Goal: Task Accomplishment & Management: Complete application form

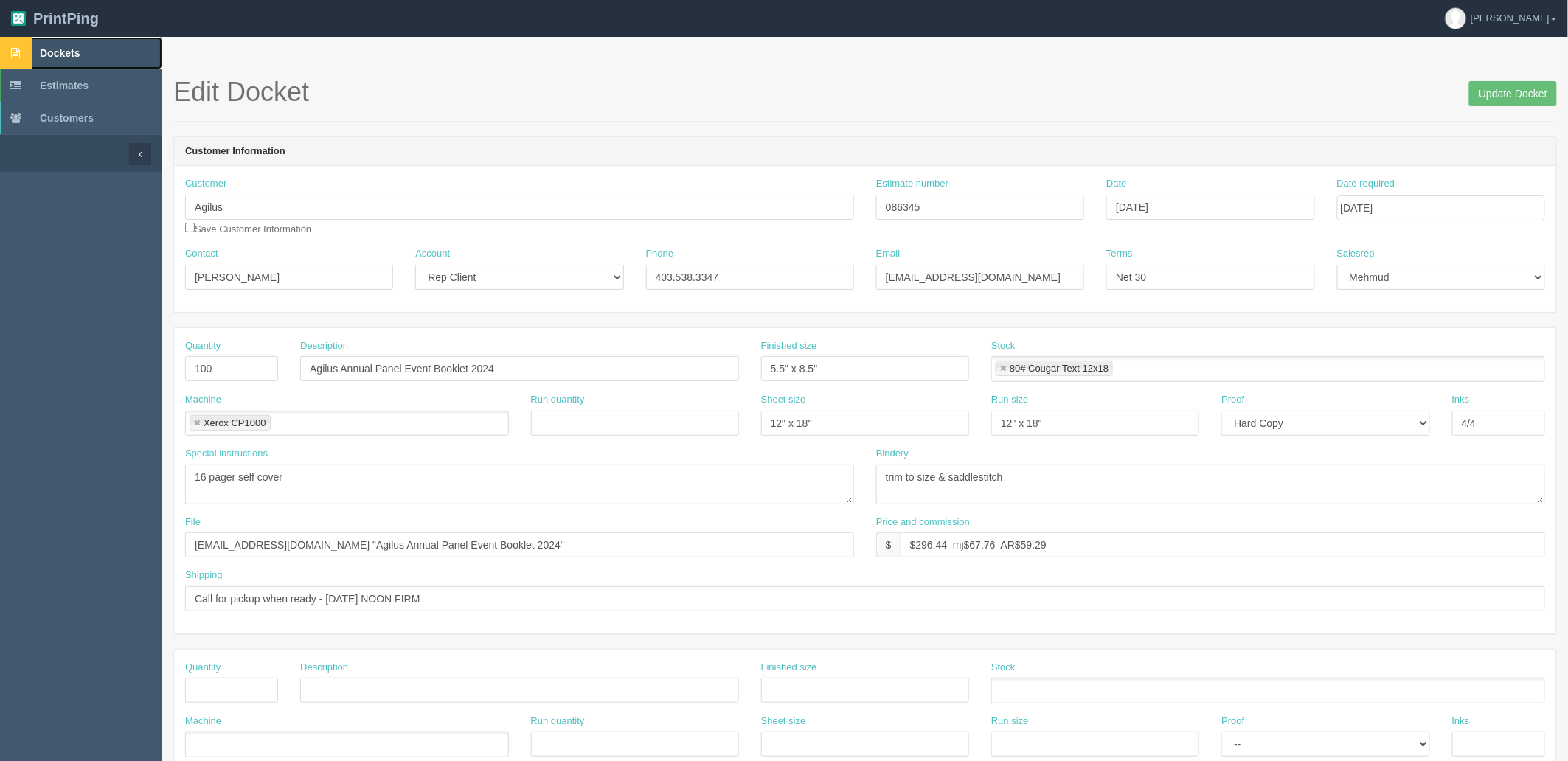
click at [83, 41] on link "Dockets" at bounding box center [81, 53] width 162 height 33
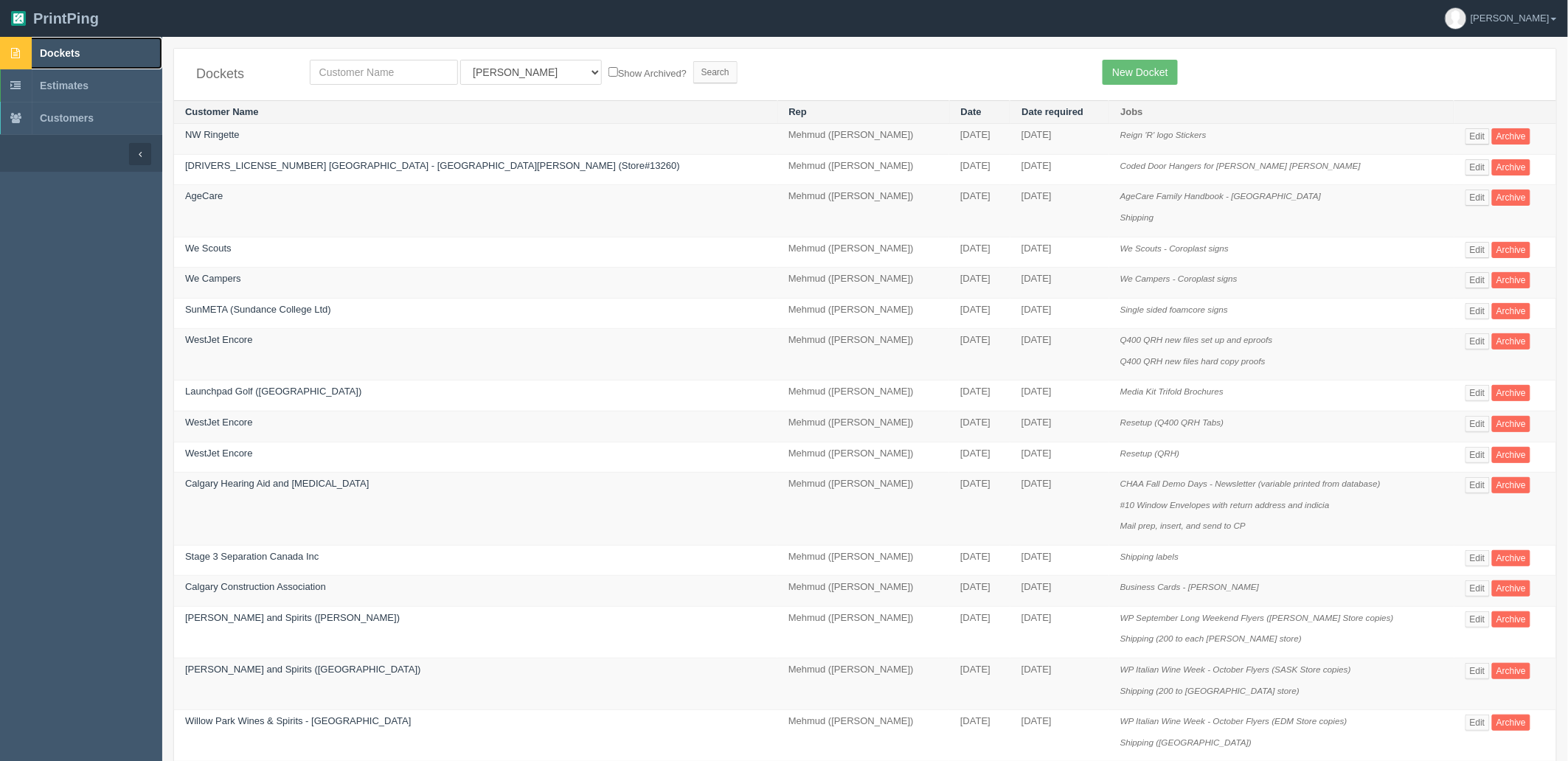
click at [69, 56] on span "Dockets" at bounding box center [59, 53] width 40 height 11
click at [1138, 66] on link "New Docket" at bounding box center [1140, 72] width 75 height 25
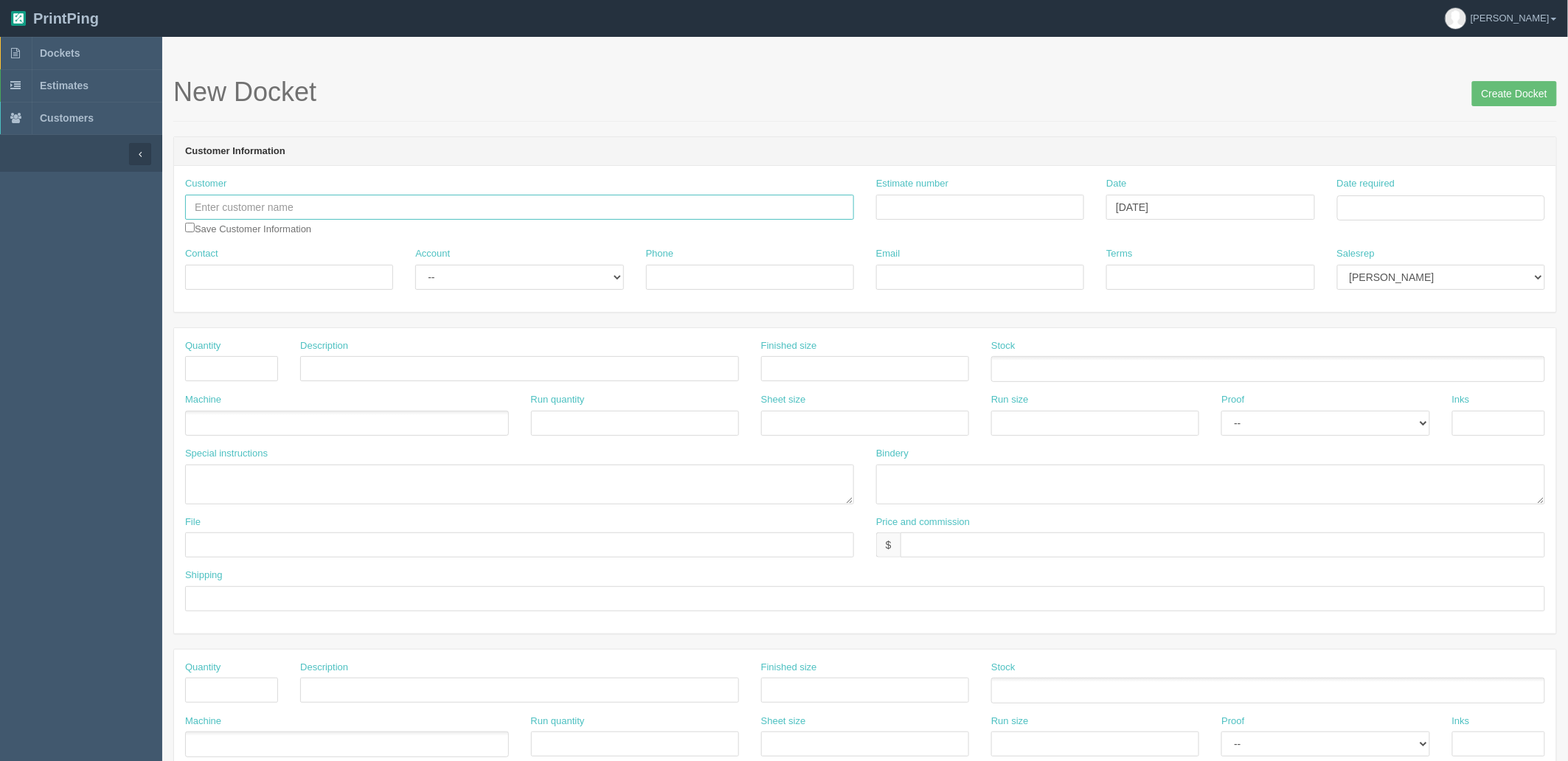
click at [291, 203] on input "text" at bounding box center [520, 207] width 669 height 25
type input "Steel River Group"
type input "Outsource - See quotesheet"
click at [1431, 371] on td "2" at bounding box center [1432, 370] width 19 height 21
click at [1368, 330] on td "13" at bounding box center [1371, 328] width 21 height 21
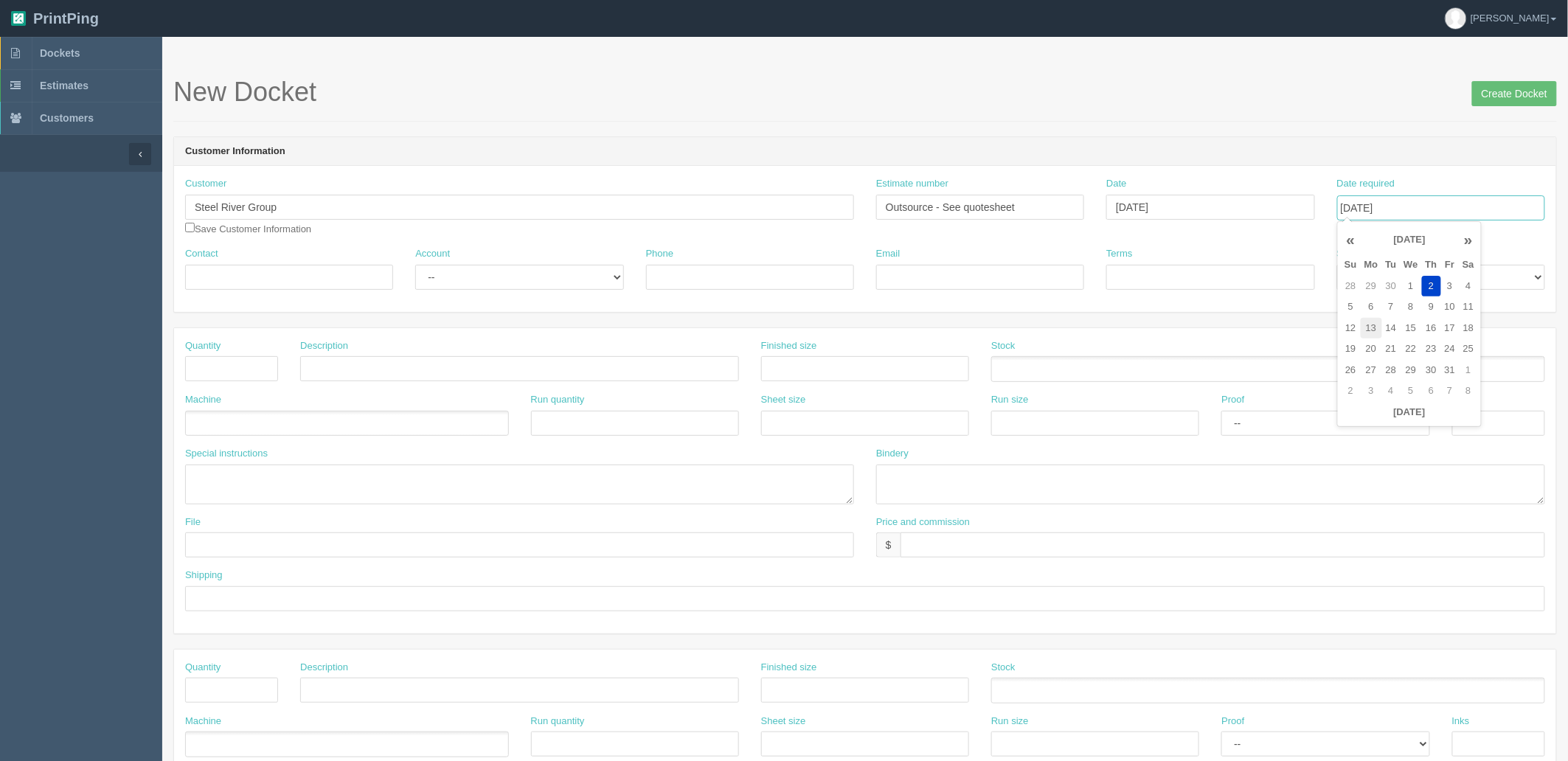
type input "[DATE]"
click at [1321, 164] on header "Customer Information" at bounding box center [865, 152] width 1382 height 30
drag, startPoint x: 352, startPoint y: 366, endPoint x: 242, endPoint y: 372, distance: 110.2
click at [352, 369] on input "text" at bounding box center [520, 369] width 439 height 25
paste input "Tote Bag"
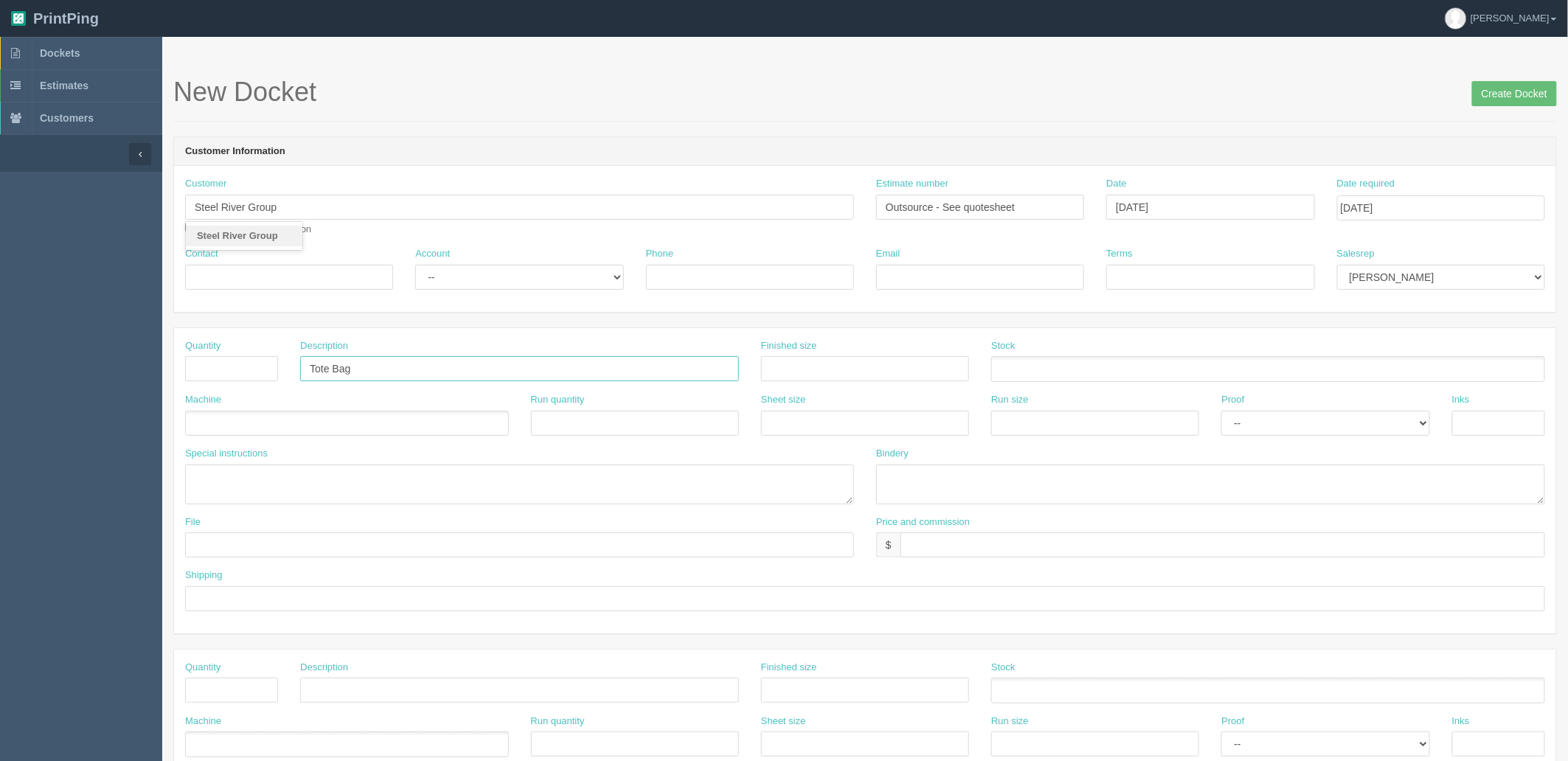
type input "Tote Bag"
click at [238, 371] on input "text" at bounding box center [232, 369] width 93 height 25
type input "40"
click at [416, 367] on input "Tote Bag" at bounding box center [520, 369] width 439 height 25
paste input "HL78250924-Z1"
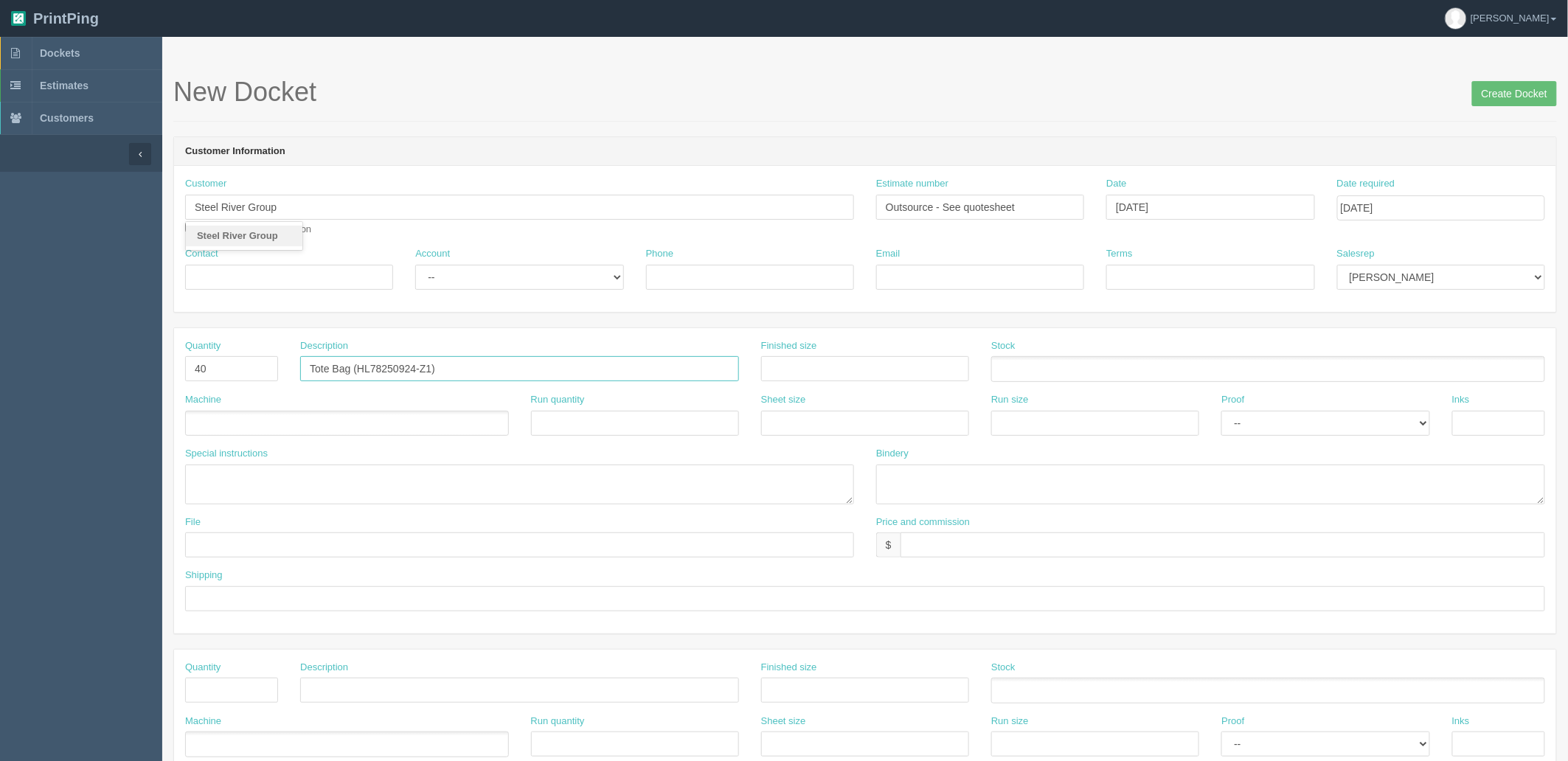
type input "Tote Bag (HL78250924-Z1)"
click at [229, 428] on ul at bounding box center [347, 424] width 324 height 26
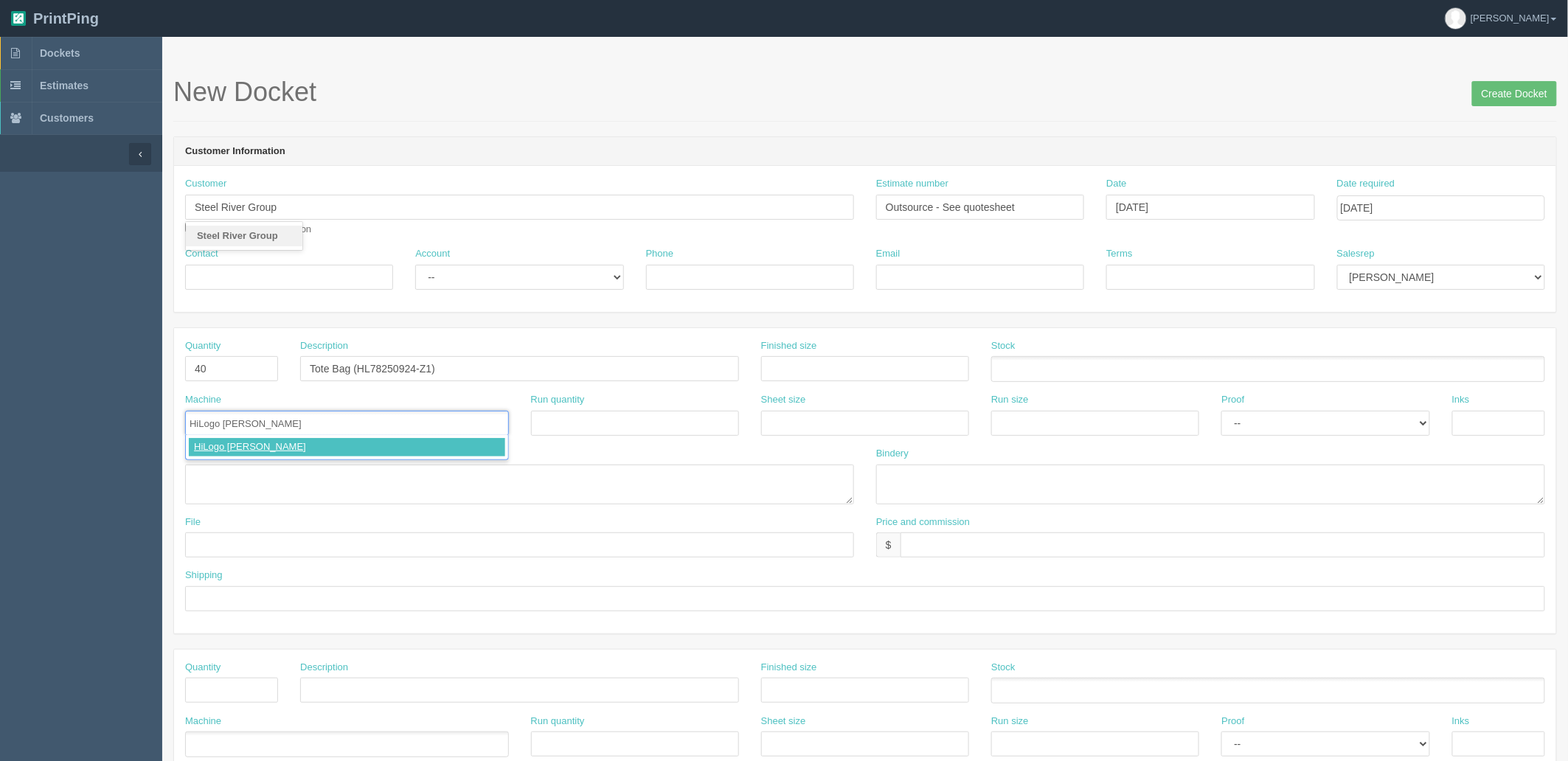
type input "HiLogo Promos"
click at [410, 485] on textarea at bounding box center [520, 484] width 669 height 40
click at [231, 489] on textarea "PO: -" at bounding box center [520, 484] width 669 height 40
paste textarea "• Item: HL78250924-Z1 • Material: 6oz cotton-polyester • Color: White • Decorat…"
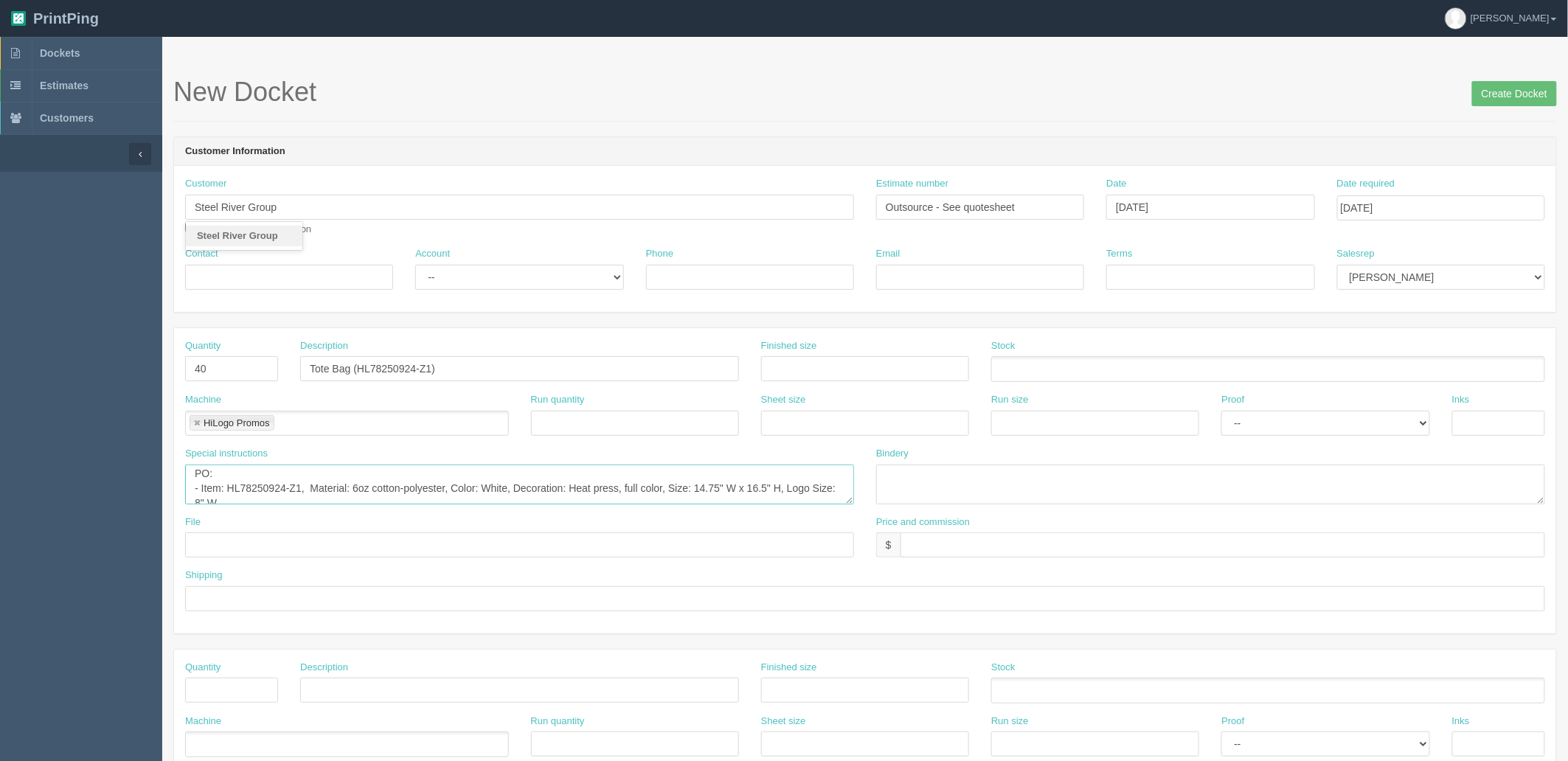
scroll to position [10, 0]
click at [304, 491] on textarea "PO: - Item: HL78250924-Z1, Material: 6oz cotton-polyester, Color: White, Decora…" at bounding box center [520, 484] width 669 height 40
type textarea "PO: - Item: HL78250924-Z1, Material: 6oz cotton-polyester, Color: White, Decora…"
click at [925, 553] on input "text" at bounding box center [1223, 545] width 645 height 25
type input "$1,152.50 mj$129.63 AR$311.11"
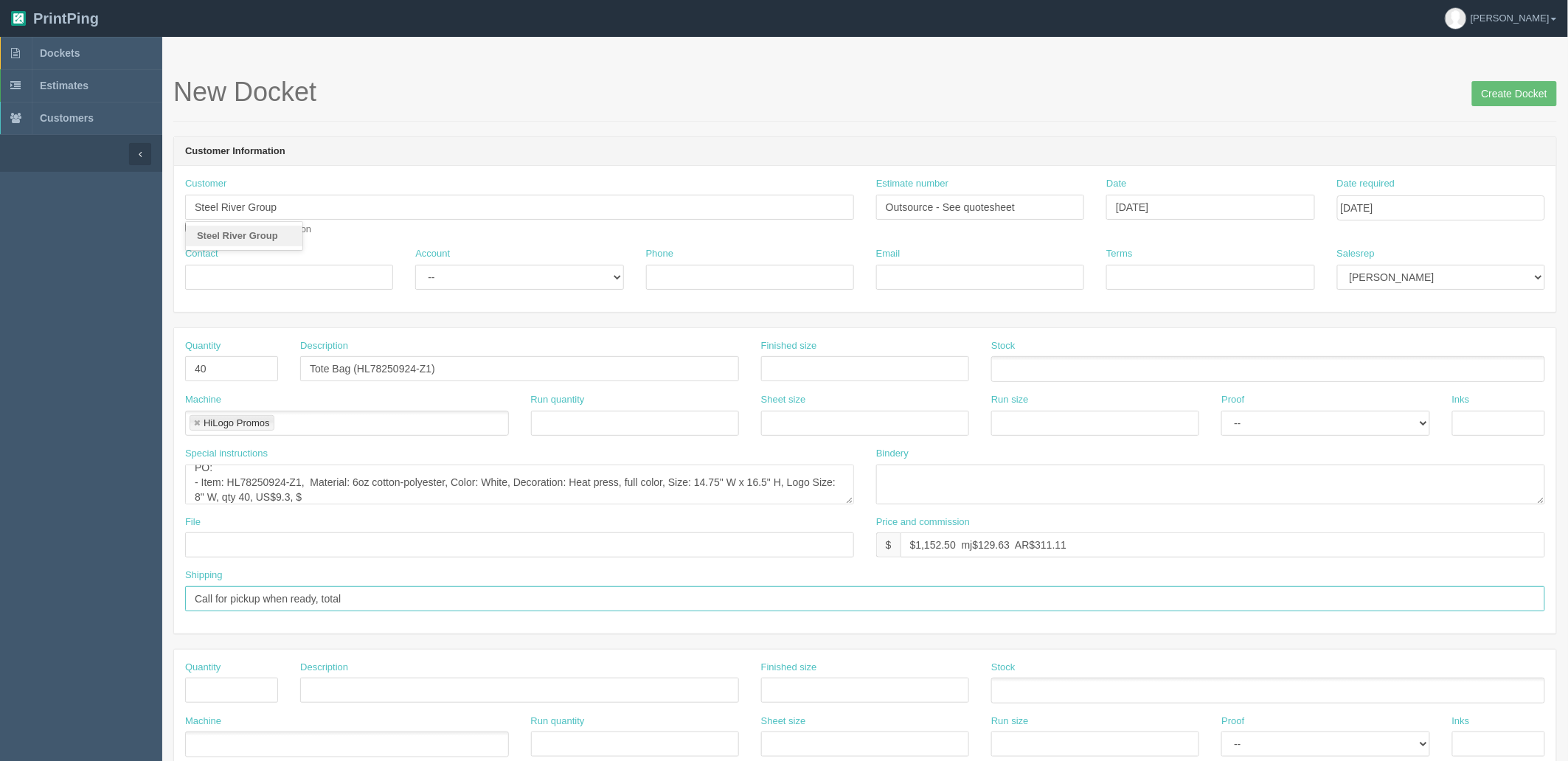
click at [477, 606] on input "Call for pickup when ready, total" at bounding box center [865, 599] width 1360 height 25
type input "Call for pickup when ready, total 4x items"
click at [380, 496] on textarea "PO: - Item: HL78250924-Z1, Material: 6oz cotton-polyester, Color: White, Decora…" at bounding box center [520, 484] width 669 height 40
click at [341, 497] on textarea "PO: - Item: HL78250924-Z1, Material: 6oz cotton-polyester, Color: White, Decora…" at bounding box center [520, 484] width 669 height 40
click at [330, 495] on textarea "PO: - Item: HL78250924-Z1, Material: 6oz cotton-polyester, Color: White, Decora…" at bounding box center [520, 484] width 669 height 40
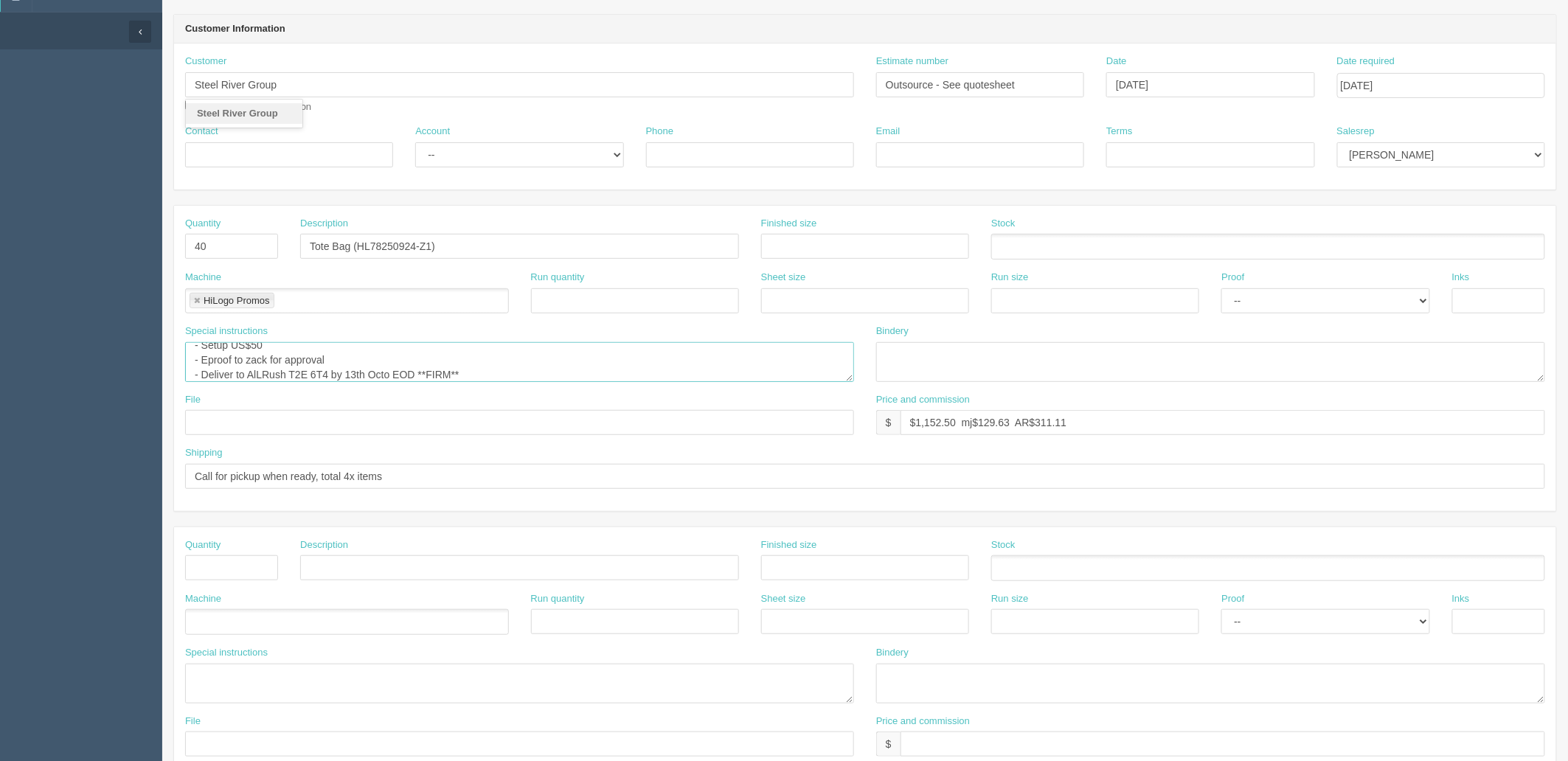
scroll to position [328, 0]
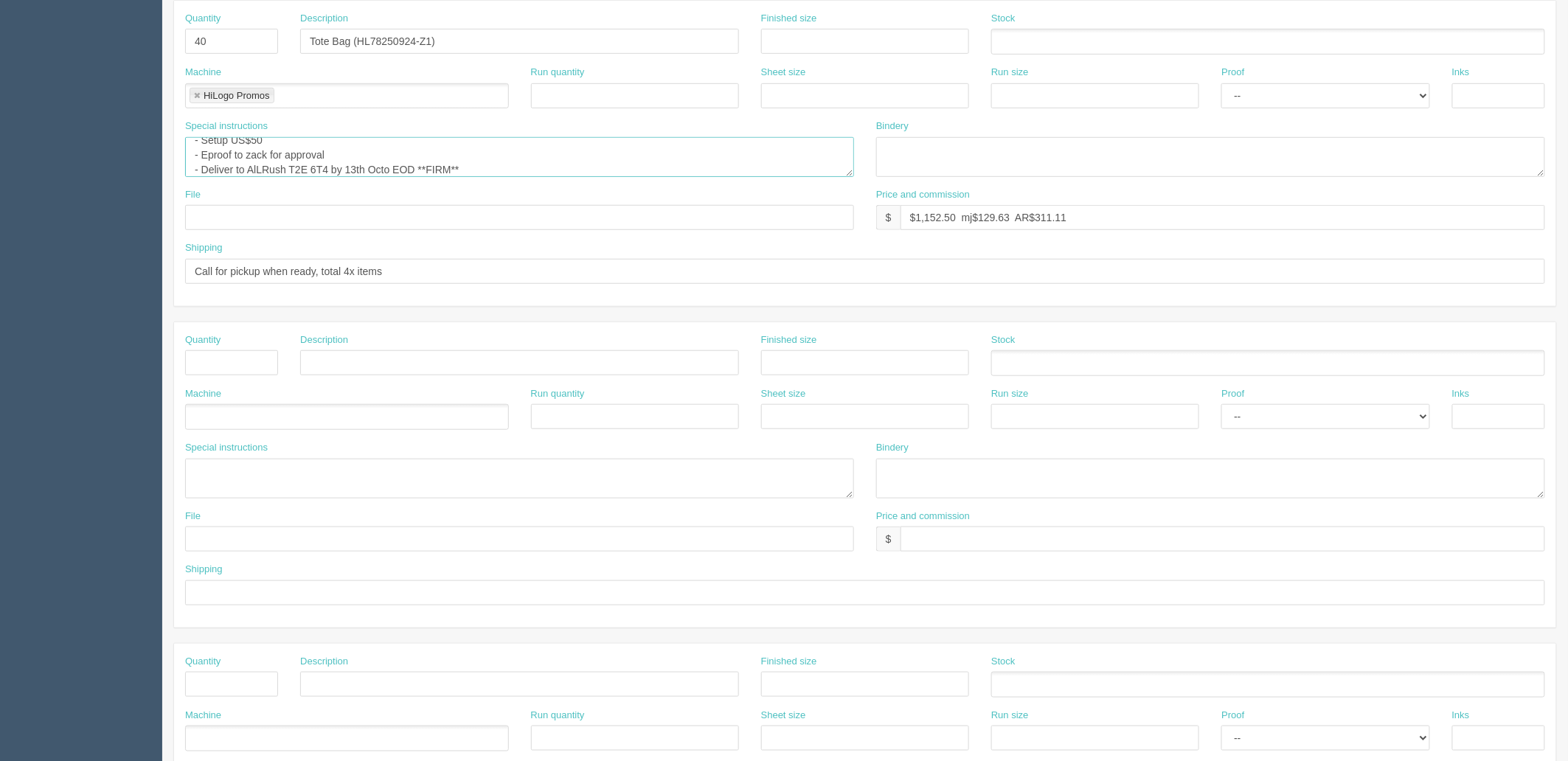
type textarea "PO: - Item: HL78250924-Z1, Material: 6oz cotton-polyester, Color: White, Decora…"
click at [240, 419] on ul at bounding box center [347, 417] width 324 height 26
type input "Hemisphere"
click at [239, 481] on textarea at bounding box center [520, 478] width 669 height 40
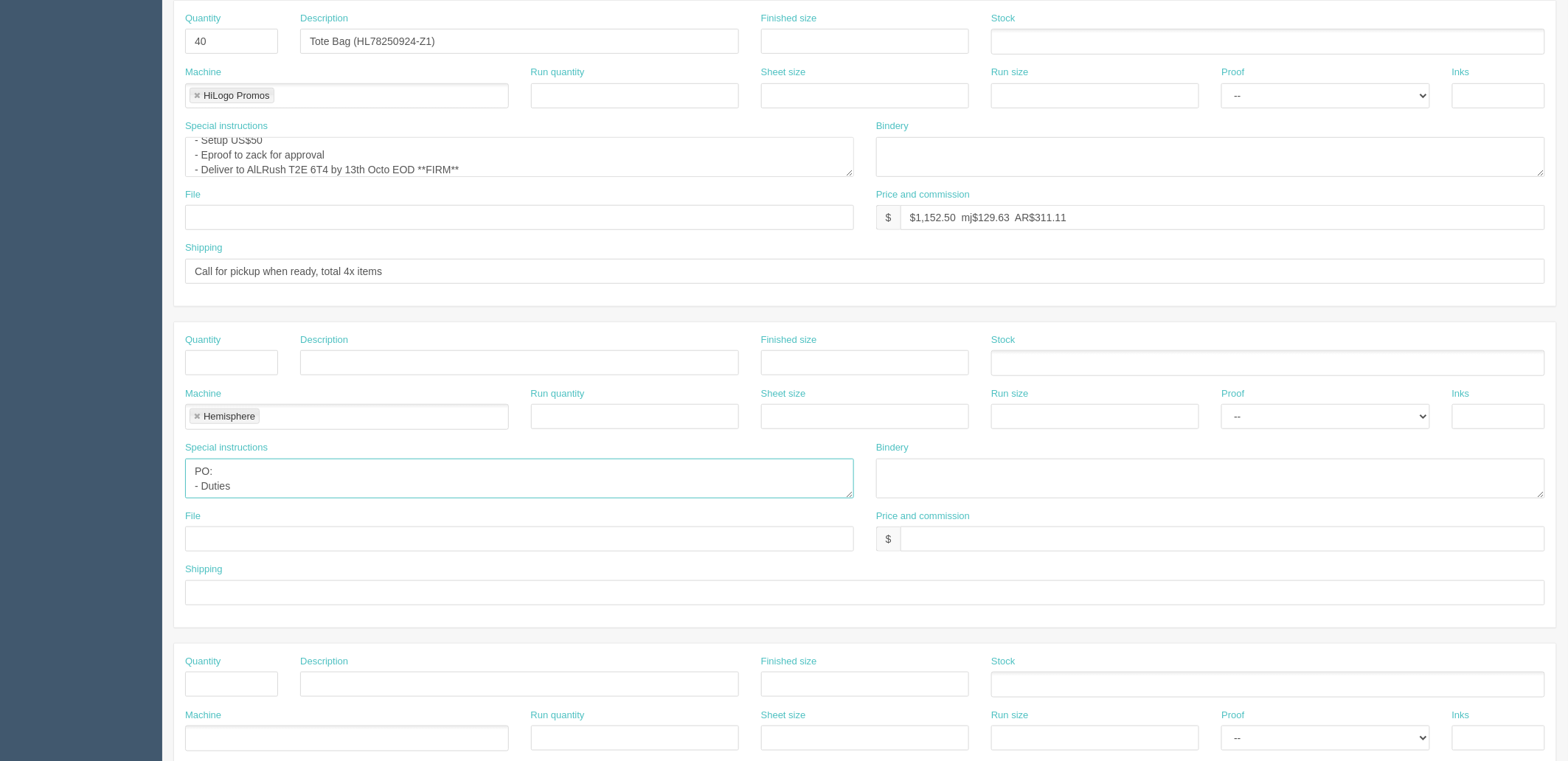
paste textarea "$25"
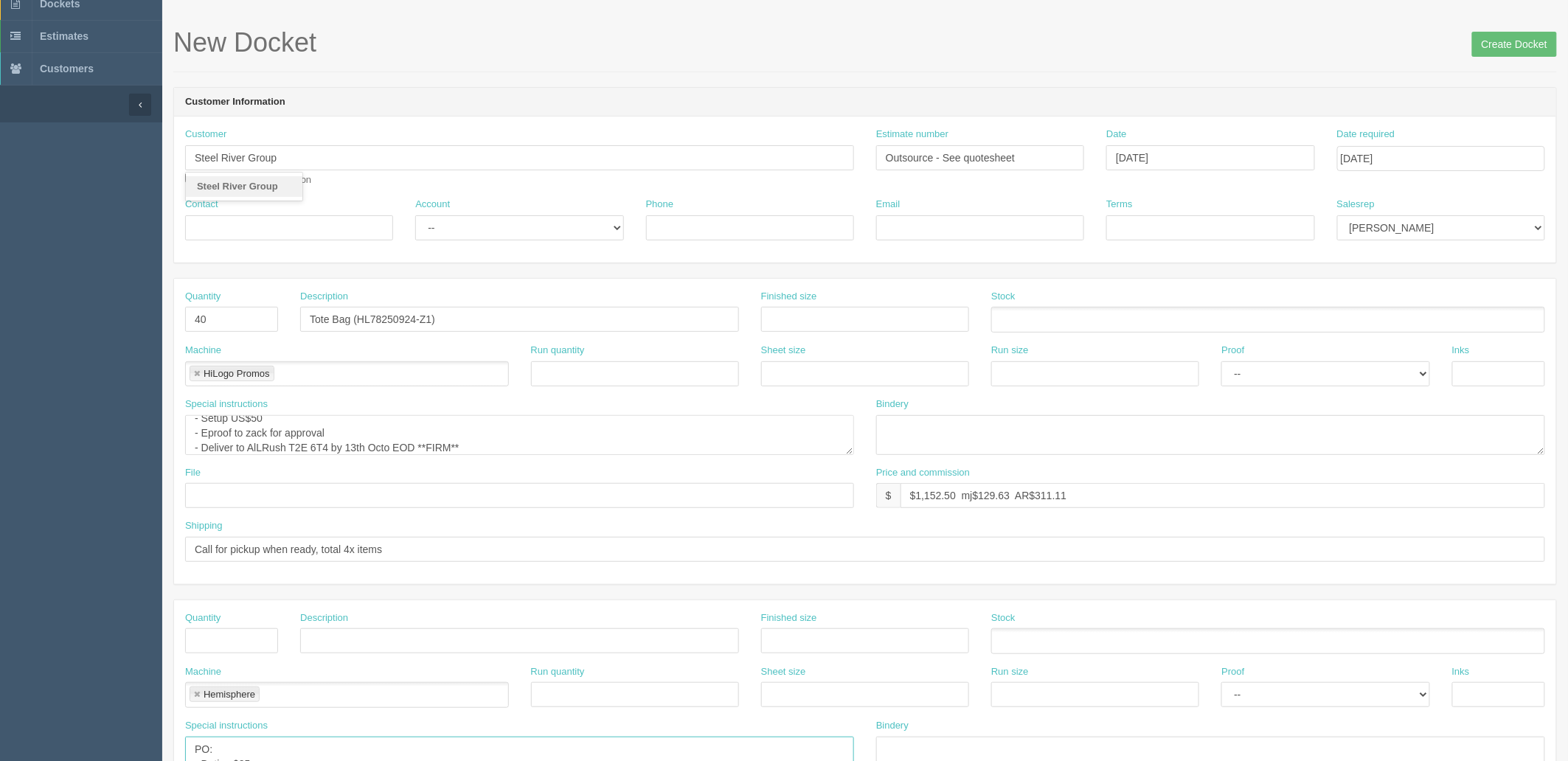
scroll to position [0, 0]
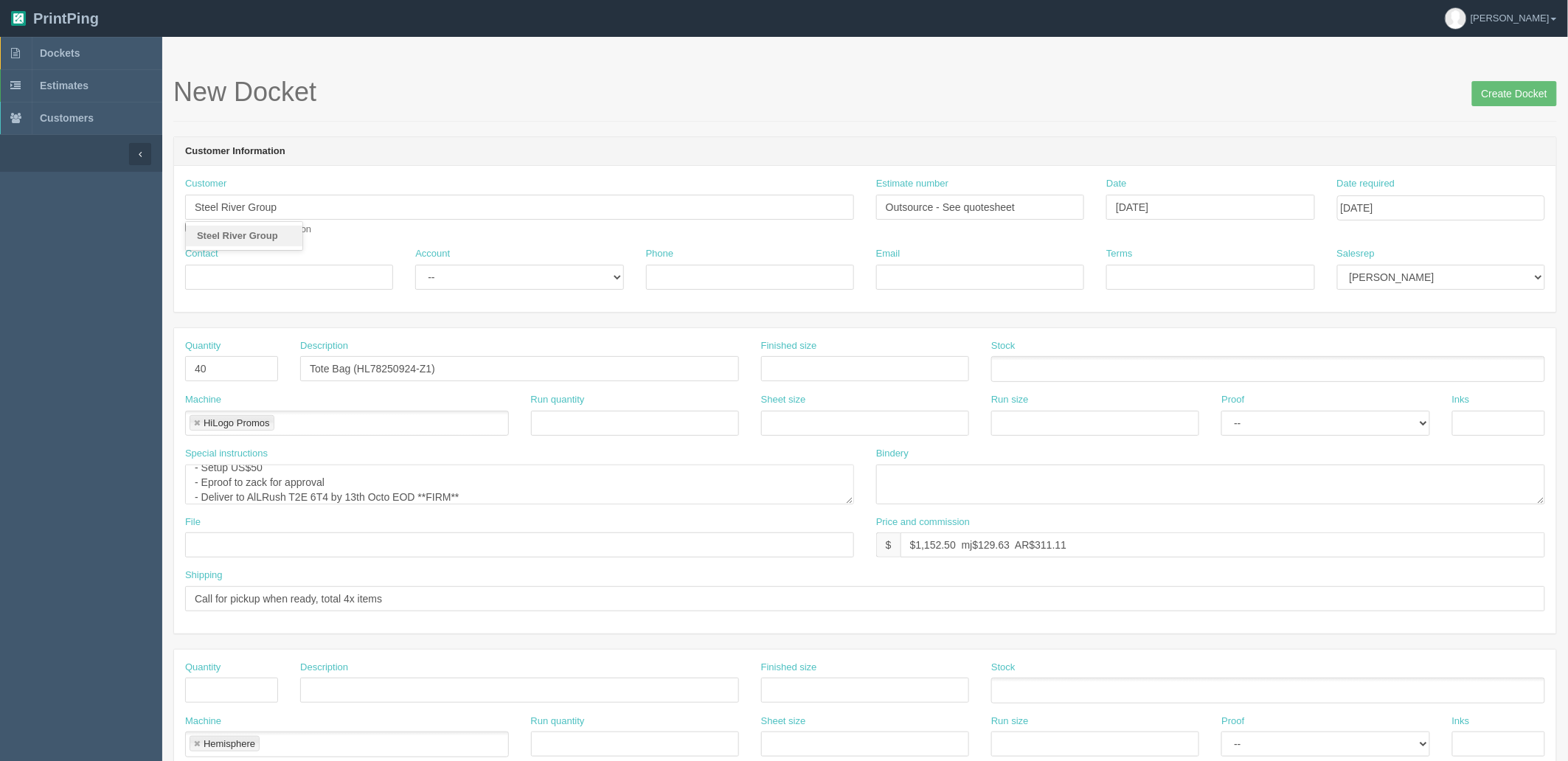
type textarea "PO: - Duties $25"
click at [269, 546] on input "text" at bounding box center [520, 545] width 669 height 25
type input "Sent to Mandy"
click at [484, 472] on textarea "PO: - Item: HL78250924-Z1, Material: 6oz cotton-polyester, Color: White, Decora…" at bounding box center [520, 484] width 669 height 40
click at [523, 478] on textarea "PO: - Item: HL78250924-Z1, Material: 6oz cotton-polyester, Color: White, Decora…" at bounding box center [520, 484] width 669 height 40
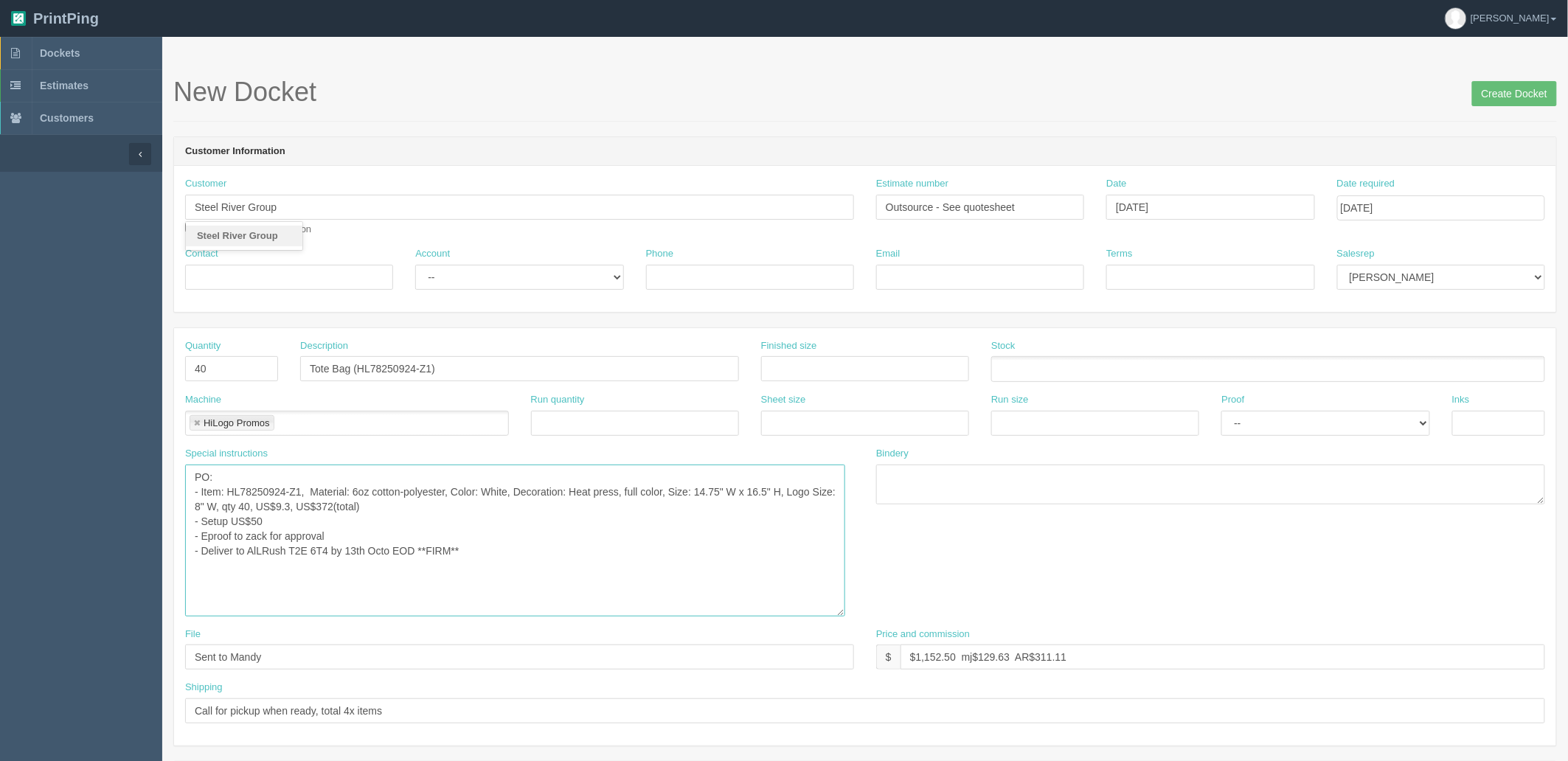
drag, startPoint x: 850, startPoint y: 499, endPoint x: 842, endPoint y: 616, distance: 117.3
click at [842, 616] on textarea "PO: - Item: HL78250924-Z1, Material: 6oz cotton-polyester, Color: White, Decora…" at bounding box center [515, 540] width 660 height 152
click at [360, 520] on textarea "PO: - Item: HL78250924-Z1, Material: 6oz cotton-polyester, Color: White, Decora…" at bounding box center [515, 542] width 660 height 155
click at [370, 532] on textarea "PO: - Item: HL78250924-Z1, Material: 6oz cotton-polyester, Color: White, Decora…" at bounding box center [515, 542] width 660 height 155
type textarea "PO: - Item: HL78250924-Z1, Material: 6oz cotton-polyester, Color: White, Decora…"
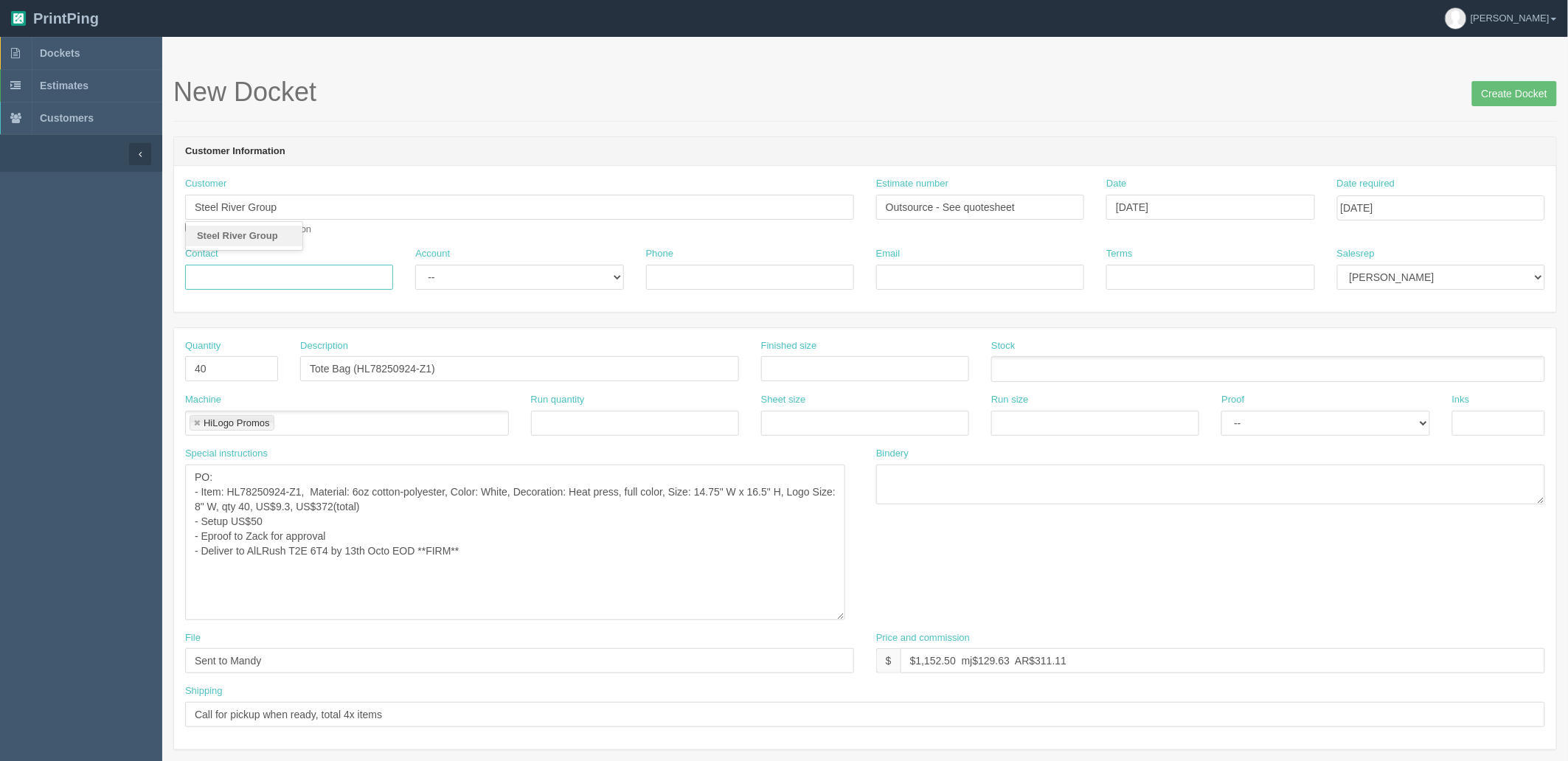
click at [266, 281] on input "Contact" at bounding box center [289, 277] width 208 height 25
click at [229, 273] on input "Contact" at bounding box center [289, 277] width 208 height 25
paste input "Cassidy O'Hara <cassidy.ohara@steelrivergroup.com>"
drag, startPoint x: 200, startPoint y: 273, endPoint x: 845, endPoint y: 255, distance: 645.3
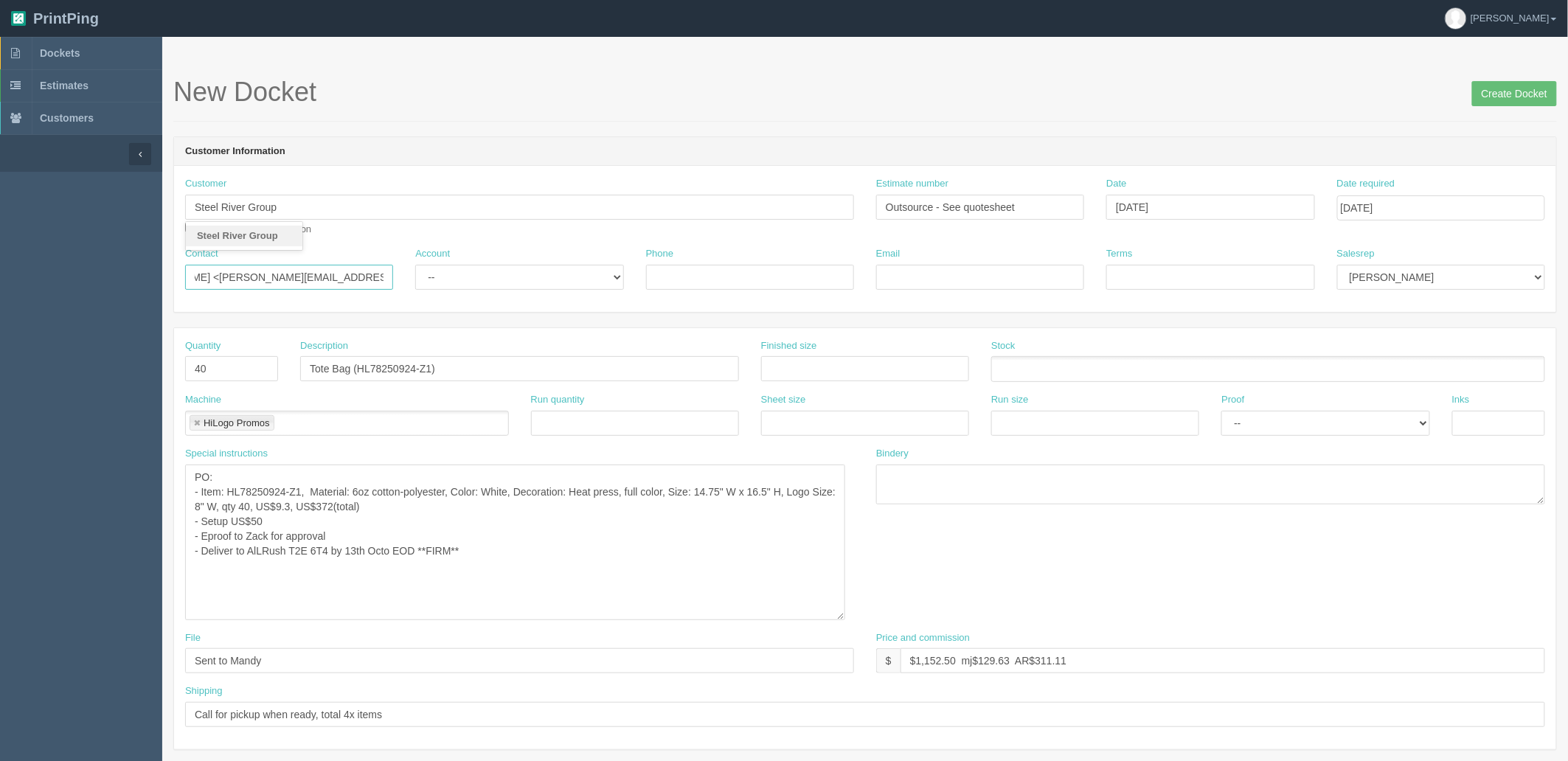
click at [845, 255] on div "Contact Cassidy O'Hara <cassidy.ohara@steelrivergroup.com> Account -- Existing …" at bounding box center [865, 273] width 1382 height 54
type input "Cassidy O'Hara"
click at [949, 278] on input "Email" at bounding box center [980, 277] width 208 height 25
paste input "<cassidy.ohara@steelrivergroup.com>"
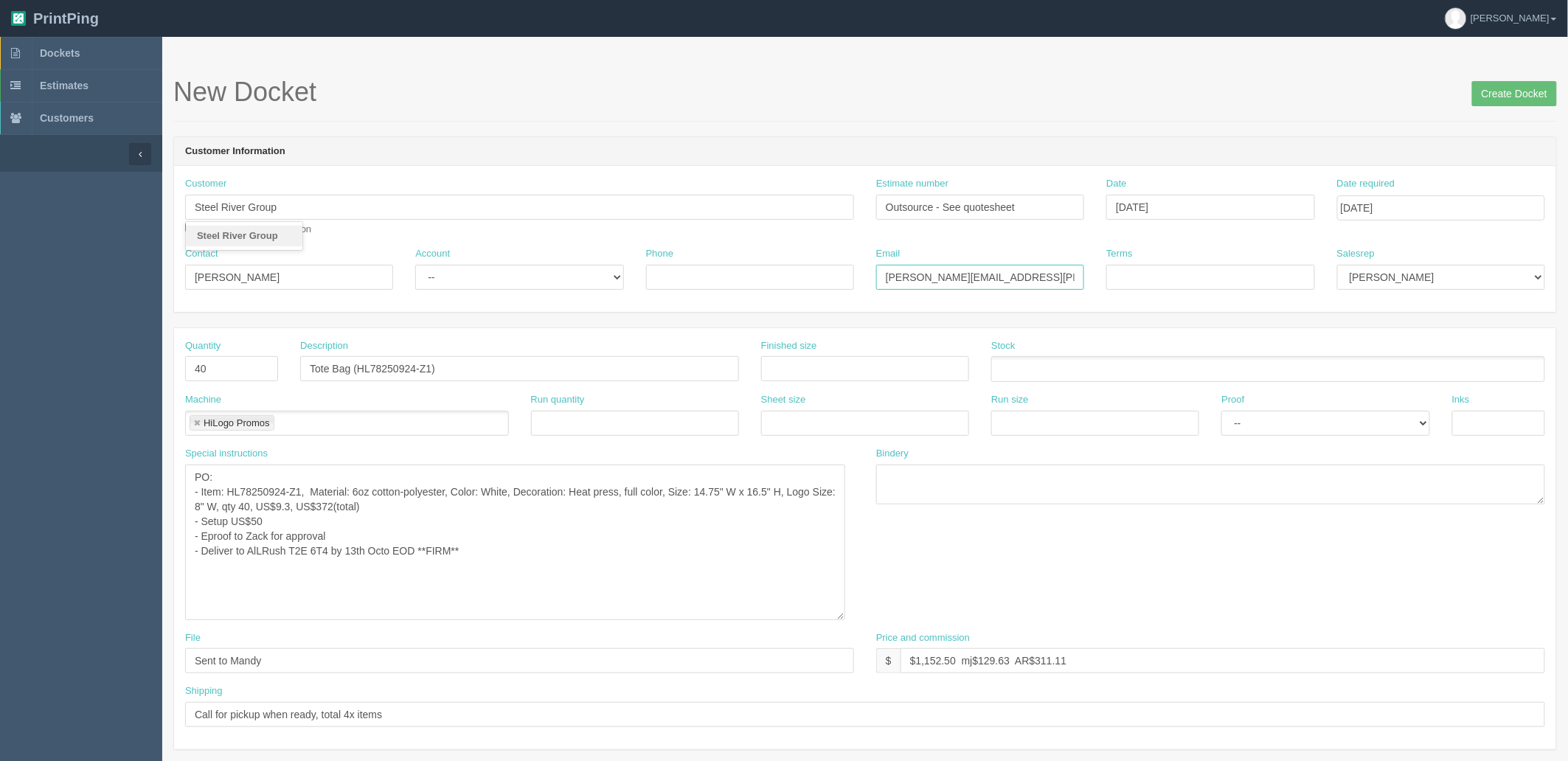
type input "cassidy.ohara@steelrivergroup.com"
click at [466, 714] on input "Call for pickup when ready, total 4x items" at bounding box center [865, 715] width 1360 height 25
paste input "Kendra Fequet <kendra.fequet@steelrivergroup.com>"
type input "Call for pickup when ready, total 4x items | CC invoice to kendra.fequet@steelr…"
click at [492, 273] on select "-- Existing Client Allrush Client Rep Client" at bounding box center [519, 277] width 208 height 25
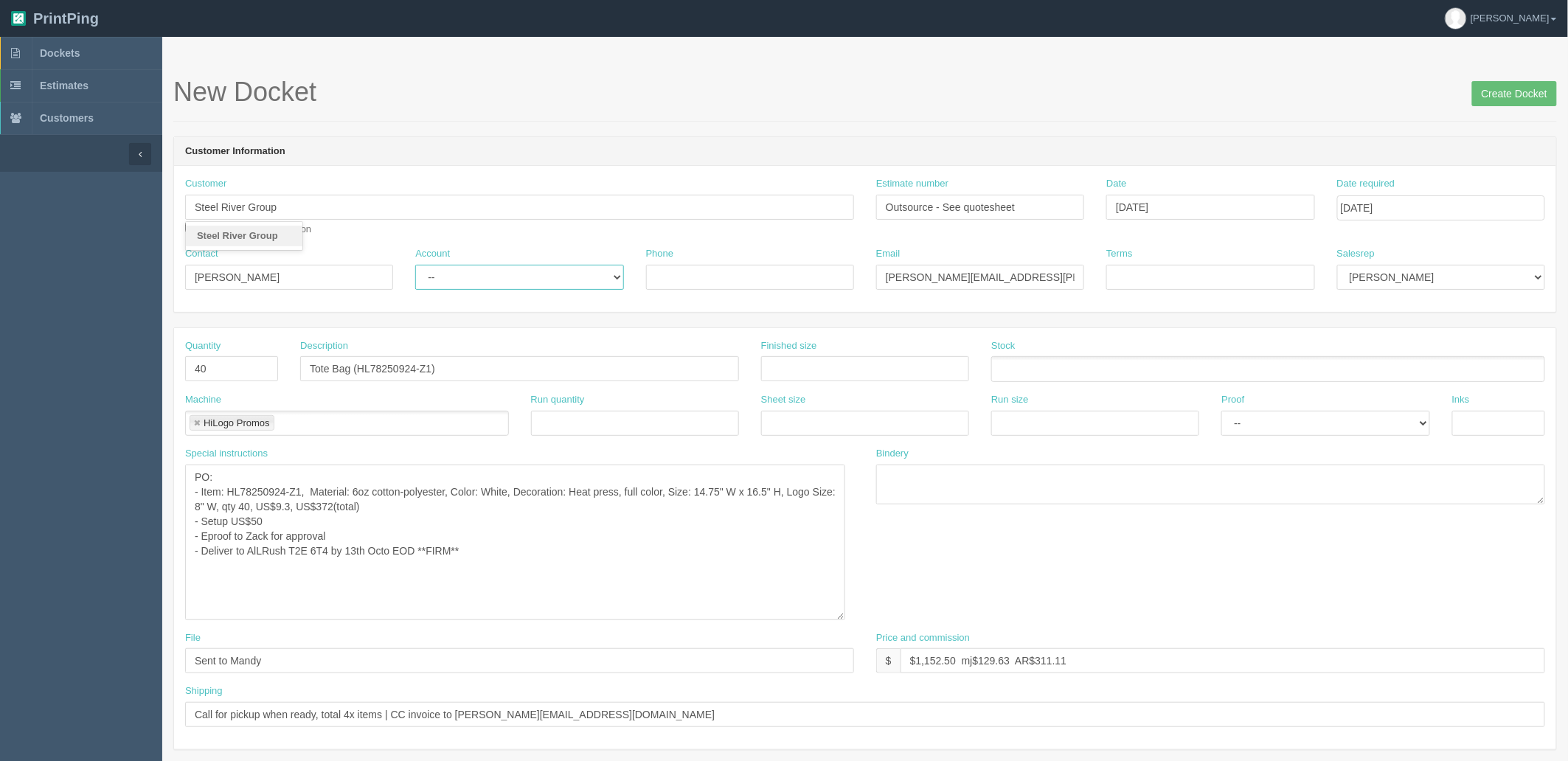
select select "Allrush Client"
click at [415, 265] on select "-- Existing Client Allrush Client Rep Client" at bounding box center [519, 277] width 208 height 25
click at [732, 274] on input "Phone" at bounding box center [750, 277] width 208 height 25
paste input "(780) 815 3661"
drag, startPoint x: 654, startPoint y: 275, endPoint x: 661, endPoint y: 290, distance: 16.6
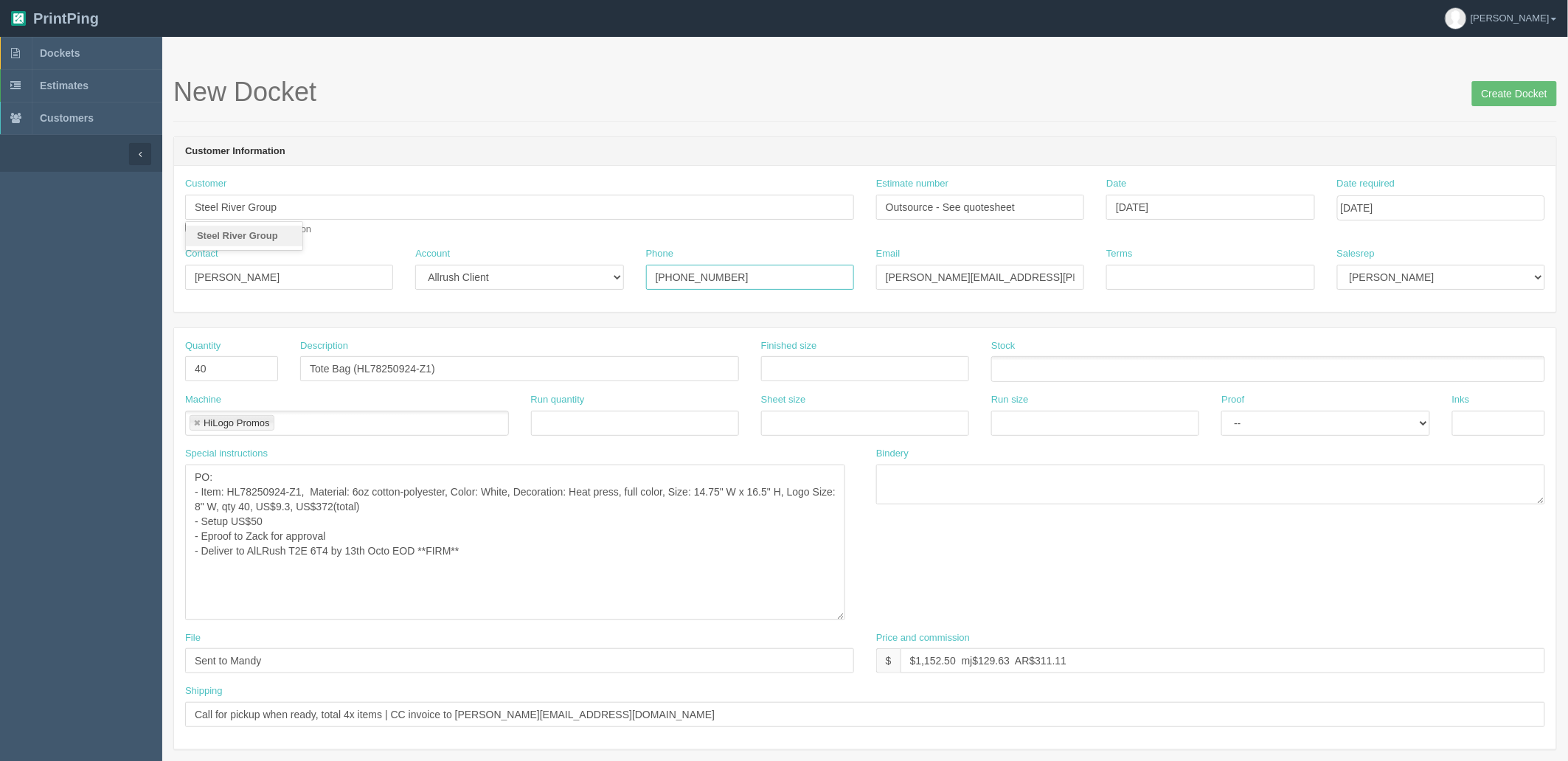
click at [654, 275] on input "(780) 815 3661" at bounding box center [750, 277] width 208 height 25
paste input "(902) 329-9249"
type input "(902) 329-9249 / (780) 815 3661"
click at [1382, 266] on select "Mark Mikayla Aly Mehmud Stacy Rebecca Matthew Viki Phil Greg Jim Sam Brandon Za…" at bounding box center [1441, 277] width 208 height 25
select select "8"
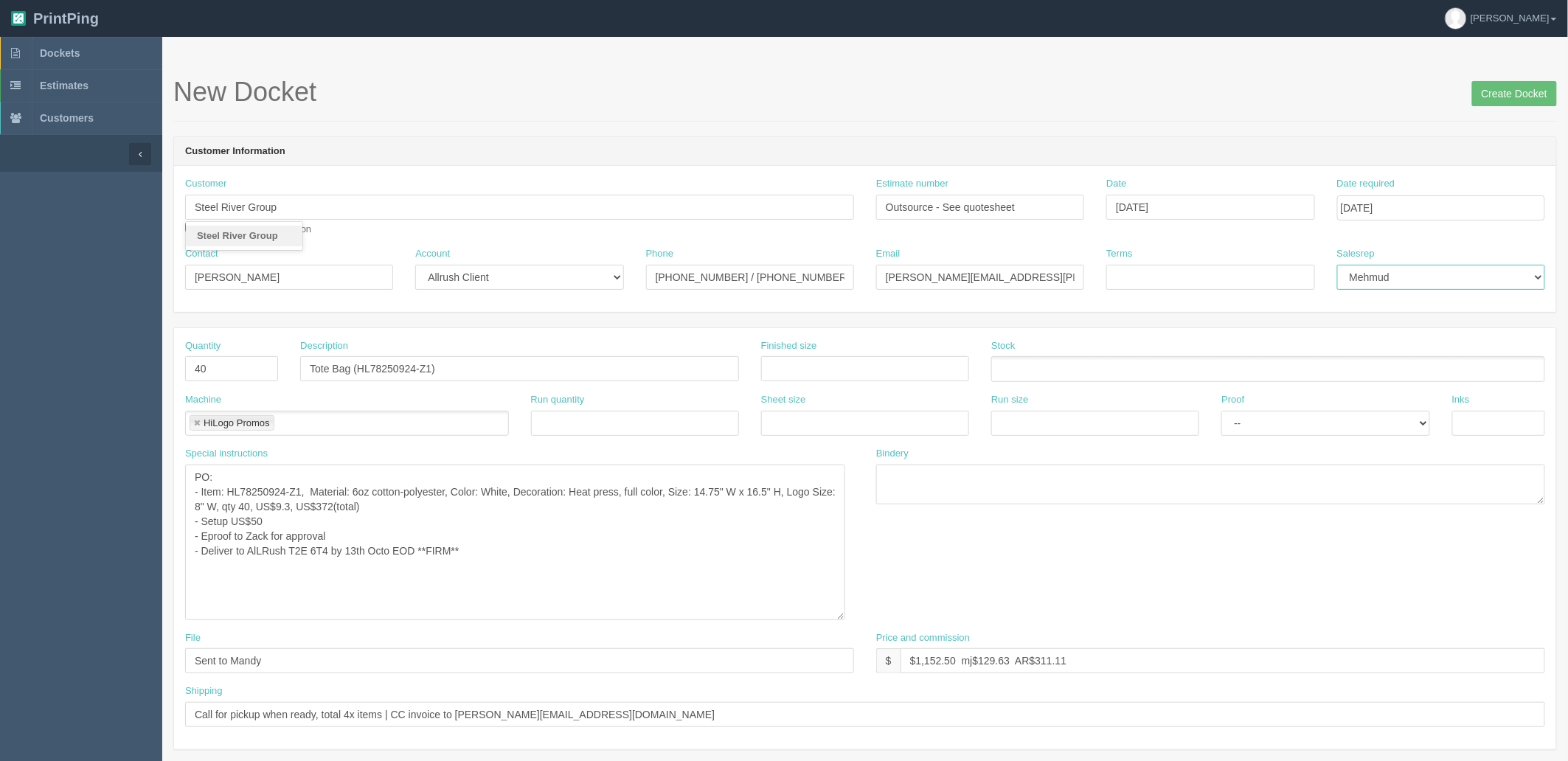
click at [1337, 265] on select "Mark Mikayla Aly Mehmud Stacy Rebecca Matthew Viki Phil Greg Jim Sam Brandon Za…" at bounding box center [1441, 277] width 208 height 25
click at [1285, 276] on input "Terms" at bounding box center [1210, 277] width 208 height 25
type input "COD"
click at [278, 271] on input "Cassidy O'Hara" at bounding box center [289, 277] width 208 height 25
type input "Cassidy O'Hara"
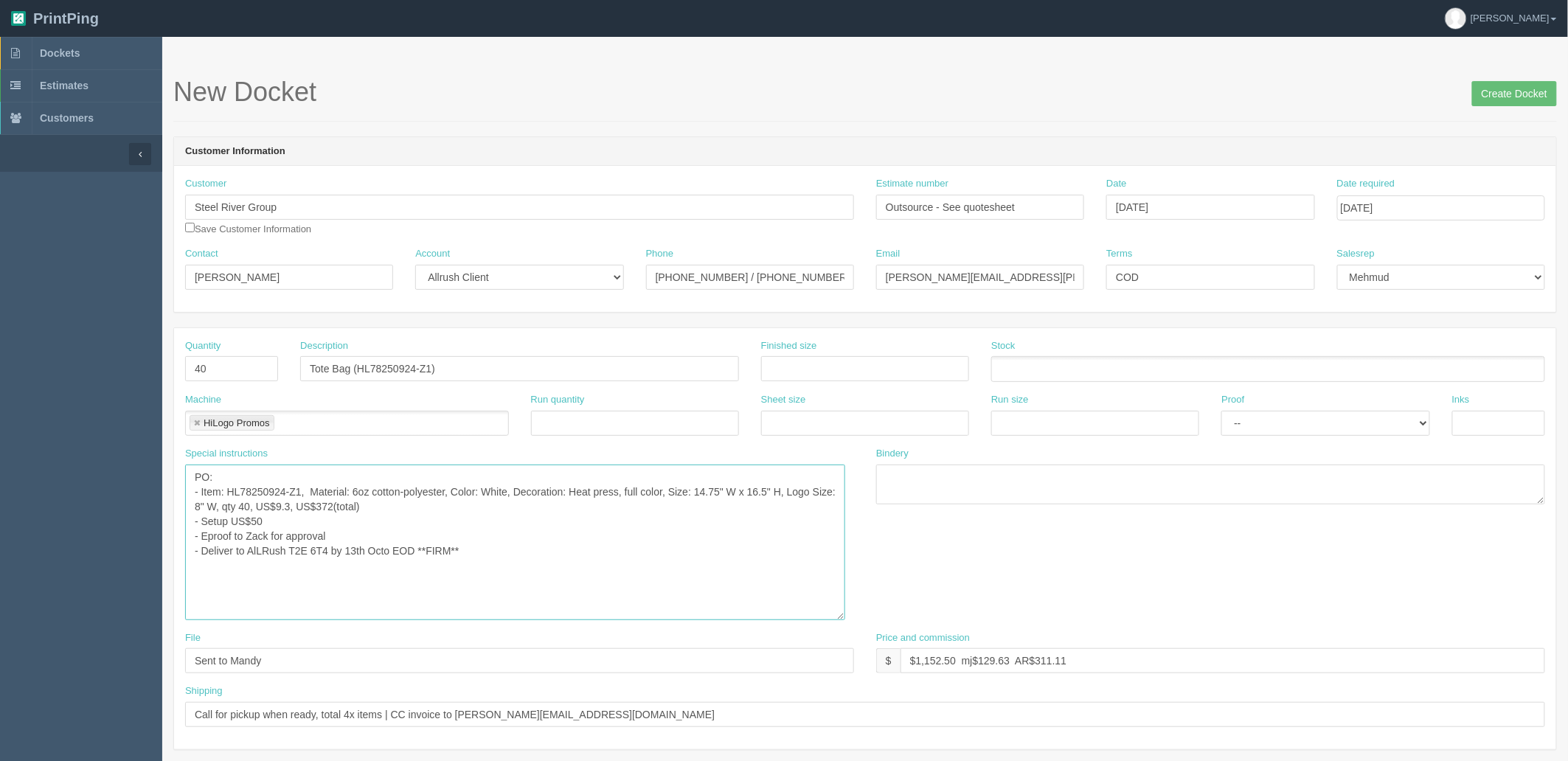
click at [559, 545] on textarea "PO: - Item: HL78250924-Z1, Material: 6oz cotton-polyester, Color: White, Decora…" at bounding box center [515, 542] width 660 height 155
click at [1497, 92] on input "Create Docket" at bounding box center [1514, 93] width 85 height 25
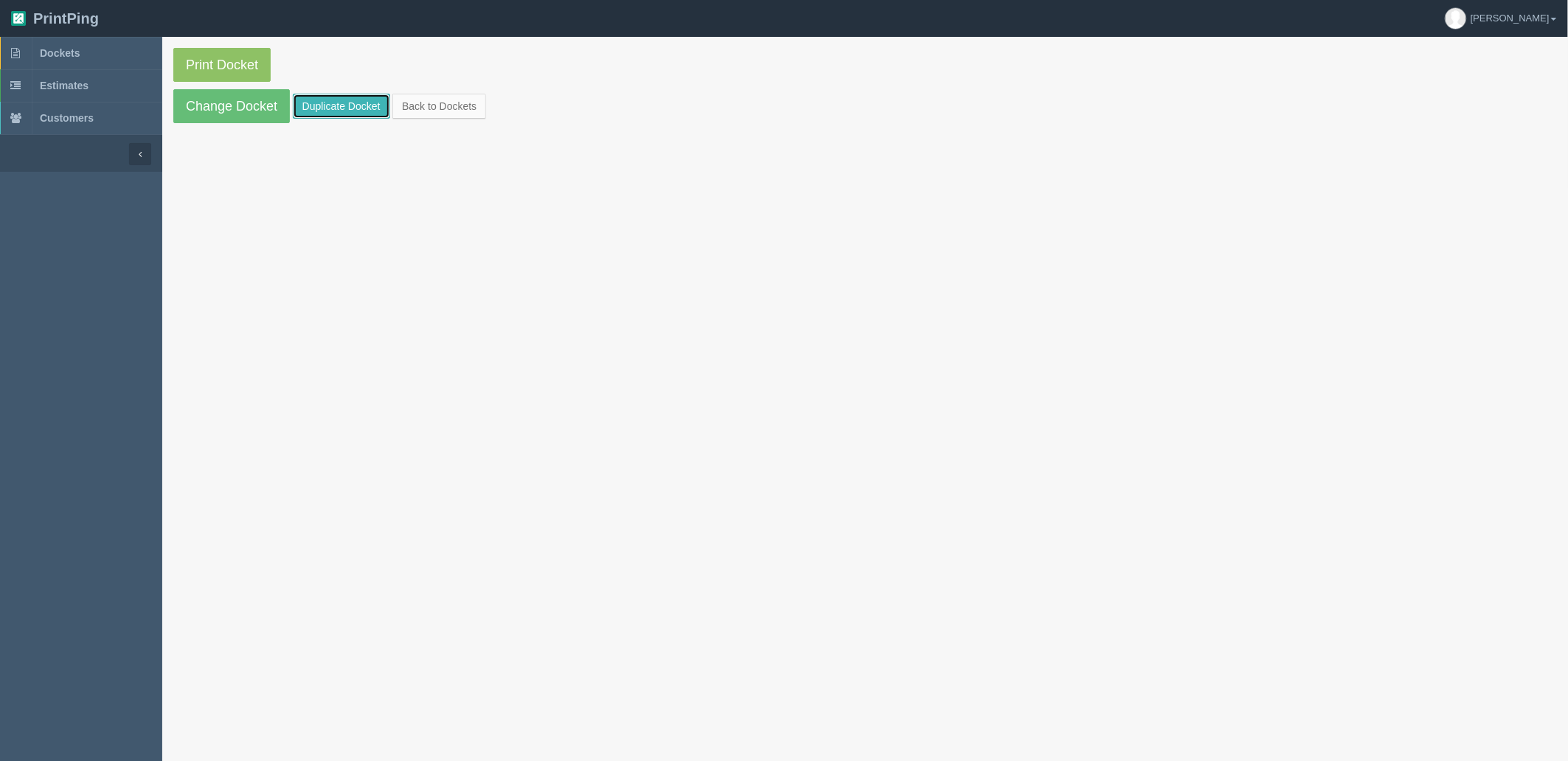
click at [329, 107] on link "Duplicate Docket" at bounding box center [341, 106] width 98 height 25
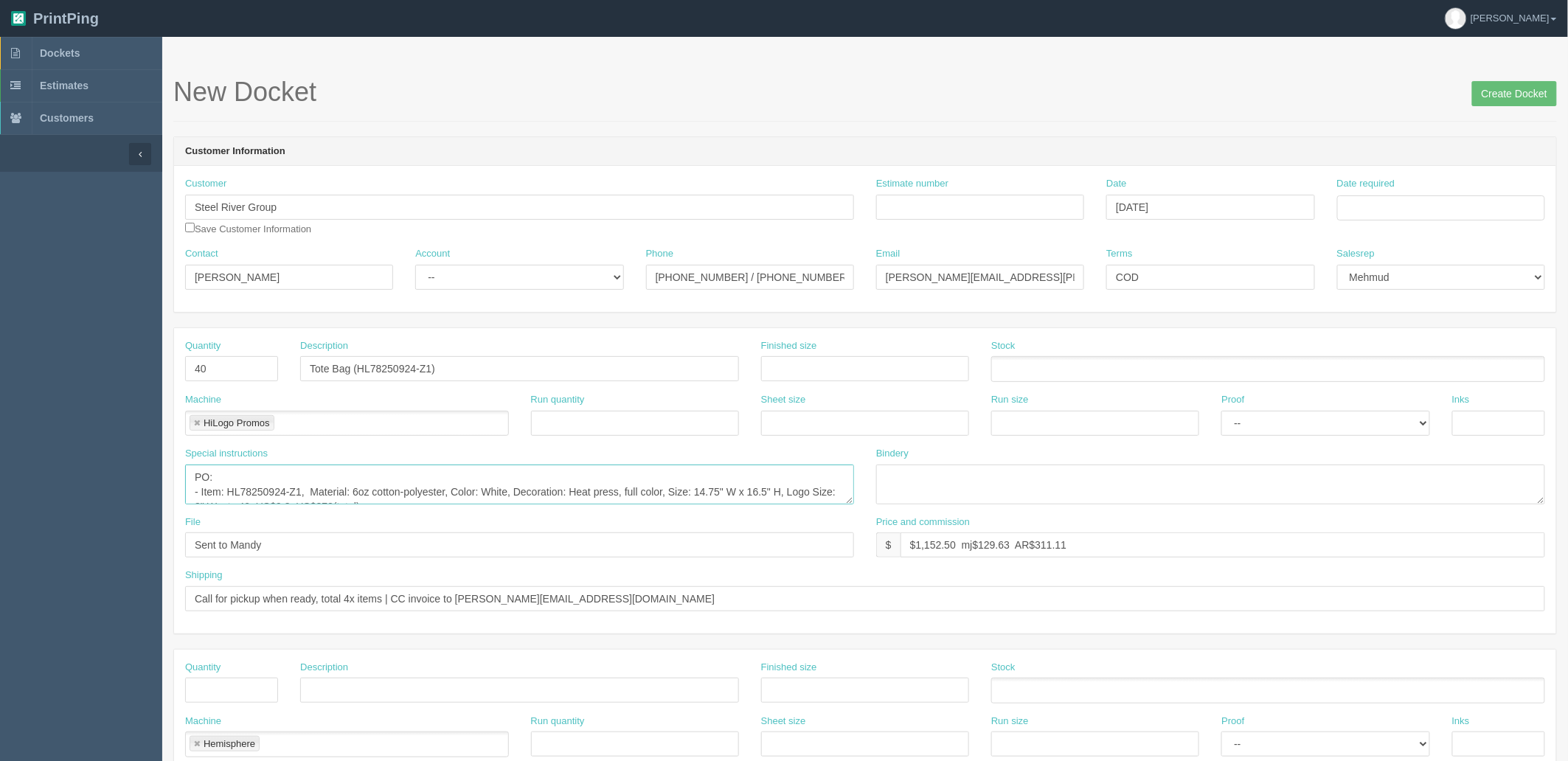
click at [555, 474] on textarea "PO: - Item: HL78250924-Z1, Material: 6oz cotton-polyester, Color: White, Decora…" at bounding box center [520, 484] width 669 height 40
click at [474, 283] on select "-- Existing Client Allrush Client Rep Client" at bounding box center [519, 277] width 208 height 25
select select "Allrush Client"
click at [415, 265] on select "-- Existing Client Allrush Client Rep Client" at bounding box center [519, 277] width 208 height 25
drag, startPoint x: 343, startPoint y: 360, endPoint x: 0, endPoint y: 360, distance: 343.0
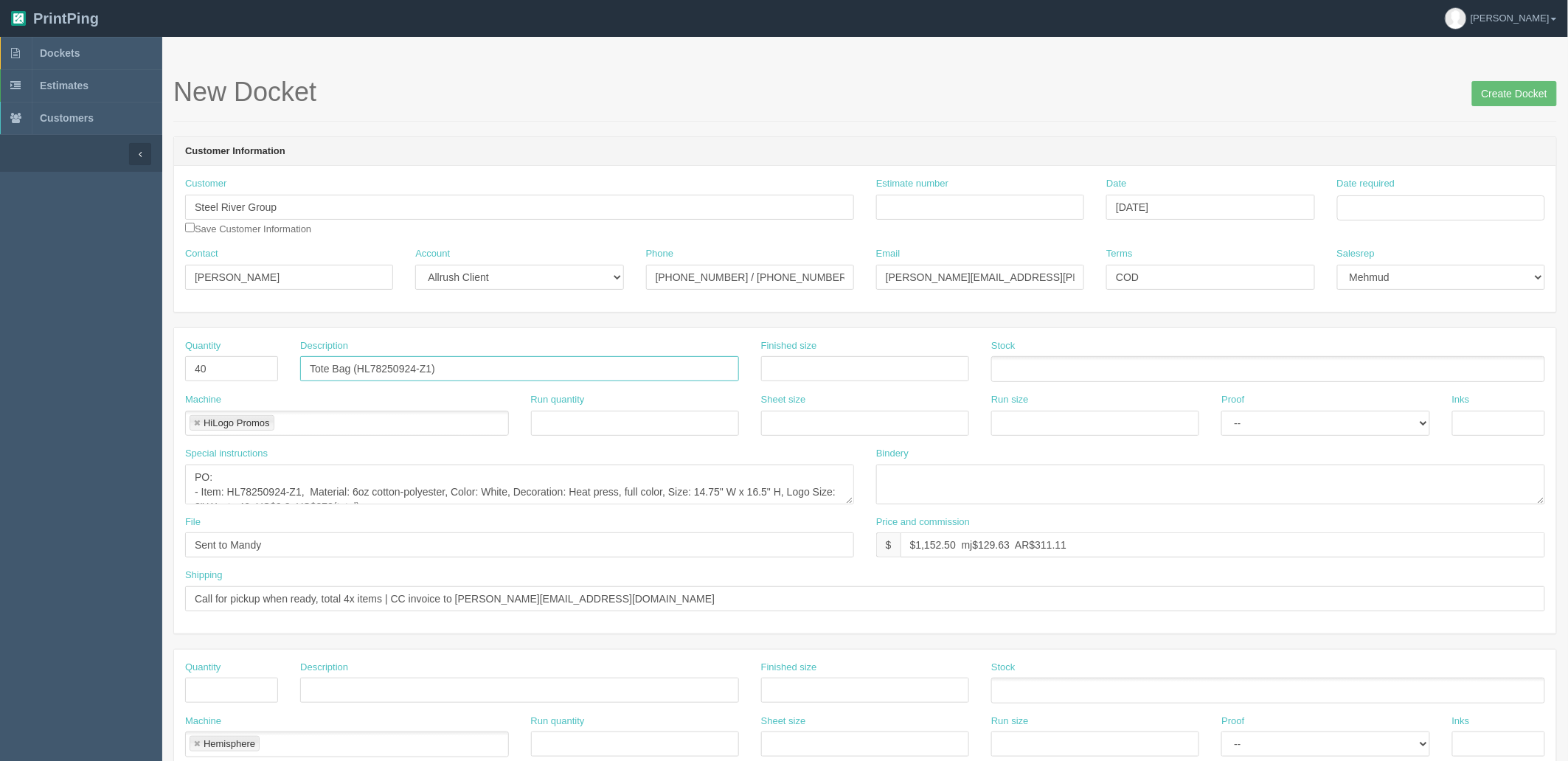
click at [0, 360] on section "Dockets Estimates Customers" at bounding box center [784, 688] width 1568 height 1303
paste input "WC9735 | Trailster Toque"
type input "WC9735 | Trailster Toque"
click at [203, 489] on textarea "PO: - Item: HL78250924-Z1, Material: 6oz cotton-polyester, Color: White, Decora…" at bounding box center [520, 484] width 669 height 40
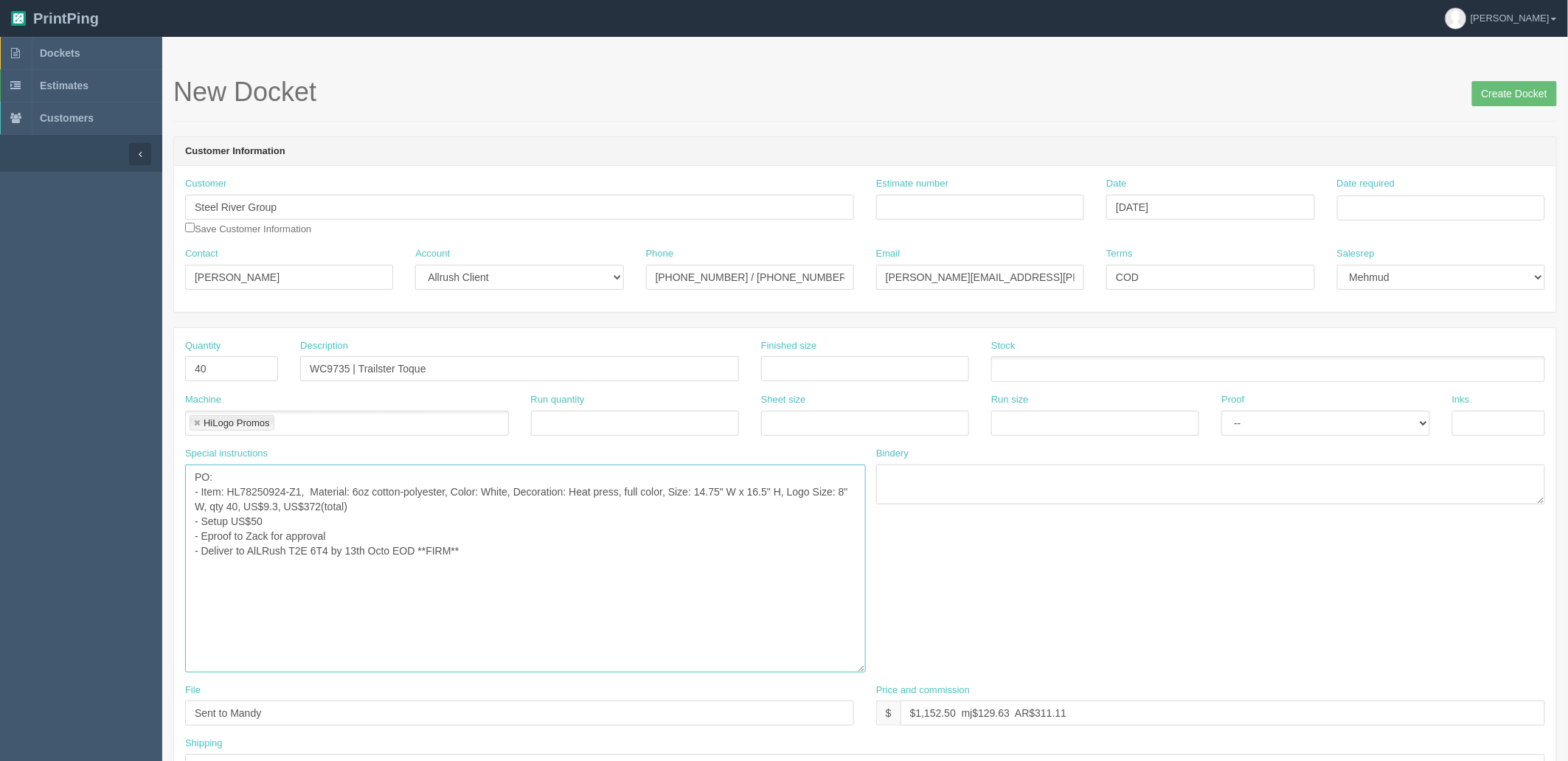
drag, startPoint x: 850, startPoint y: 498, endPoint x: 861, endPoint y: 673, distance: 175.3
click at [864, 673] on textarea "PO: - Item: HL78250924-Z1, Material: 6oz cotton-polyester, Color: White, Decora…" at bounding box center [526, 568] width 681 height 208
click at [369, 522] on textarea "PO: - Item: HL78250924-Z1, Material: 6oz cotton-polyester, Color: White, Decora…" at bounding box center [526, 571] width 682 height 213
drag, startPoint x: 276, startPoint y: 520, endPoint x: 372, endPoint y: 524, distance: 96.1
click at [210, 496] on textarea "PO: - Item: HL78250924-Z1, Material: 6oz cotton-polyester, Color: White, Decora…" at bounding box center [526, 571] width 682 height 213
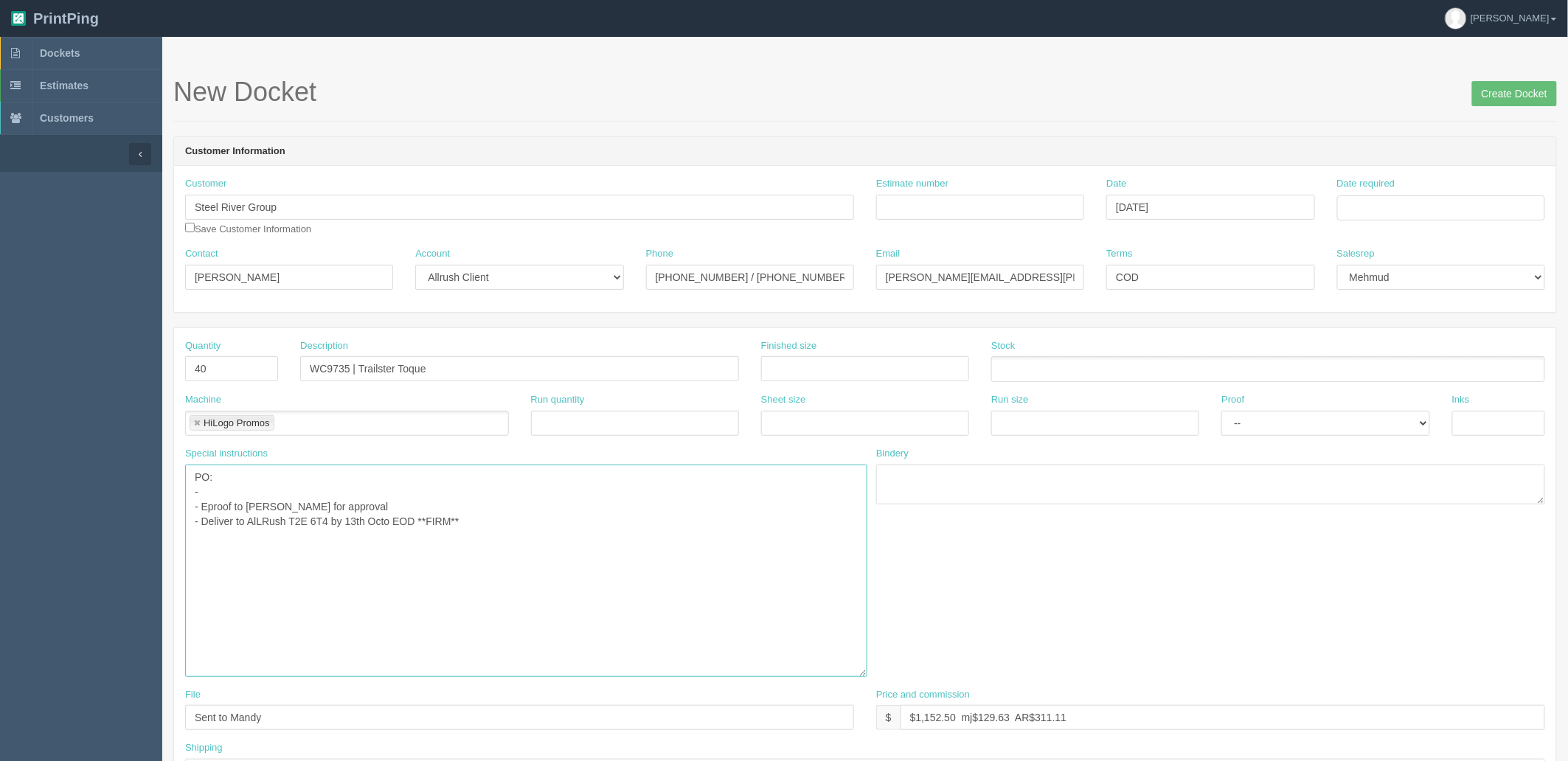
paste textarea "WC9735 | Trailster Toque"
click at [451, 489] on textarea "PO: - Item: HL78250924-Z1, Material: 6oz cotton-polyester, Color: White, Decora…" at bounding box center [526, 571] width 682 height 213
click at [475, 493] on textarea "PO: - Item: HL78250924-Z1, Material: 6oz cotton-polyester, Color: White, Decora…" at bounding box center [526, 571] width 682 height 213
click at [466, 504] on textarea "PO: - Item: HL78250924-Z1, Material: 6oz cotton-polyester, Color: White, Decora…" at bounding box center [526, 571] width 682 height 213
drag, startPoint x: 245, startPoint y: 518, endPoint x: 254, endPoint y: 520, distance: 9.2
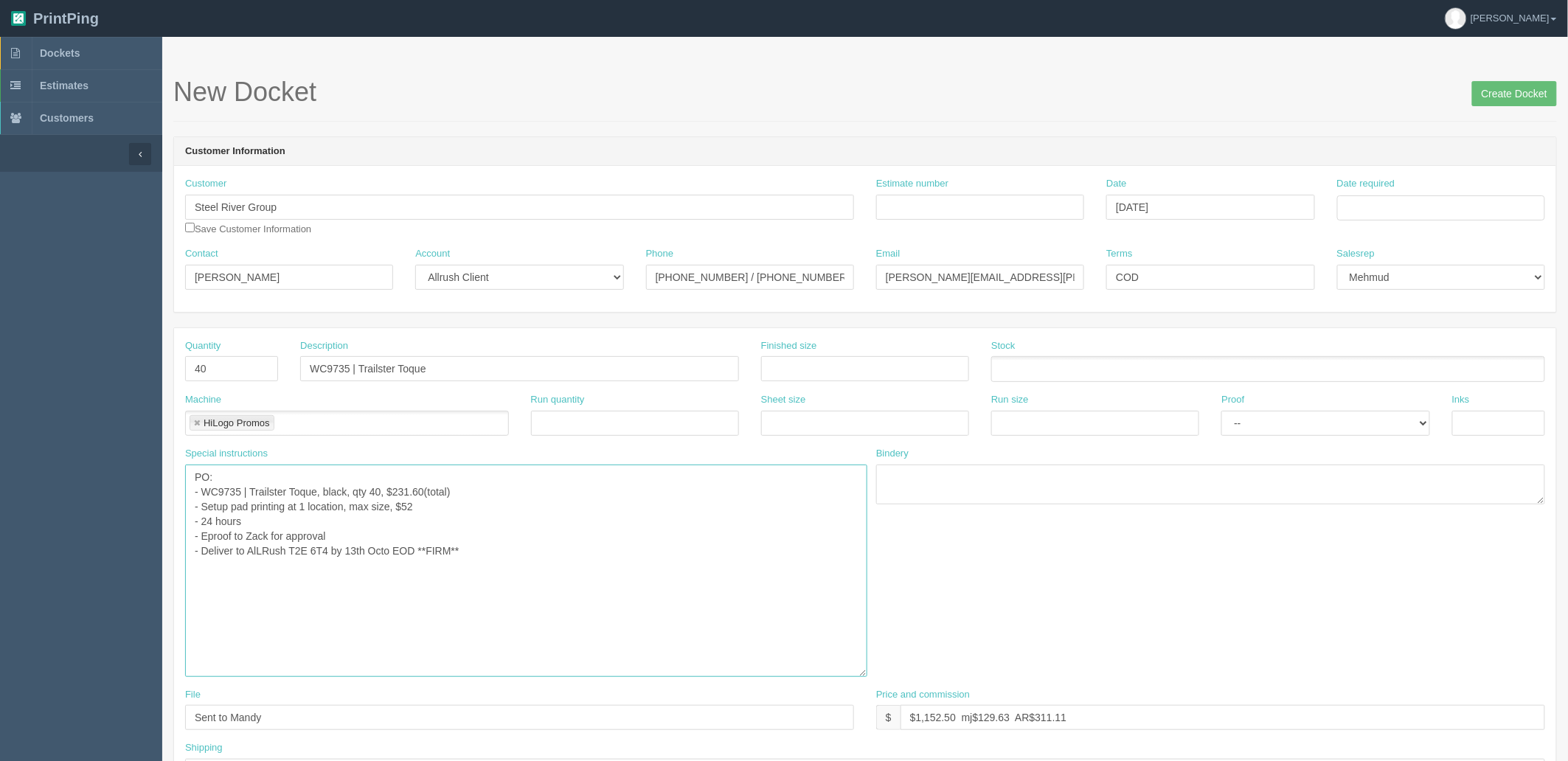
click at [248, 520] on textarea "PO: - Item: HL78250924-Z1, Material: 6oz cotton-polyester, Color: White, Decora…" at bounding box center [526, 571] width 682 height 213
click at [291, 523] on textarea "PO: - Item: HL78250924-Z1, Material: 6oz cotton-polyester, Color: White, Decora…" at bounding box center [526, 571] width 682 height 213
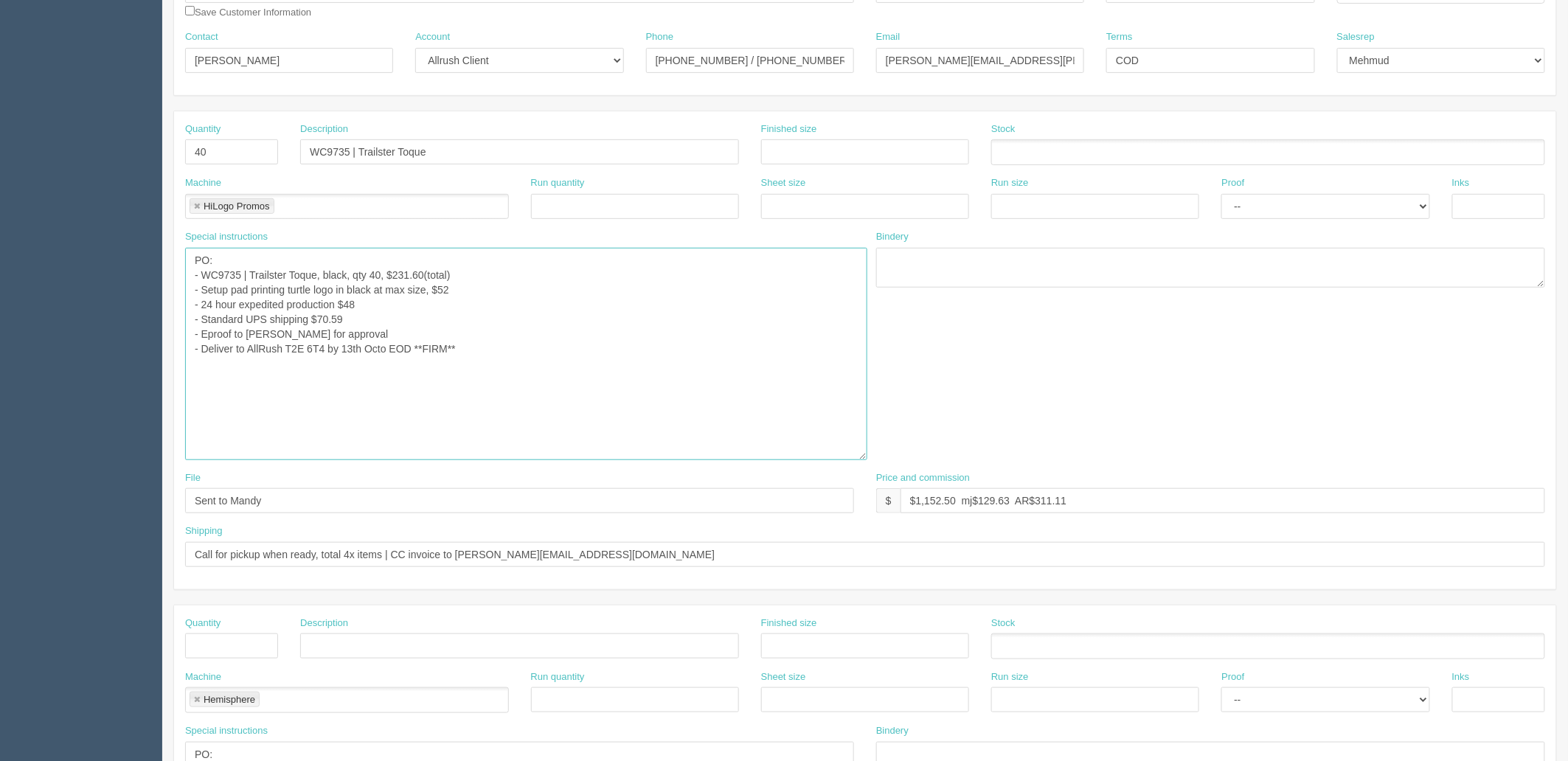
scroll to position [245, 0]
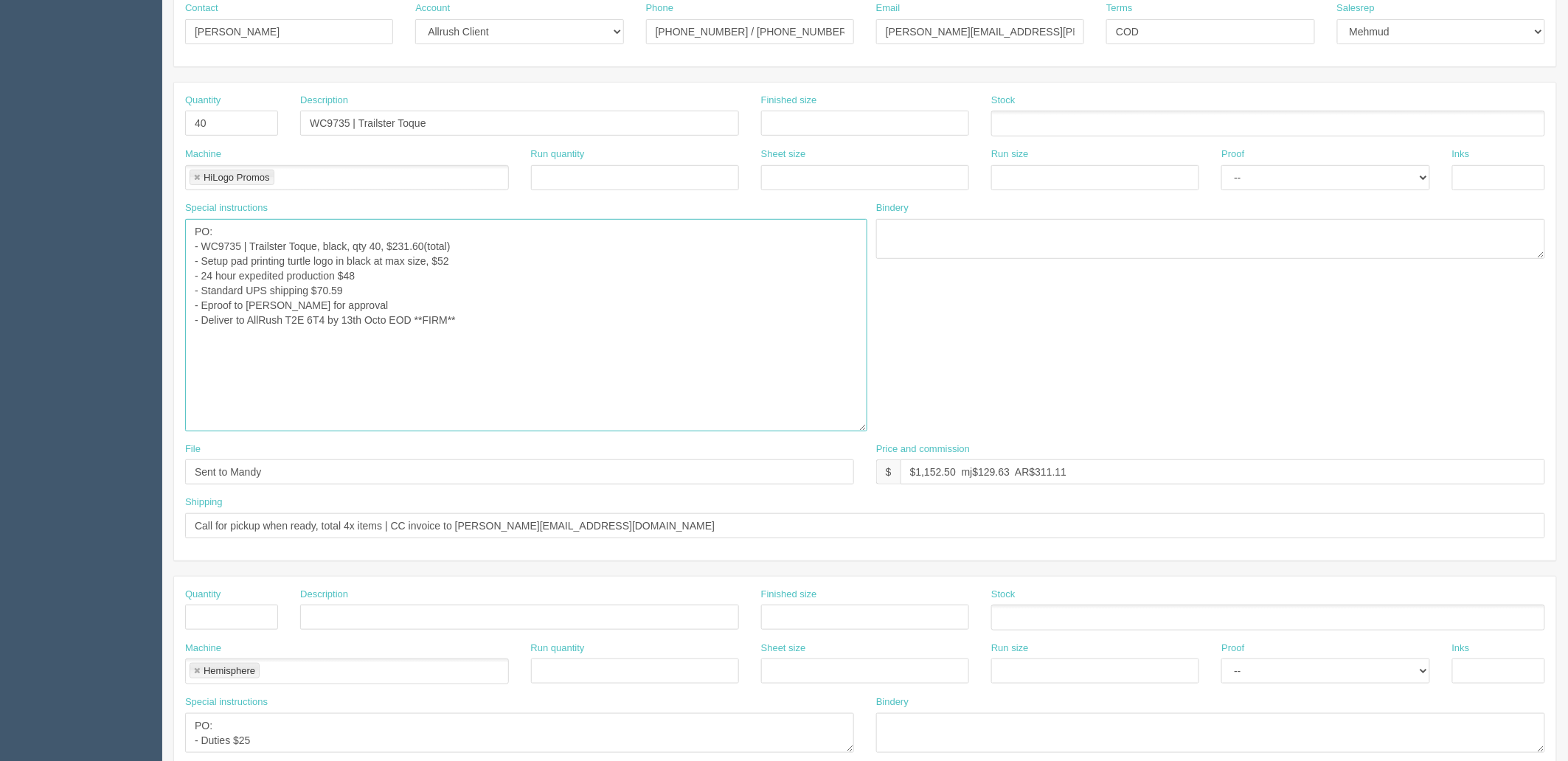
type textarea "PO: - WC9735 | Trailster Toque, black, qty 40, $231.60(total) - Setup pad print…"
drag, startPoint x: 924, startPoint y: 474, endPoint x: 1787, endPoint y: 426, distance: 864.3
click at [1567, 426] on html "PrintPing Zack Edit account ( zack@allrush.ca ) Logout Dockets Estimates" at bounding box center [784, 510] width 1568 height 1512
type input "$741.88 mj$106.18 AR$203.35"
drag, startPoint x: 398, startPoint y: 243, endPoint x: 456, endPoint y: 309, distance: 87.9
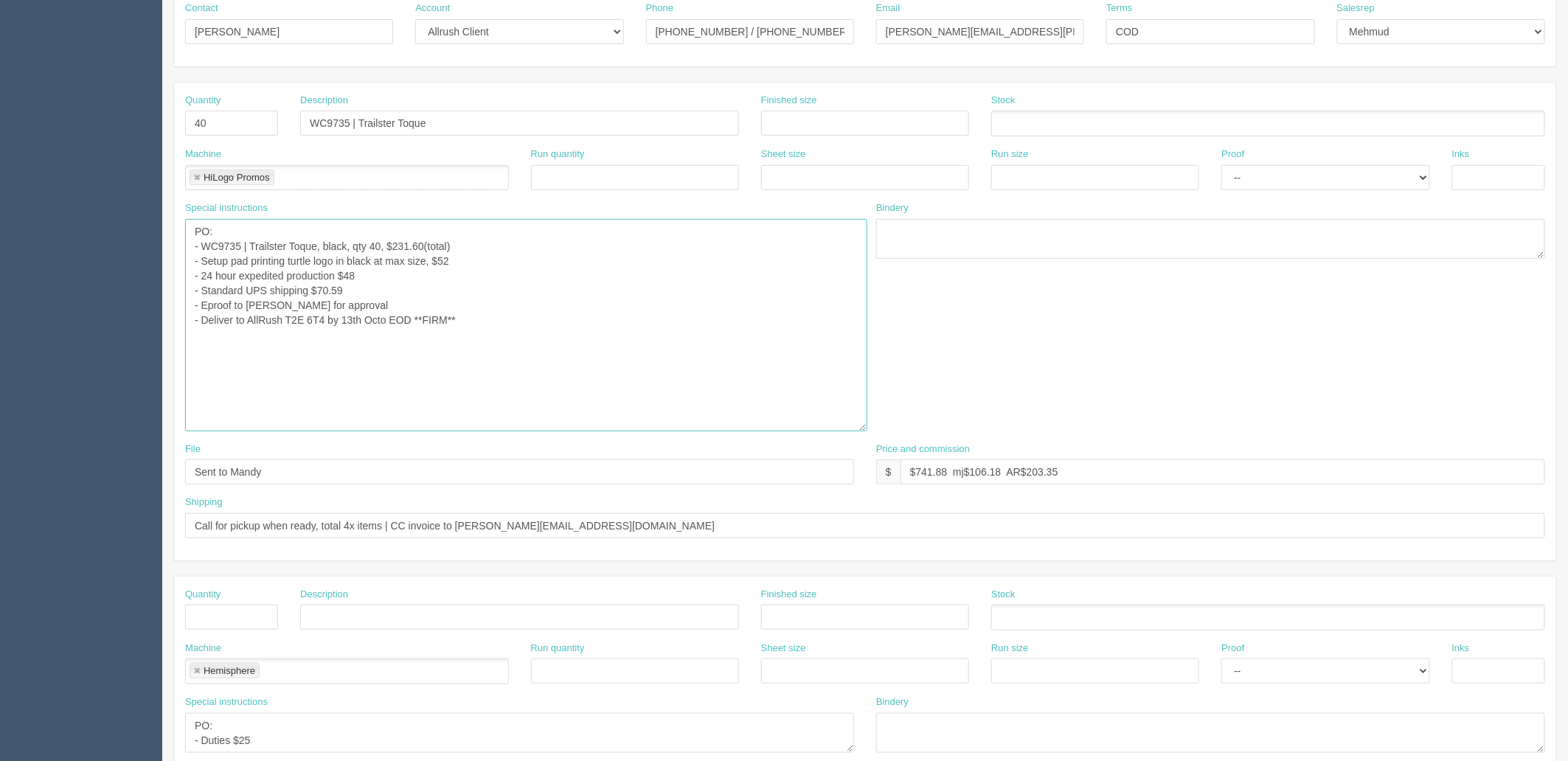
click at [400, 243] on textarea "PO: - Item: HL78250924-Z1, Material: 6oz cotton-polyester, Color: White, Decora…" at bounding box center [526, 325] width 682 height 213
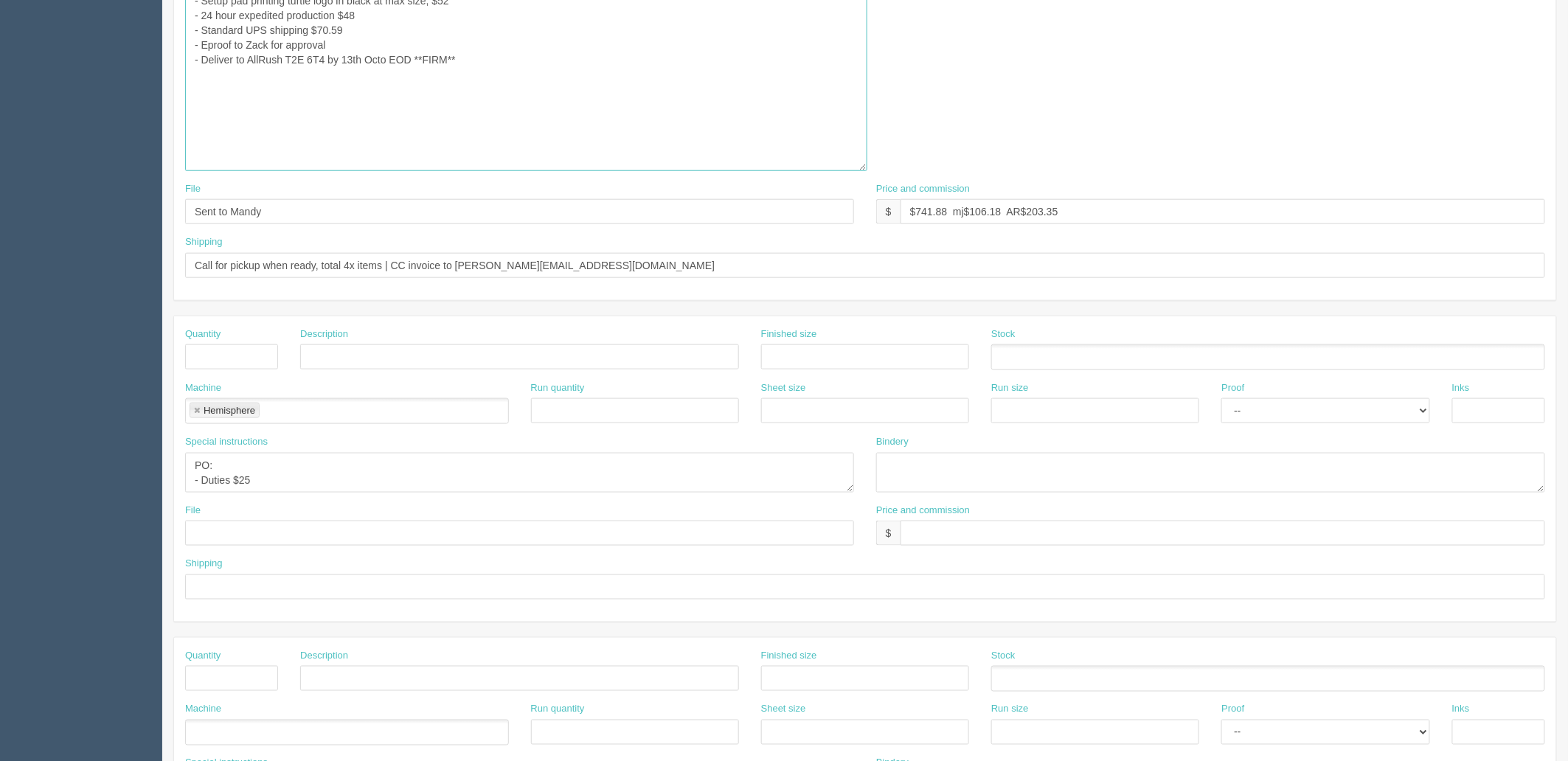
scroll to position [573, 0]
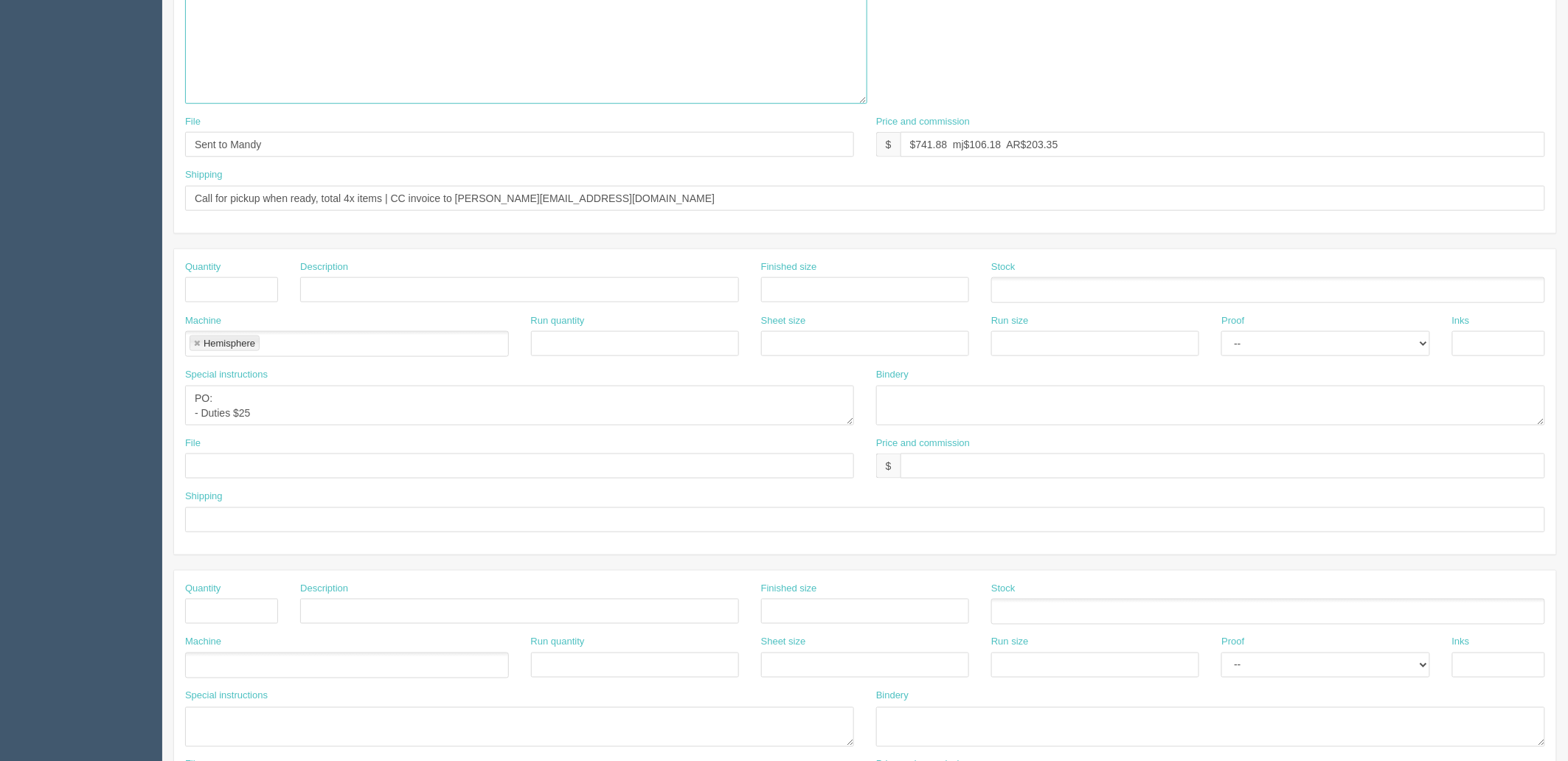
type textarea "PO: - WC9735 | Trailster Toque, black, qty 40, $5.79(each), $231.60(total) - Se…"
click at [402, 404] on textarea "PO: - Duties $25" at bounding box center [520, 405] width 669 height 40
click at [408, 426] on div "Special instructions PO: - Duties $25" at bounding box center [519, 402] width 691 height 69
drag, startPoint x: 238, startPoint y: 386, endPoint x: 92, endPoint y: 348, distance: 150.9
click at [92, 348] on section "Dockets Estimates Customers" at bounding box center [784, 201] width 1568 height 1475
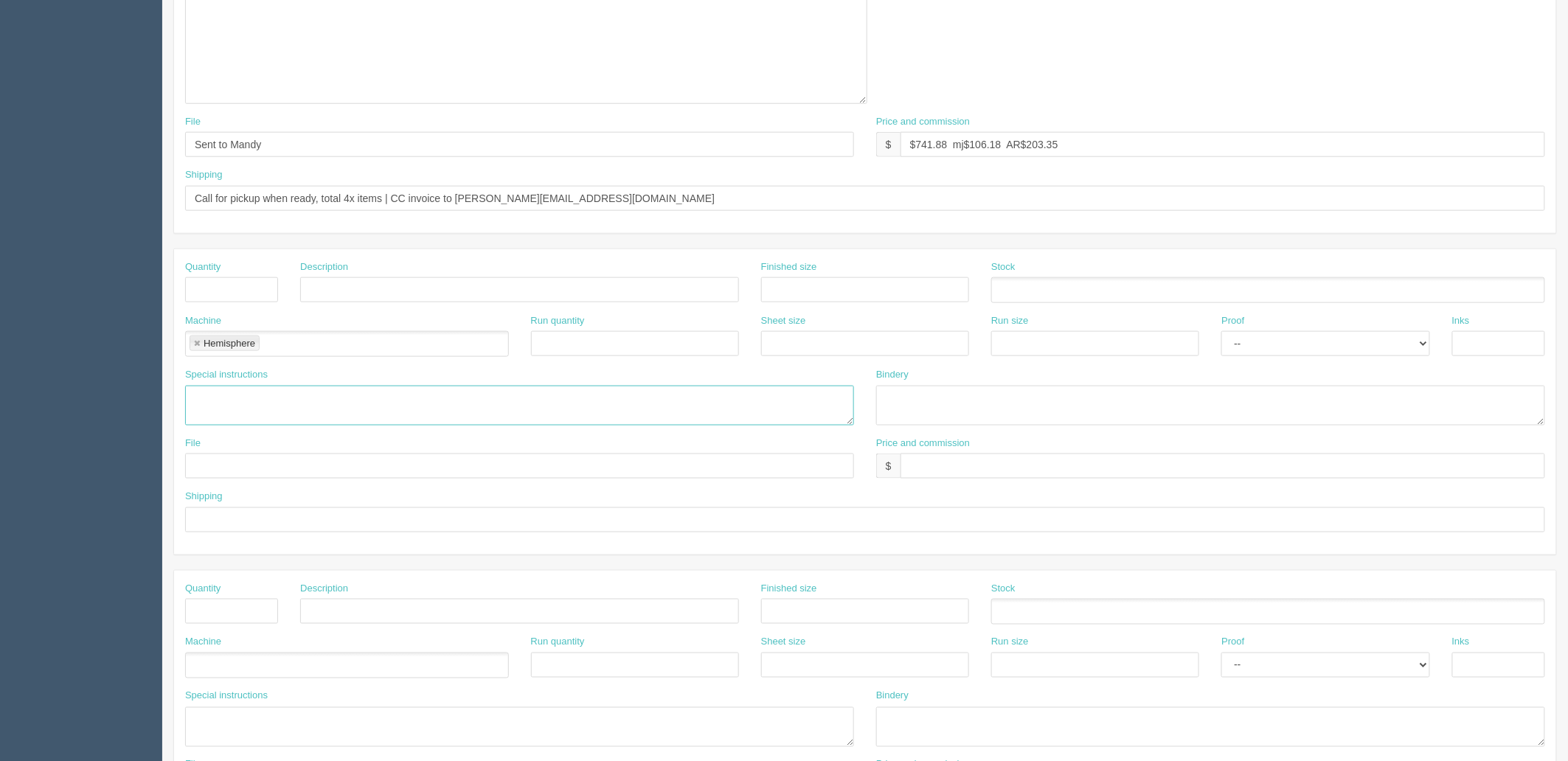
click at [196, 339] on link at bounding box center [197, 344] width 9 height 10
click at [703, 197] on input "Call for pickup when ready, total 4x items | CC invoice to [PERSON_NAME][EMAIL_…" at bounding box center [865, 198] width 1360 height 25
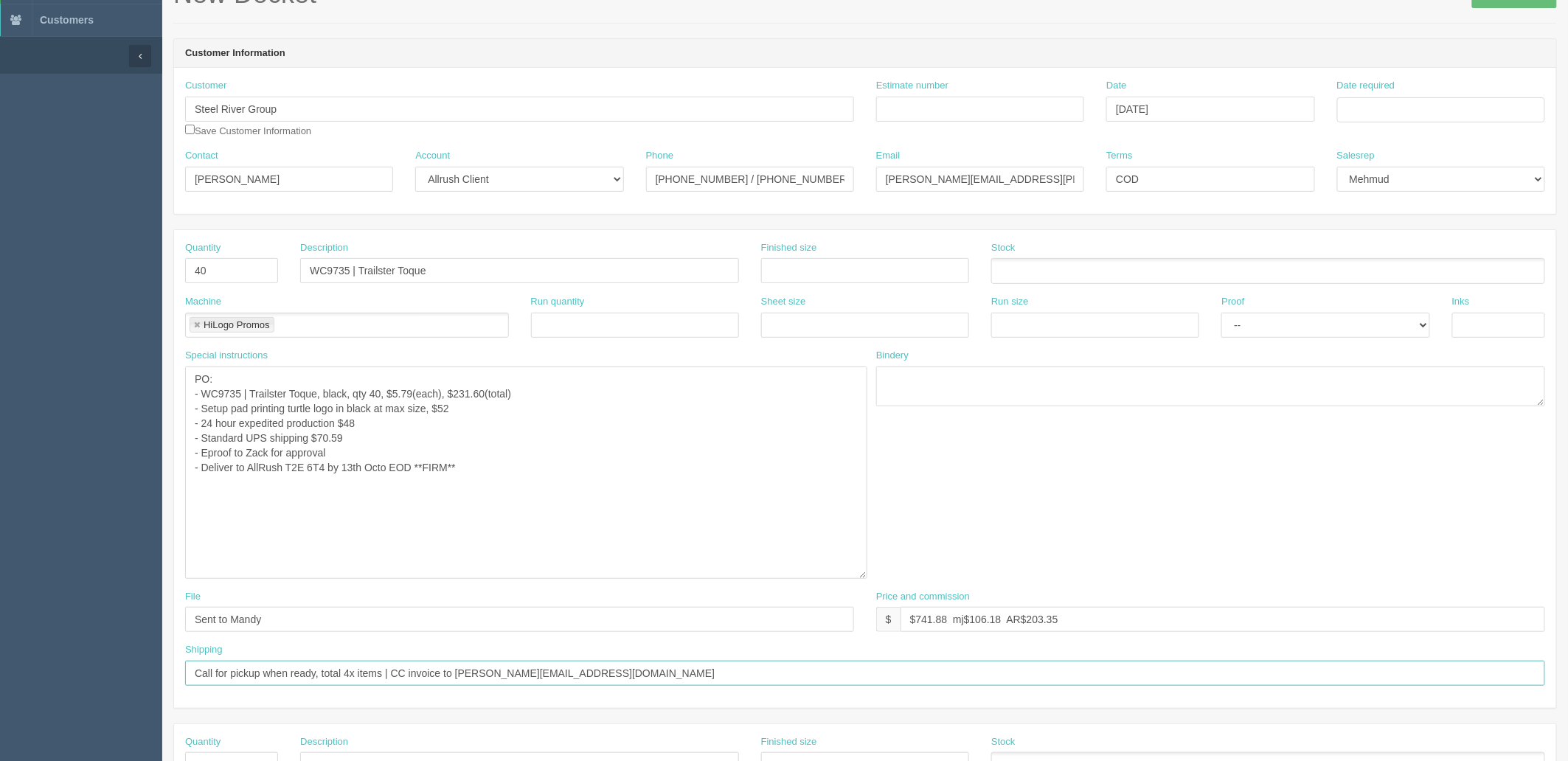
scroll to position [82, 0]
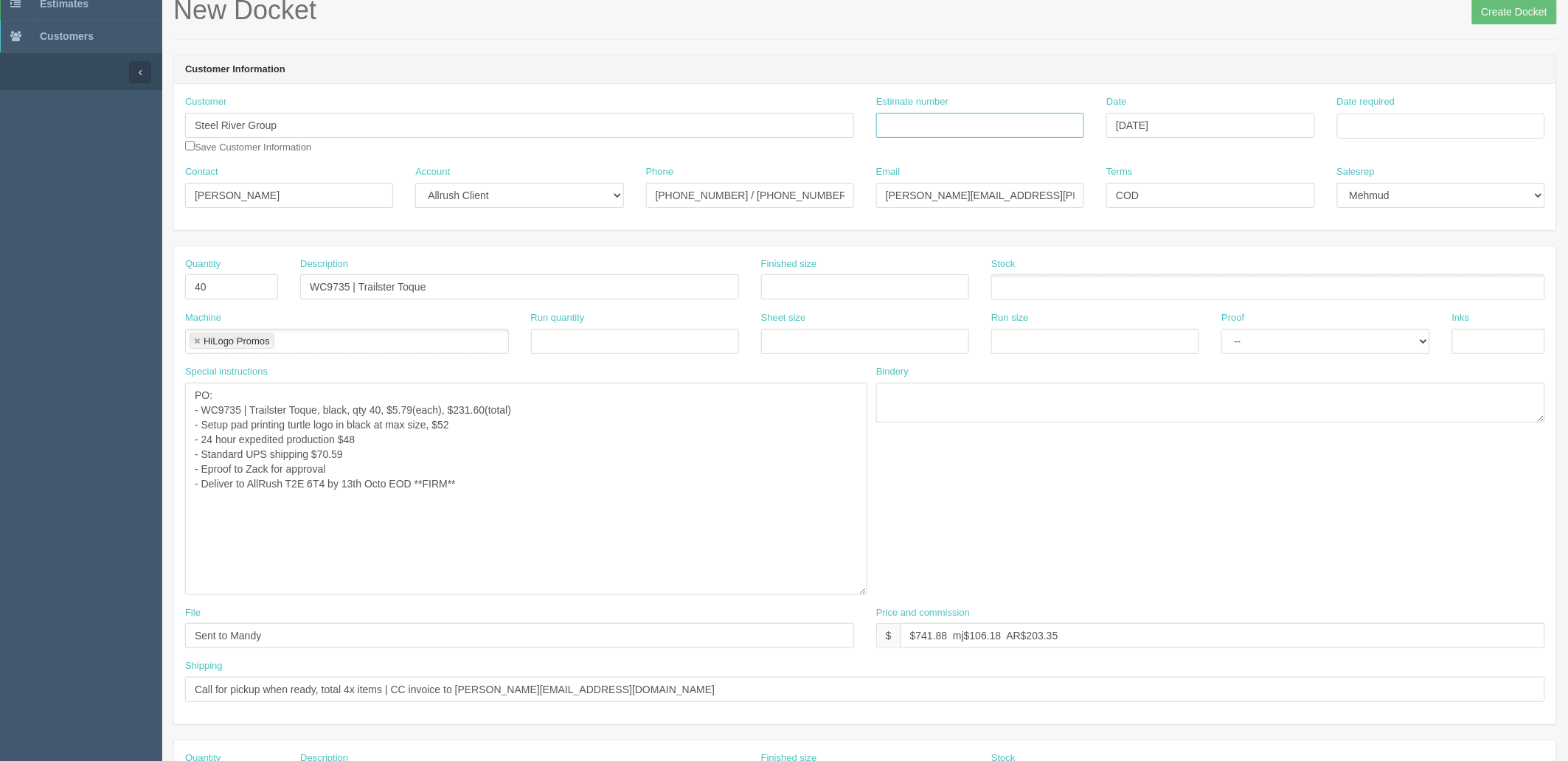
click at [965, 118] on input "Estimate number" at bounding box center [980, 125] width 208 height 25
type input "Outsource - See quotesheet"
click at [1397, 305] on td "7" at bounding box center [1391, 309] width 18 height 21
click at [1378, 243] on td "13" at bounding box center [1371, 247] width 21 height 21
type input "[DATE]"
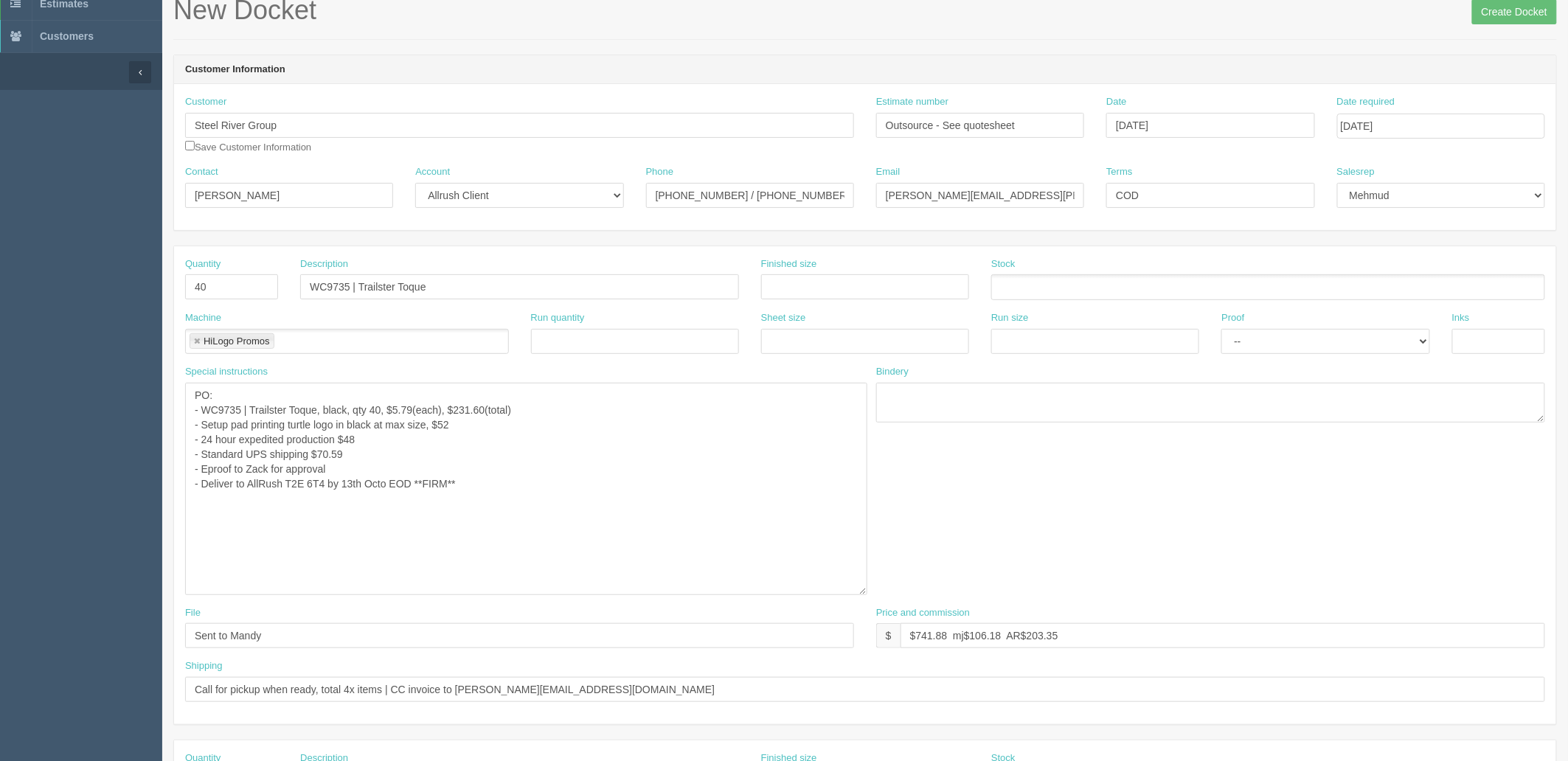
click at [1214, 57] on header "Customer Information" at bounding box center [865, 70] width 1382 height 30
click at [537, 482] on textarea "PO: - Item: HL78250924-Z1, Material: 6oz cotton-polyester, Color: White, Decora…" at bounding box center [526, 488] width 682 height 213
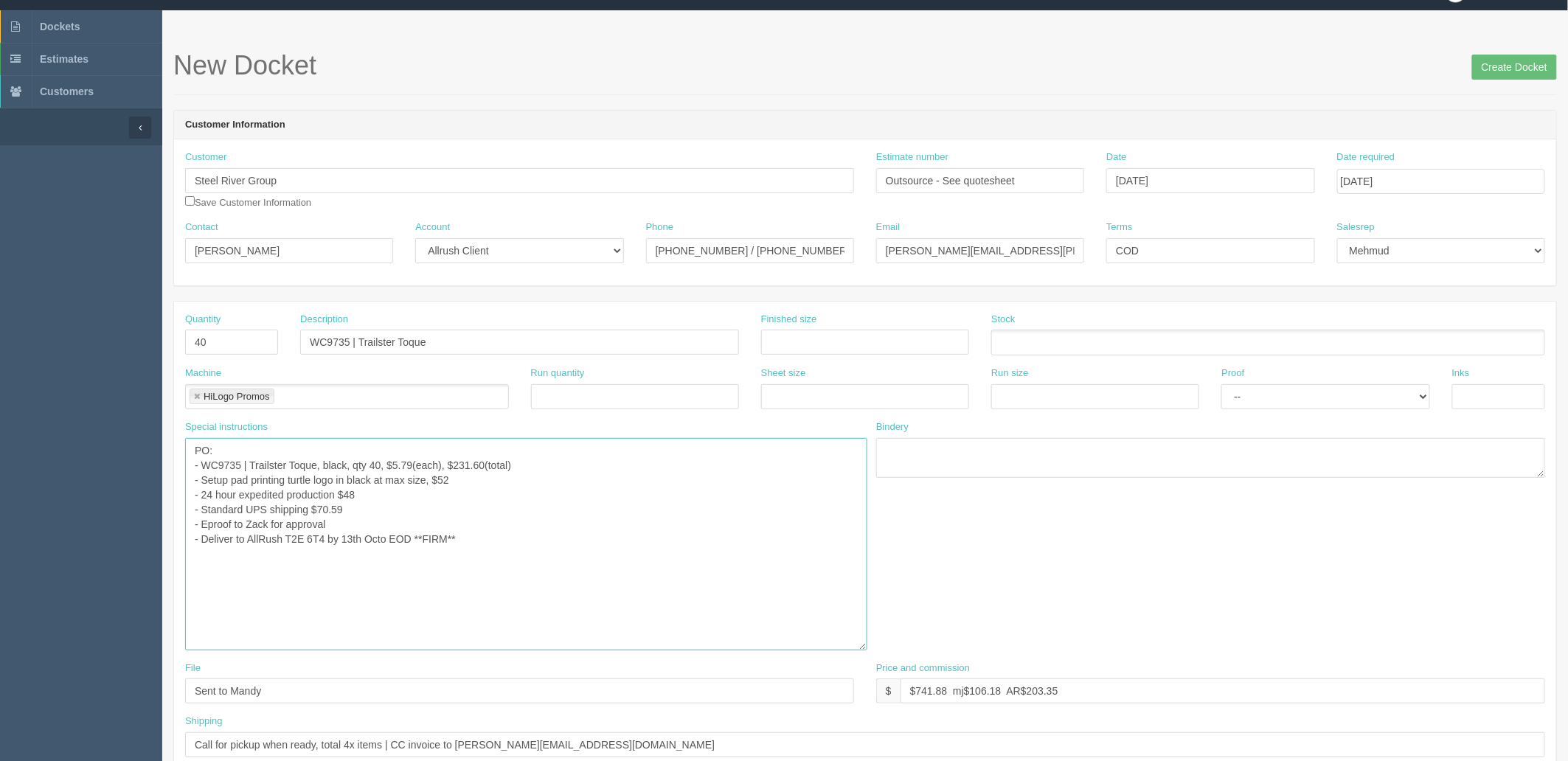
scroll to position [0, 0]
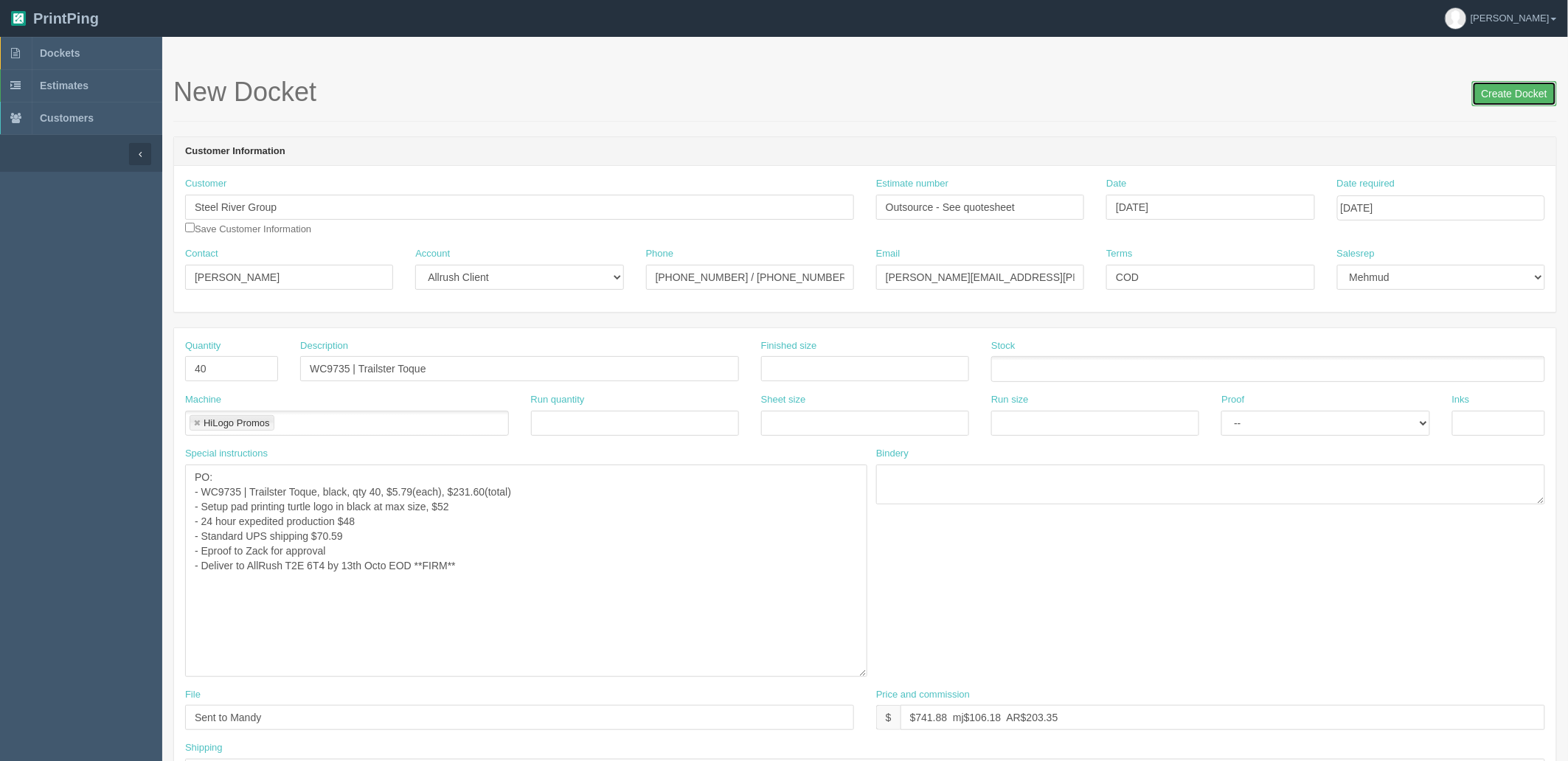
click at [1520, 93] on input "Create Docket" at bounding box center [1514, 93] width 85 height 25
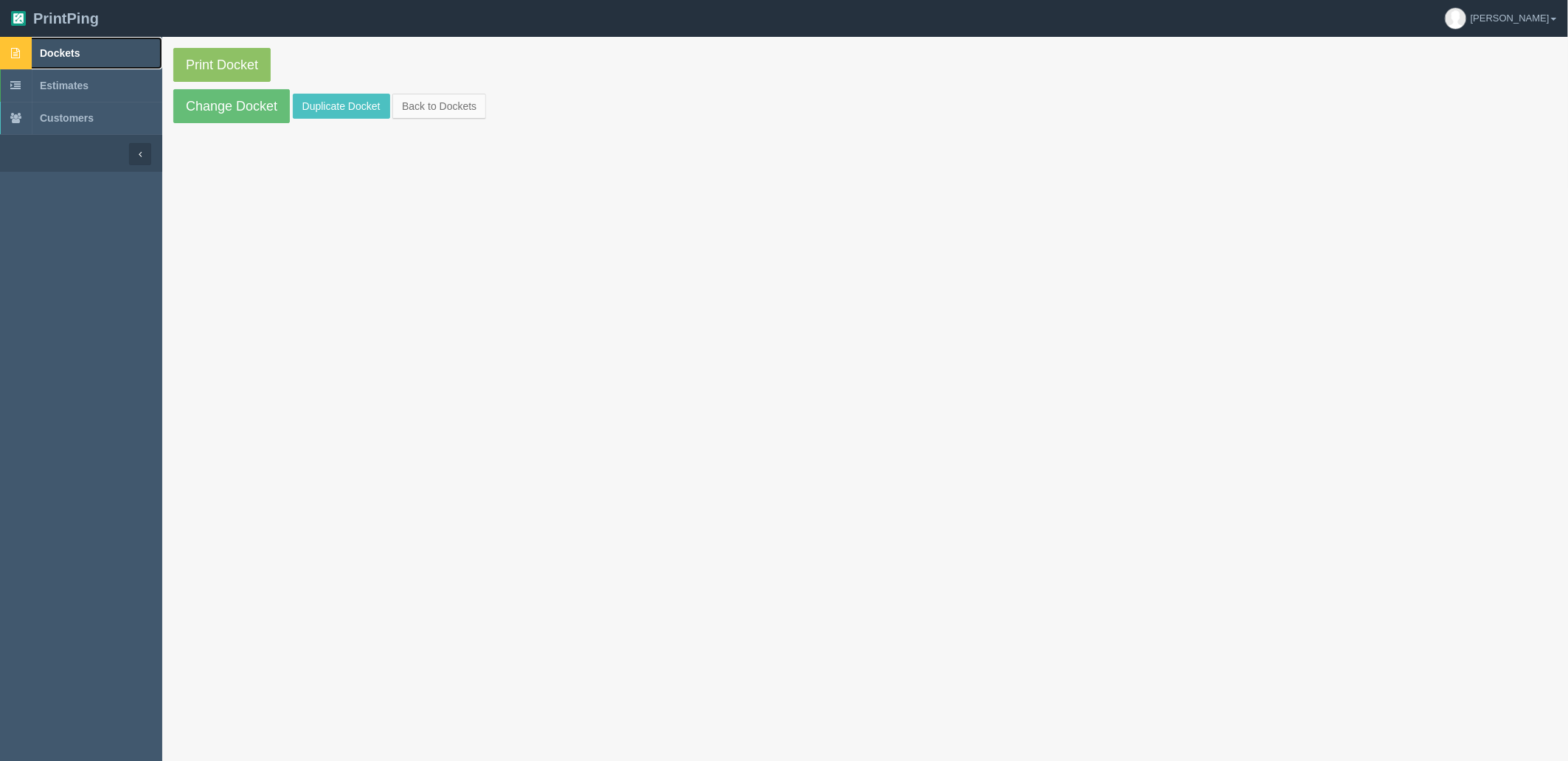
click at [89, 57] on link "Dockets" at bounding box center [81, 53] width 162 height 33
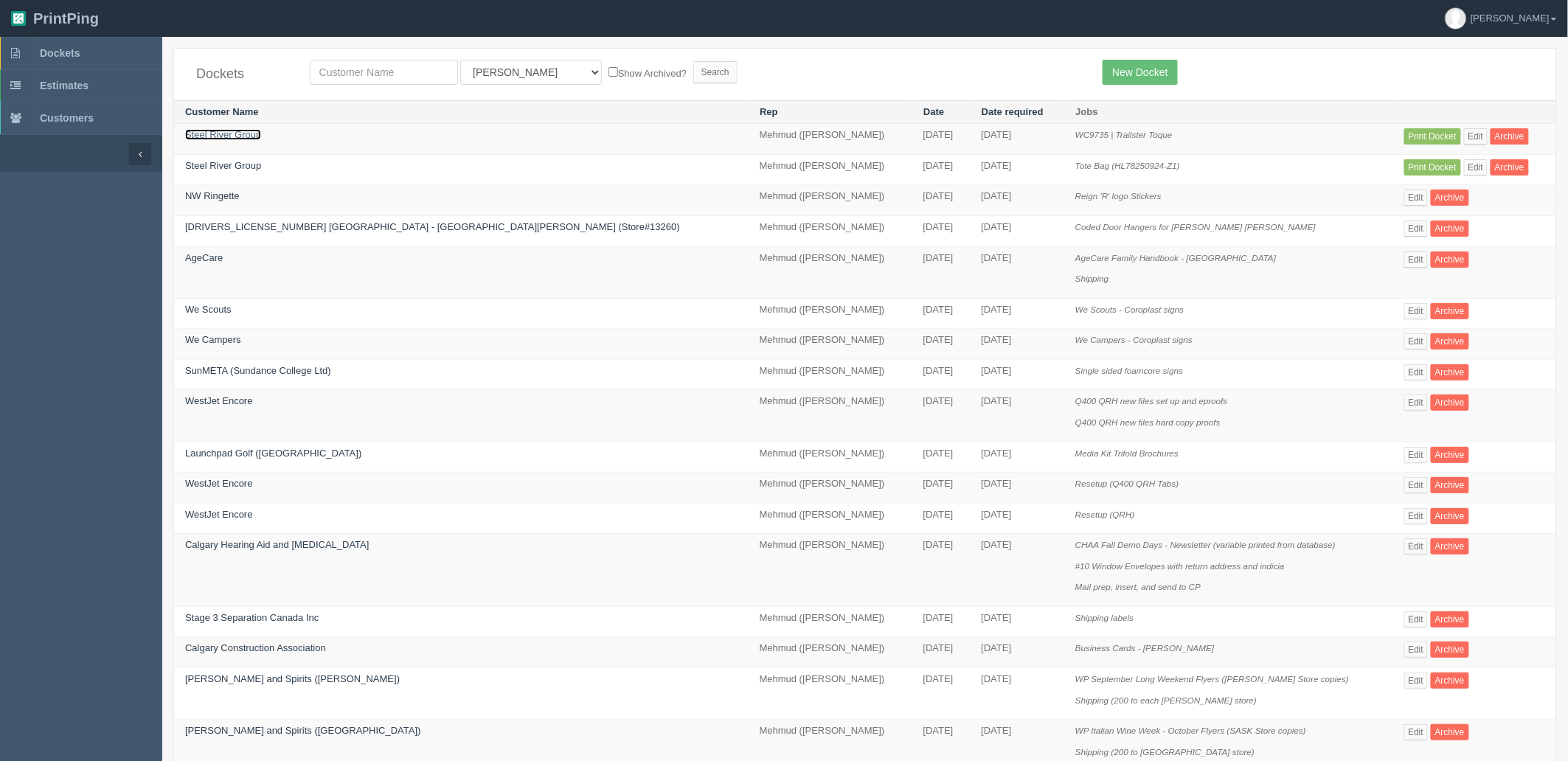
click at [244, 138] on link "Steel River Group" at bounding box center [223, 134] width 76 height 11
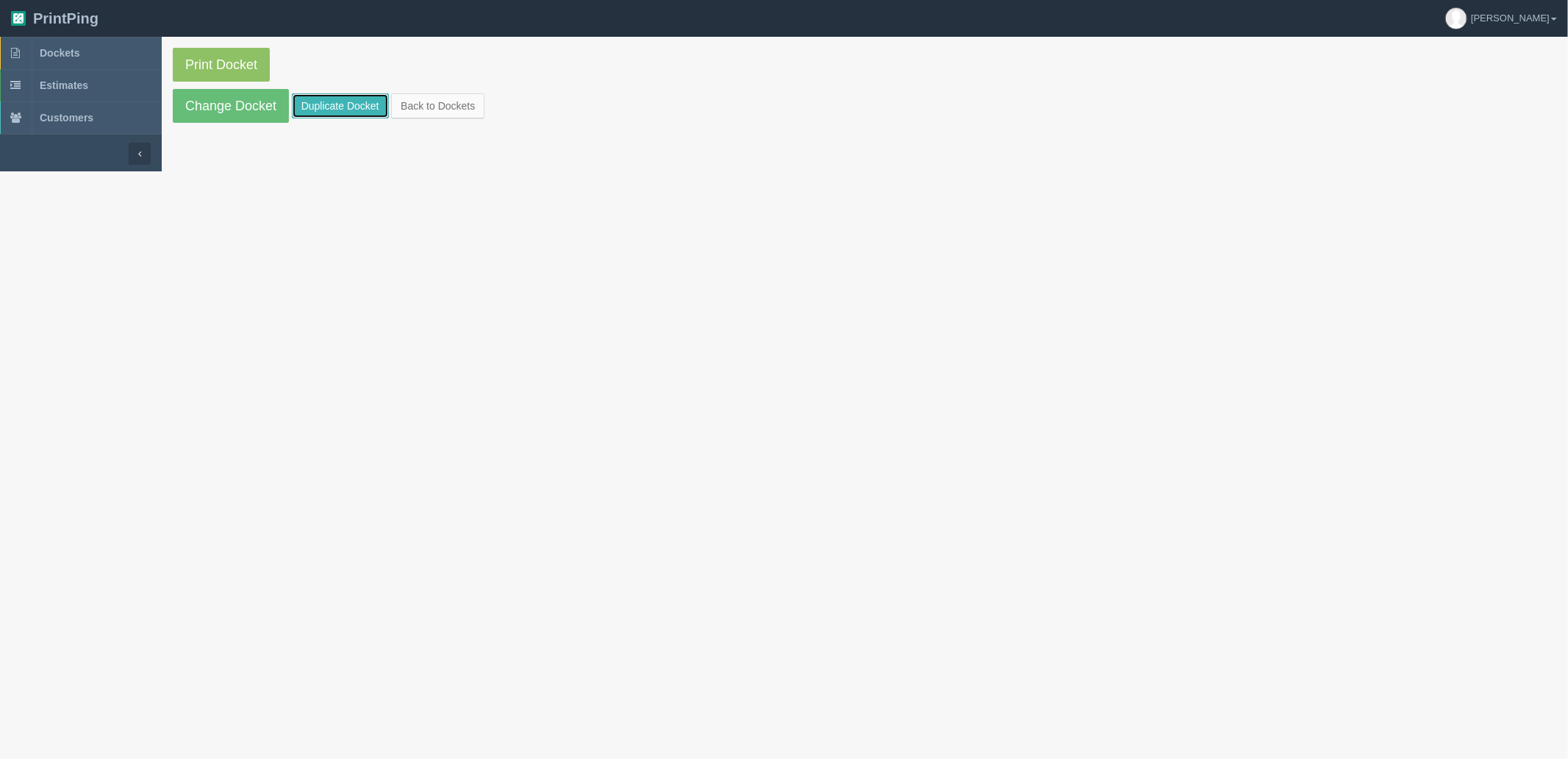
click at [323, 107] on link "Duplicate Docket" at bounding box center [340, 106] width 97 height 25
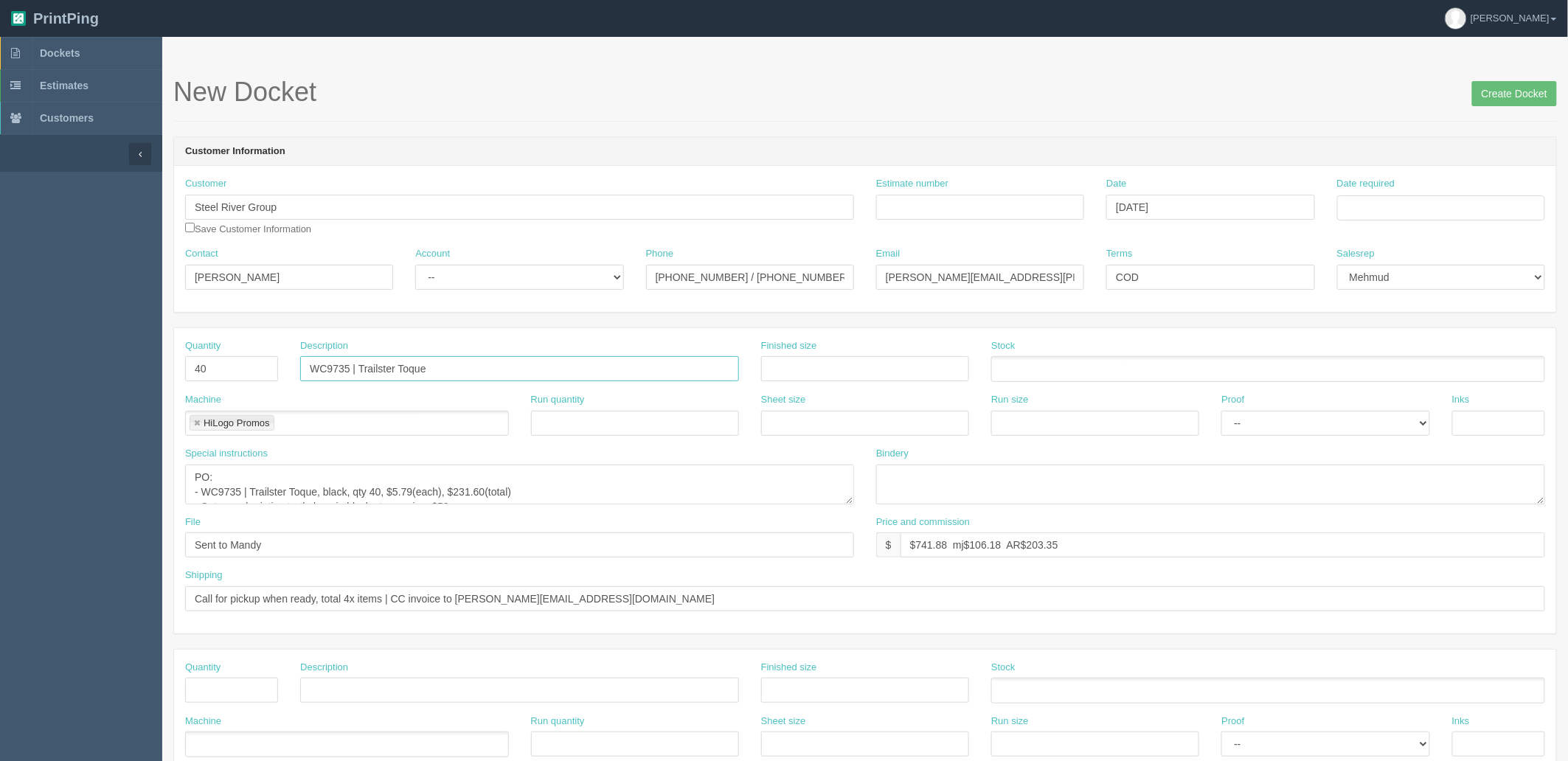
drag, startPoint x: 226, startPoint y: 340, endPoint x: 140, endPoint y: 347, distance: 86.3
click at [150, 347] on section "Dockets Estimates Customers" at bounding box center [784, 688] width 1568 height 1303
paste input "CA9429 | Carmelia Pu Hard Cover Journal"
type input "CA9429 | Carmelia Pu Hard Cover Journal"
click at [194, 424] on link at bounding box center [197, 424] width 9 height 10
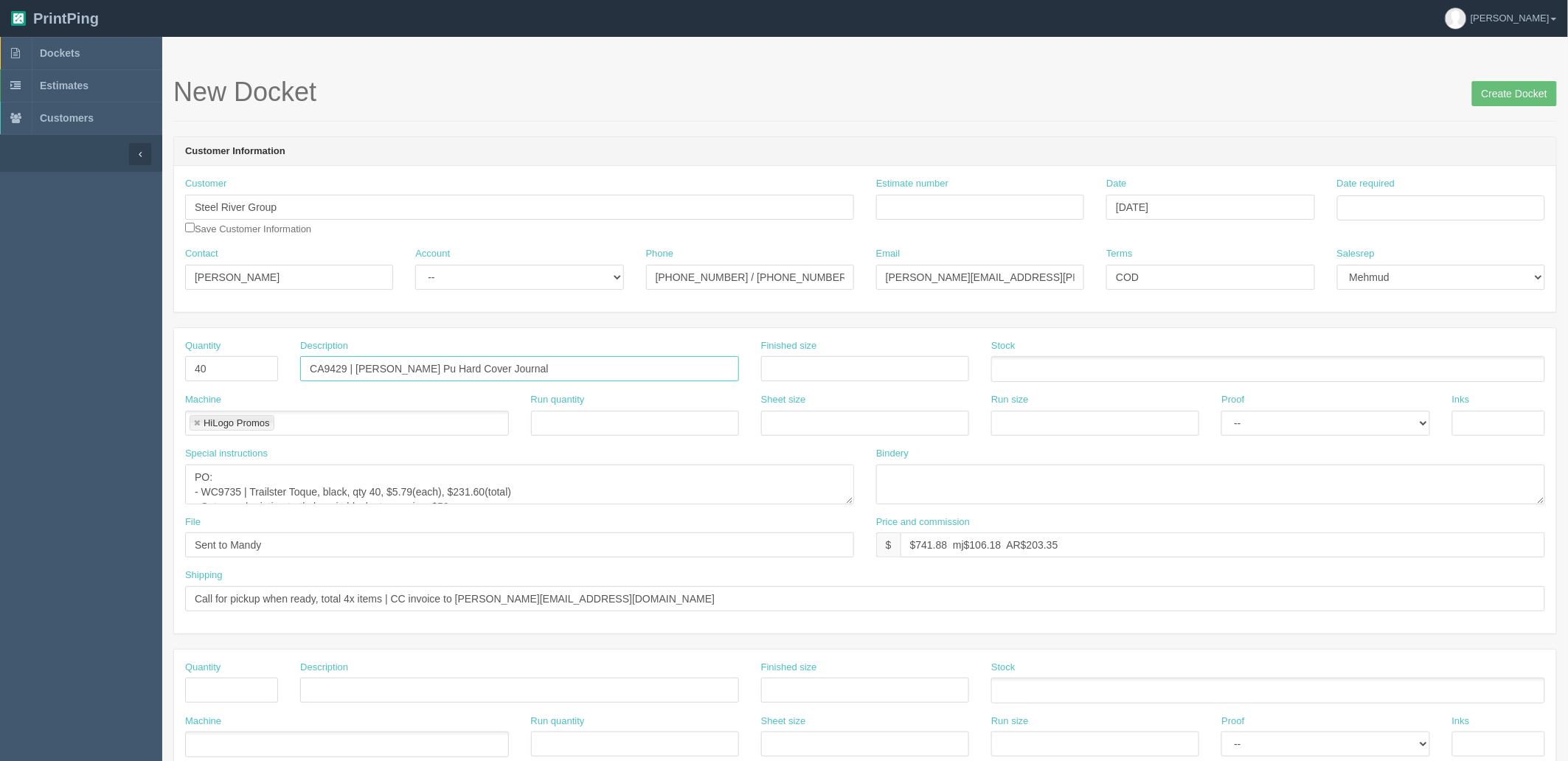
type input "CA9429 | Carmelia Pu Hard Cover Journal"
type input "Debco"
click at [77, 57] on span "Dockets" at bounding box center [59, 53] width 40 height 11
drag, startPoint x: 296, startPoint y: 552, endPoint x: 0, endPoint y: 553, distance: 296.0
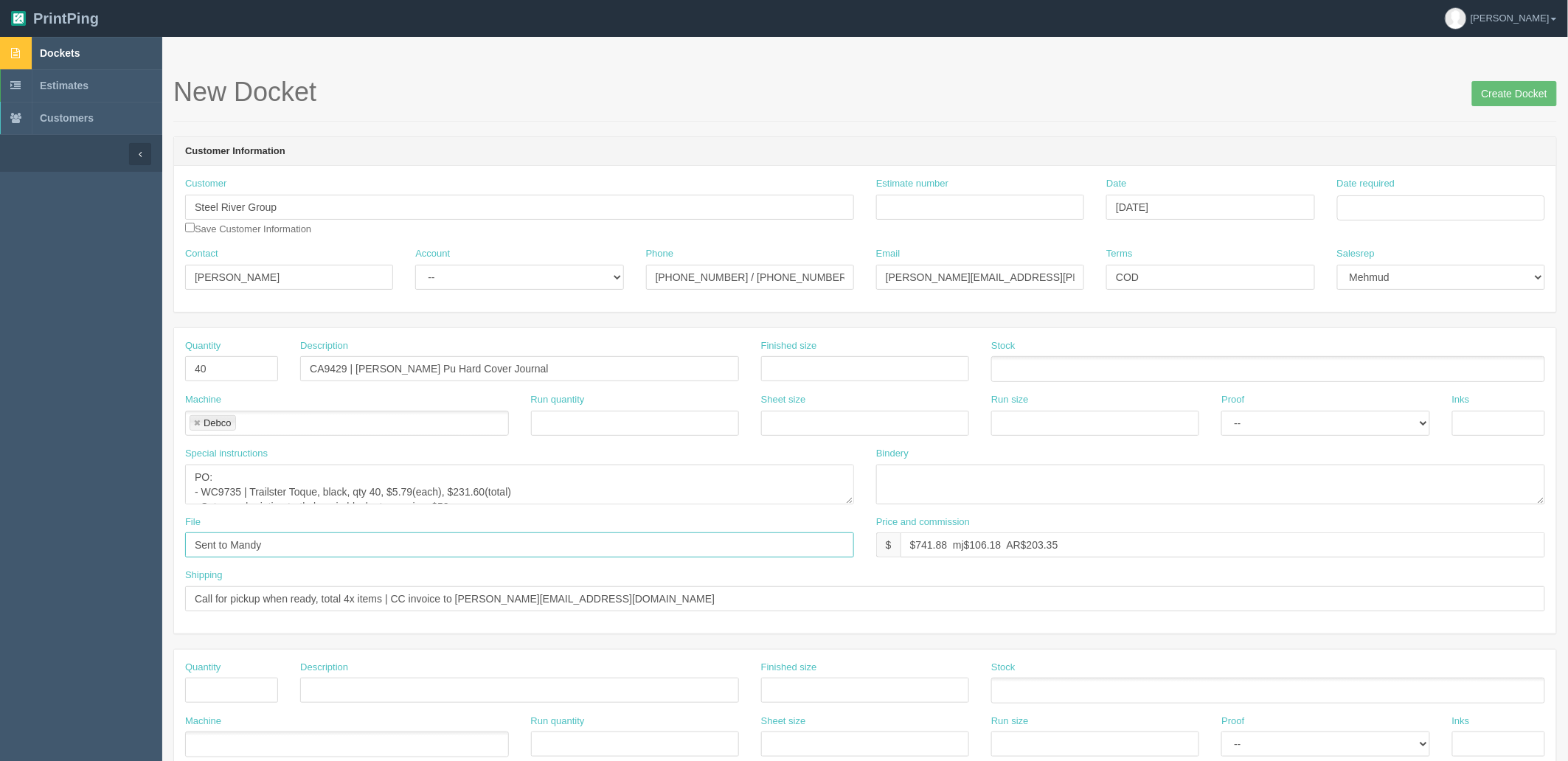
click at [0, 553] on section "Dockets Estimates Customers" at bounding box center [784, 688] width 1568 height 1303
type input "Sent to Debco"
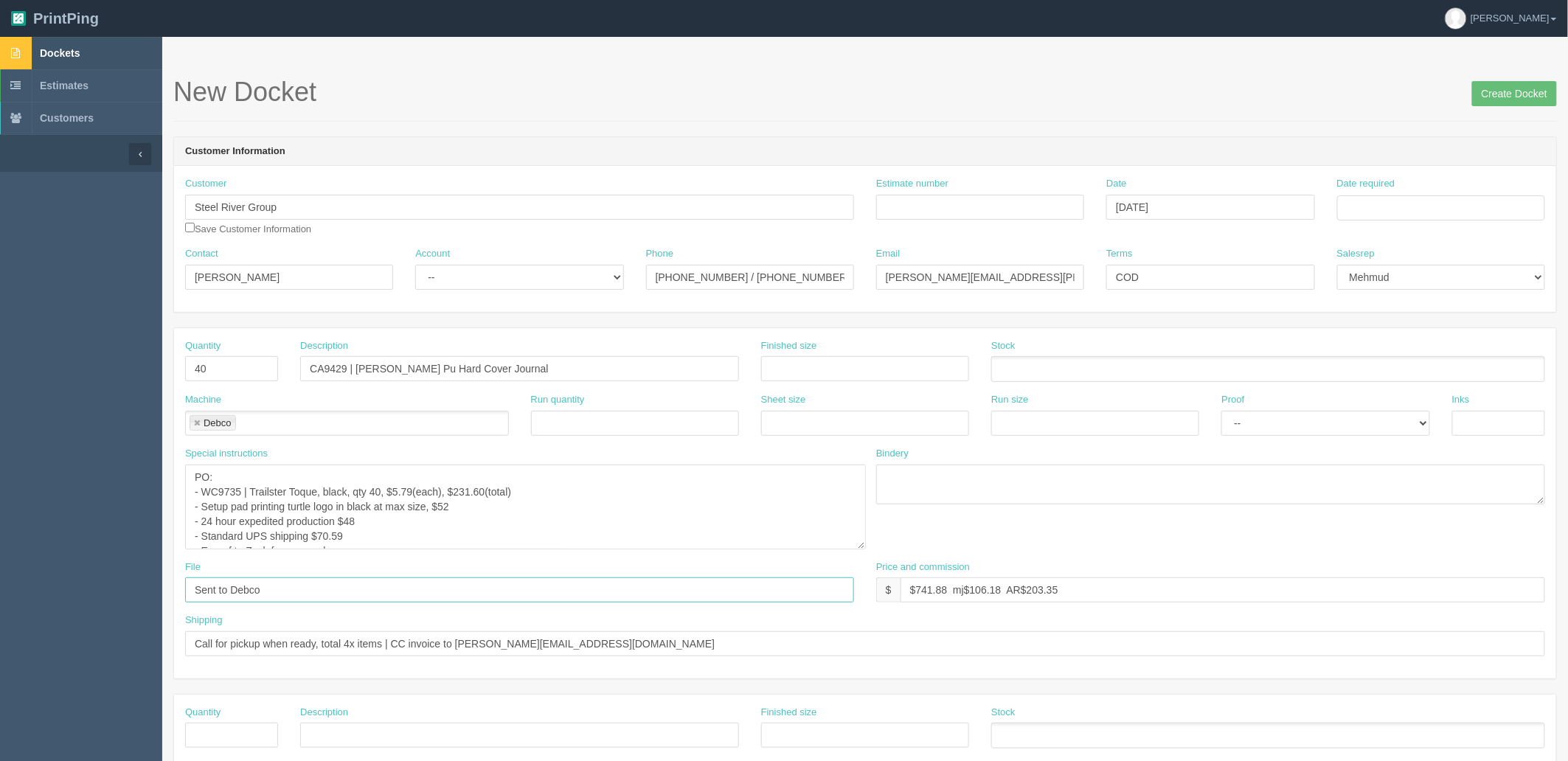
drag, startPoint x: 850, startPoint y: 499, endPoint x: 882, endPoint y: 628, distance: 132.9
click at [866, 549] on textarea "PO: - WC9735 | Trailster Toque, black, qty 40, $5.79(each), $231.60(total) - Se…" at bounding box center [526, 507] width 681 height 85
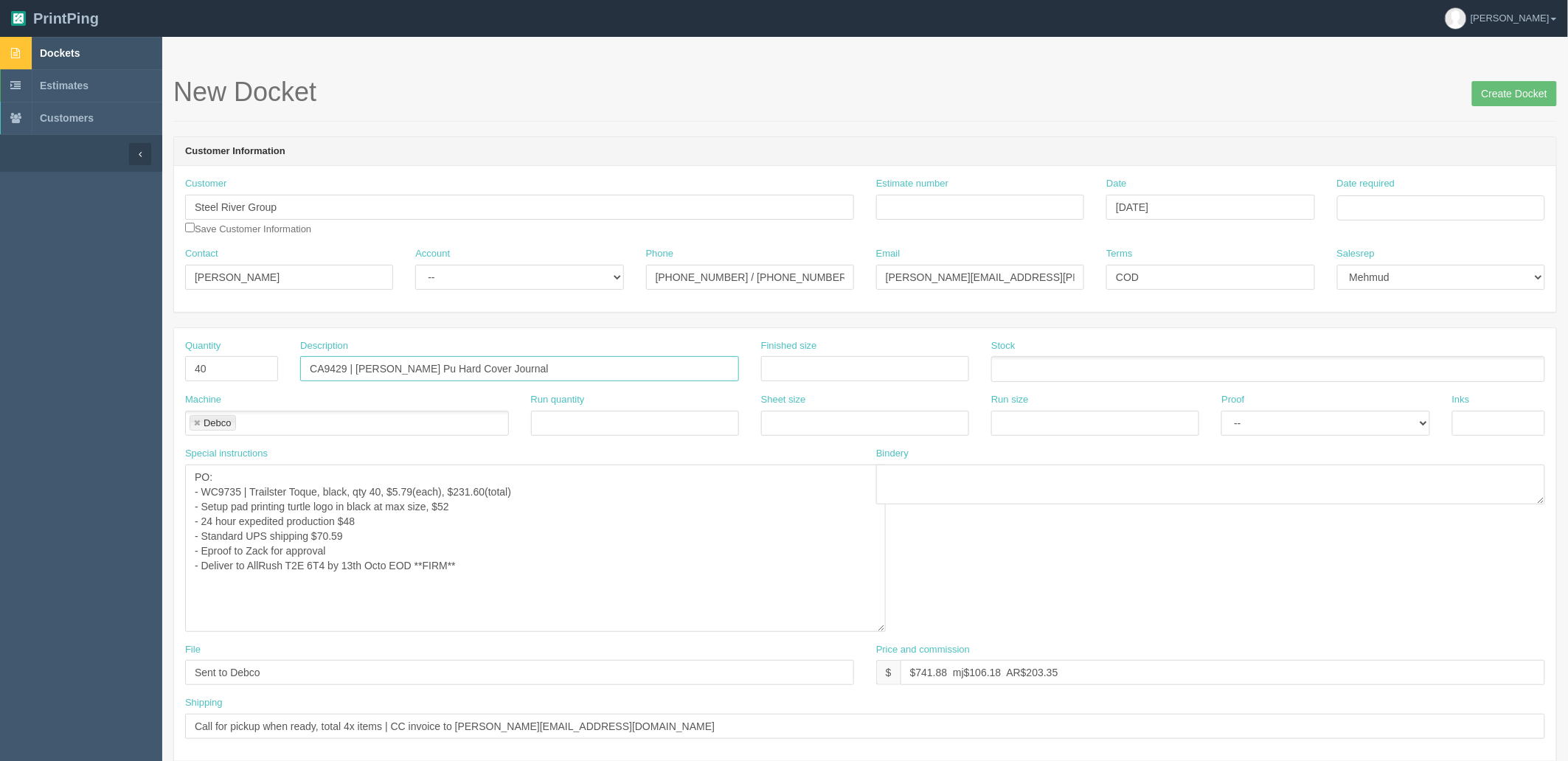
drag, startPoint x: 536, startPoint y: 367, endPoint x: 0, endPoint y: 322, distance: 537.9
click at [0, 322] on section "Dockets Estimates Customers" at bounding box center [784, 751] width 1568 height 1430
click at [203, 488] on textarea "PO: - WC9735 | Trailster Toque, black, qty 40, $5.79(each), $231.60(total) - Se…" at bounding box center [536, 548] width 701 height 168
paste textarea "CA9429 | Carmelia Pu Hard Cover Journal"
click at [403, 491] on textarea "PO: - WC9735 | Trailster Toque, black, qty 40, $5.79(each), $231.60(total) - Se…" at bounding box center [536, 548] width 701 height 168
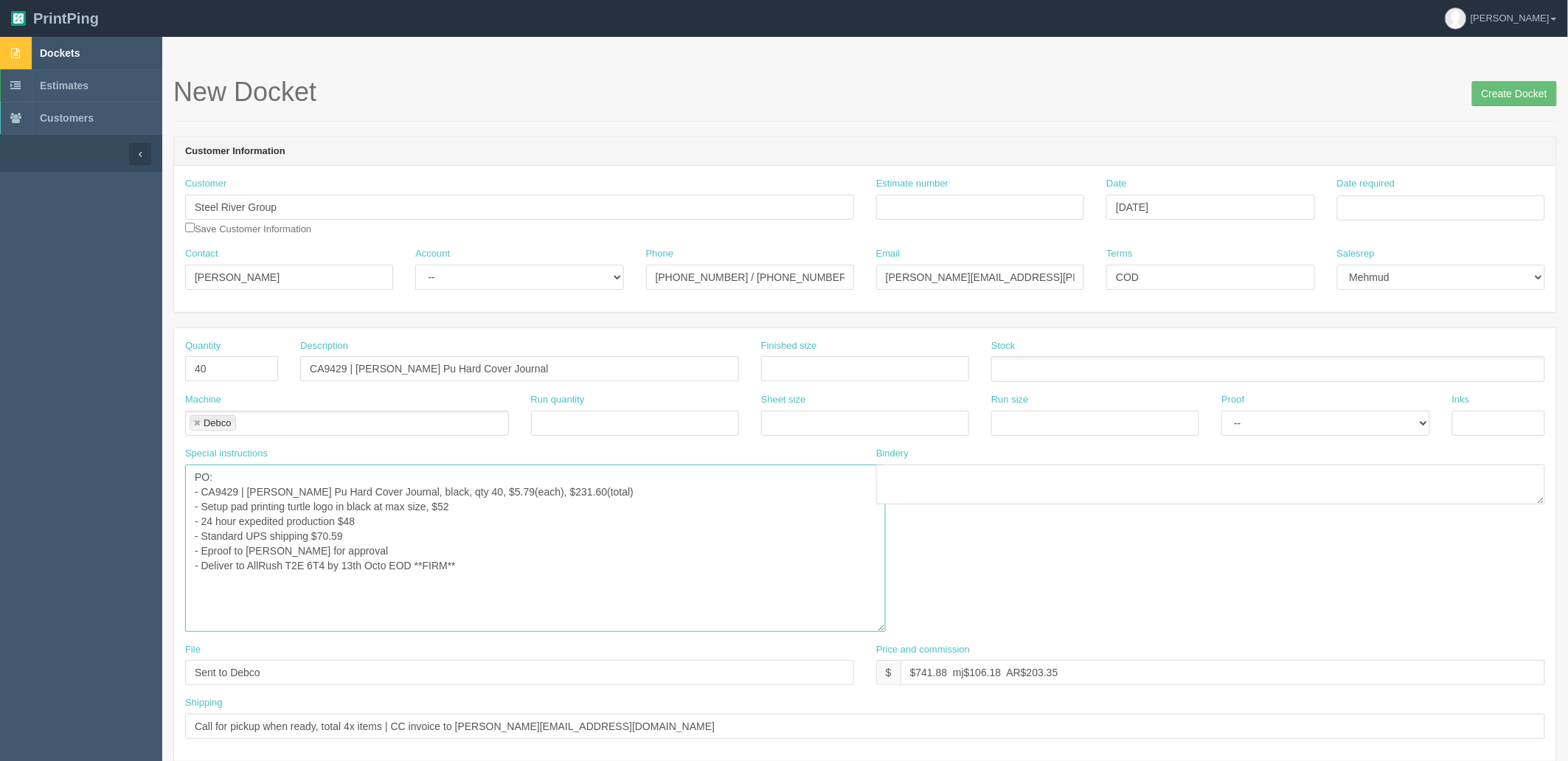
click at [537, 491] on textarea "PO: - WC9735 | Trailster Toque, black, qty 40, $5.79(each), $231.60(total) - Se…" at bounding box center [536, 548] width 701 height 168
drag, startPoint x: 475, startPoint y: 491, endPoint x: 651, endPoint y: 540, distance: 182.7
click at [475, 491] on textarea "PO: - WC9735 | Trailster Toque, black, qty 40, $5.79(each), $231.60(total) - Se…" at bounding box center [536, 548] width 701 height 168
drag, startPoint x: 470, startPoint y: 504, endPoint x: 232, endPoint y: 509, distance: 238.1
click at [232, 509] on textarea "PO: - WC9735 | Trailster Toque, black, qty 40, $5.79(each), $231.60(total) - Se…" at bounding box center [536, 548] width 701 height 168
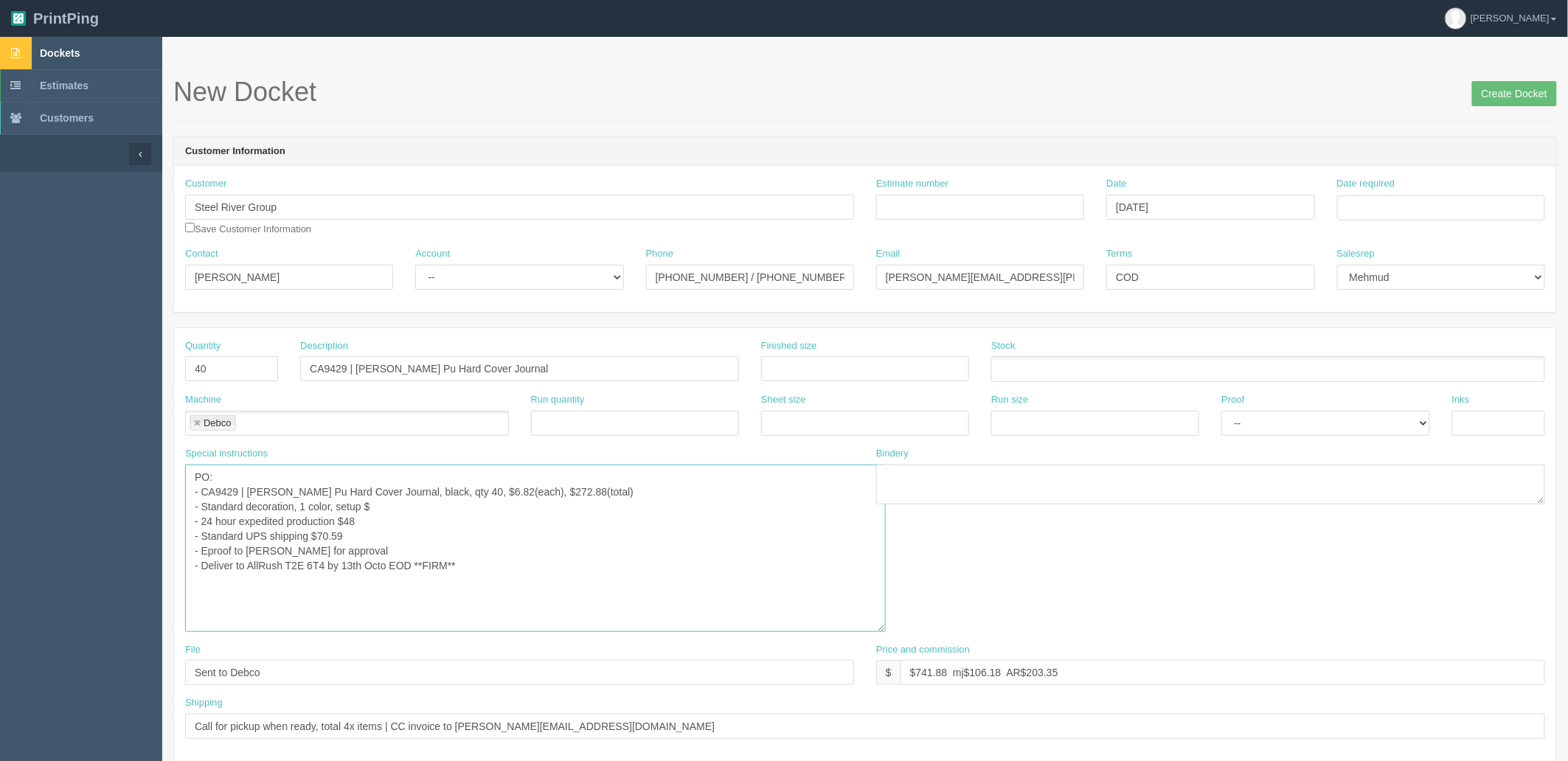
click at [383, 504] on textarea "PO: - WC9735 | Trailster Toque, black, qty 40, $5.79(each), $231.60(total) - Se…" at bounding box center [536, 548] width 701 height 168
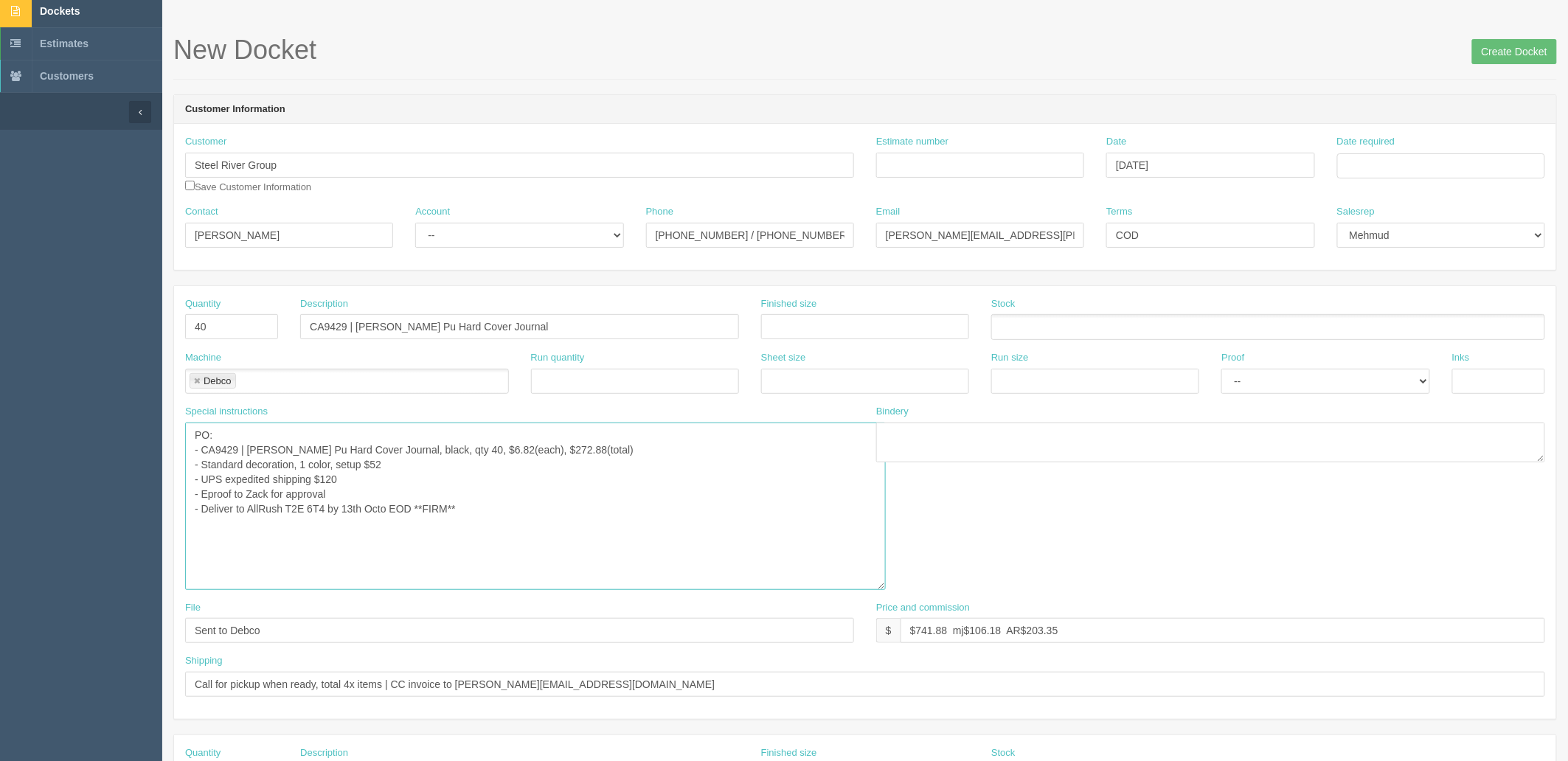
type textarea "PO: - CA9429 | Carmelia Pu Hard Cover Journal, black, qty 40, $6.82(each), $272…"
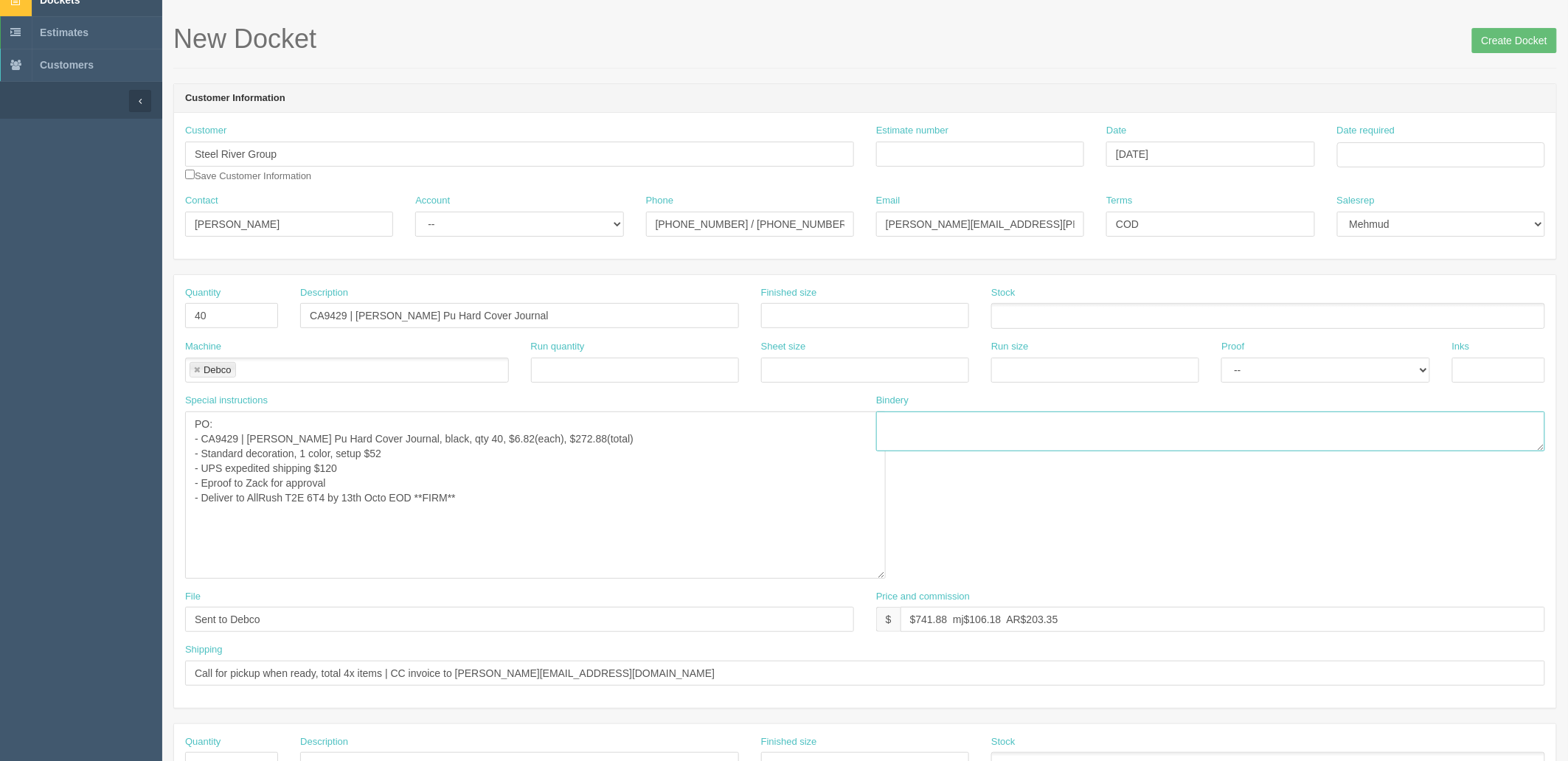
scroll to position [82, 0]
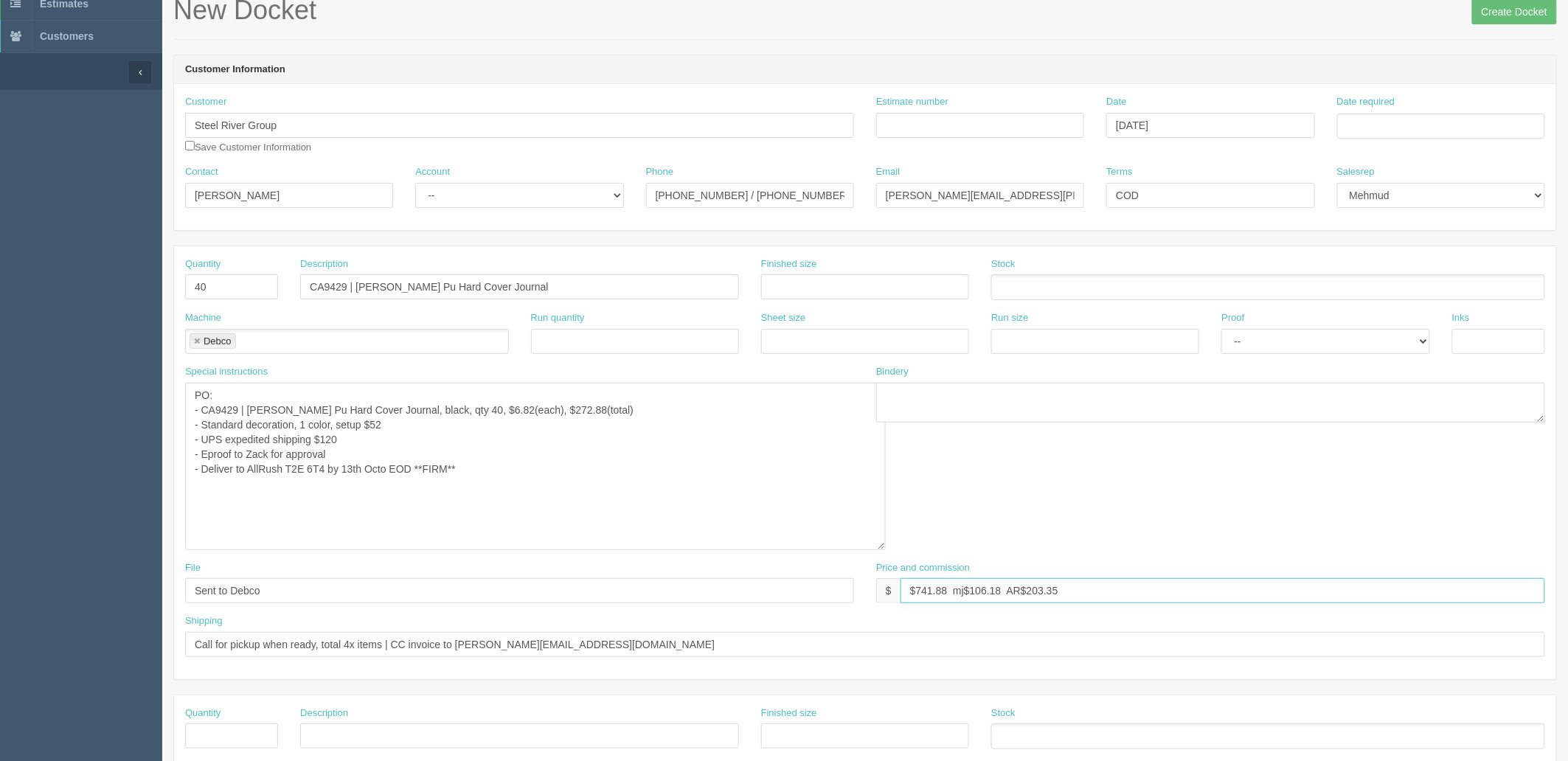
click at [938, 589] on input "$741.88 mj$106.18 AR$203.35" at bounding box center [1223, 590] width 645 height 25
drag, startPoint x: 924, startPoint y: 590, endPoint x: 1918, endPoint y: 497, distance: 998.3
click at [1567, 497] on html "PrintPing Zack Edit account ( zack@allrush.ca ) Logout Dockets Estimates" at bounding box center [784, 652] width 1568 height 1467
type input "$780.76 mj$88.98 AR$213.54"
click at [561, 507] on textarea "PO: - WC9735 | Trailster Toque, black, qty 40, $5.79(each), $231.60(total) - Se…" at bounding box center [536, 466] width 701 height 168
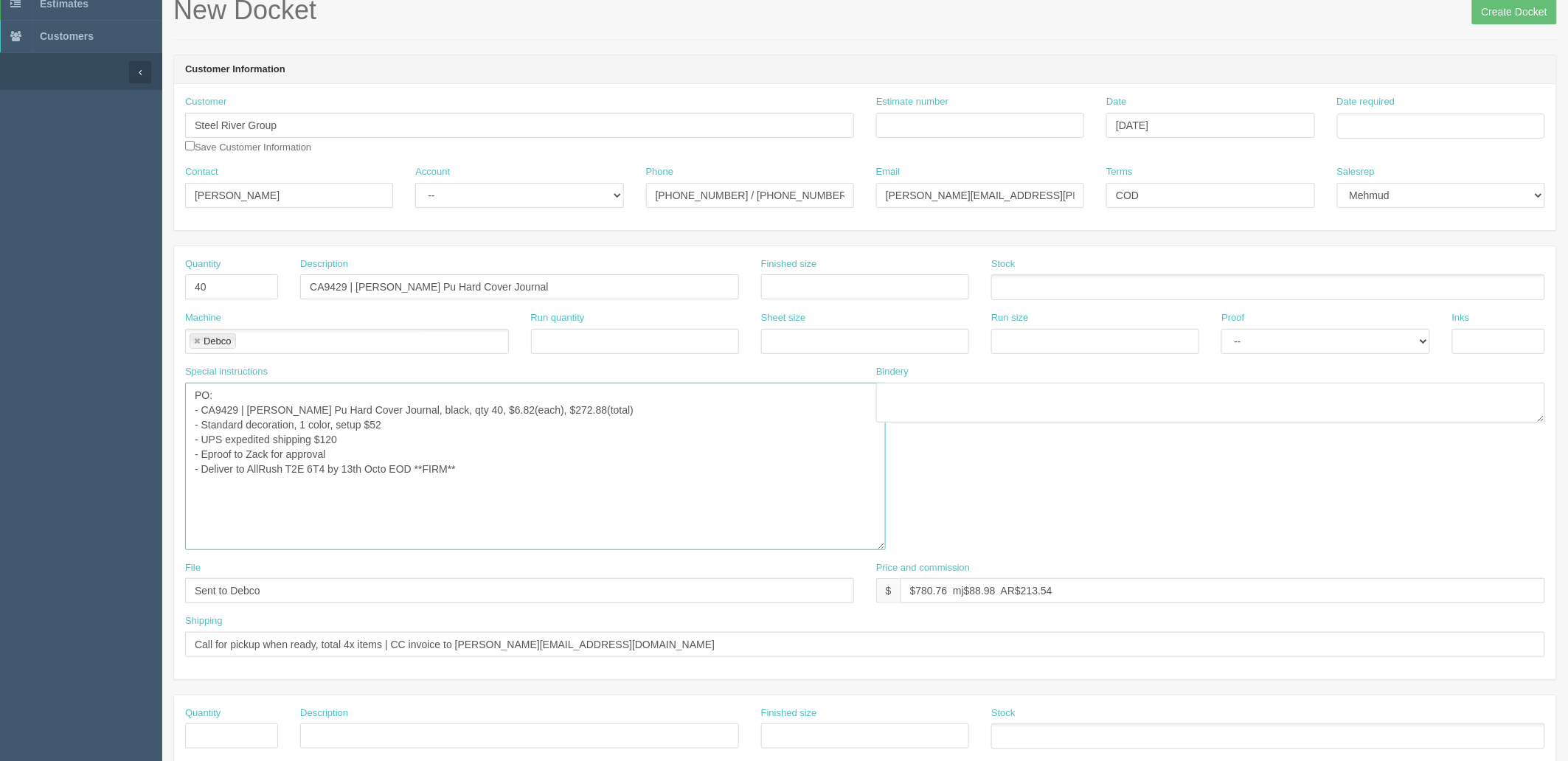
click at [499, 468] on textarea "PO: - WC9735 | Trailster Toque, black, qty 40, $5.79(each), $231.60(total) - Se…" at bounding box center [536, 466] width 701 height 168
click at [451, 186] on select "-- Existing Client Allrush Client Rep Client" at bounding box center [519, 195] width 208 height 25
select select "Allrush Client"
click at [415, 183] on select "-- Existing Client Allrush Client Rep Client" at bounding box center [519, 195] width 208 height 25
click at [949, 111] on div "Estimate number" at bounding box center [980, 117] width 208 height 43
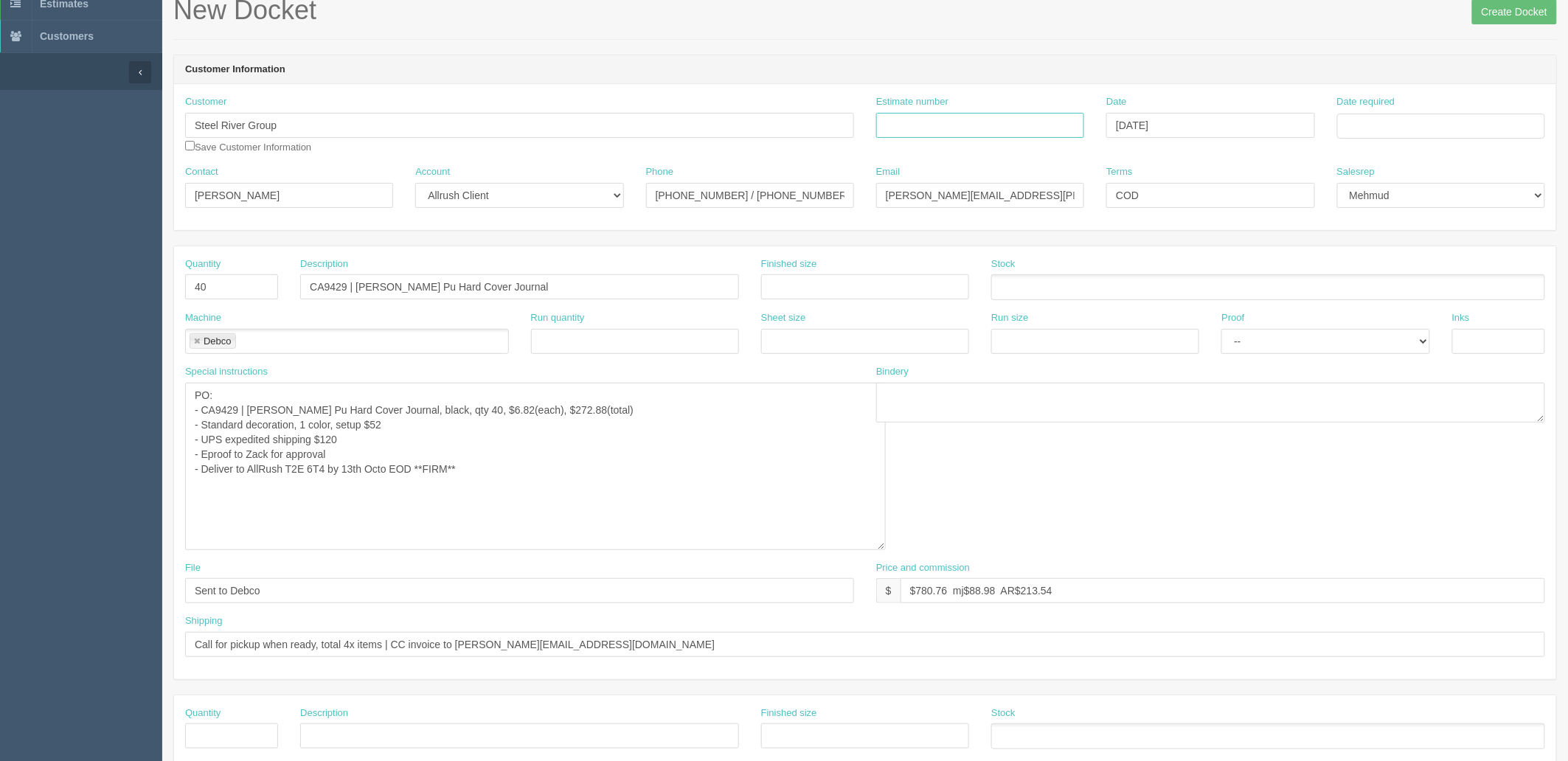
click at [936, 120] on input "Estimate number" at bounding box center [980, 125] width 208 height 25
type input "Outsource - See quotesheet"
click at [1455, 311] on td "10" at bounding box center [1450, 309] width 18 height 21
click at [1369, 243] on td "13" at bounding box center [1371, 247] width 21 height 21
type input "[DATE]"
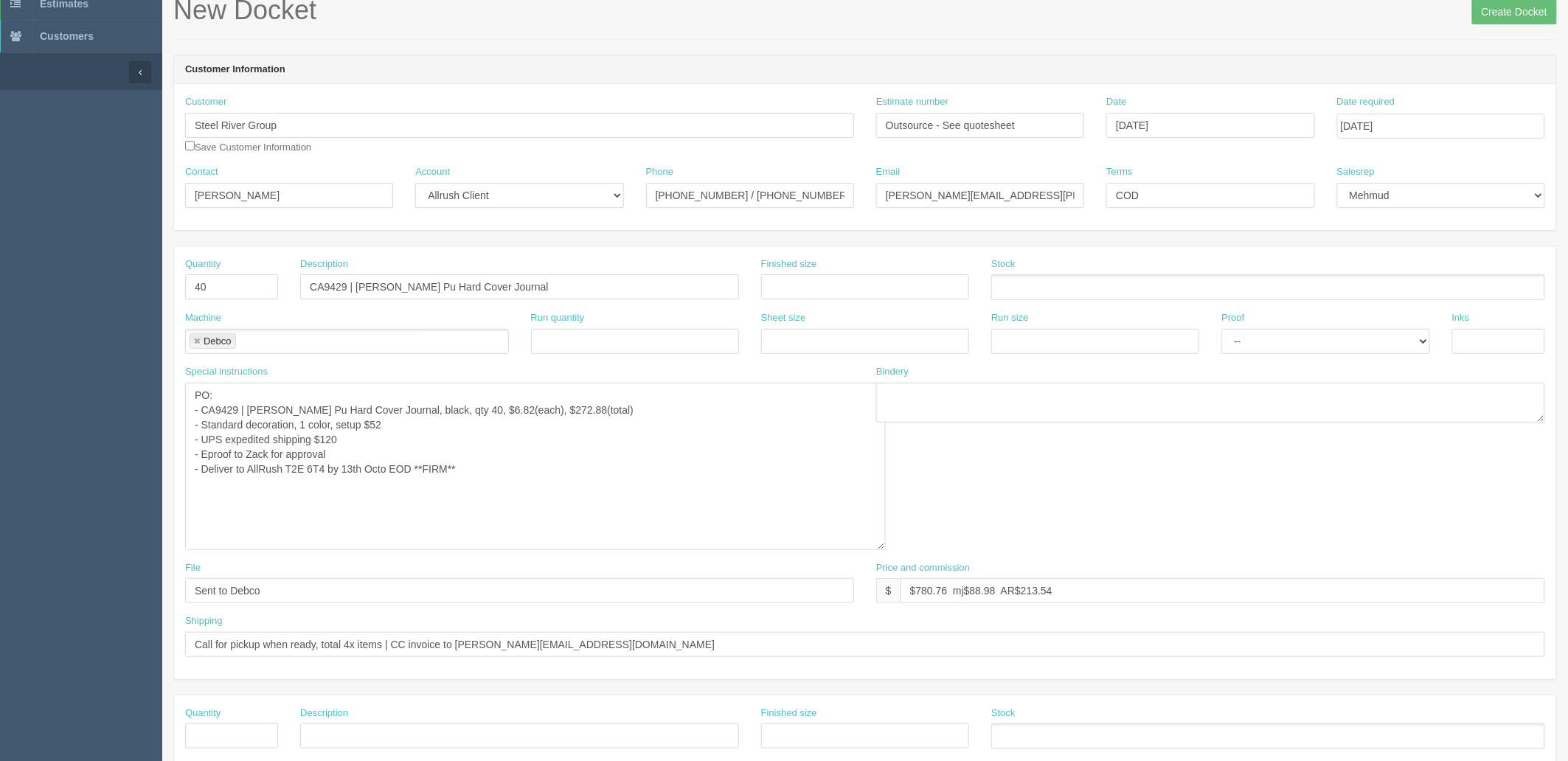
click at [1118, 65] on header "Customer Information" at bounding box center [865, 70] width 1382 height 30
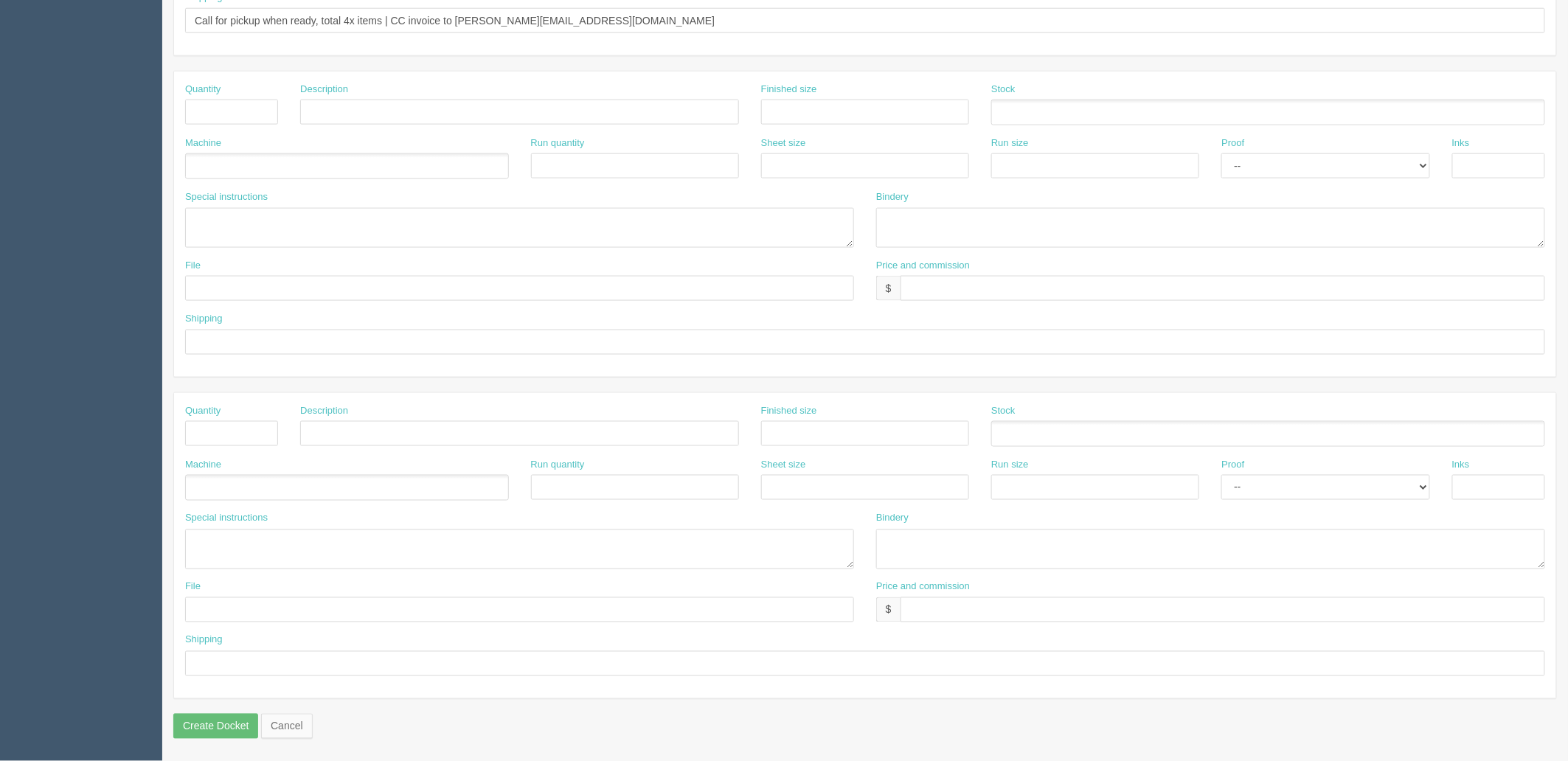
scroll to position [0, 0]
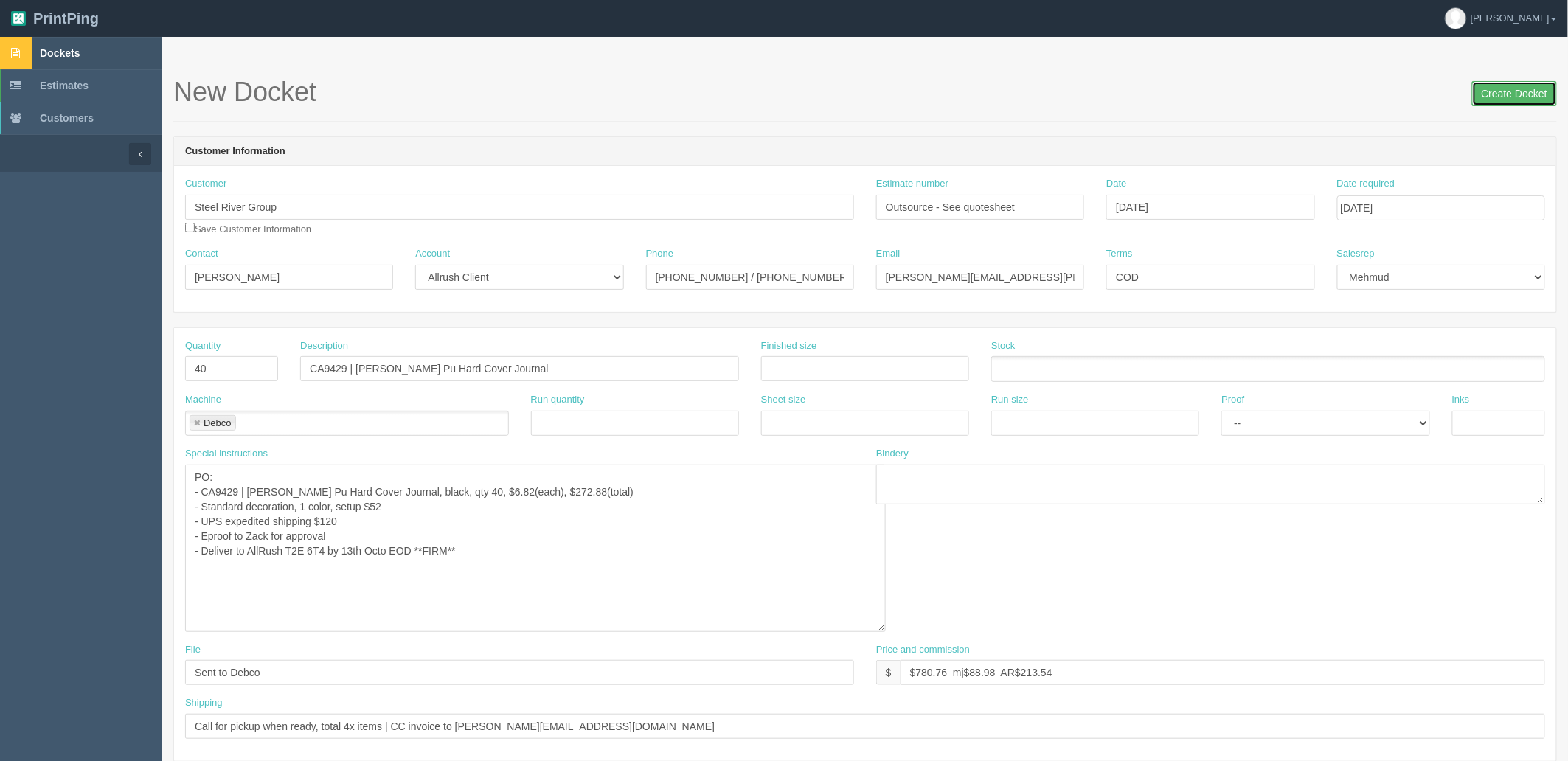
click at [1503, 89] on input "Create Docket" at bounding box center [1514, 93] width 85 height 25
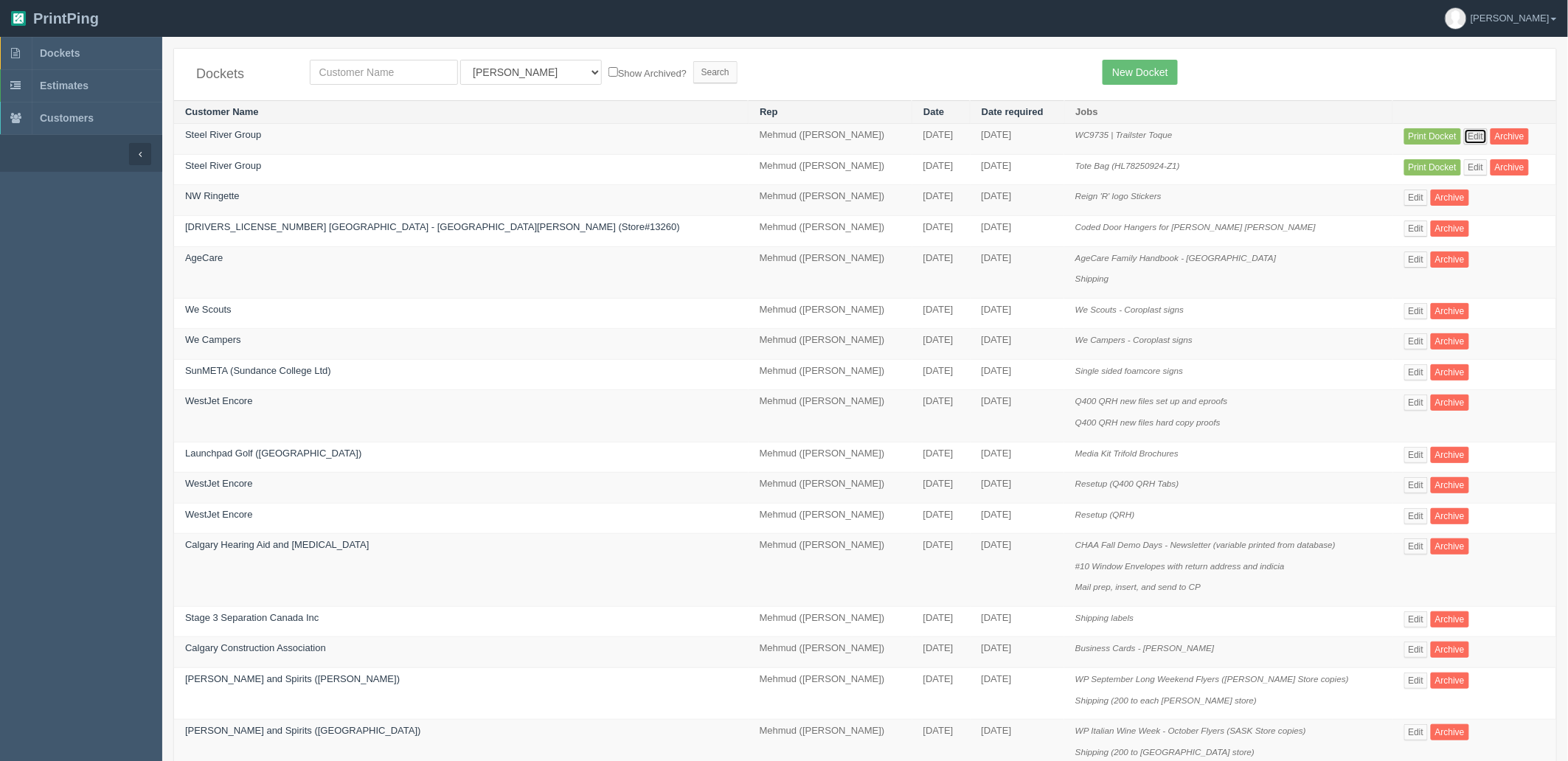
click at [1464, 142] on link "Edit" at bounding box center [1477, 136] width 24 height 16
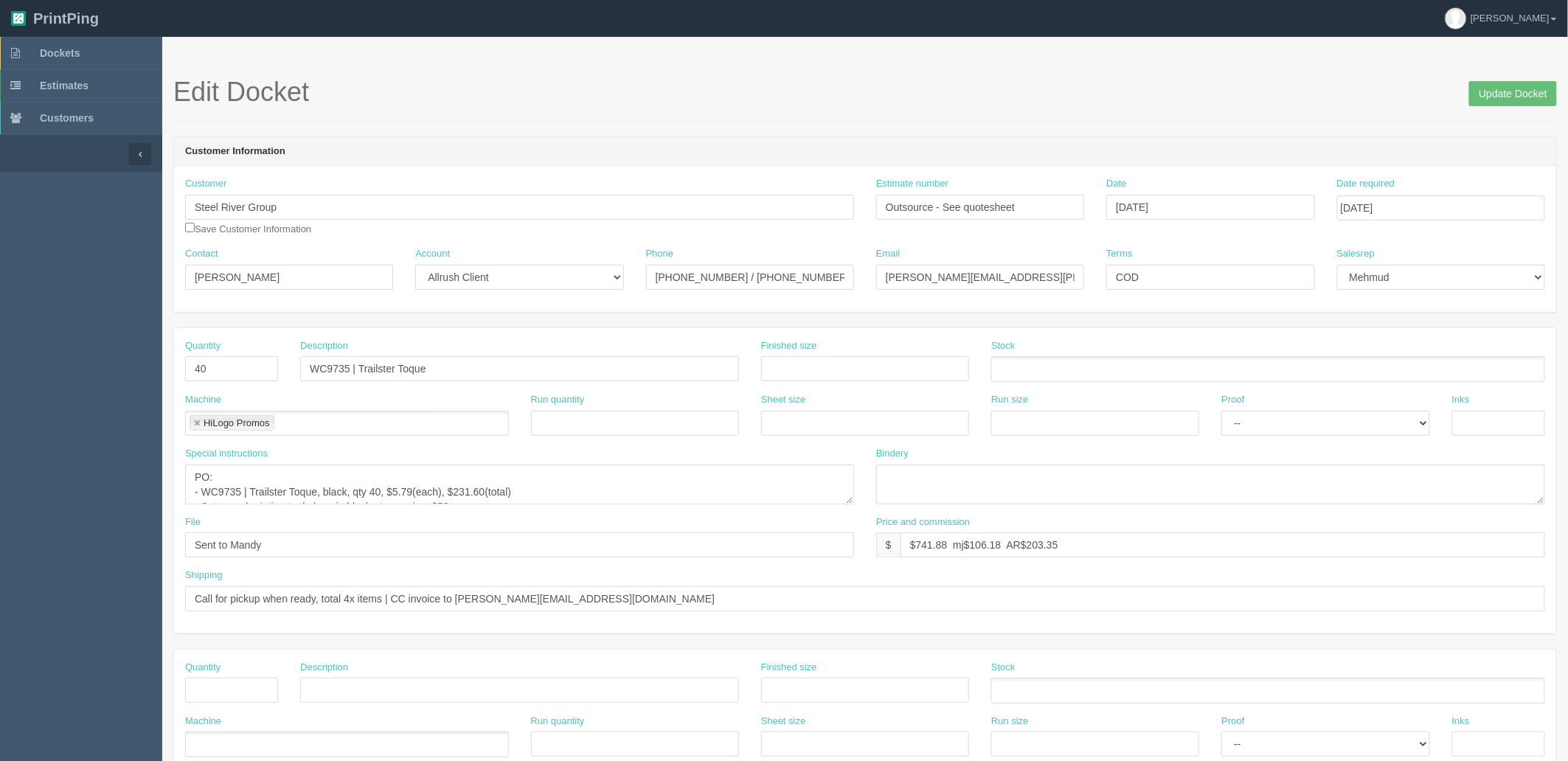
click at [199, 419] on link at bounding box center [197, 424] width 9 height 10
type input "Debco"
click at [303, 547] on input "Sent to Mandy" at bounding box center [520, 545] width 669 height 25
click at [283, 550] on input "Sent to 42 hours" at bounding box center [520, 545] width 669 height 25
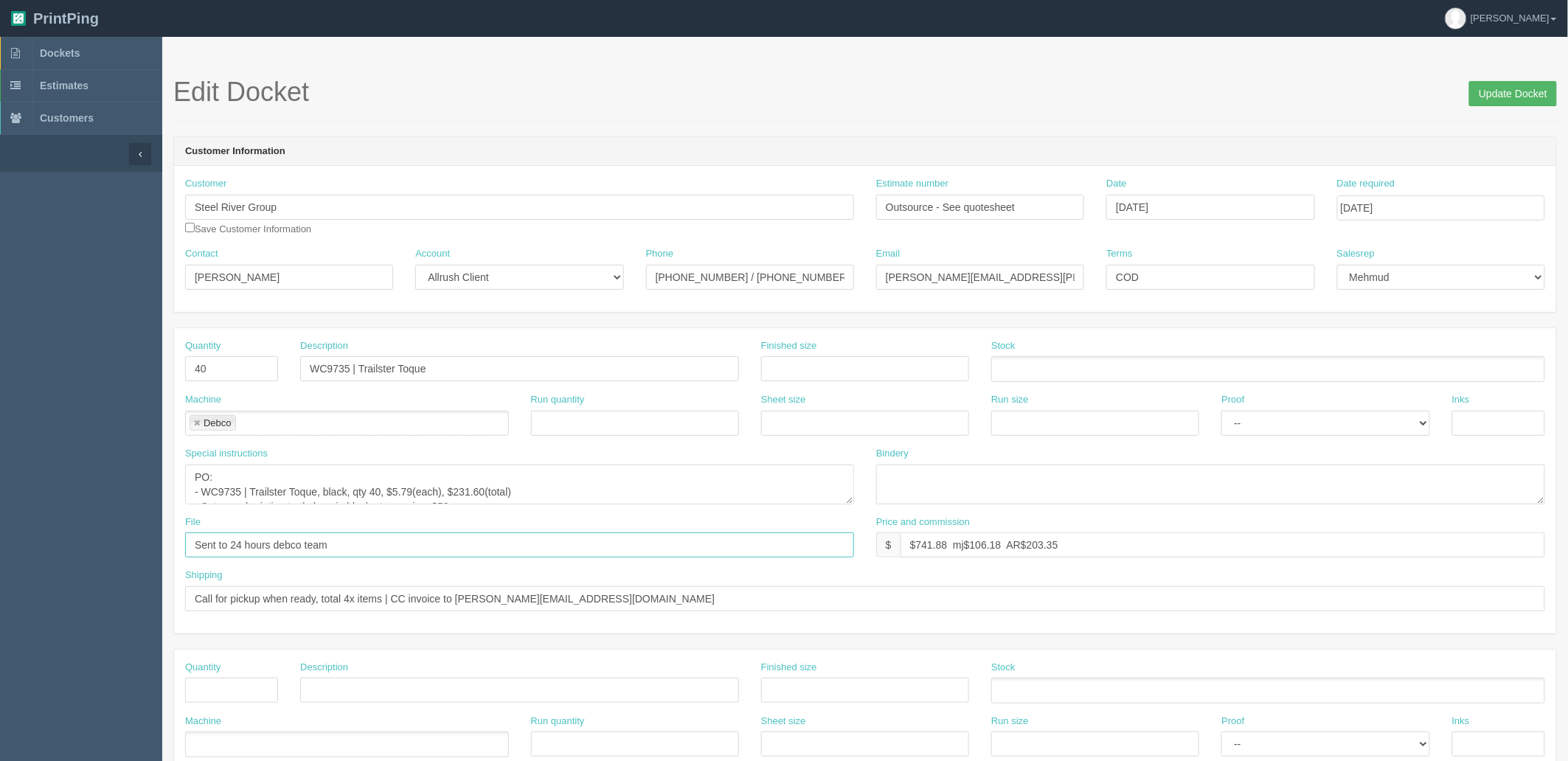
type input "Sent to 24 hours debco team"
click at [1496, 99] on input "Update Docket" at bounding box center [1512, 93] width 88 height 25
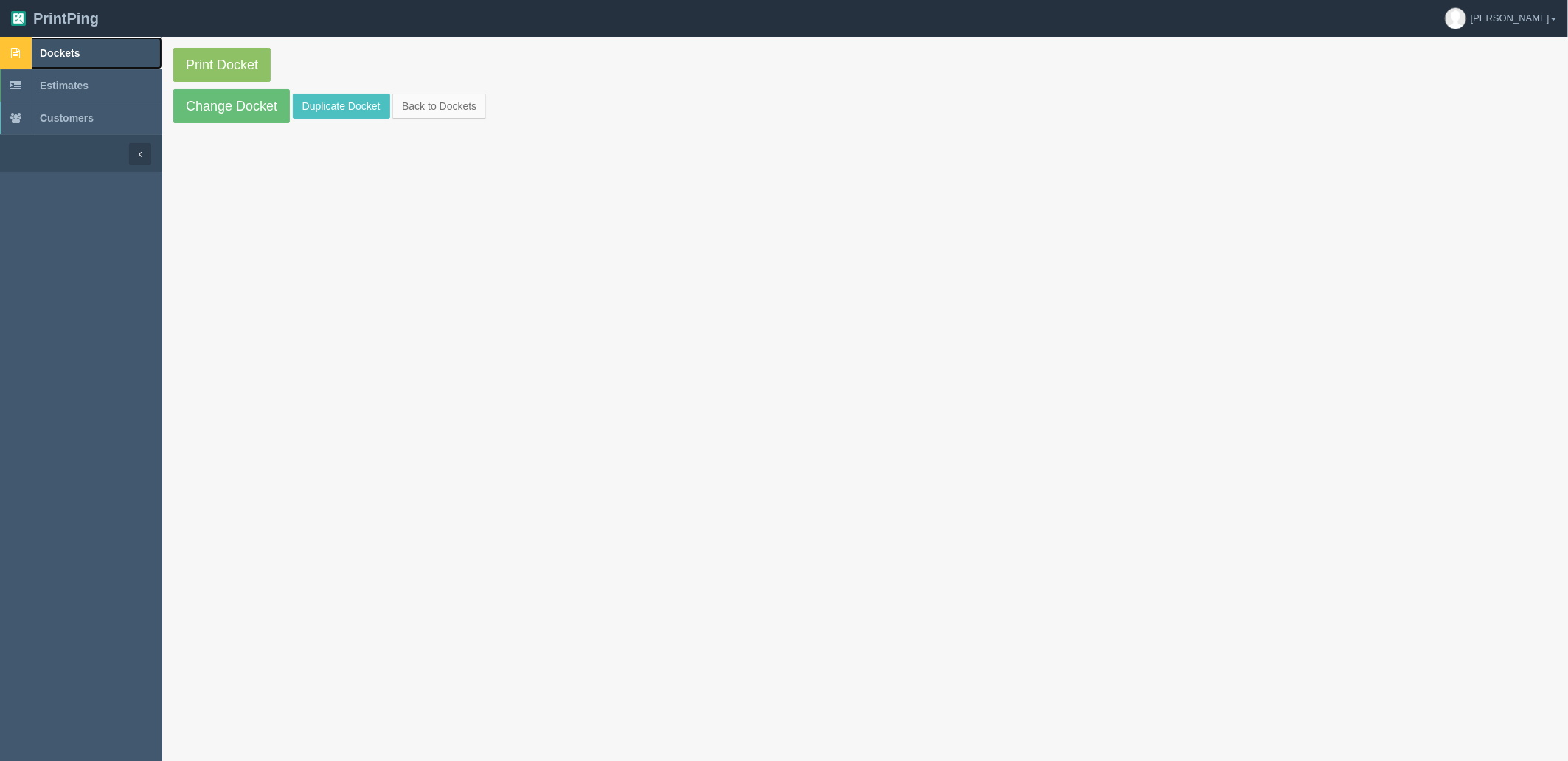
click at [97, 58] on link "Dockets" at bounding box center [81, 53] width 162 height 33
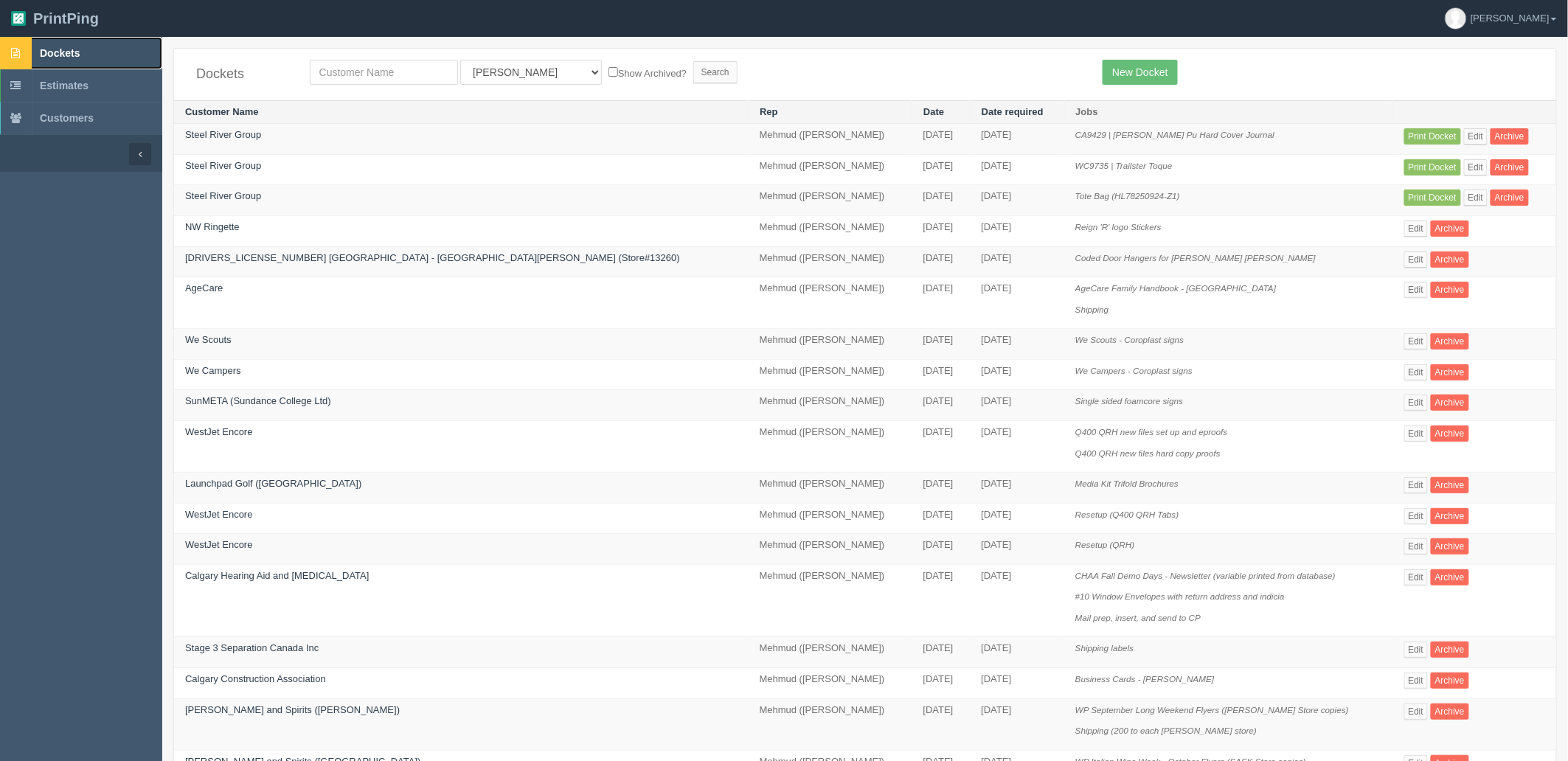
click at [69, 55] on span "Dockets" at bounding box center [59, 53] width 40 height 11
drag, startPoint x: 402, startPoint y: 72, endPoint x: 392, endPoint y: 71, distance: 10.0
click at [402, 72] on input "text" at bounding box center [384, 72] width 149 height 25
type input "agilu"
click at [693, 61] on input "Search" at bounding box center [715, 72] width 44 height 22
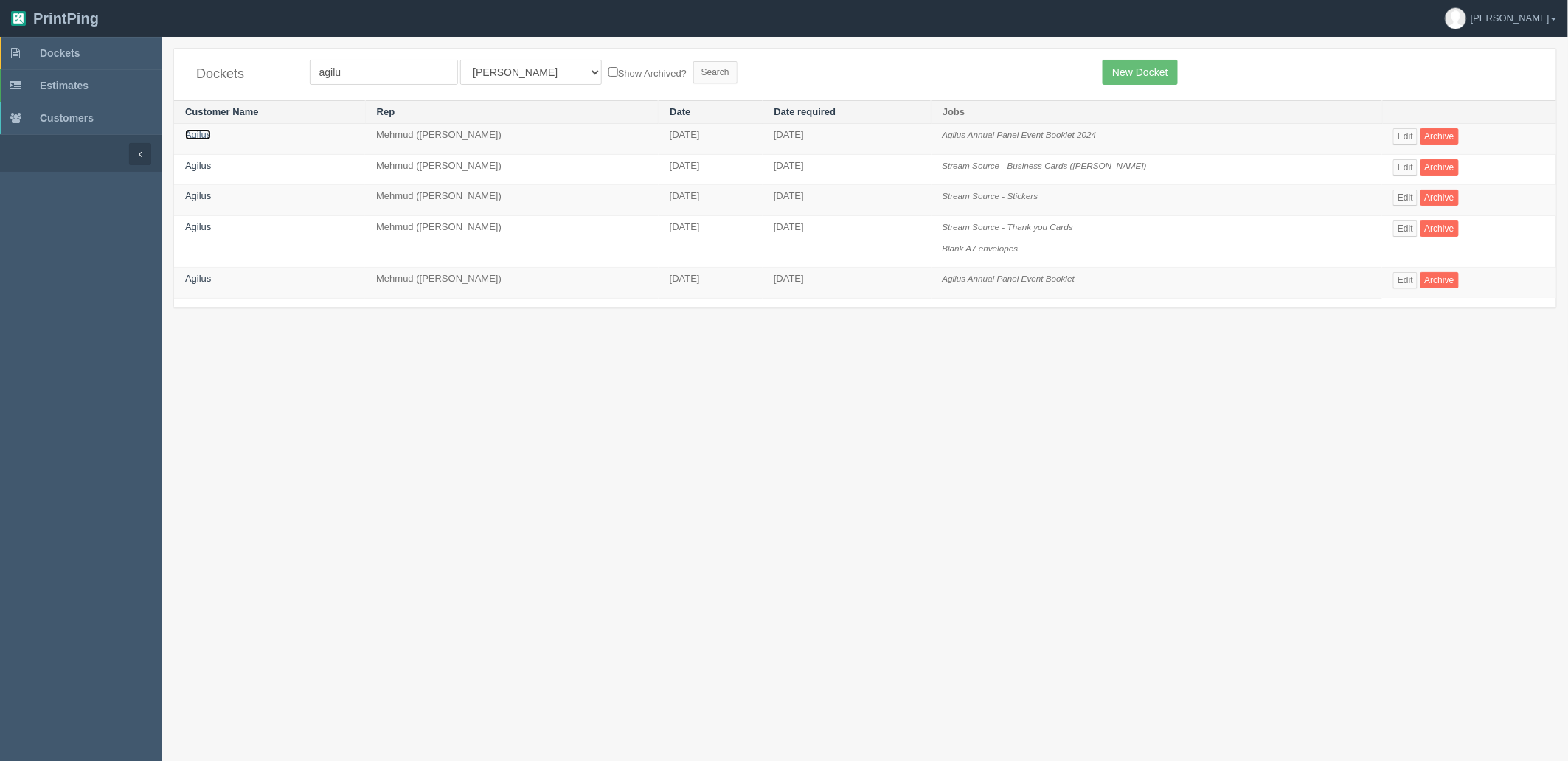
click at [194, 131] on link "Agilus" at bounding box center [198, 134] width 26 height 11
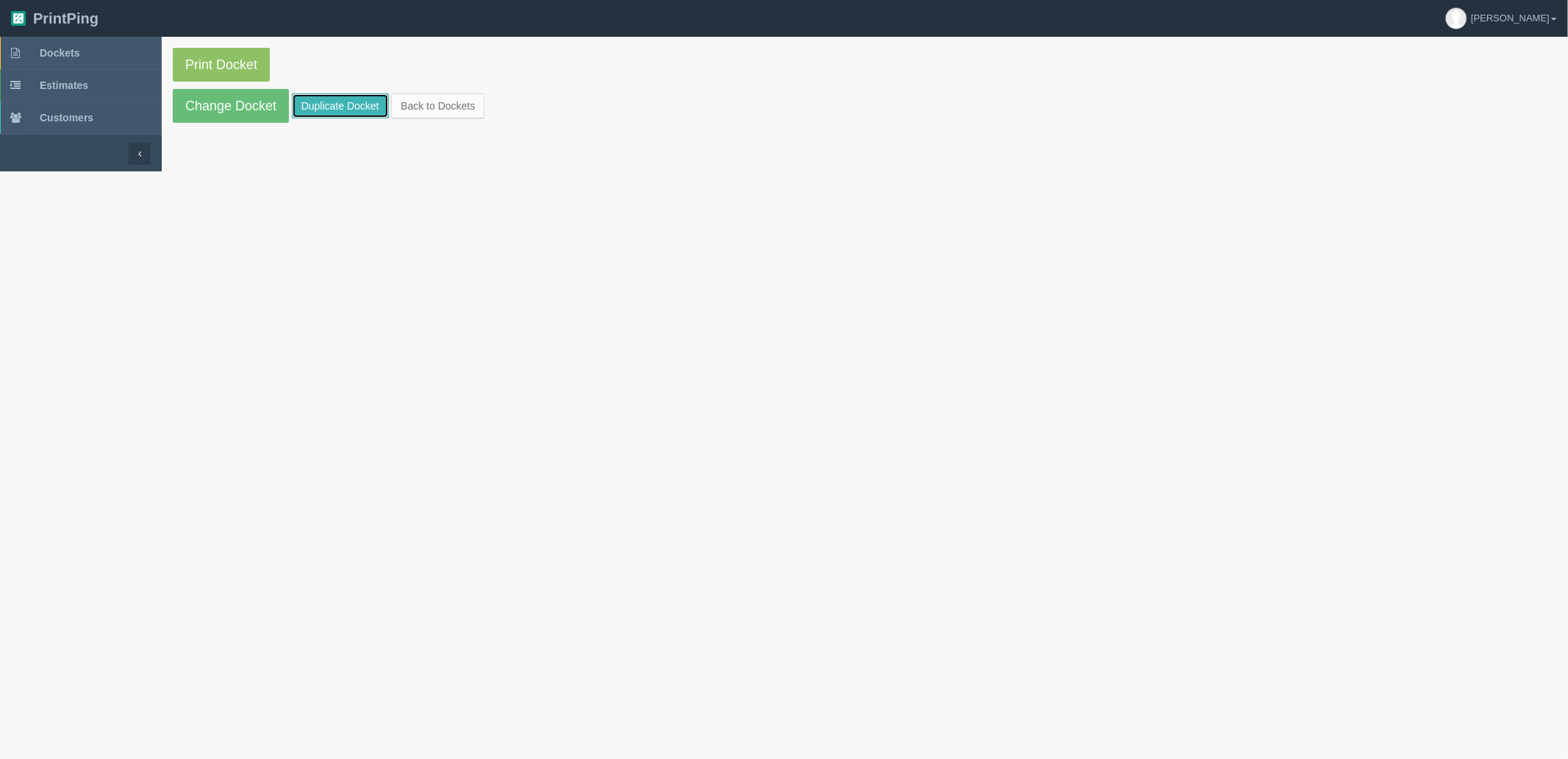
click at [354, 106] on link "Duplicate Docket" at bounding box center [340, 106] width 97 height 25
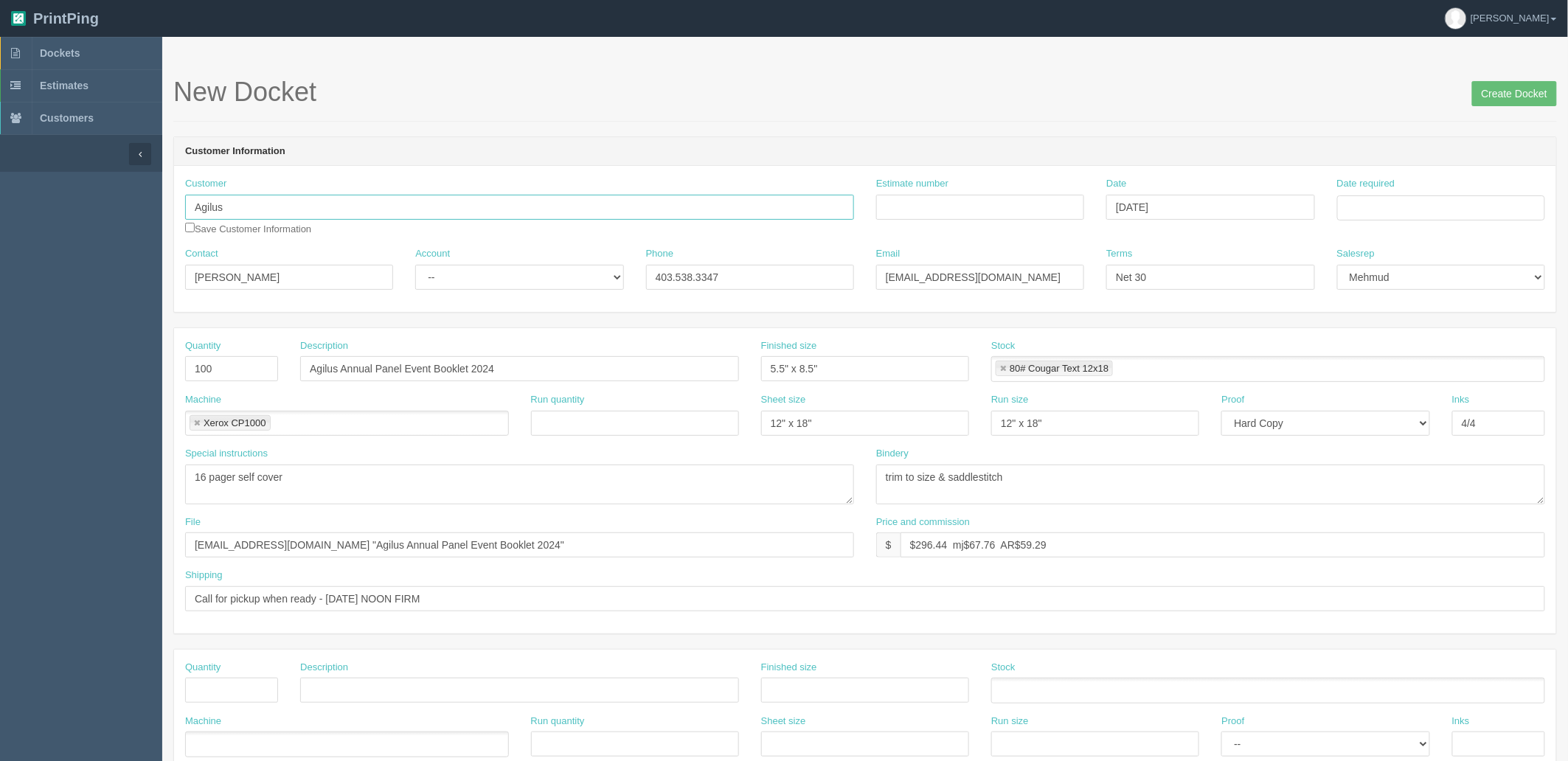
drag, startPoint x: 69, startPoint y: 187, endPoint x: 182, endPoint y: 213, distance: 116.0
click at [62, 187] on section "Dockets Estimates Customers" at bounding box center [784, 688] width 1568 height 1303
paste input "Design Group Staffing o/a Agilus Work Solution"
type input "Design Group Staffing o/a Agilus Work Solutions"
click at [900, 204] on input "Estimate number" at bounding box center [980, 207] width 208 height 25
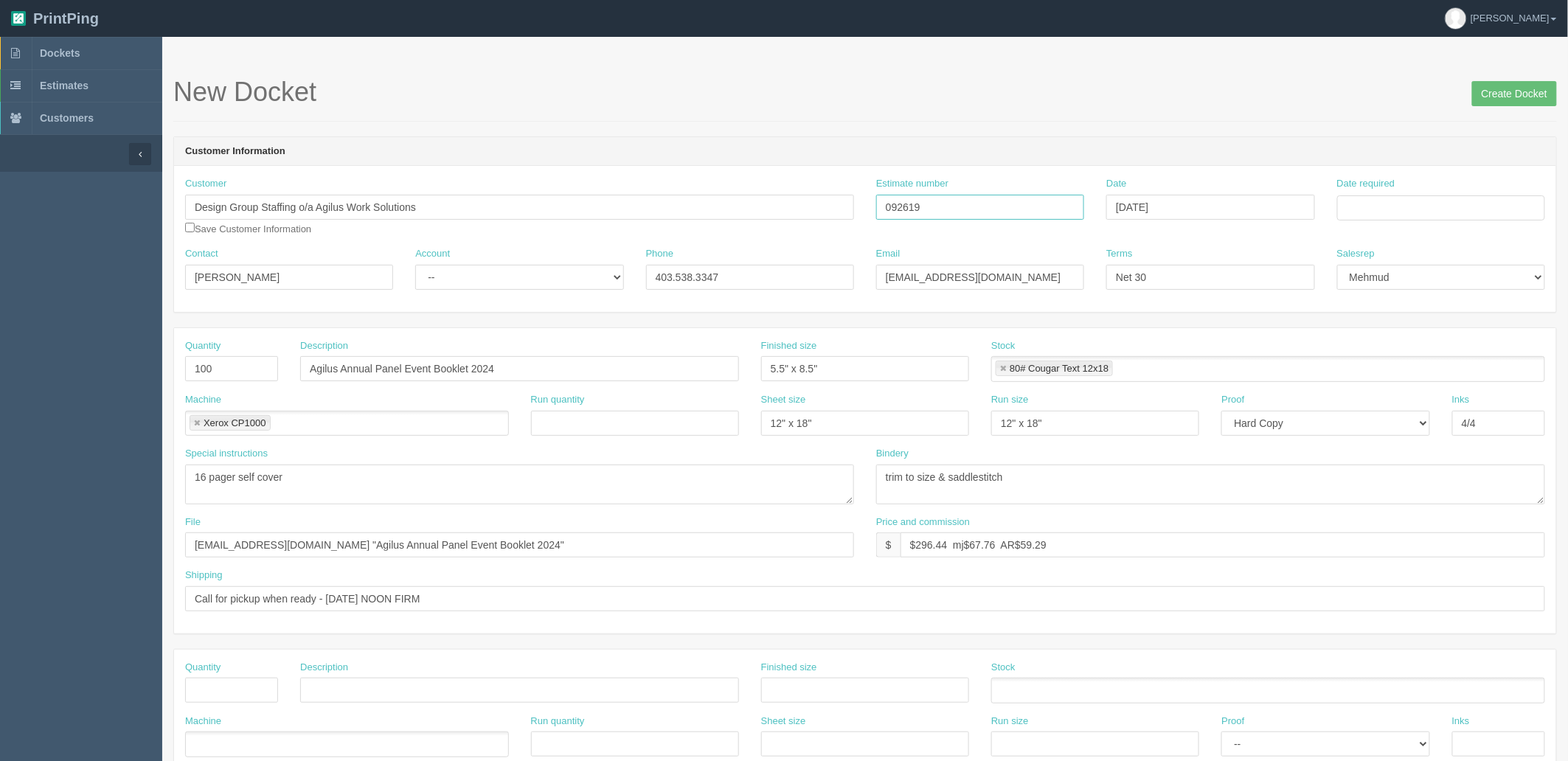
type input "092619"
click at [1387, 372] on td "30" at bounding box center [1391, 370] width 18 height 21
type input "[DATE]"
click at [1086, 79] on h1 "New Docket Create Docket" at bounding box center [866, 92] width 1384 height 30
drag, startPoint x: 1163, startPoint y: 271, endPoint x: 900, endPoint y: 245, distance: 264.3
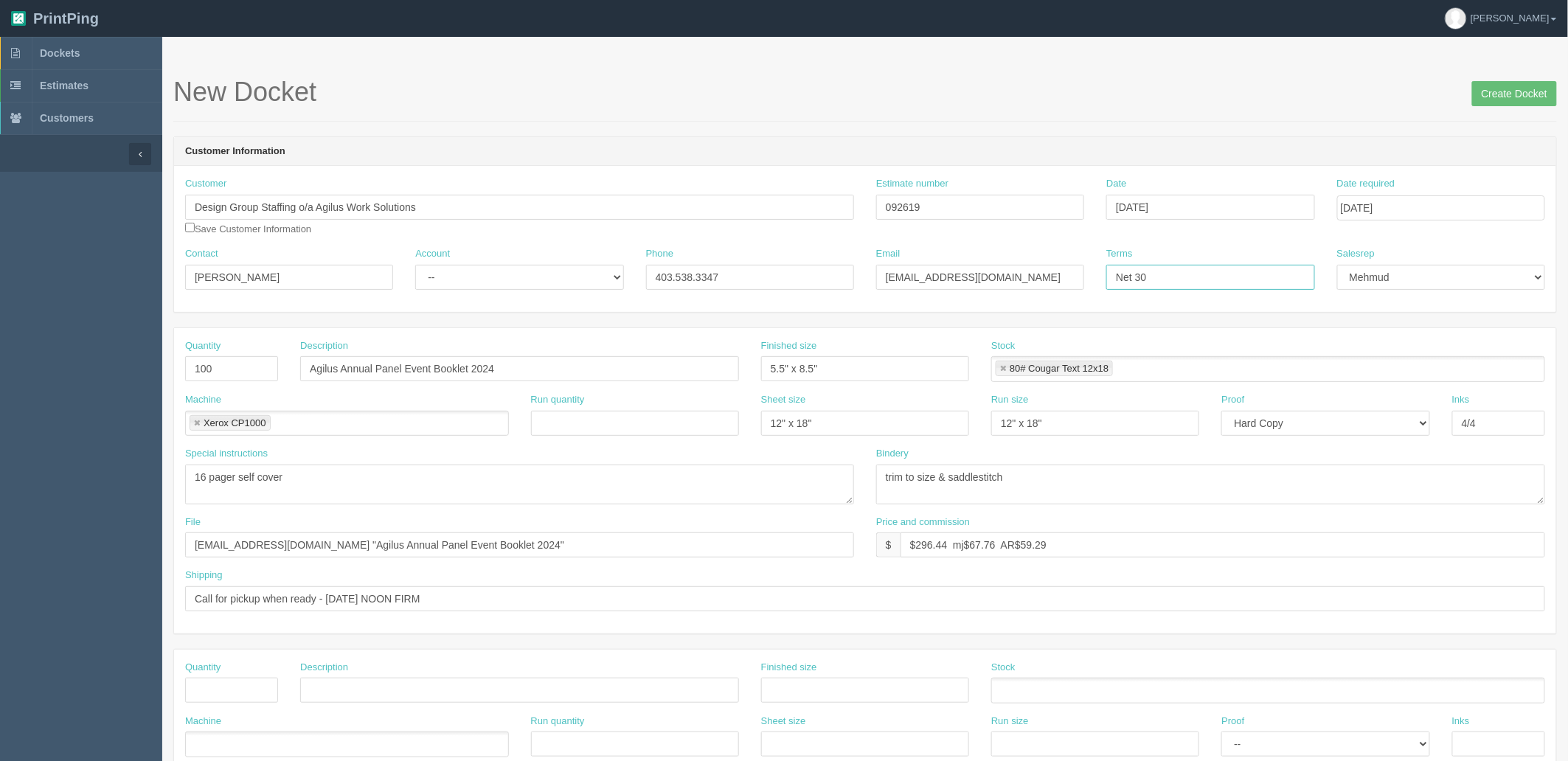
click at [908, 247] on div "Contact April Lamb Account -- Existing Client Allrush Client Rep Client Phone 4…" at bounding box center [865, 273] width 1382 height 54
type input "COD"
drag, startPoint x: 281, startPoint y: 280, endPoint x: 35, endPoint y: 267, distance: 246.3
click at [35, 267] on section "Dockets Estimates Customers" at bounding box center [784, 688] width 1568 height 1303
paste input "Laura Lai <llai@agilus.ca>"
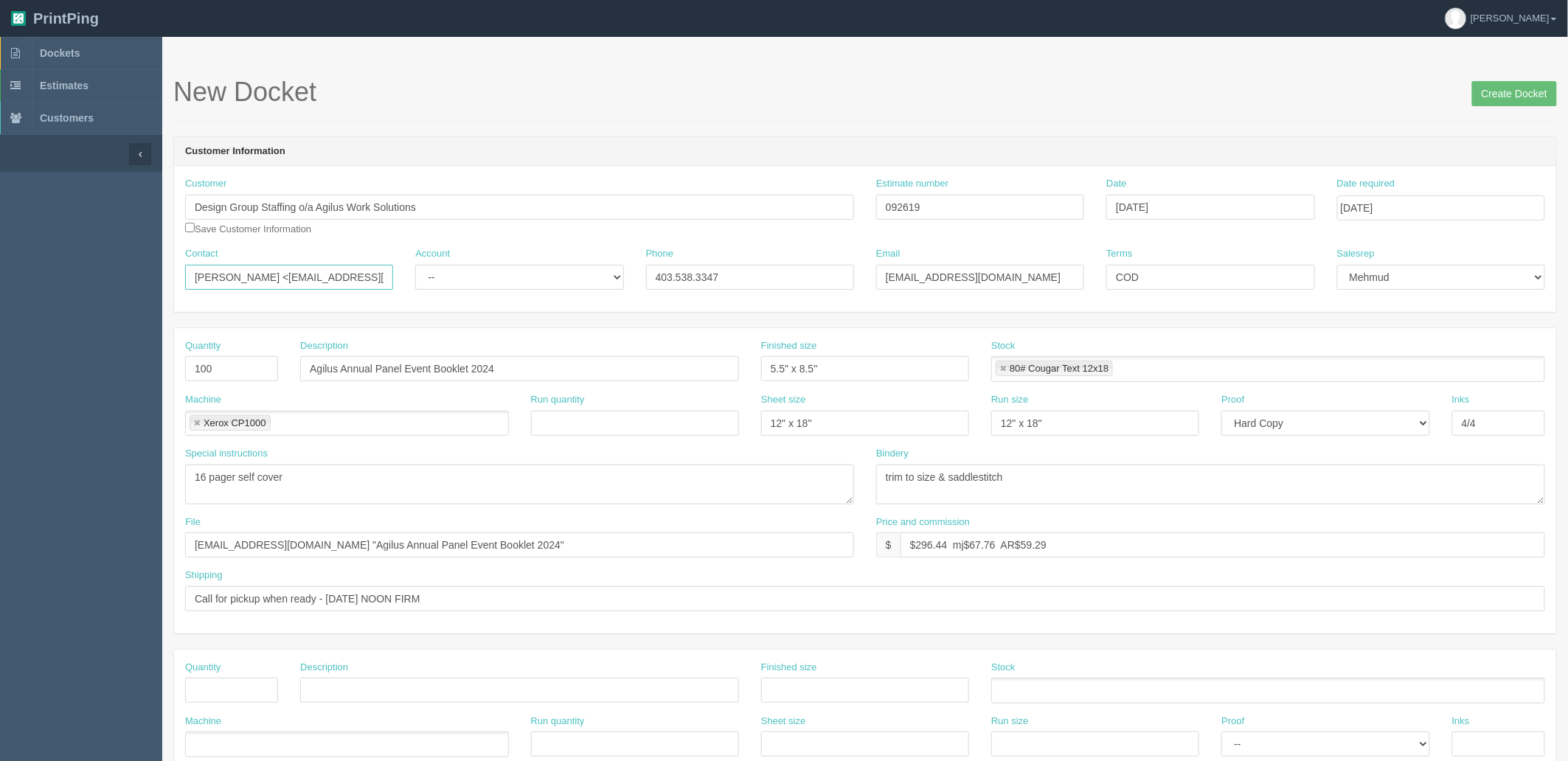
drag, startPoint x: 242, startPoint y: 273, endPoint x: 551, endPoint y: 283, distance: 309.2
click at [551, 283] on div "Contact Laura Lai <llai@agilus.ca> Account -- Existing Client Allrush Client Re…" at bounding box center [865, 273] width 1382 height 54
type input "Laura Lai"
drag, startPoint x: 946, startPoint y: 274, endPoint x: 629, endPoint y: 262, distance: 317.2
click at [629, 262] on div "Contact Laura Lai Account -- Existing Client Allrush Client Rep Client Phone 40…" at bounding box center [865, 273] width 1382 height 54
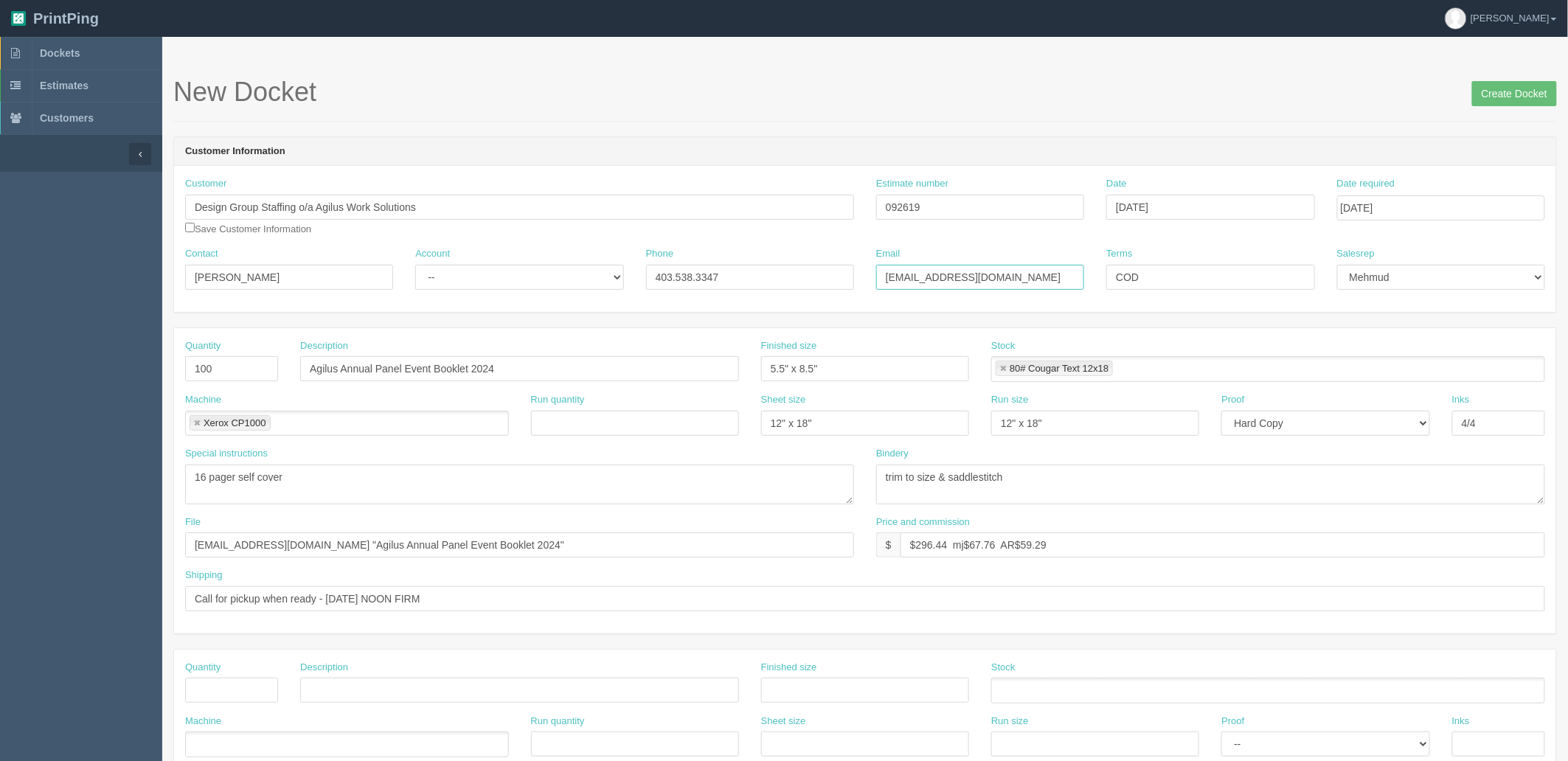
paste input "<llai@agilus.ca>"
type input "llai@agilus.ca"
click at [292, 277] on input "Laura Lai" at bounding box center [289, 277] width 208 height 25
paste input "Tamara Smith (She/Her) <tsmith@agilus.ca>"
type input "Laura Lai / Tamara Smith"
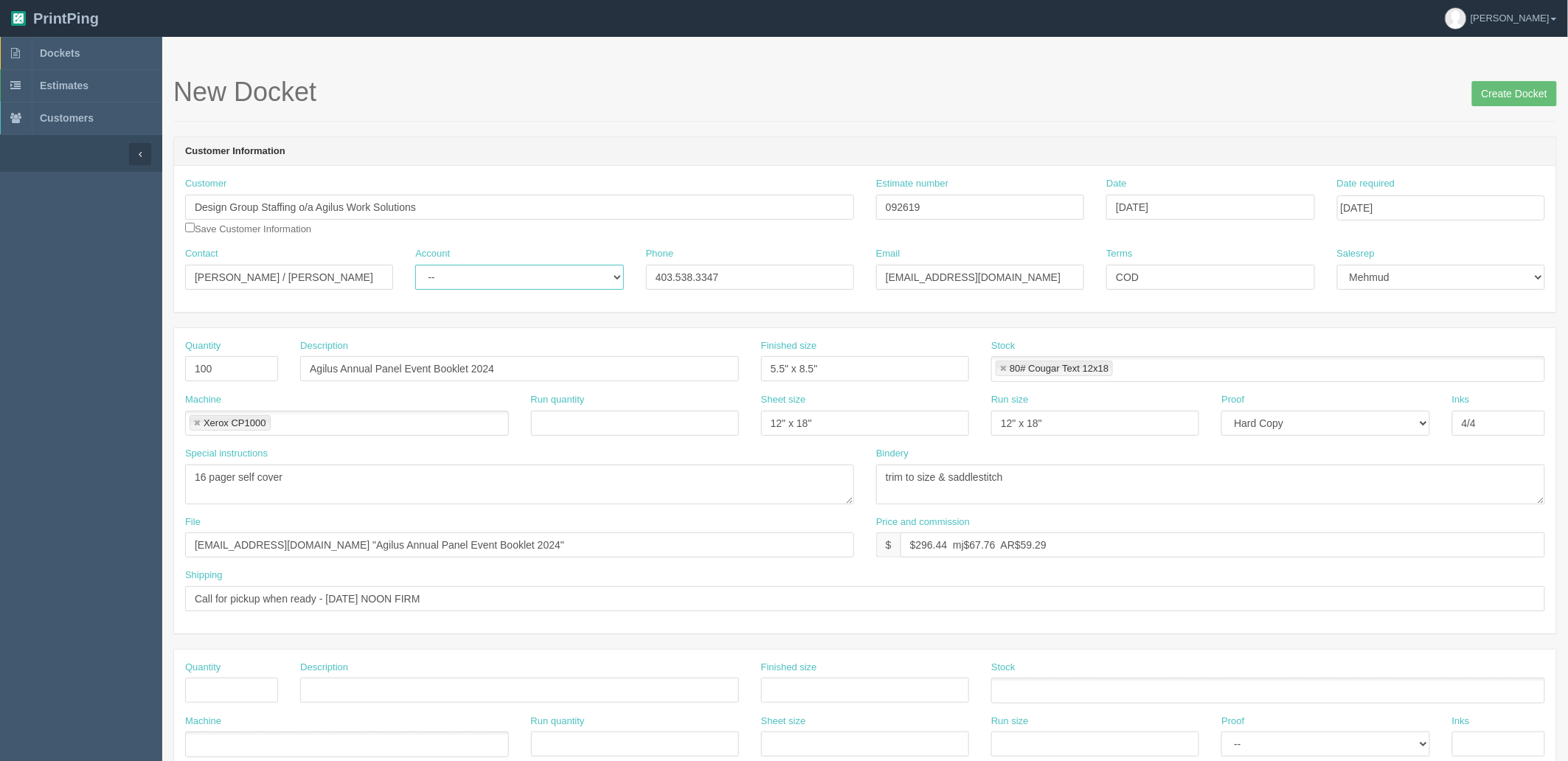
select select "Rep Client"
click at [415, 265] on select "-- Existing Client Allrush Client Rep Client" at bounding box center [519, 277] width 208 height 25
paste input "<tsmith@agilus.ca>"
type input "llai@agilus.ca / tsmith@agilus.ca"
click at [718, 277] on input "Phone" at bounding box center [750, 277] width 208 height 25
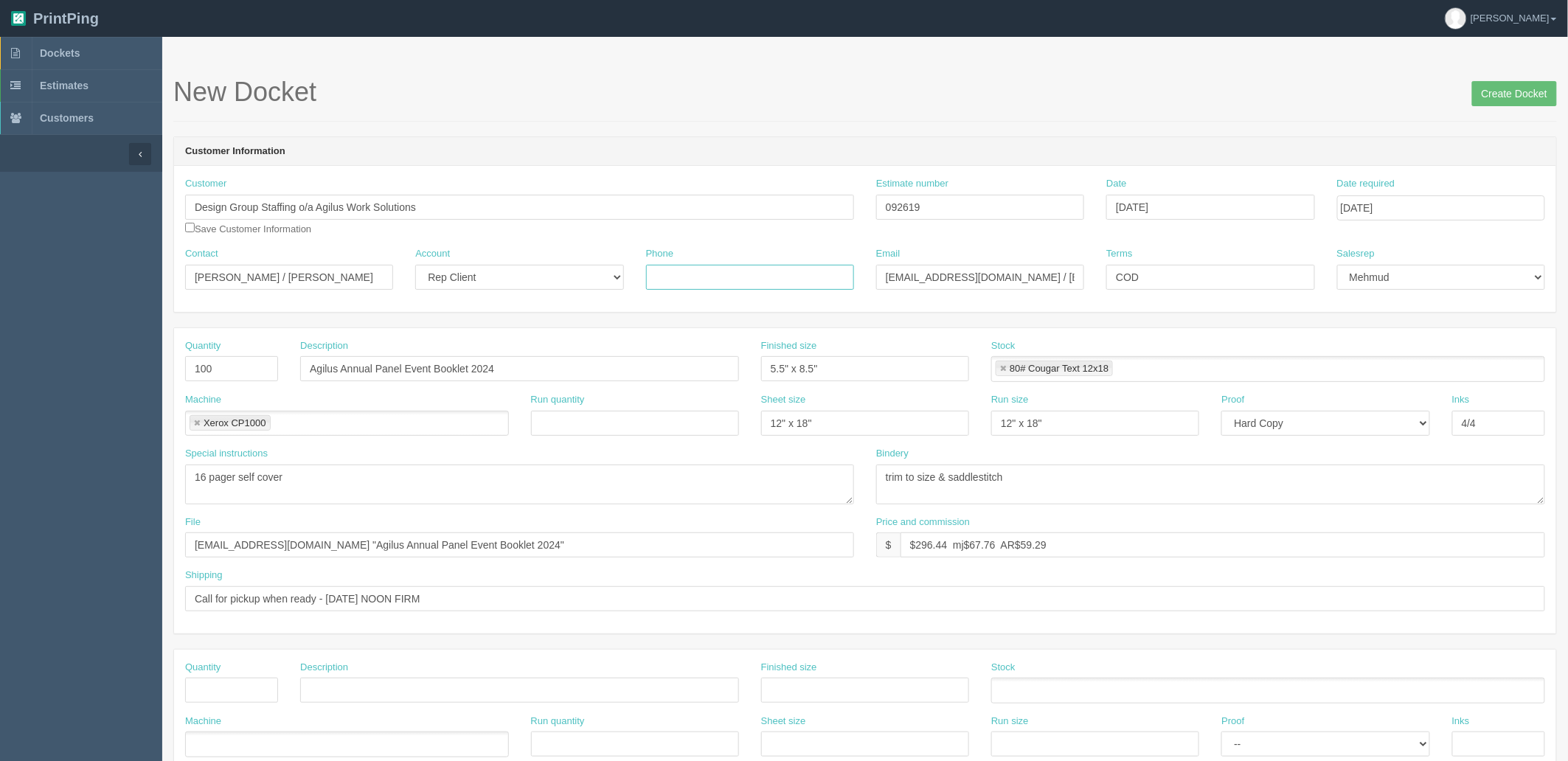
paste input "403.537.6952"
click at [770, 273] on input "403.537.6952 /" at bounding box center [750, 277] width 208 height 25
paste input "905.361.9587"
type input "403.537.6952 / 905.361.9587"
click at [536, 359] on input "Agilus Annual Panel Event Booklet 2024" at bounding box center [520, 369] width 439 height 25
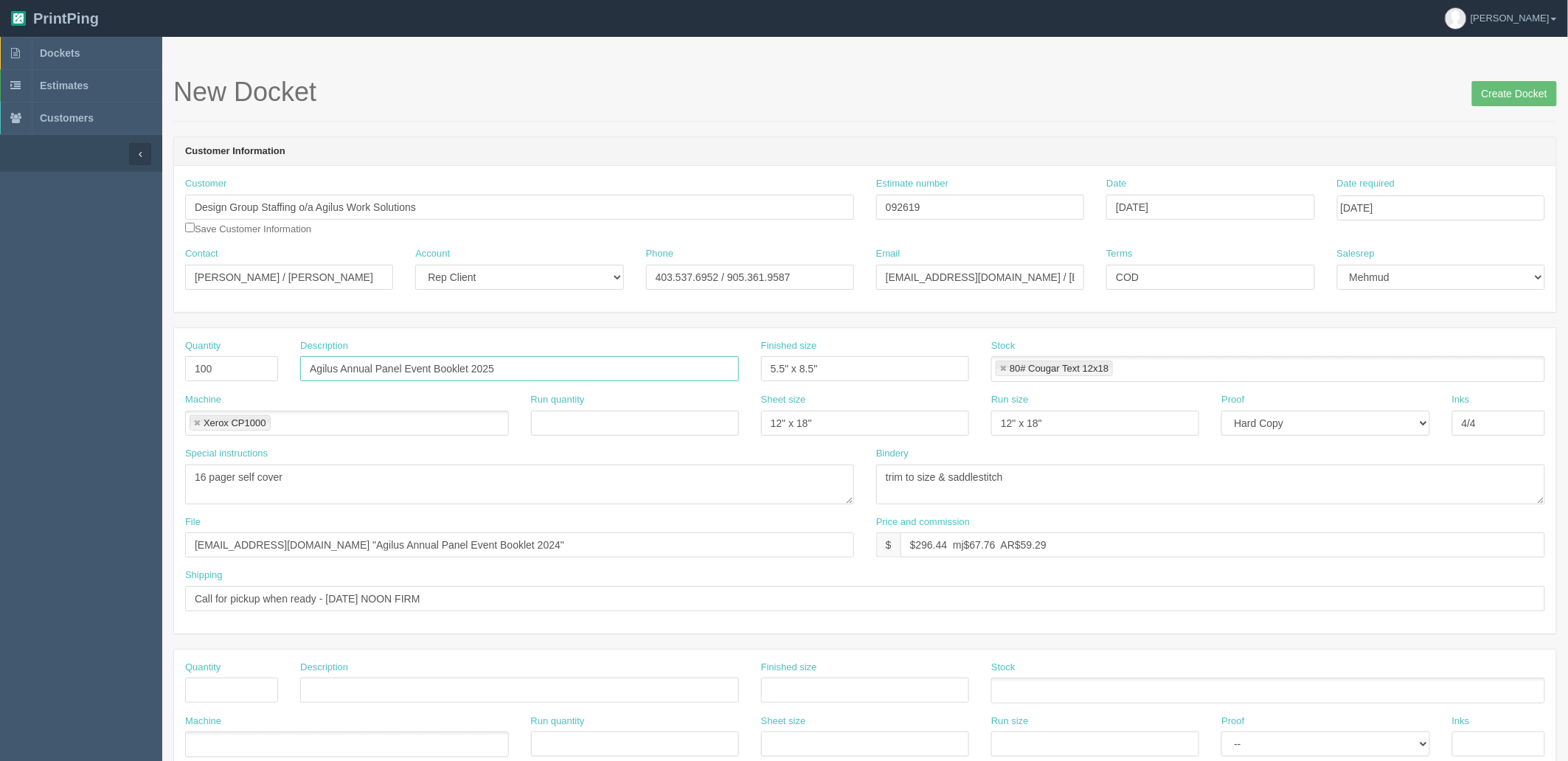
type input "Agilus Annual Panel Event Booklet 2025"
click at [565, 554] on input "files@allrush.ca "Agilus Annual Panel Event Booklet 2024"" at bounding box center [520, 545] width 669 height 25
type input "files@allrush.ca "Agilus Annual Panel Event Booklet 2025""
drag, startPoint x: 930, startPoint y: 544, endPoint x: 1830, endPoint y: 531, distance: 900.1
click at [1567, 531] on html "PrintPing Zack Edit account ( zack@allrush.ca ) Logout Dockets Estimates" at bounding box center [784, 670] width 1568 height 1339
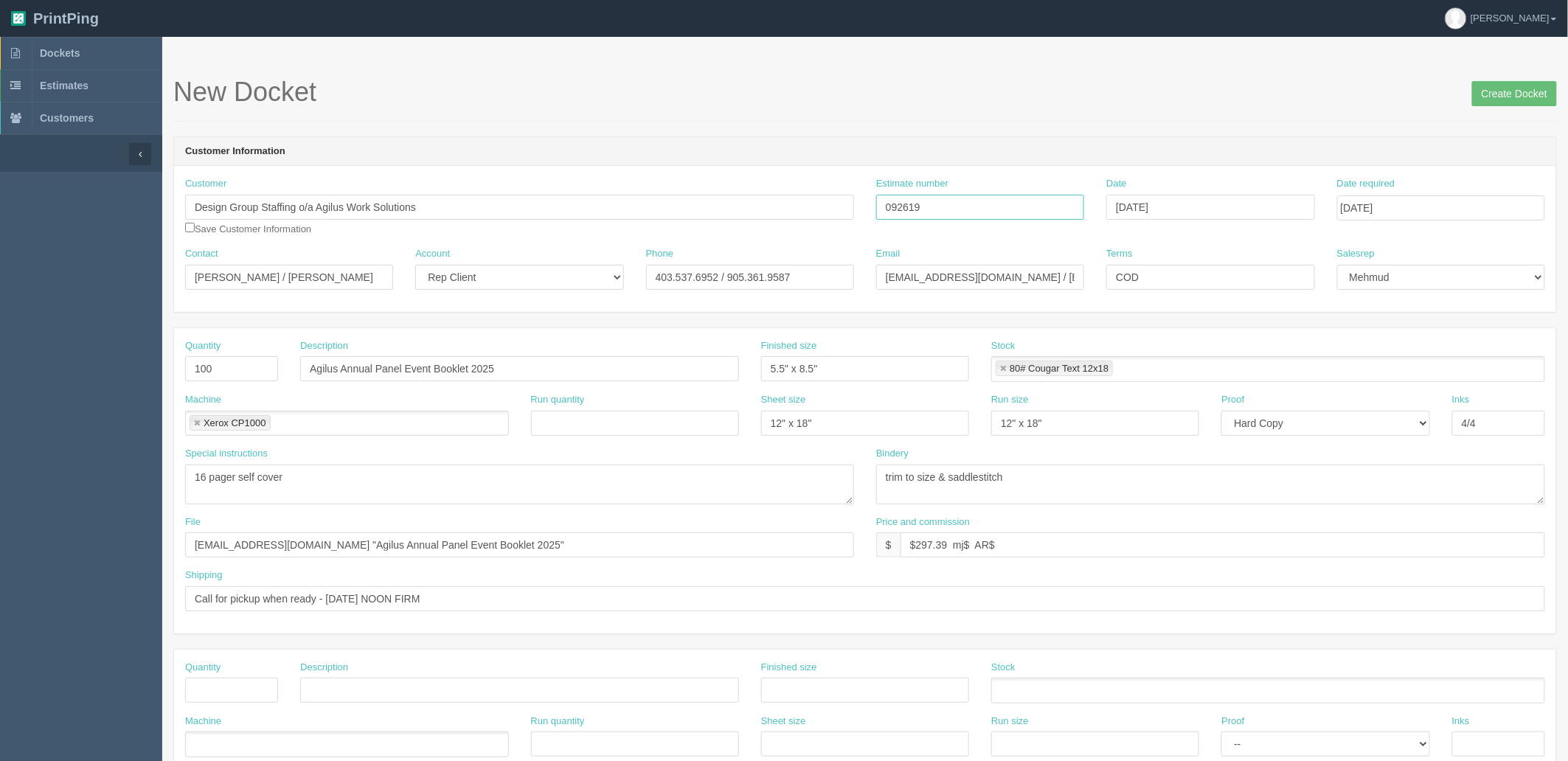
drag, startPoint x: 960, startPoint y: 209, endPoint x: 671, endPoint y: 205, distance: 289.0
click at [677, 205] on div "Customer Design Group Staffing o/a Agilus Work Solutions Save Customer Informat…" at bounding box center [865, 212] width 1382 height 70
click at [1037, 547] on input "$297.39 mj$ AR$" at bounding box center [1223, 545] width 645 height 25
click at [968, 544] on input "$297.39 mj$ AR$" at bounding box center [1223, 545] width 645 height 25
drag, startPoint x: 971, startPoint y: 555, endPoint x: 977, endPoint y: 561, distance: 8.5
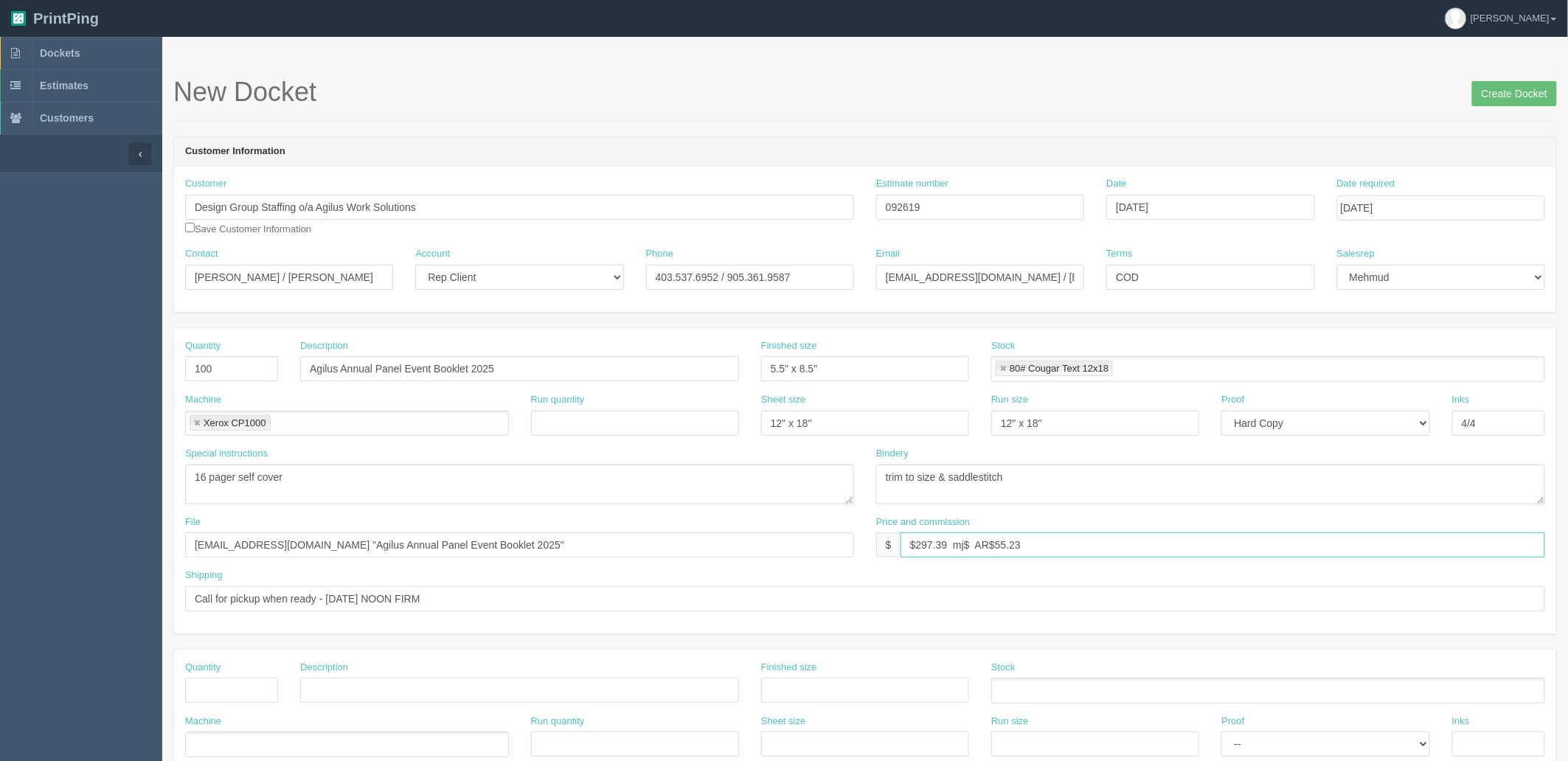
click at [971, 555] on input "$297.39 mj$ AR$55.23" at bounding box center [1223, 545] width 645 height 25
type input "$297.39 mj$72.22 AR$55.23"
drag, startPoint x: 703, startPoint y: 124, endPoint x: 709, endPoint y: 129, distance: 7.8
click at [703, 124] on form "New Docket Create Docket Customer Information Customer Design Group Staffing o/…" at bounding box center [866, 697] width 1384 height 1239
click at [949, 104] on h1 "New Docket Create Docket" at bounding box center [866, 92] width 1384 height 30
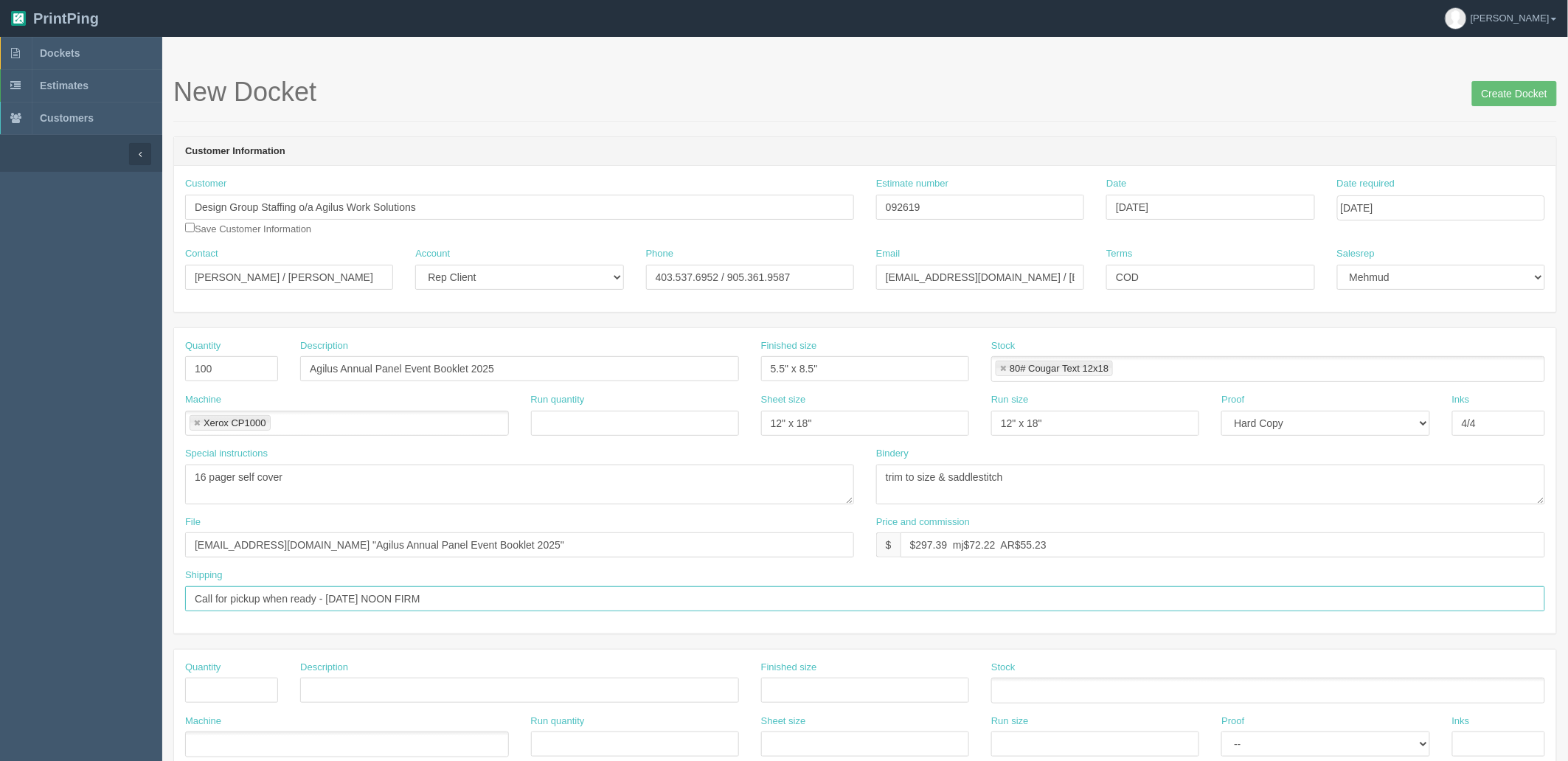
click at [542, 600] on input "Call for pickup when ready - TUESDAY NOON FIRM" at bounding box center [865, 599] width 1360 height 25
click at [513, 596] on input "Call for pickup when ready - TUESDAY NOON FIRM" at bounding box center [865, 599] width 1360 height 25
click at [517, 195] on input "Design Group Staffing o/a Agilus Work Solutions" at bounding box center [520, 207] width 669 height 25
click at [481, 205] on input "Design Group Staffing o/a Agilus Work Solutions (Ag" at bounding box center [520, 207] width 669 height 25
drag, startPoint x: 428, startPoint y: 206, endPoint x: 564, endPoint y: 185, distance: 137.6
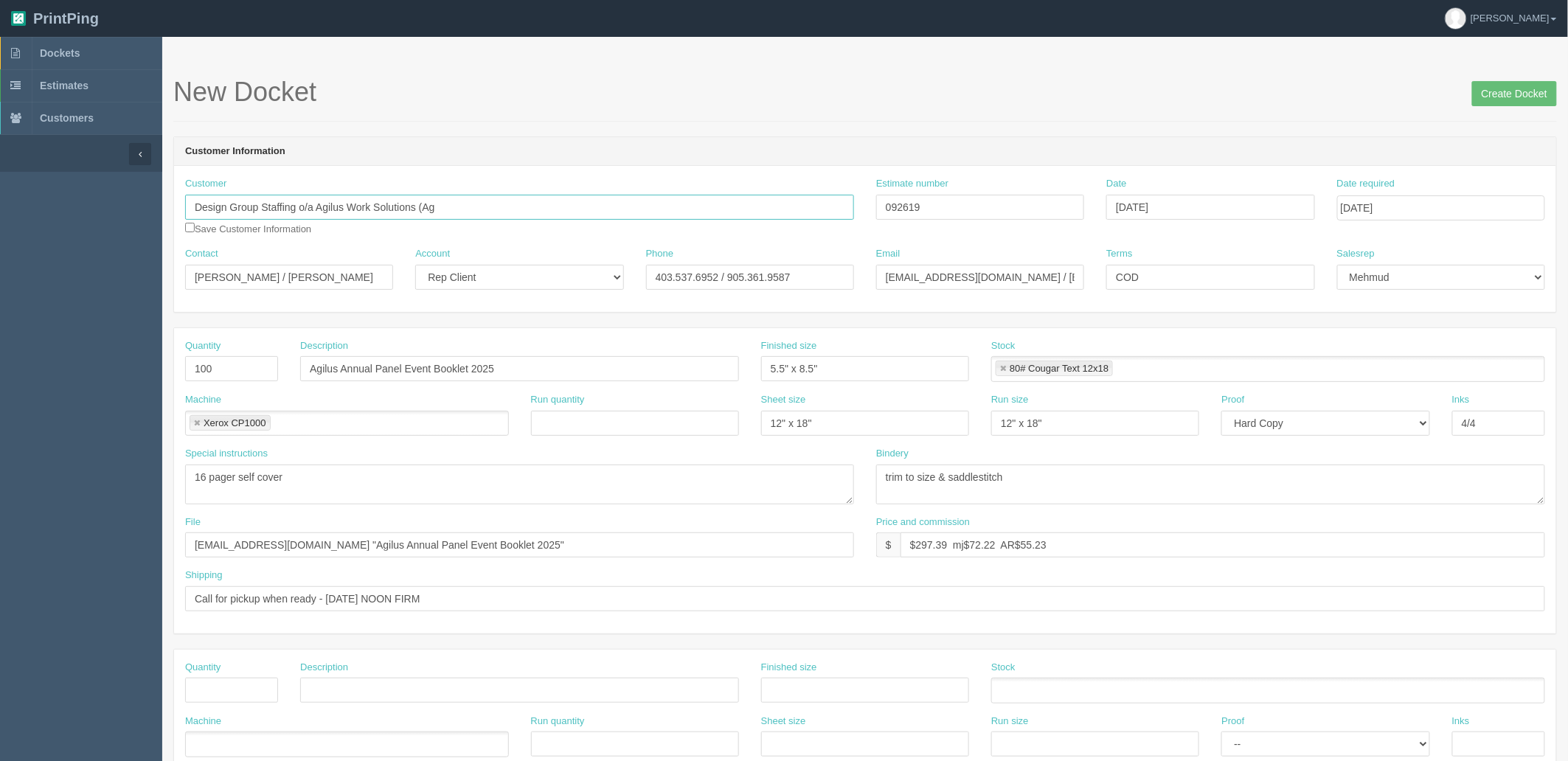
click at [564, 185] on div "Customer Design Group Staffing o/a Agilus Work Solutions (Ag Save Customer Info…" at bounding box center [520, 206] width 669 height 59
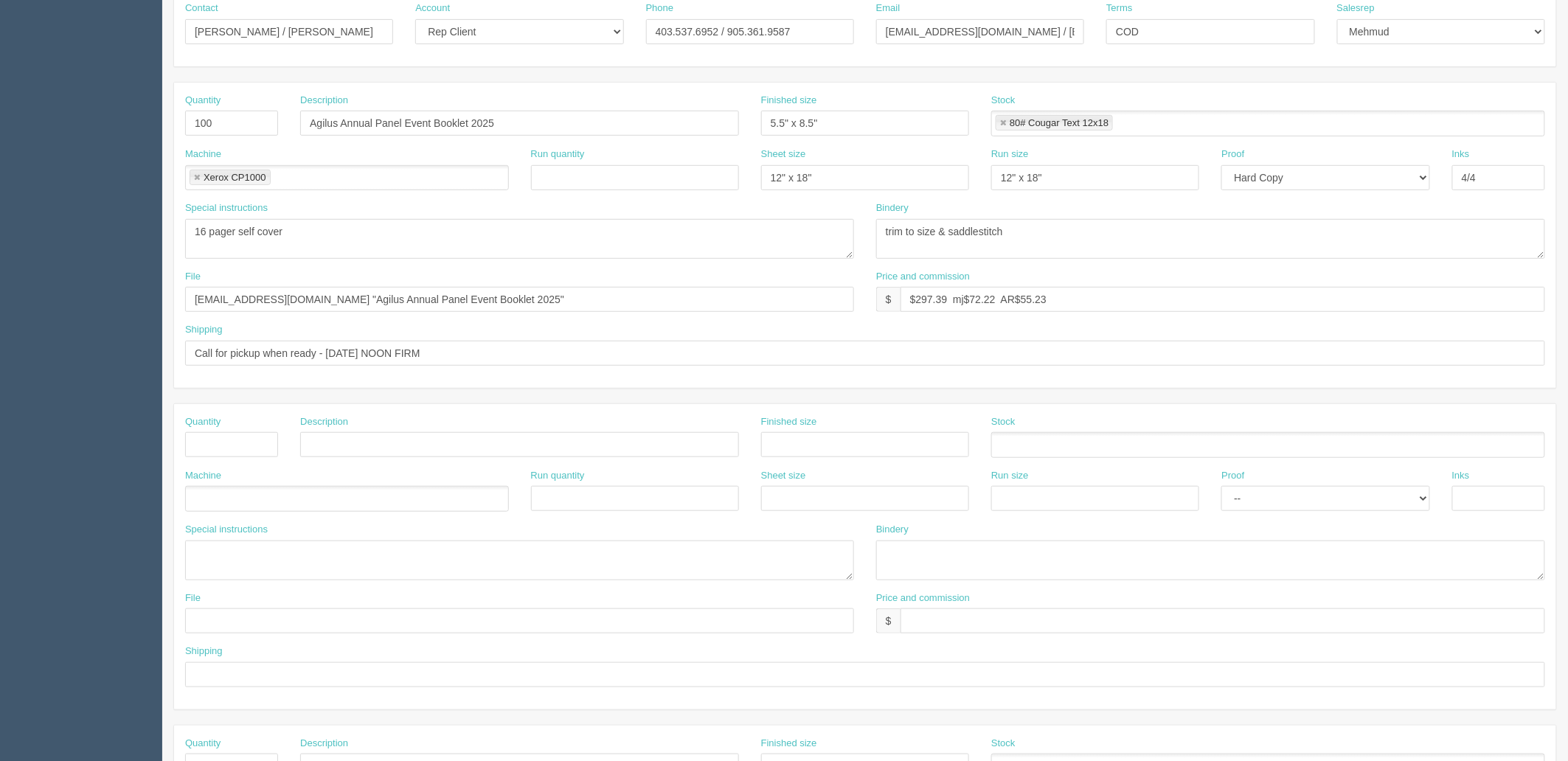
type input "Agilus / Design Group Staffing Inc."
click at [501, 348] on input "Call for pickup when ready - TUESDAY NOON FIRM" at bounding box center [865, 353] width 1360 height 25
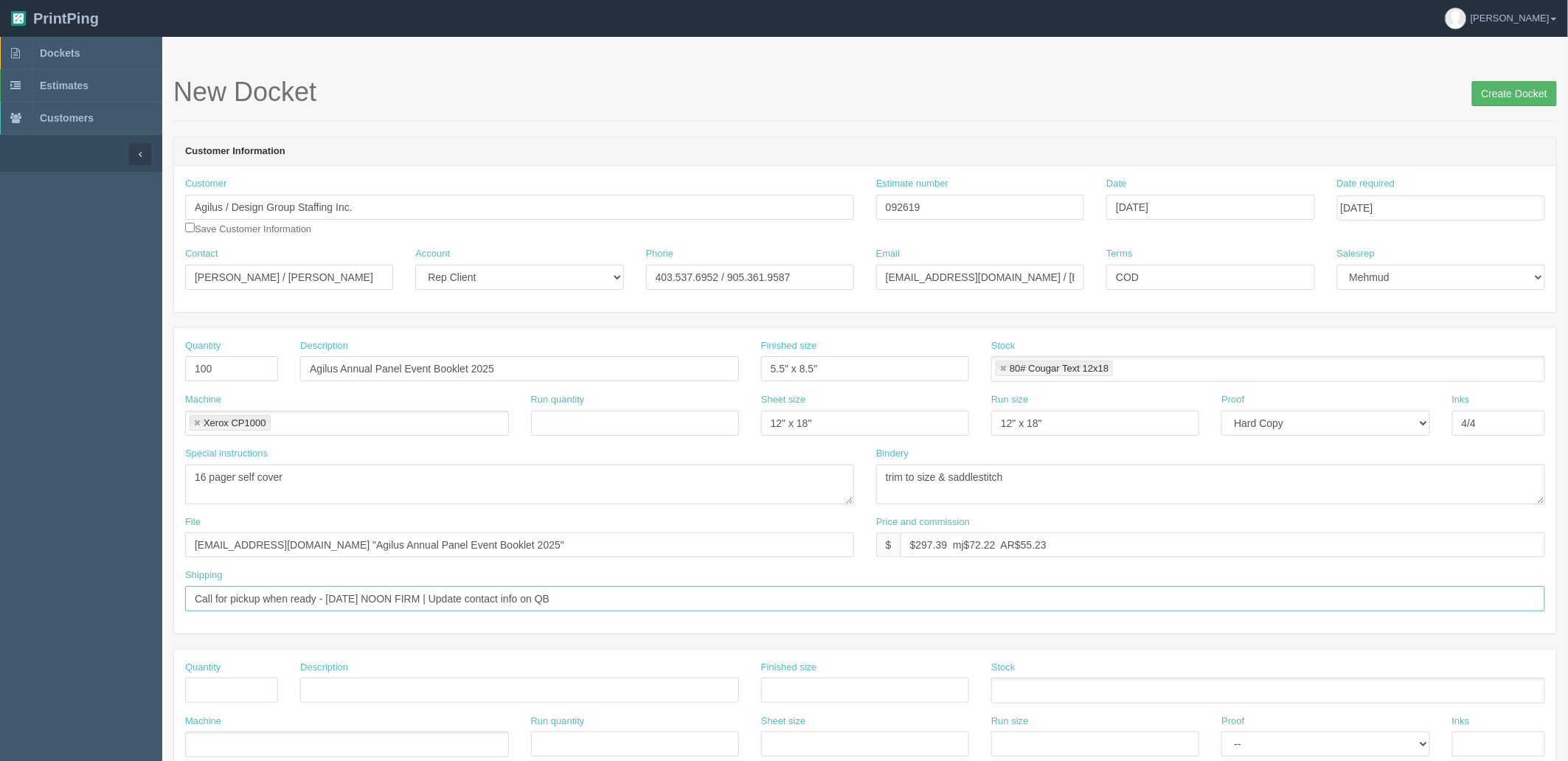
type input "Call for pickup when ready - TUESDAY NOON FIRM | Update contact info on QB"
click at [1488, 105] on input "Create Docket" at bounding box center [1514, 93] width 85 height 25
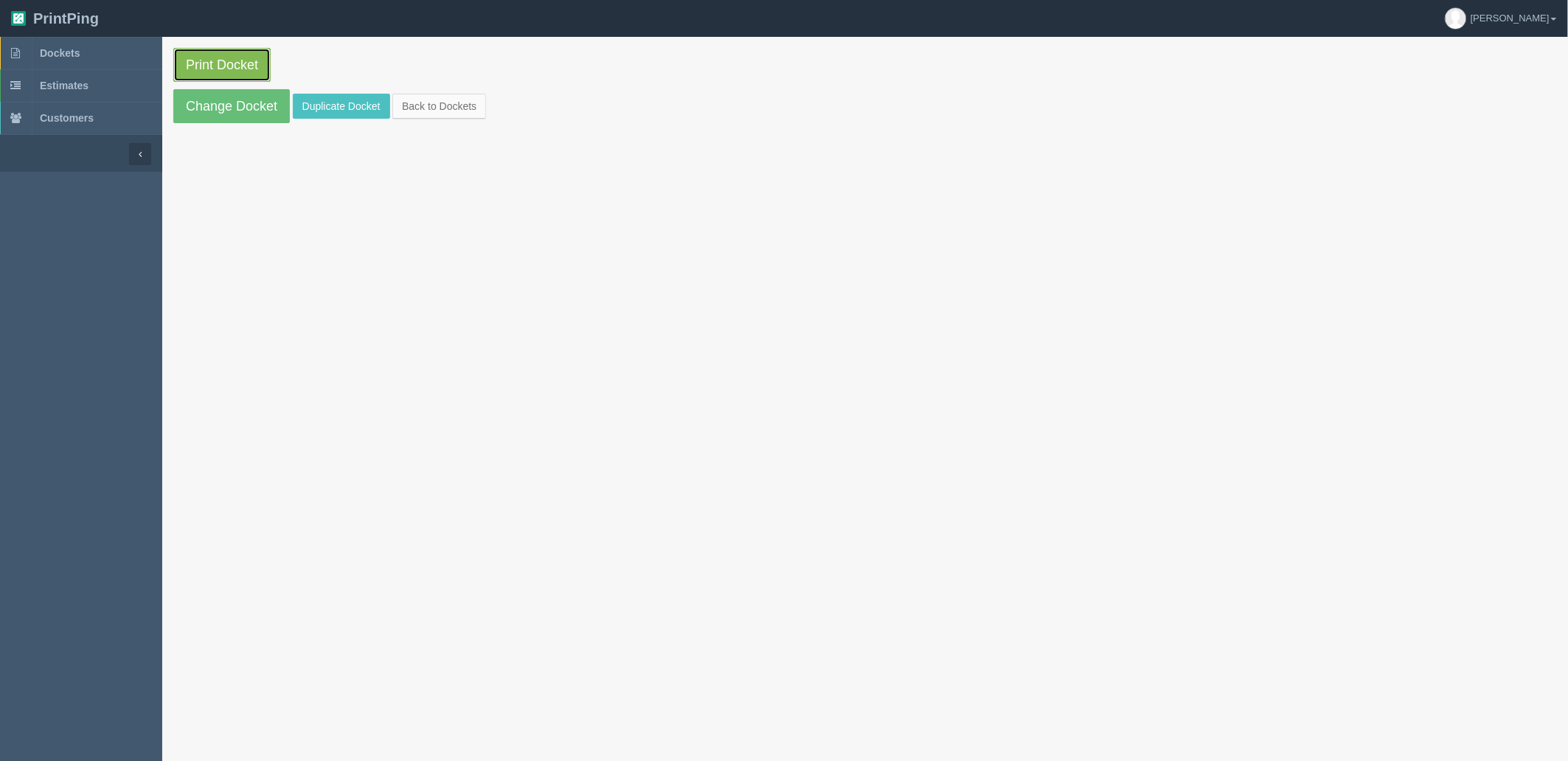
click at [209, 66] on link "Print Docket" at bounding box center [222, 65] width 98 height 34
click at [93, 53] on link "Dockets" at bounding box center [81, 53] width 162 height 33
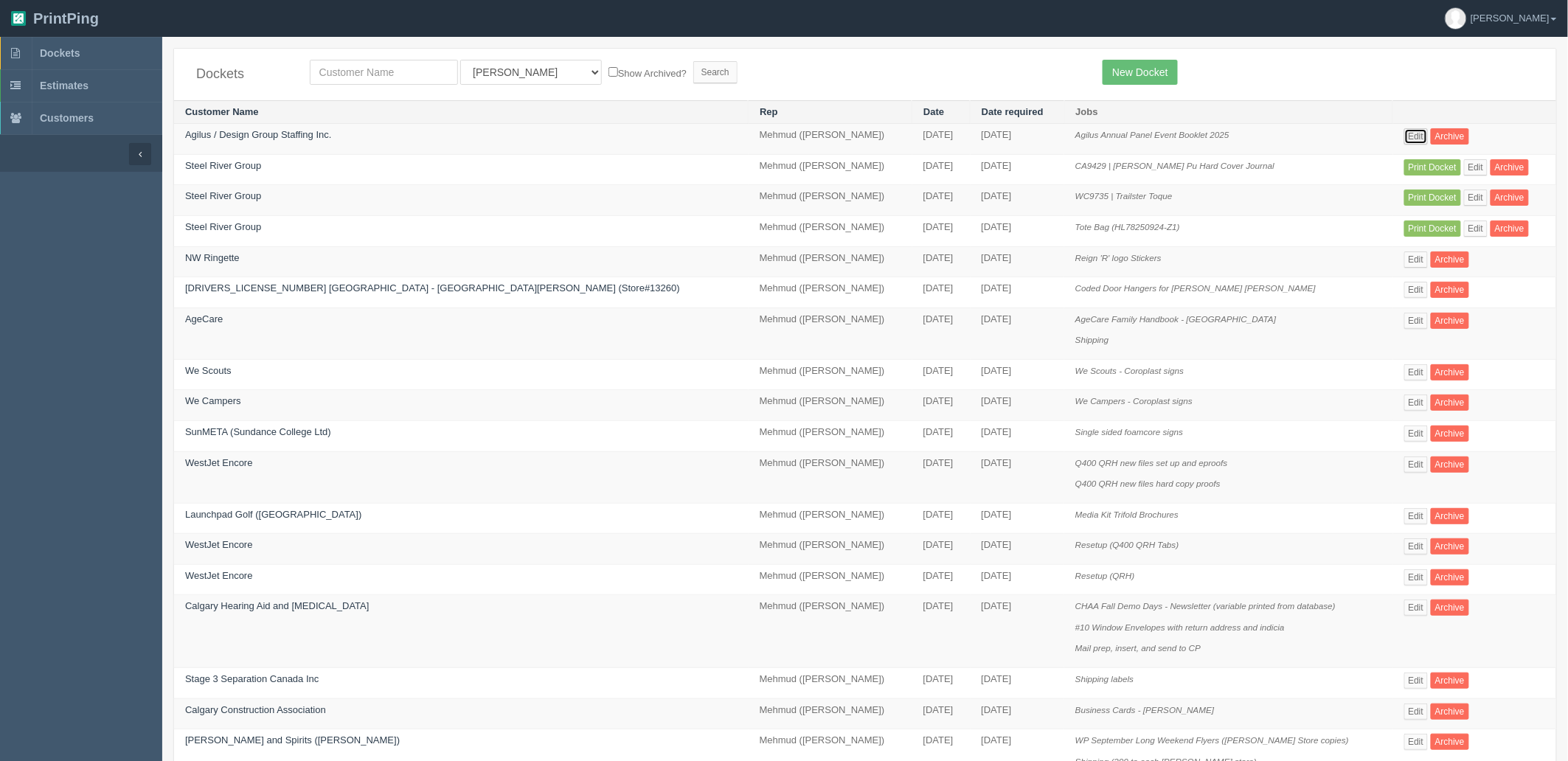
drag, startPoint x: 1375, startPoint y: 142, endPoint x: 1350, endPoint y: 158, distance: 29.7
click at [1404, 142] on link "Edit" at bounding box center [1416, 136] width 24 height 16
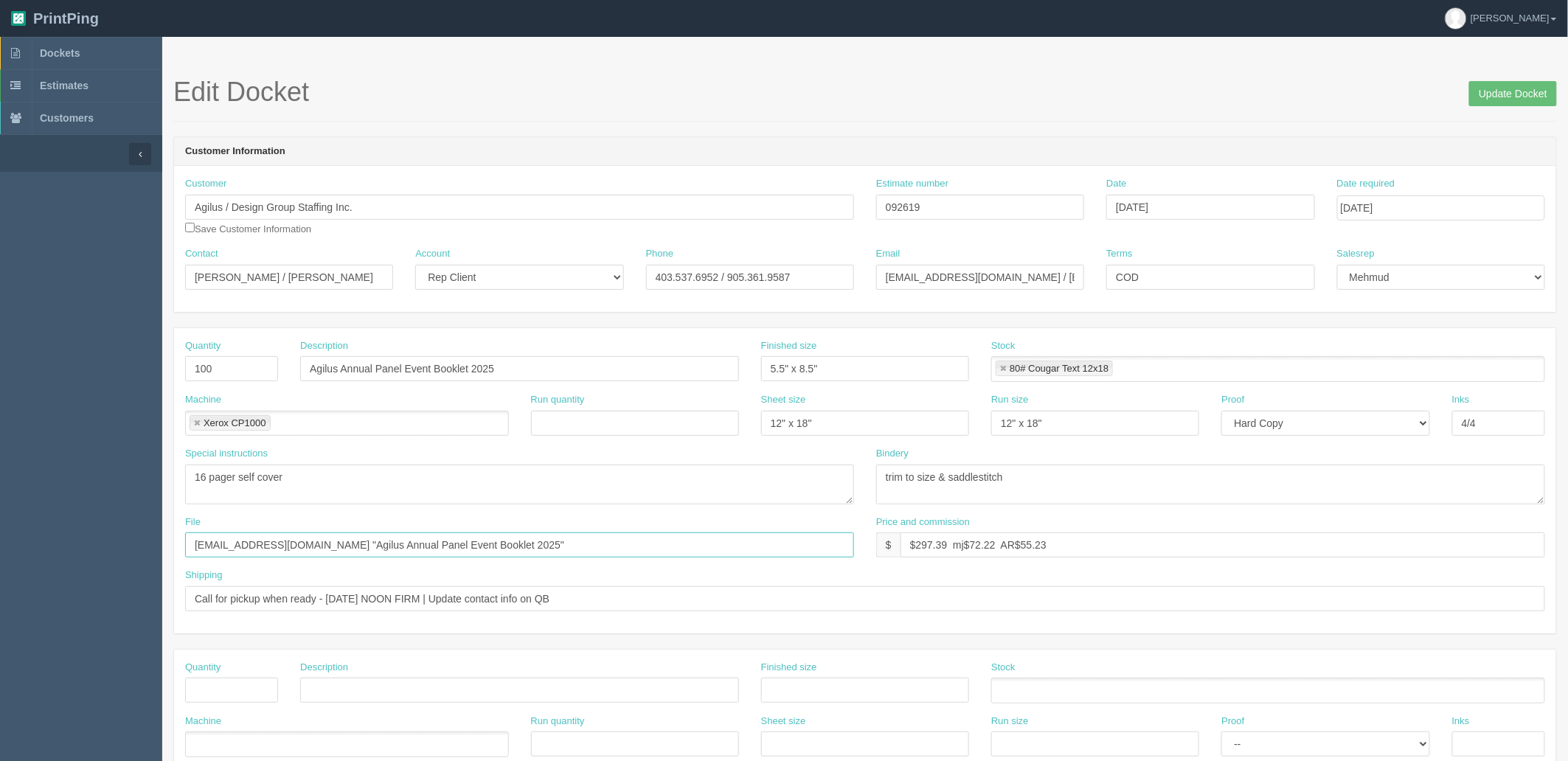
click at [542, 549] on input "[EMAIL_ADDRESS][DOMAIN_NAME] "Agilus Annual Panel Event Booklet 2025"" at bounding box center [520, 545] width 669 height 25
click at [91, 53] on link "Dockets" at bounding box center [81, 53] width 162 height 33
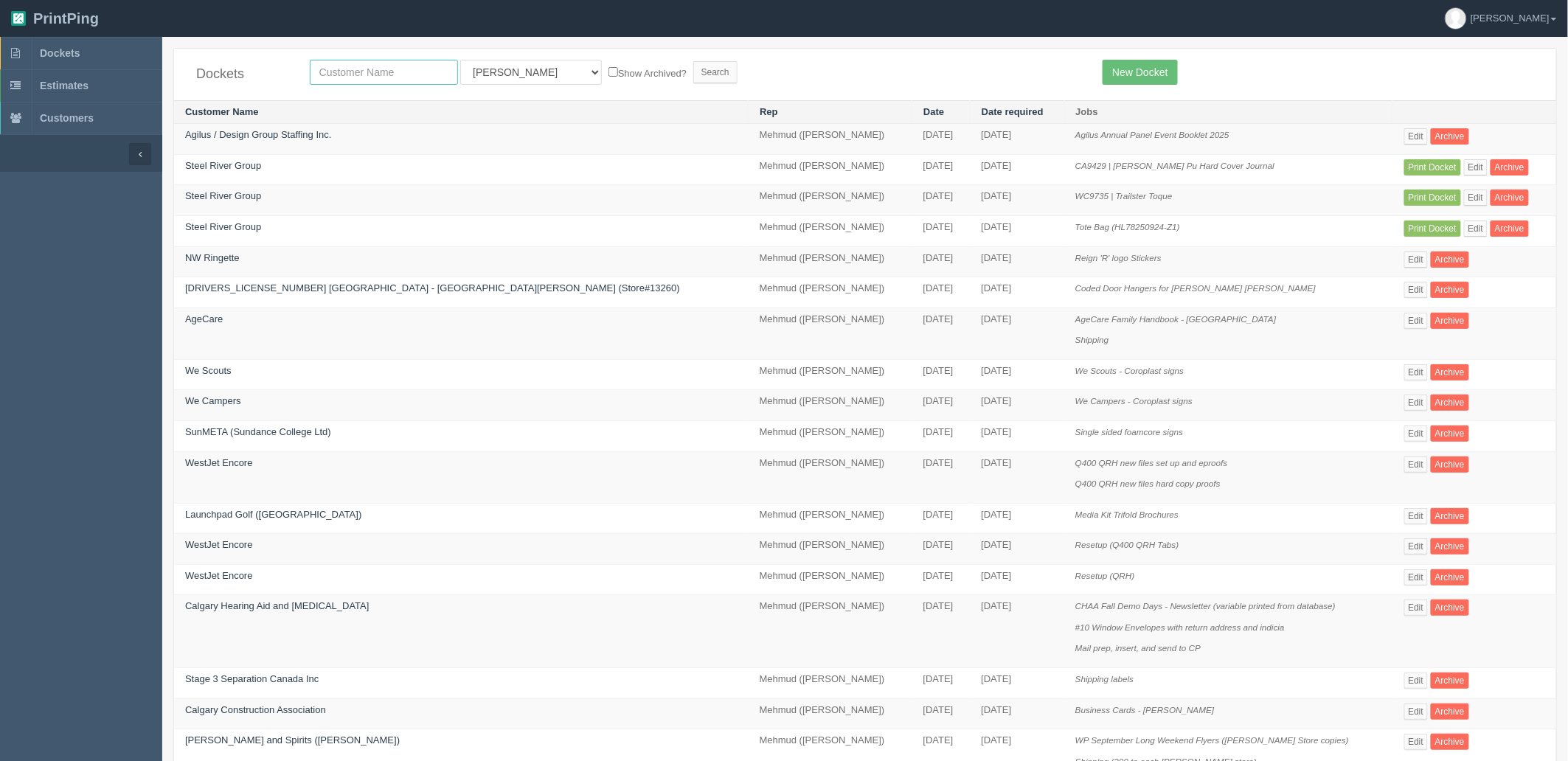
click at [399, 74] on input "text" at bounding box center [384, 72] width 149 height 25
type input "agecare"
click at [693, 61] on input "Search" at bounding box center [715, 72] width 44 height 22
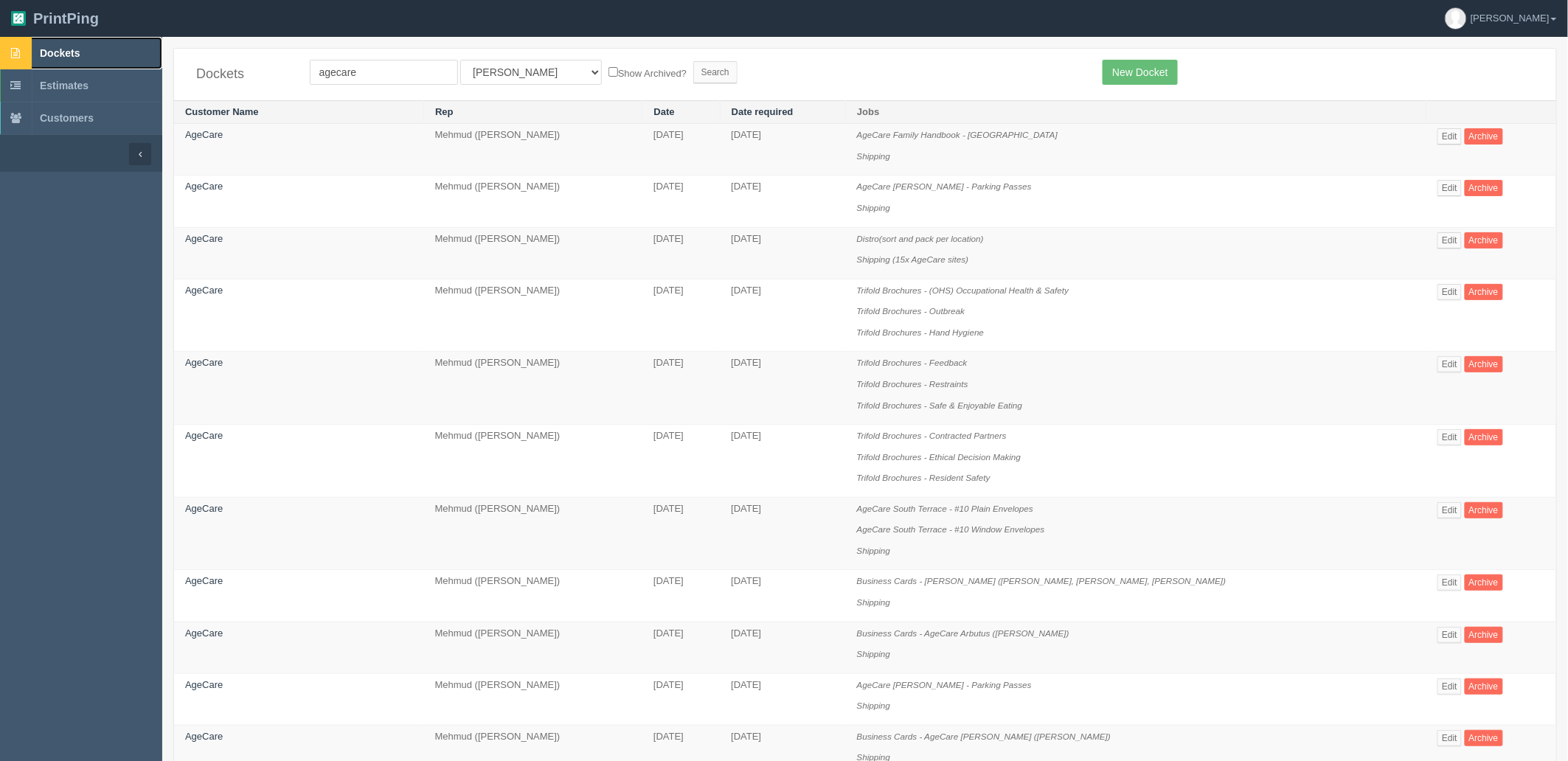
click at [100, 45] on link "Dockets" at bounding box center [81, 53] width 162 height 33
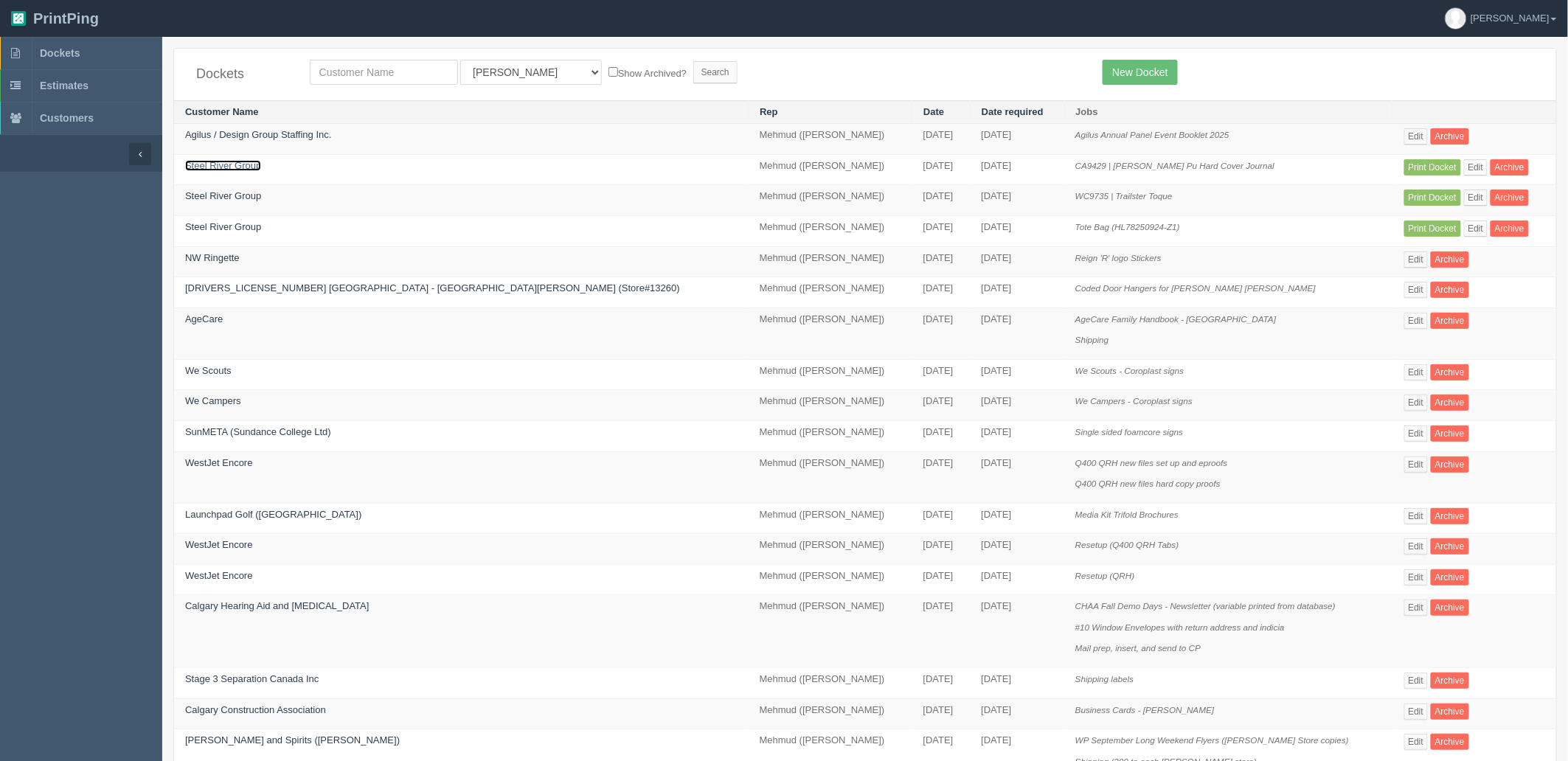
click at [239, 168] on link "Steel River Group" at bounding box center [223, 165] width 76 height 11
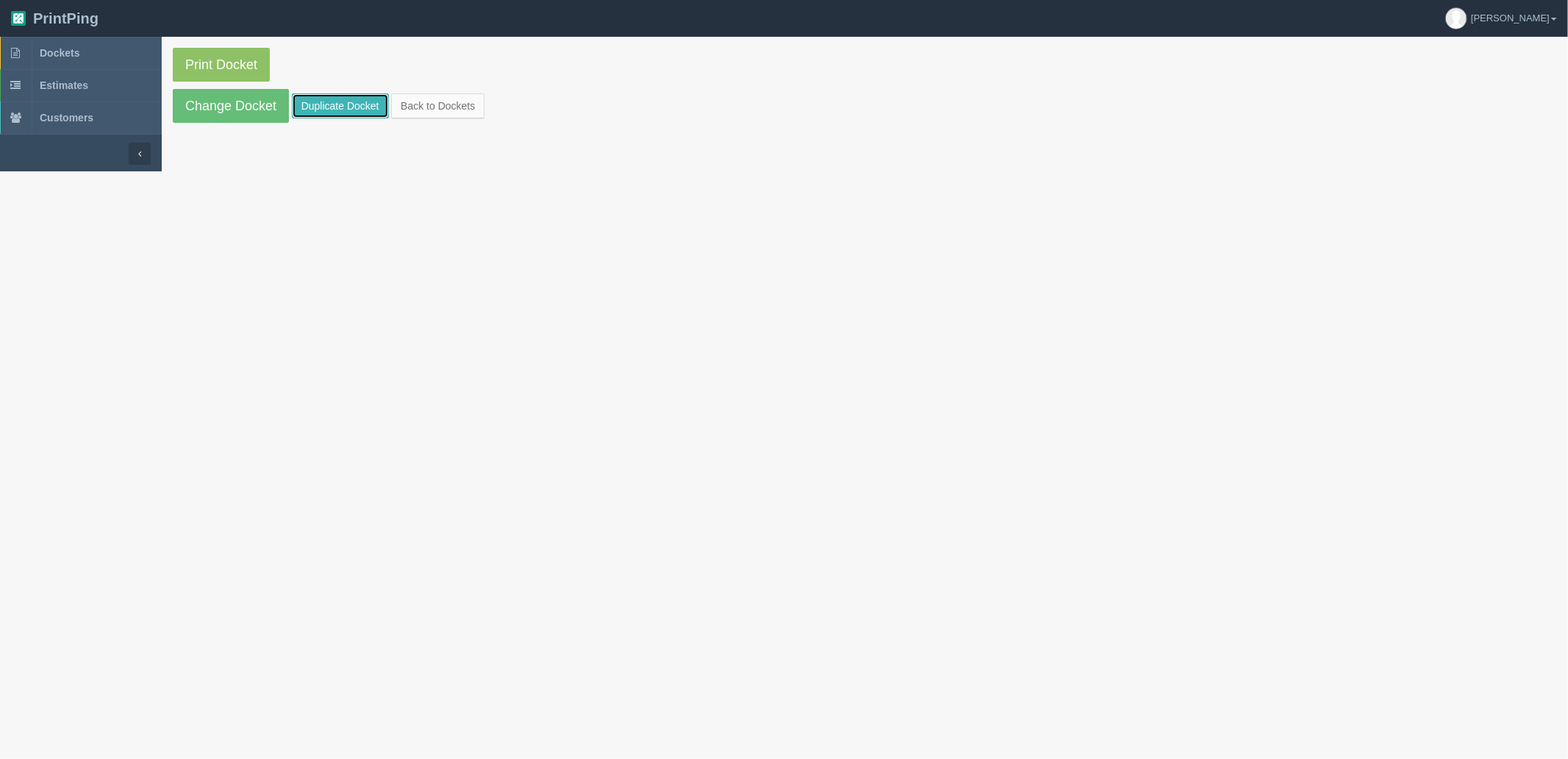
click at [328, 105] on link "Duplicate Docket" at bounding box center [340, 106] width 97 height 25
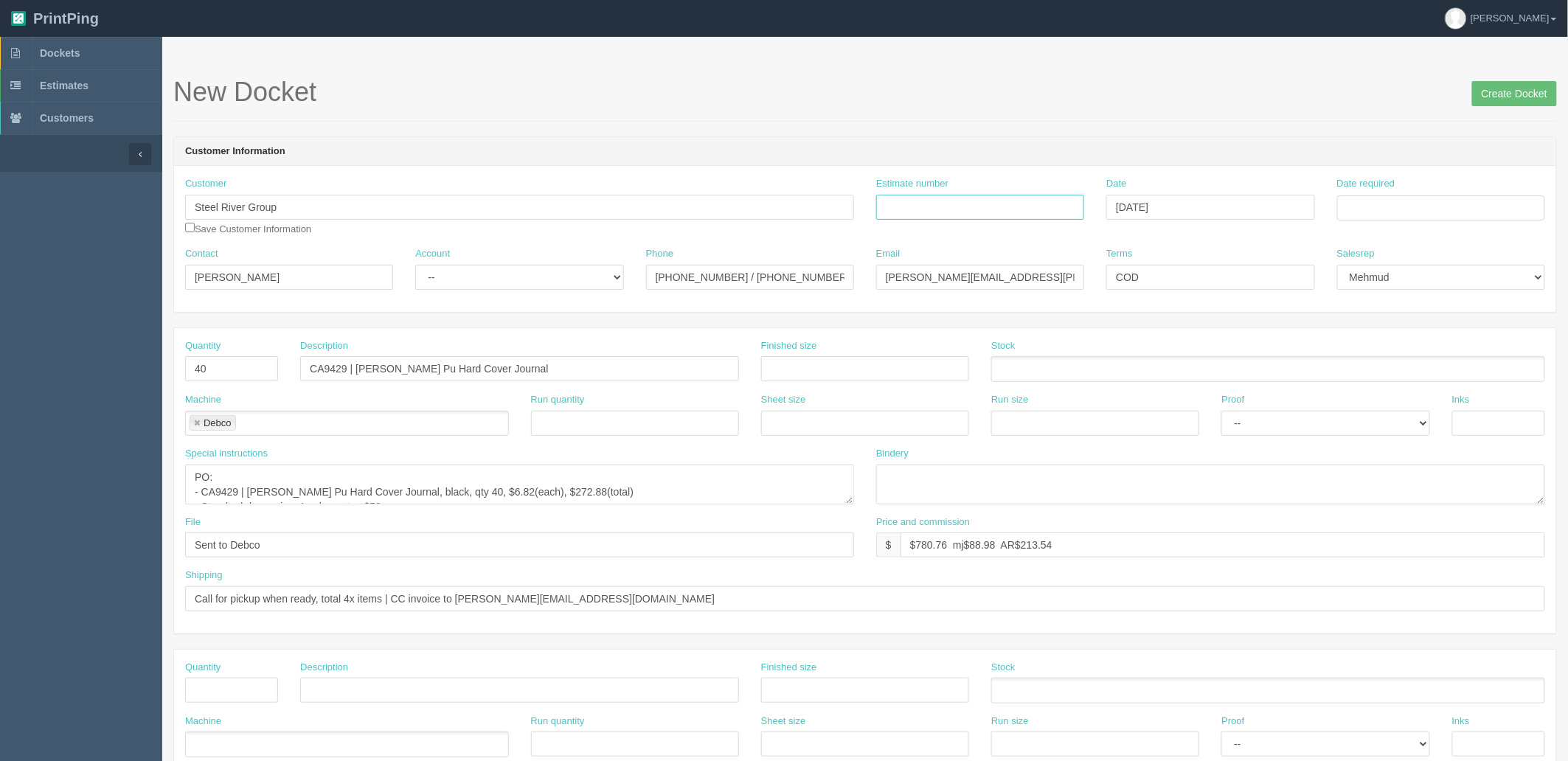
click at [963, 200] on input "Estimate number" at bounding box center [980, 207] width 208 height 25
type input "AL190 - See quotesheet"
click at [1410, 391] on td "8" at bounding box center [1410, 392] width 21 height 21
click at [1068, 127] on form "New Docket Create Docket Customer Information Customer Steel River Group Save C…" at bounding box center [866, 697] width 1384 height 1239
click at [447, 283] on select "-- Existing Client Allrush Client Rep Client" at bounding box center [519, 277] width 208 height 25
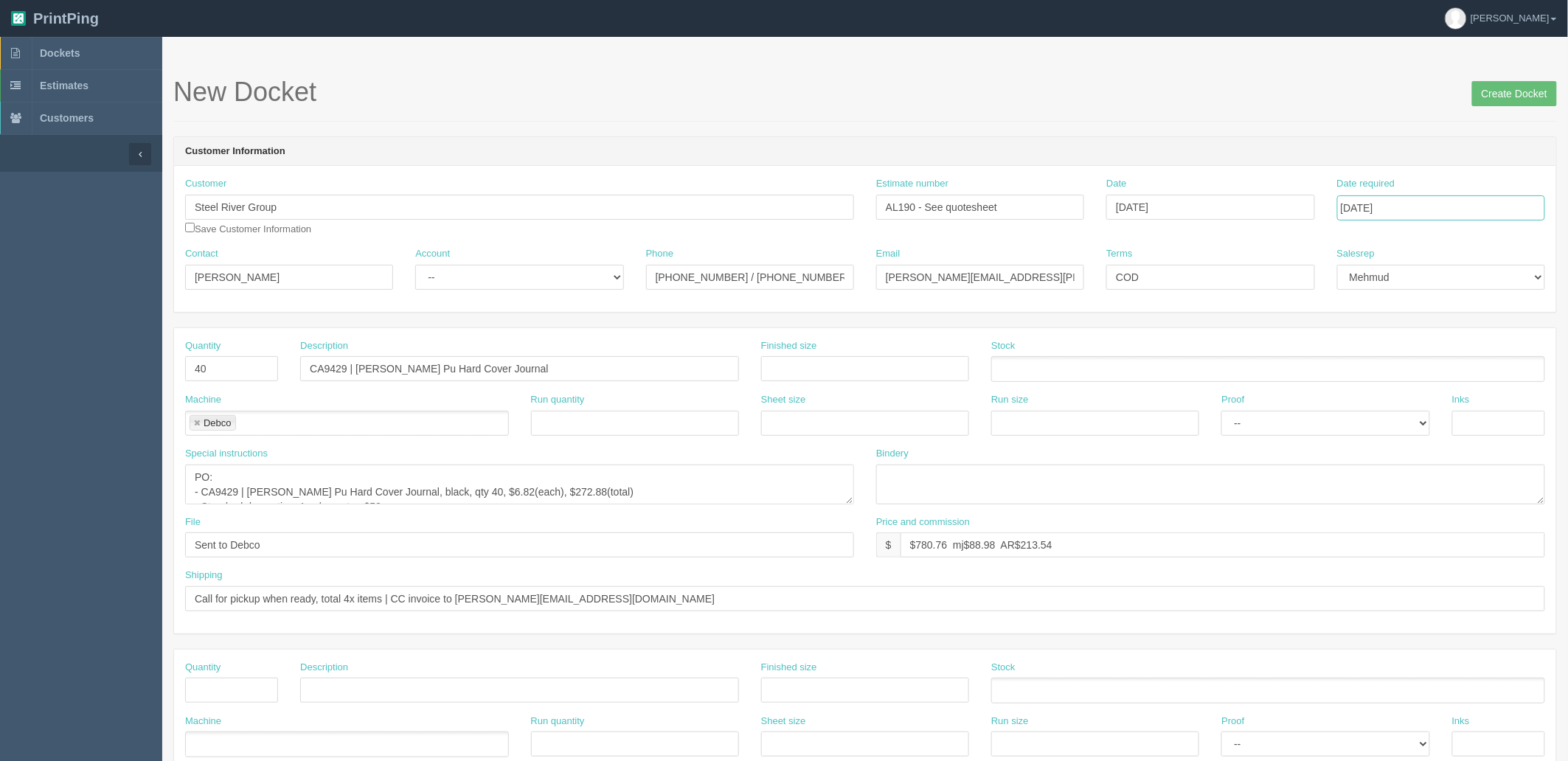
drag, startPoint x: 1389, startPoint y: 209, endPoint x: 1395, endPoint y: 218, distance: 10.8
click at [1389, 209] on input "October 8, 2025" at bounding box center [1441, 208] width 208 height 25
click at [1448, 303] on td "10" at bounding box center [1450, 307] width 18 height 21
type input "[DATE]"
click at [1256, 133] on form "New Docket Create Docket Customer Information Customer Steel River Group Save C…" at bounding box center [866, 697] width 1384 height 1239
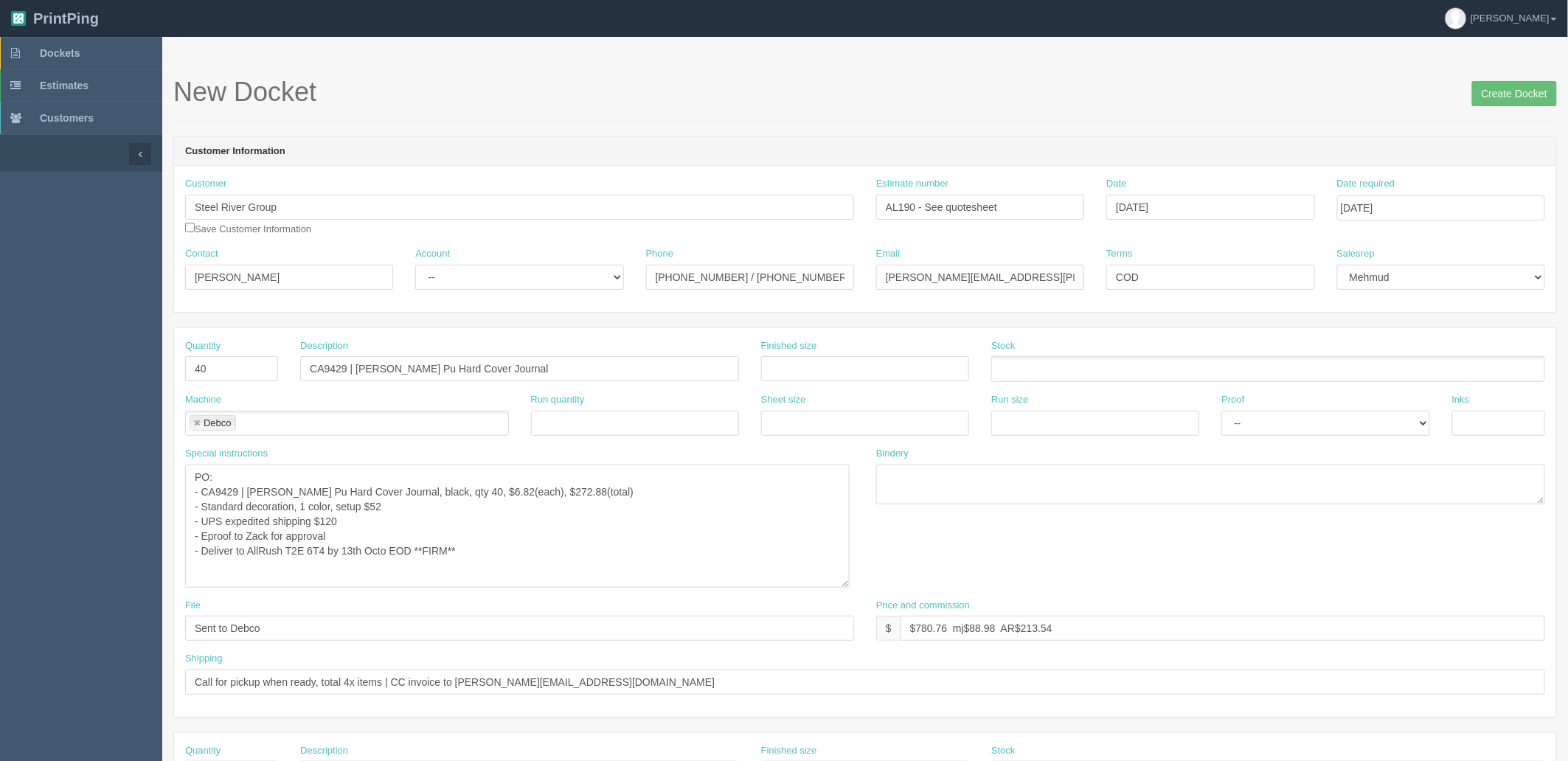
drag, startPoint x: 852, startPoint y: 502, endPoint x: 846, endPoint y: 587, distance: 85.2
click at [846, 587] on textarea "PO: - CA9429 | Carmelia Pu Hard Cover Journal, black, qty 40, $6.82(each), $272…" at bounding box center [517, 526] width 664 height 123
click at [742, 520] on textarea "PO: - CA9429 | Carmelia Pu Hard Cover Journal, black, qty 40, $6.82(each), $272…" at bounding box center [517, 526] width 664 height 123
drag, startPoint x: 122, startPoint y: 483, endPoint x: 0, endPoint y: 459, distance: 124.3
click at [0, 459] on section "Dockets Estimates Customers" at bounding box center [784, 729] width 1568 height 1386
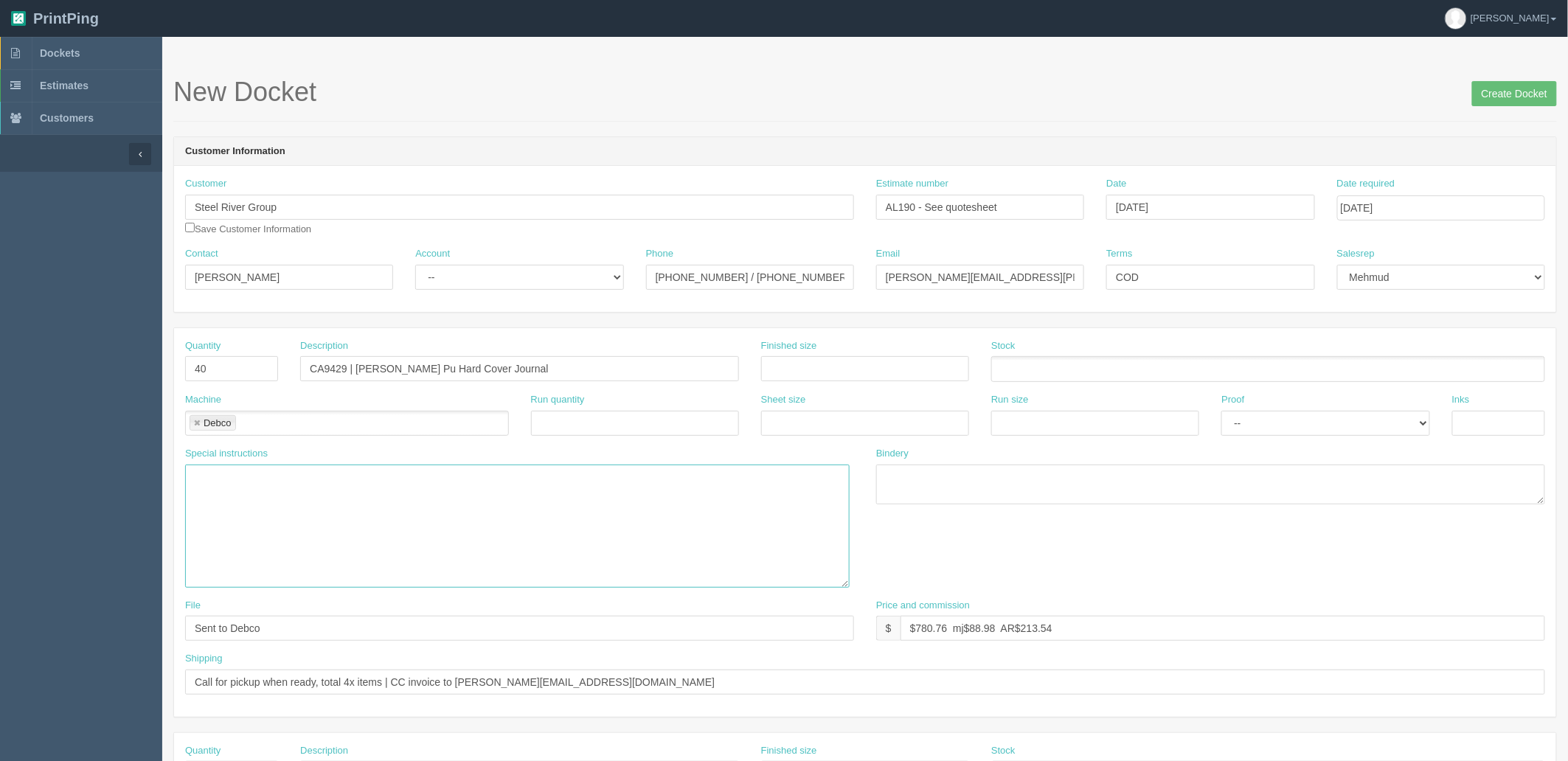
click at [200, 424] on link at bounding box center [197, 424] width 9 height 10
drag, startPoint x: 239, startPoint y: 369, endPoint x: 9, endPoint y: 246, distance: 260.8
click at [16, 329] on section "Dockets Estimates Customers" at bounding box center [784, 729] width 1568 height 1386
drag, startPoint x: 206, startPoint y: 359, endPoint x: 270, endPoint y: 363, distance: 64.1
click at [208, 359] on input "10" at bounding box center [232, 369] width 93 height 25
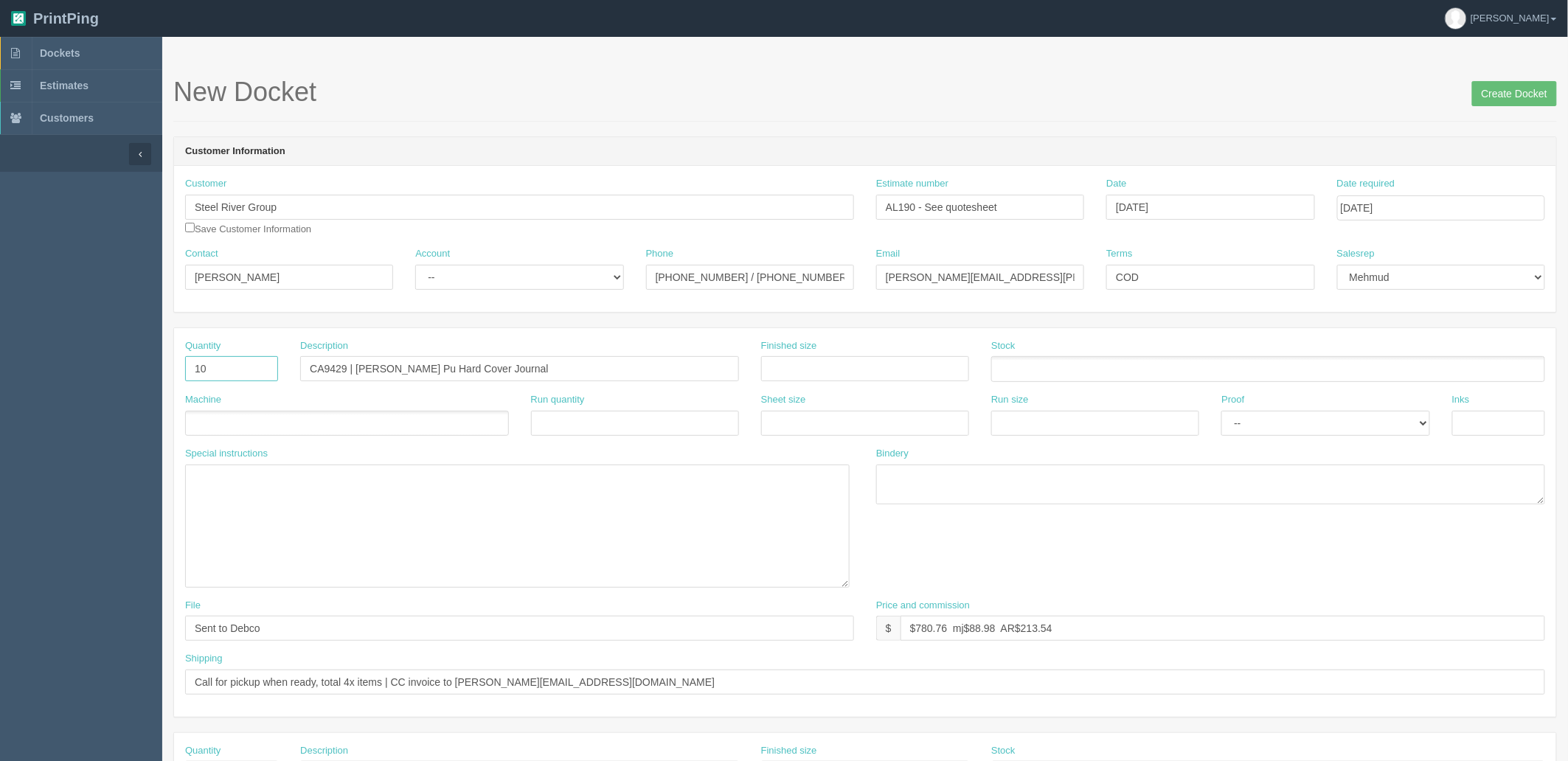
click at [242, 370] on input "10" at bounding box center [232, 369] width 93 height 25
type input "100"
type input "BOPP Stickers"
type input "3" x 3""
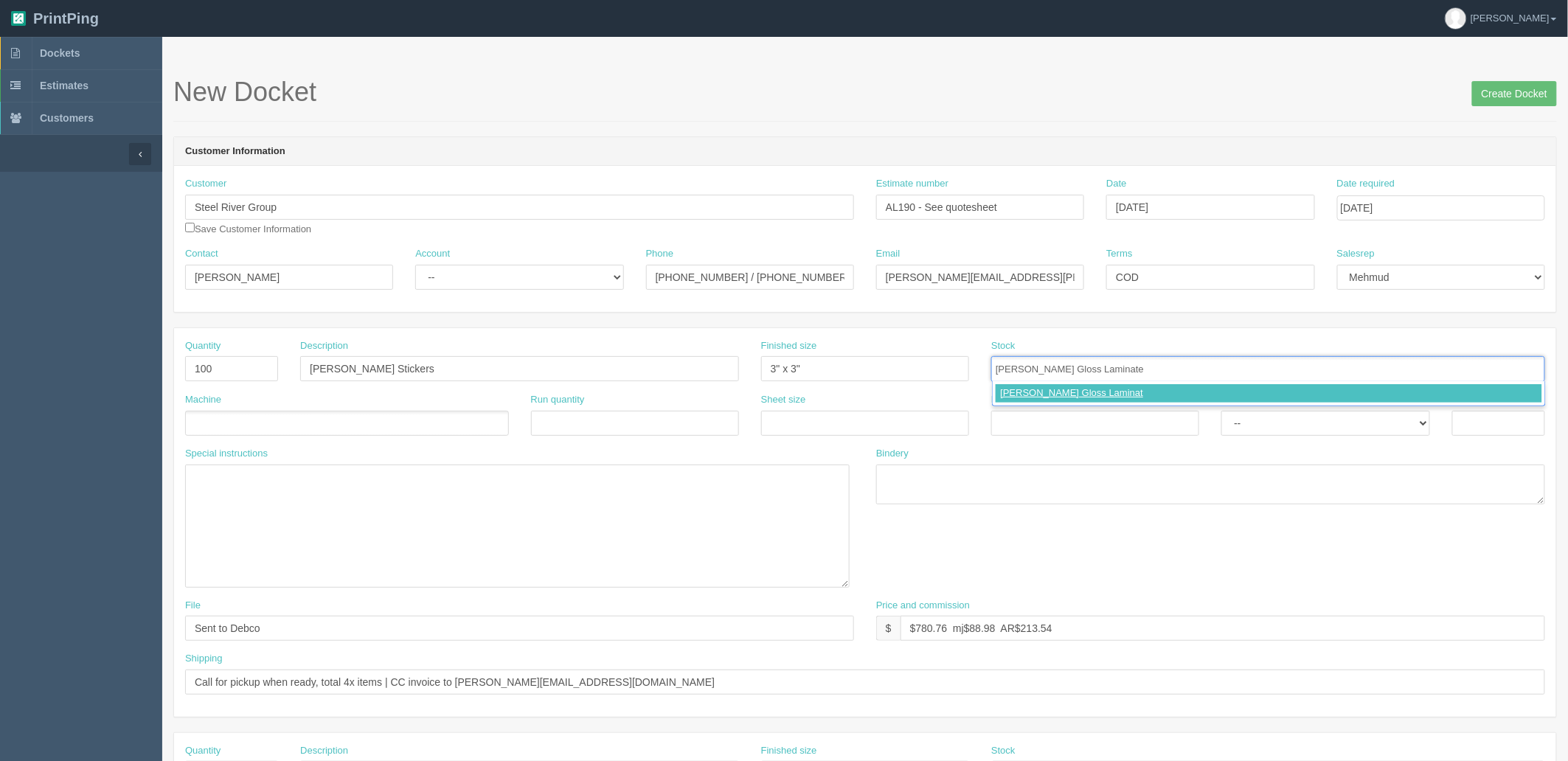
type input "BOPP Gloss Laminated"
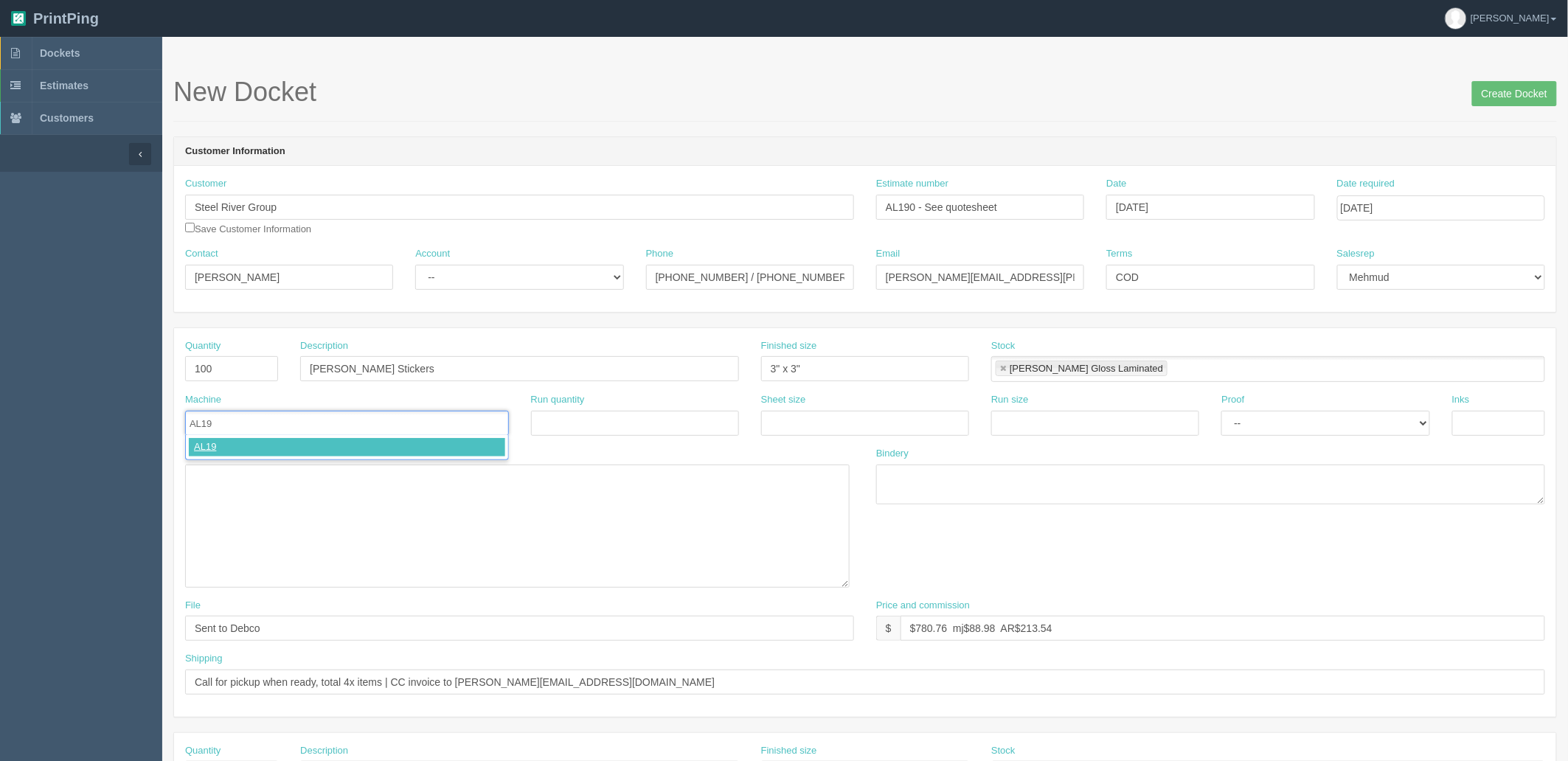
type input "AL190"
select select "Hard Copy"
click at [1221, 411] on select "-- Email Hard Copy" at bounding box center [1325, 423] width 208 height 25
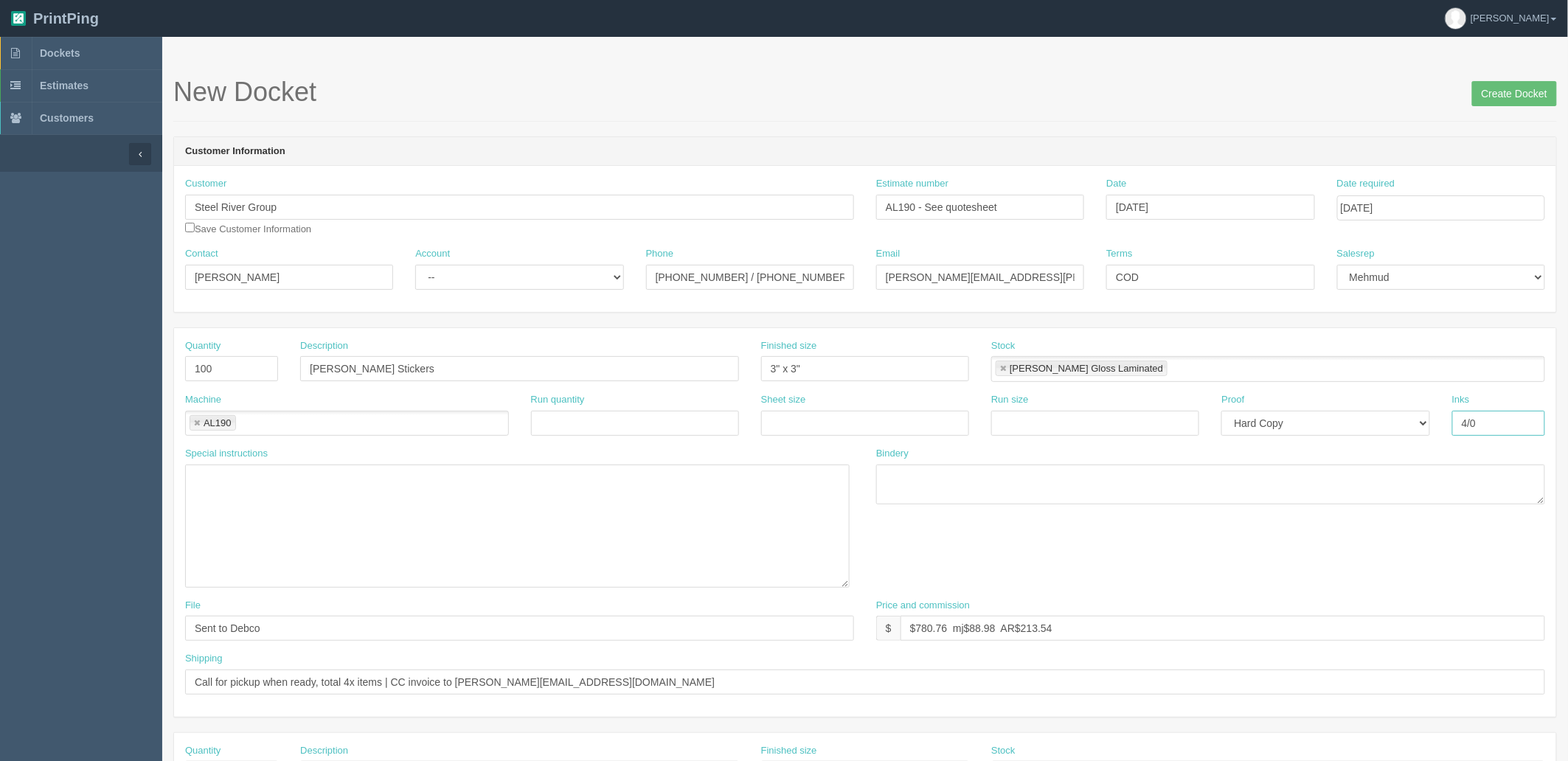
type input "4/0"
type textarea "trim to singles"
drag, startPoint x: 0, startPoint y: 597, endPoint x: 3, endPoint y: 568, distance: 29.2
click at [0, 592] on section "Dockets Estimates Customers" at bounding box center [784, 729] width 1568 height 1386
click at [0, 240] on section "Dockets Estimates Customers" at bounding box center [784, 729] width 1568 height 1386
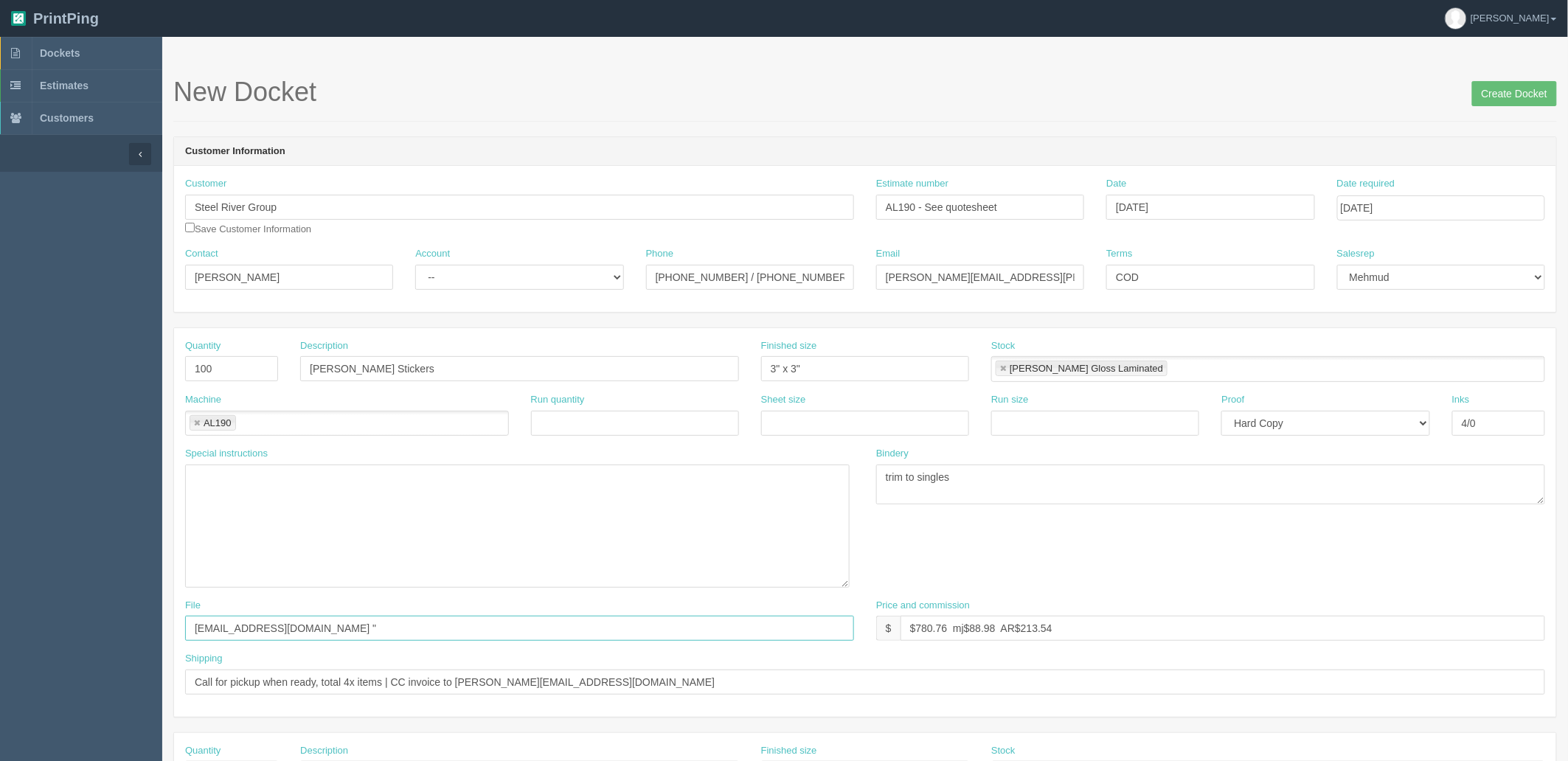
click at [334, 638] on input "files@allrush.ca "" at bounding box center [520, 628] width 669 height 25
paste input "Steel River Group"
type input "[EMAIL_ADDRESS][DOMAIN_NAME] "Steel River Group - Stickers""
drag, startPoint x: 100, startPoint y: 47, endPoint x: 164, endPoint y: 9, distance: 74.4
click at [100, 45] on link "Dockets" at bounding box center [81, 53] width 162 height 33
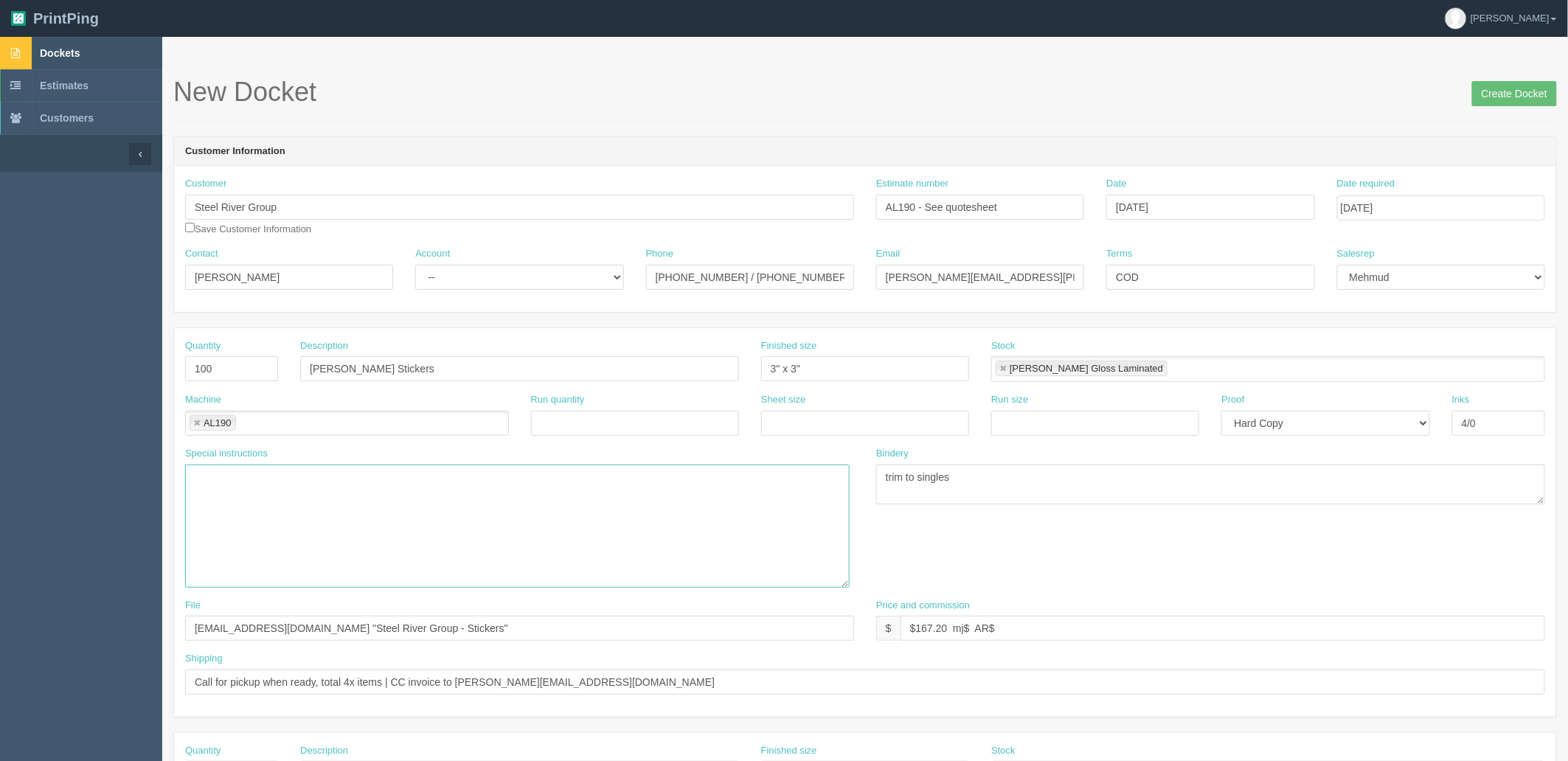
click at [336, 536] on textarea "PO: - CA9429 | [PERSON_NAME] Pu Hard Cover Journal, black, qty 40, $6.82(each),…" at bounding box center [517, 526] width 664 height 123
drag, startPoint x: 969, startPoint y: 627, endPoint x: 1117, endPoint y: 687, distance: 159.7
click at [969, 627] on input "$167.20 mj$ AR$" at bounding box center [1223, 628] width 645 height 25
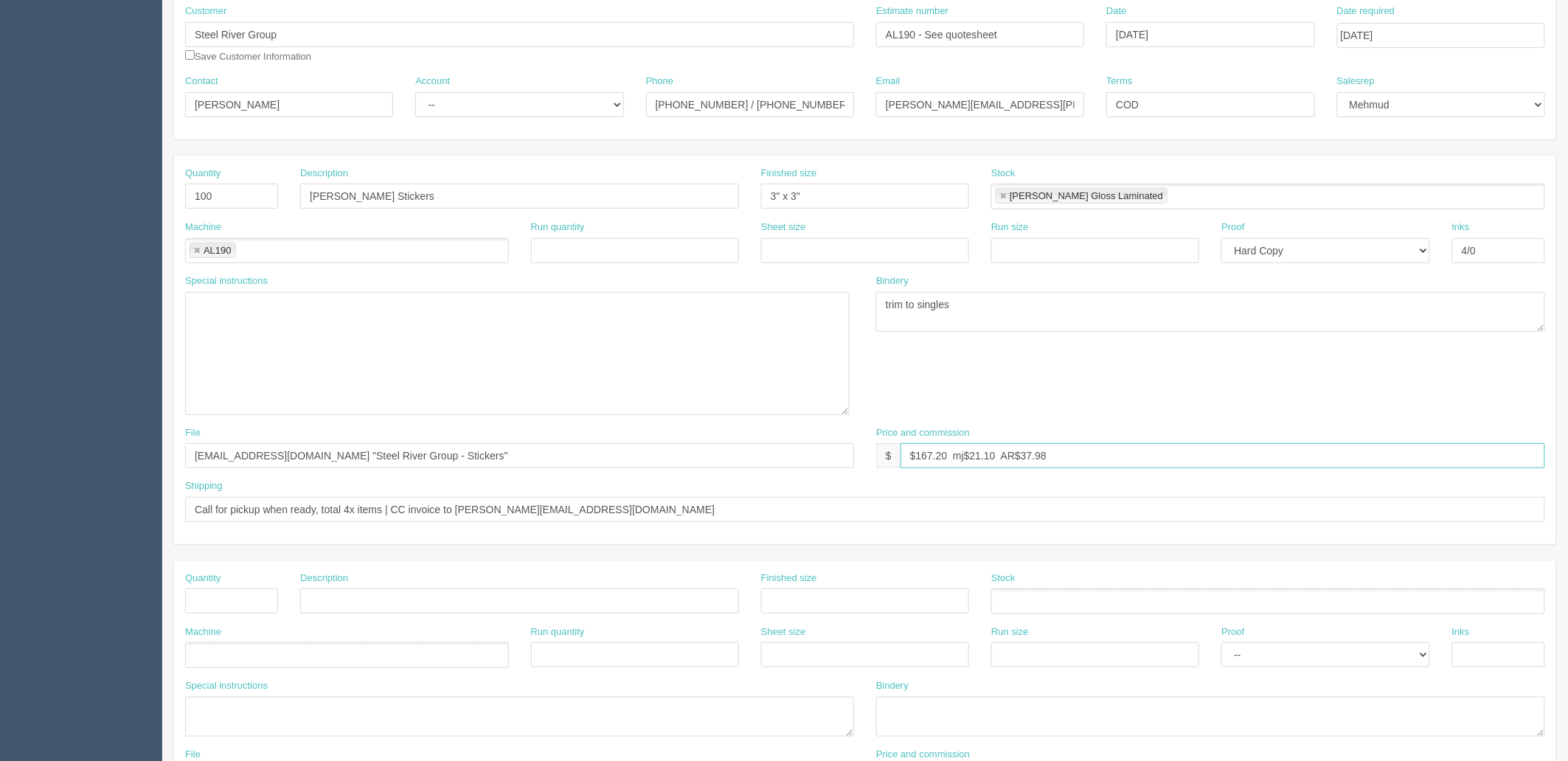
scroll to position [82, 0]
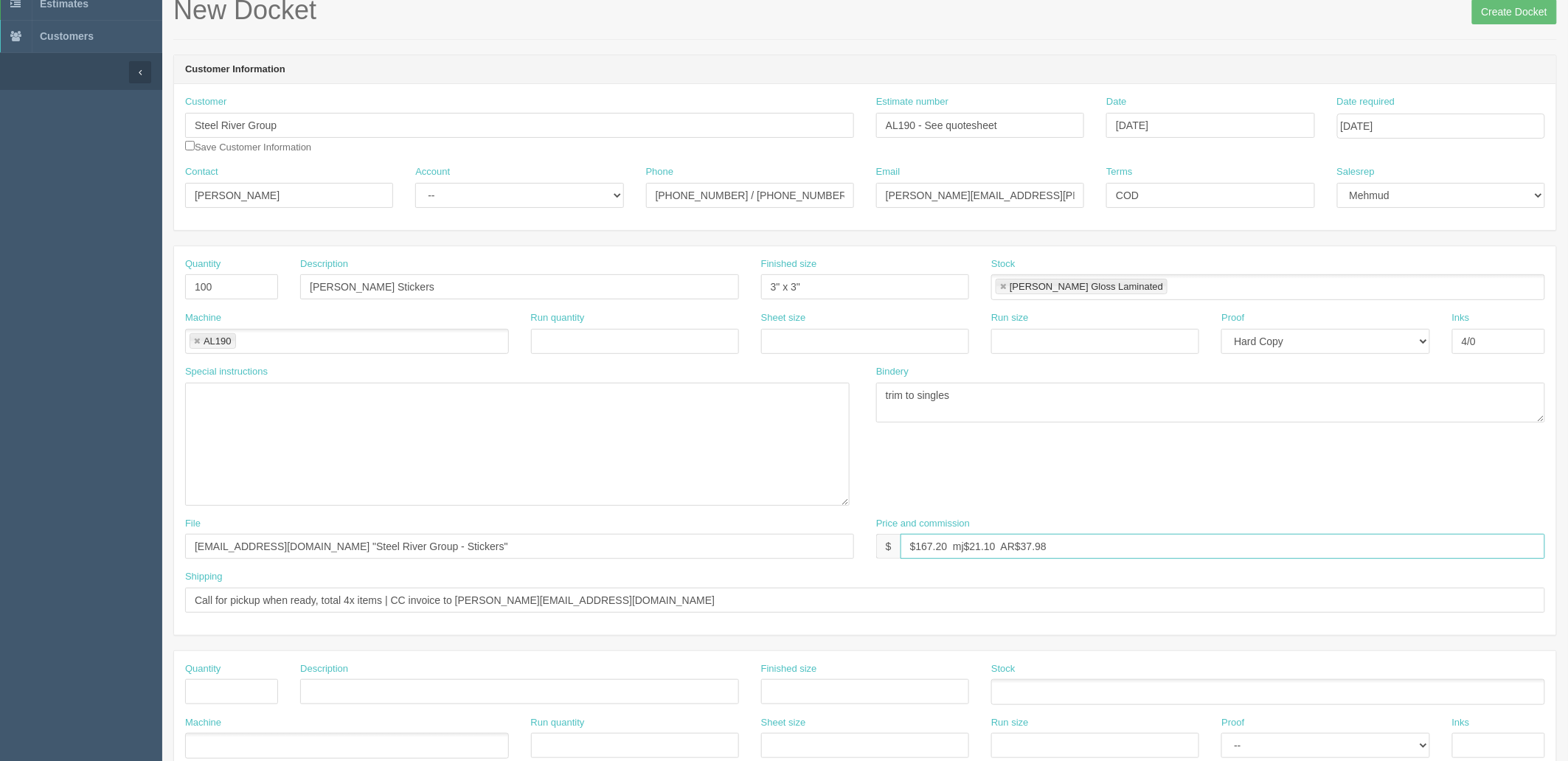
type input "$167.20 mj$21.10 AR$37.98"
drag, startPoint x: 455, startPoint y: 192, endPoint x: 458, endPoint y: 203, distance: 11.4
click at [455, 192] on select "-- Existing Client Allrush Client Rep Client" at bounding box center [519, 195] width 208 height 25
select select "Allrush Client"
click at [415, 183] on select "-- Existing Client Allrush Client Rep Client" at bounding box center [519, 195] width 208 height 25
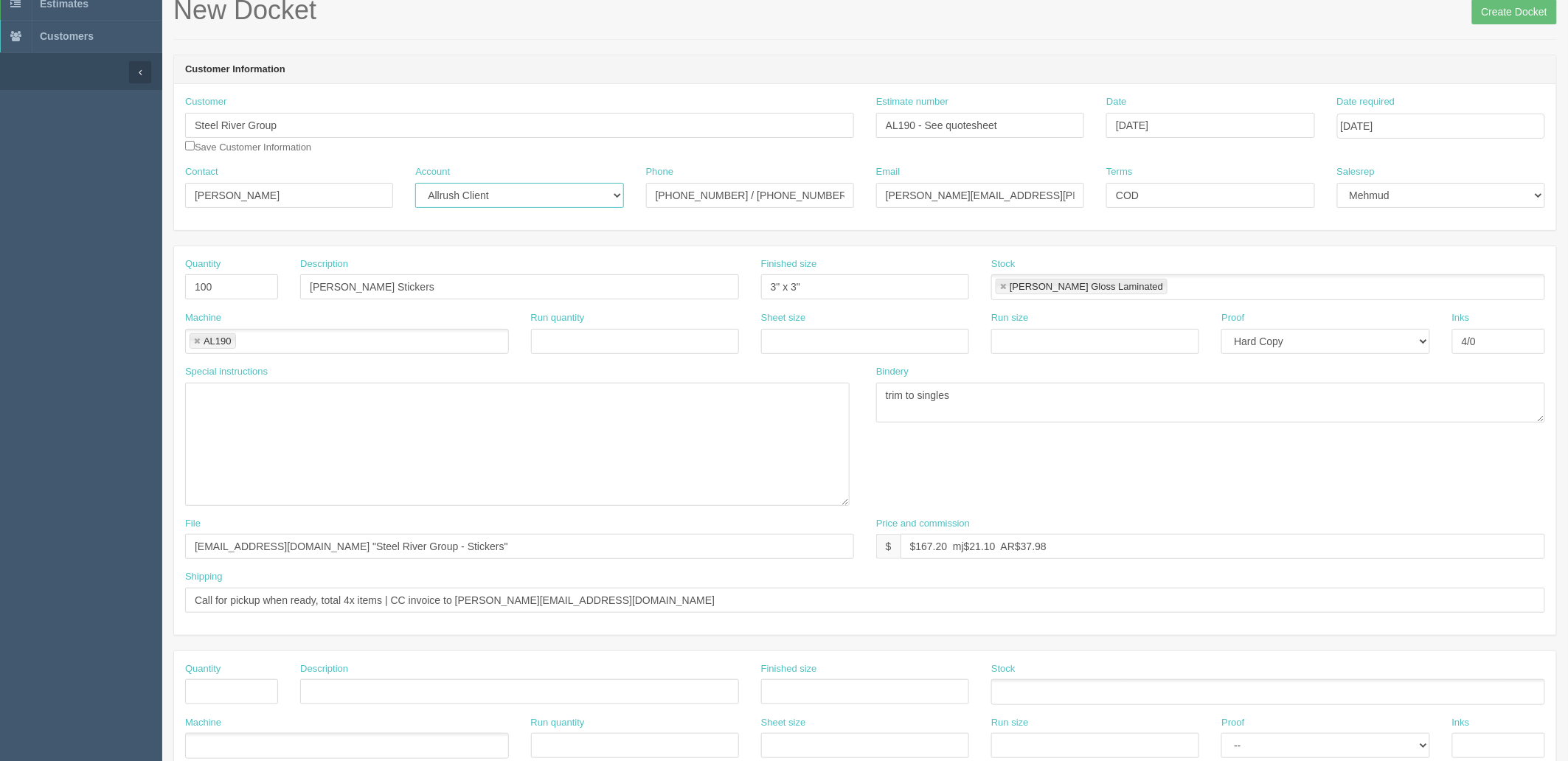
scroll to position [0, 0]
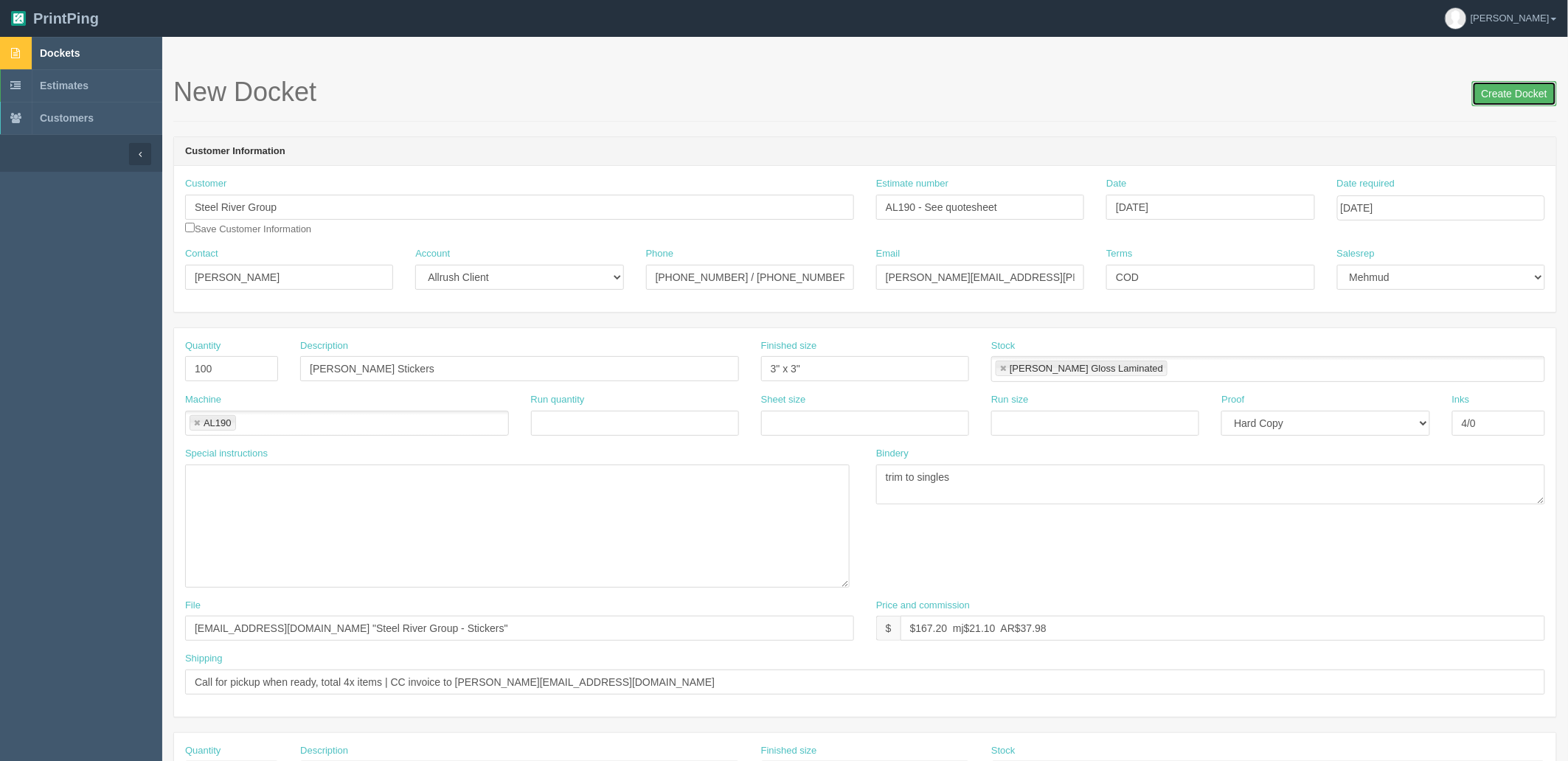
click at [1517, 96] on input "Create Docket" at bounding box center [1514, 93] width 85 height 25
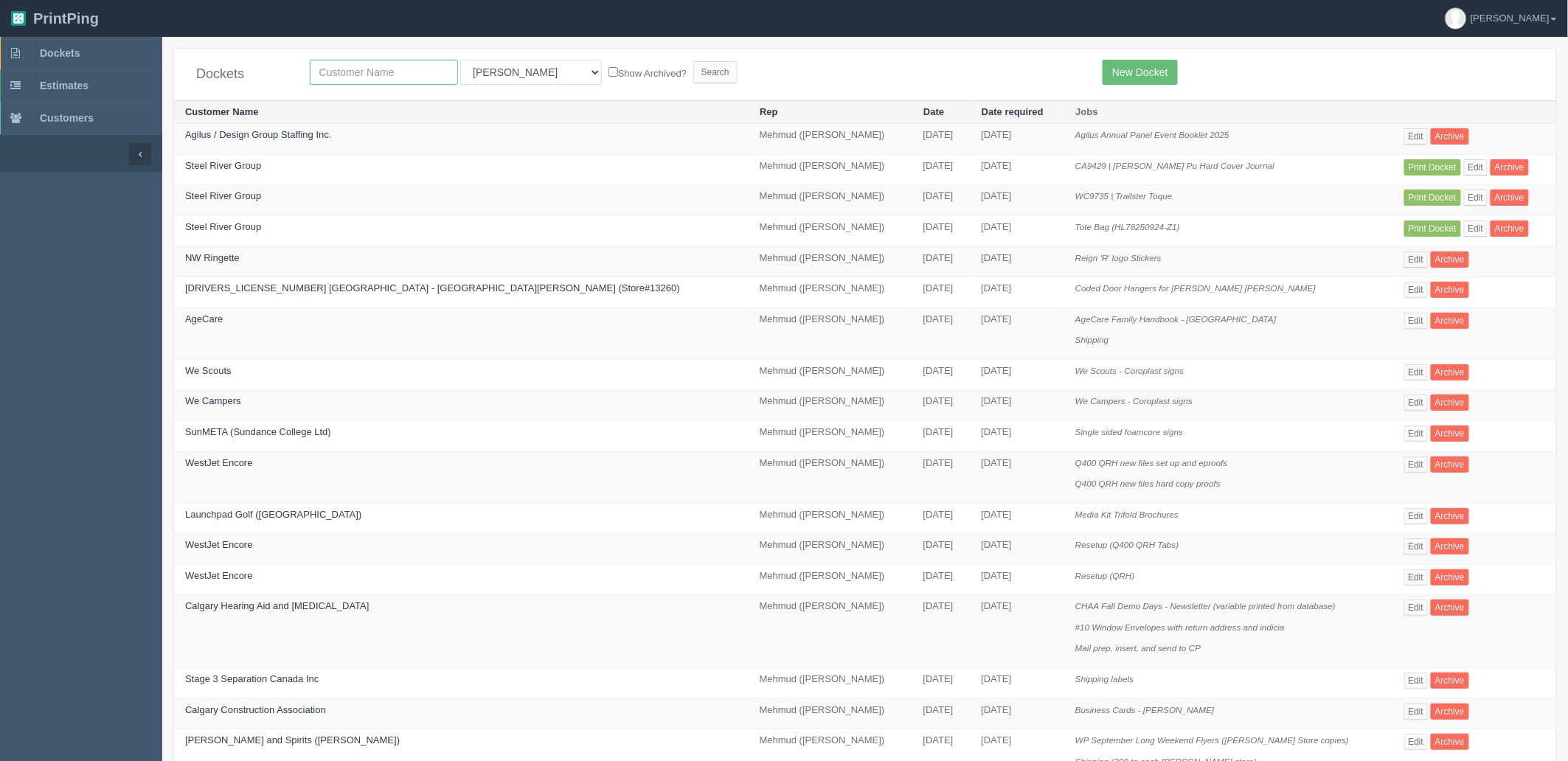
click at [392, 75] on input "text" at bounding box center [384, 72] width 149 height 25
type input "agecare"
click at [693, 61] on input "Search" at bounding box center [715, 72] width 44 height 22
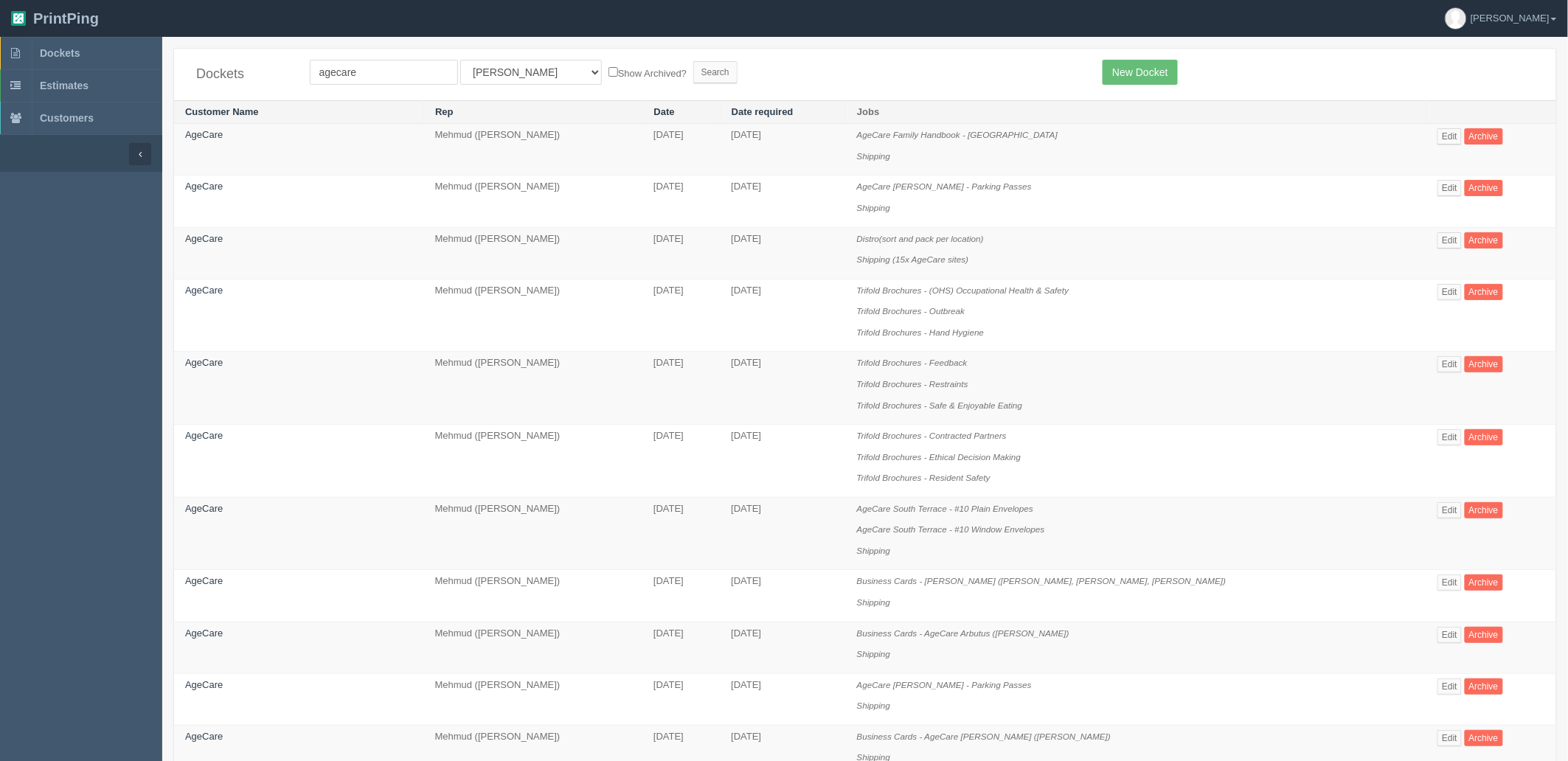
scroll to position [890, 0]
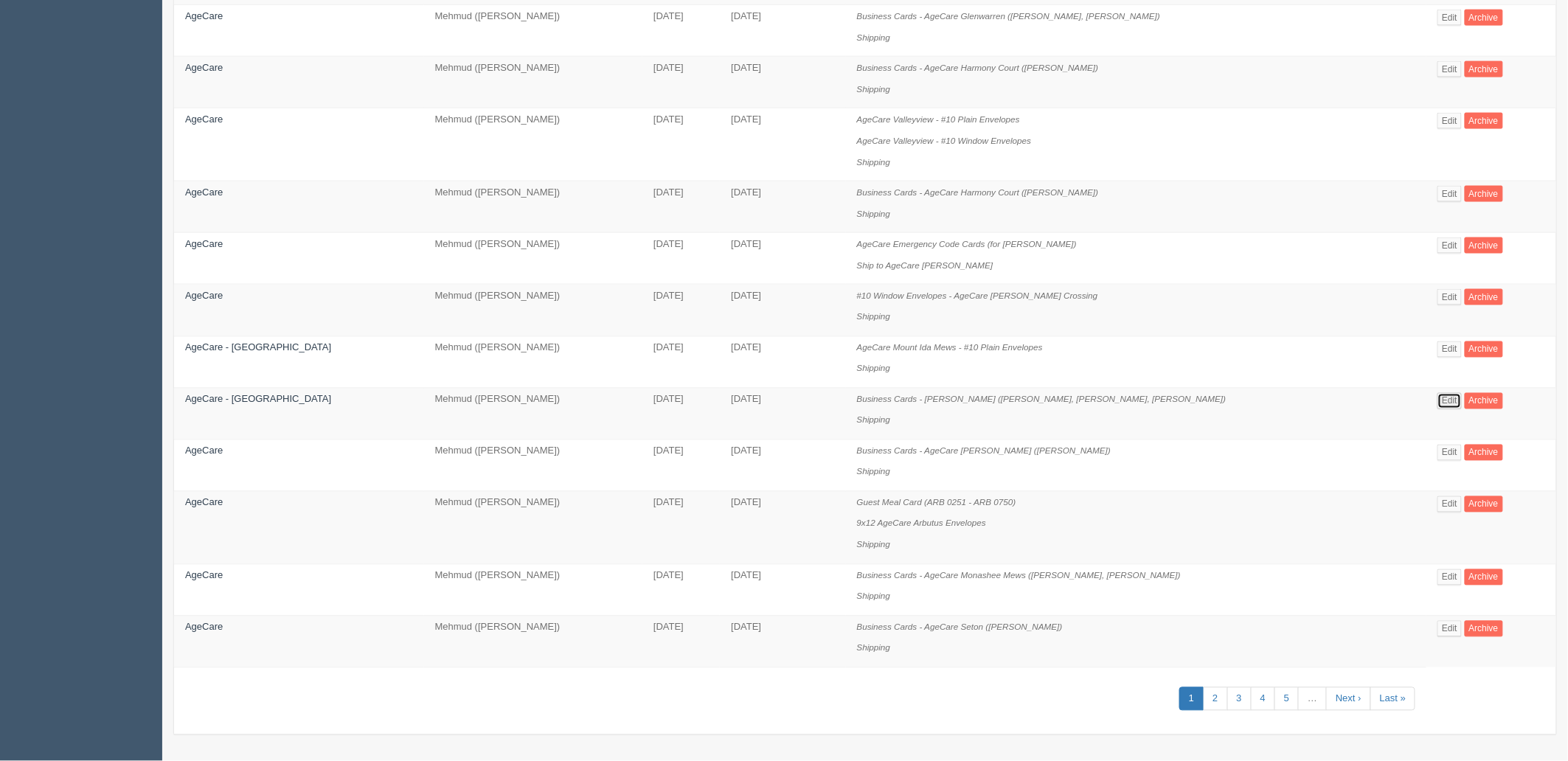
click at [1445, 396] on link "Edit" at bounding box center [1450, 401] width 24 height 16
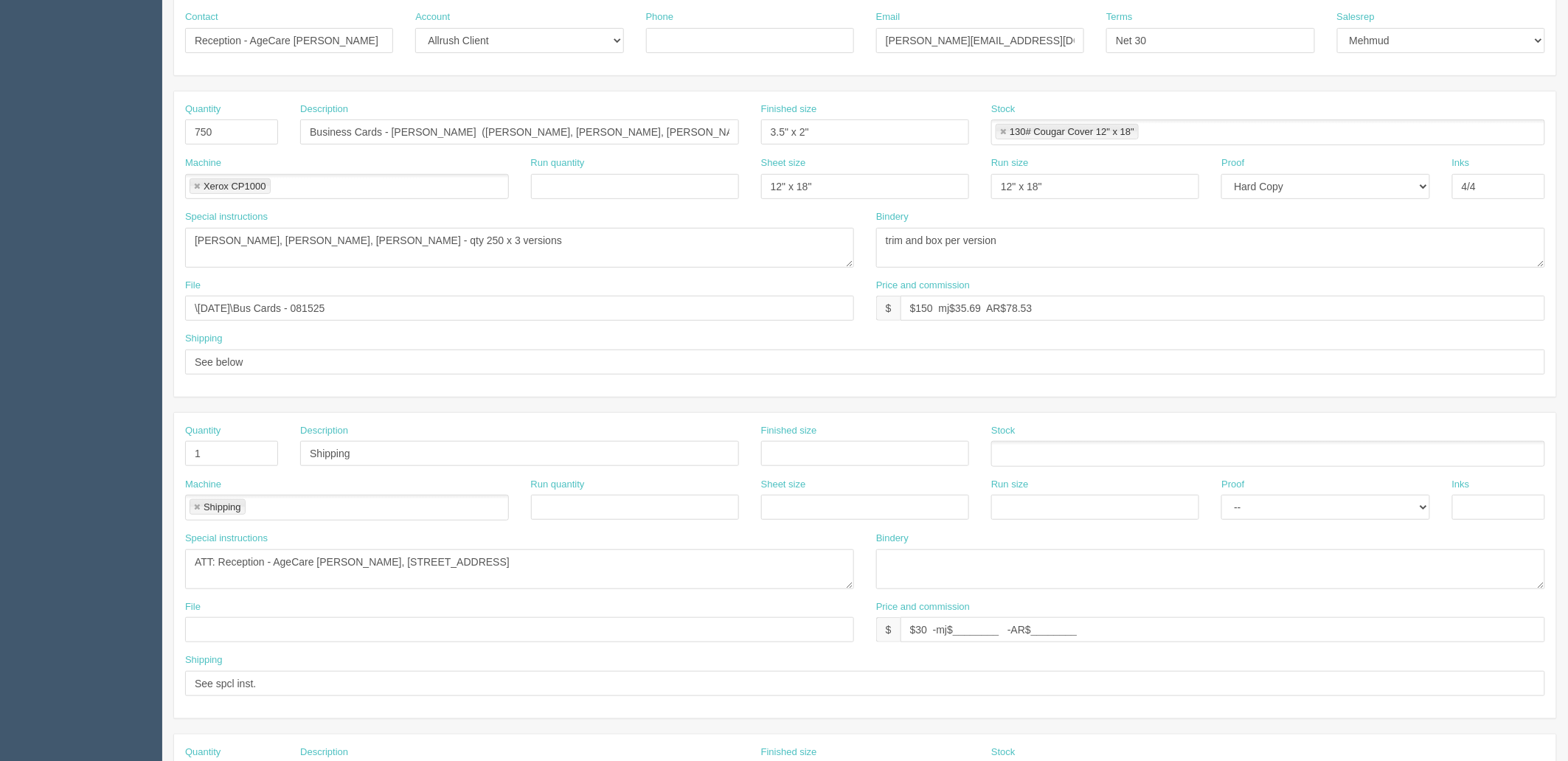
scroll to position [245, 0]
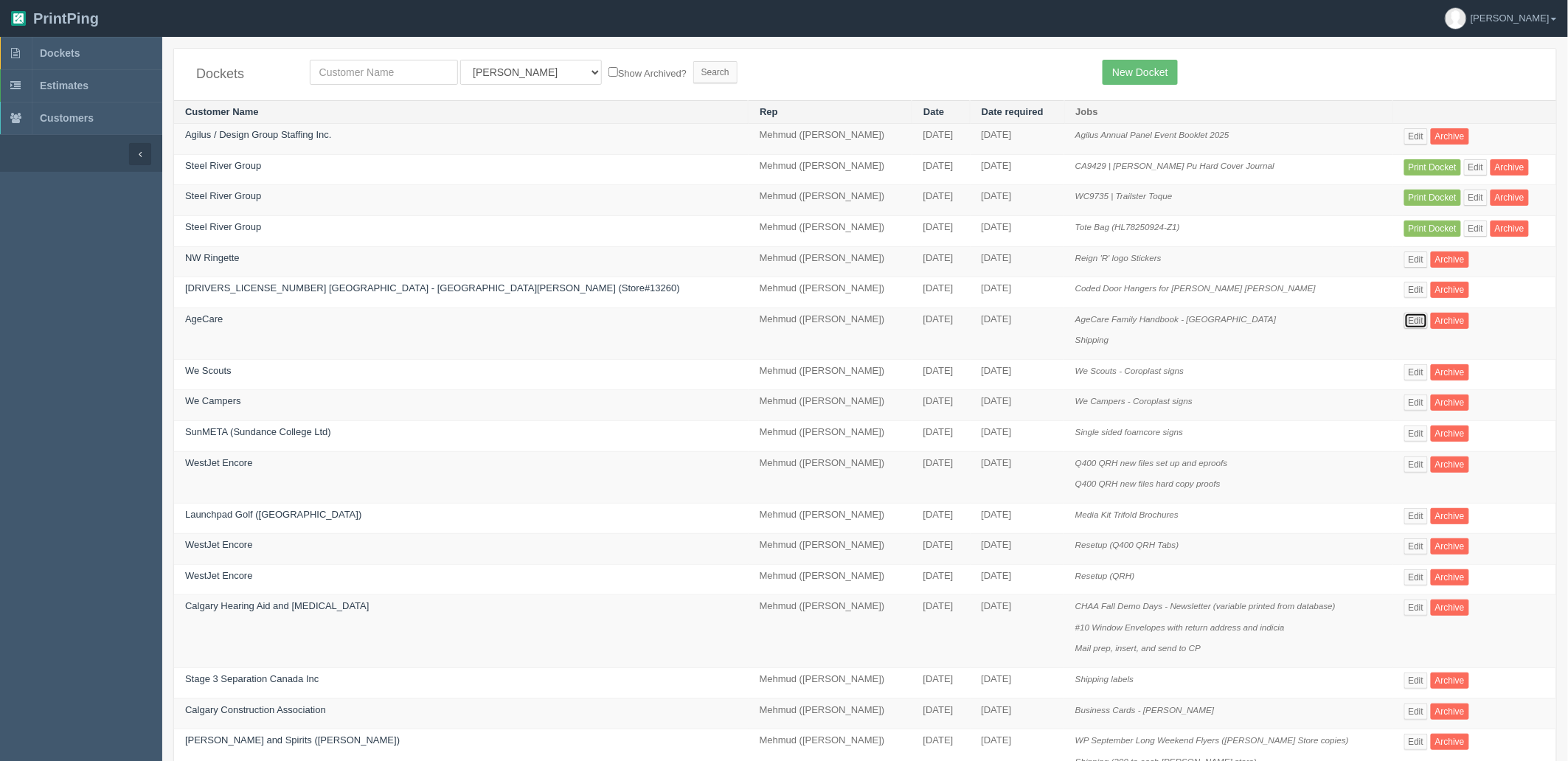
click at [1404, 321] on link "Edit" at bounding box center [1416, 320] width 24 height 16
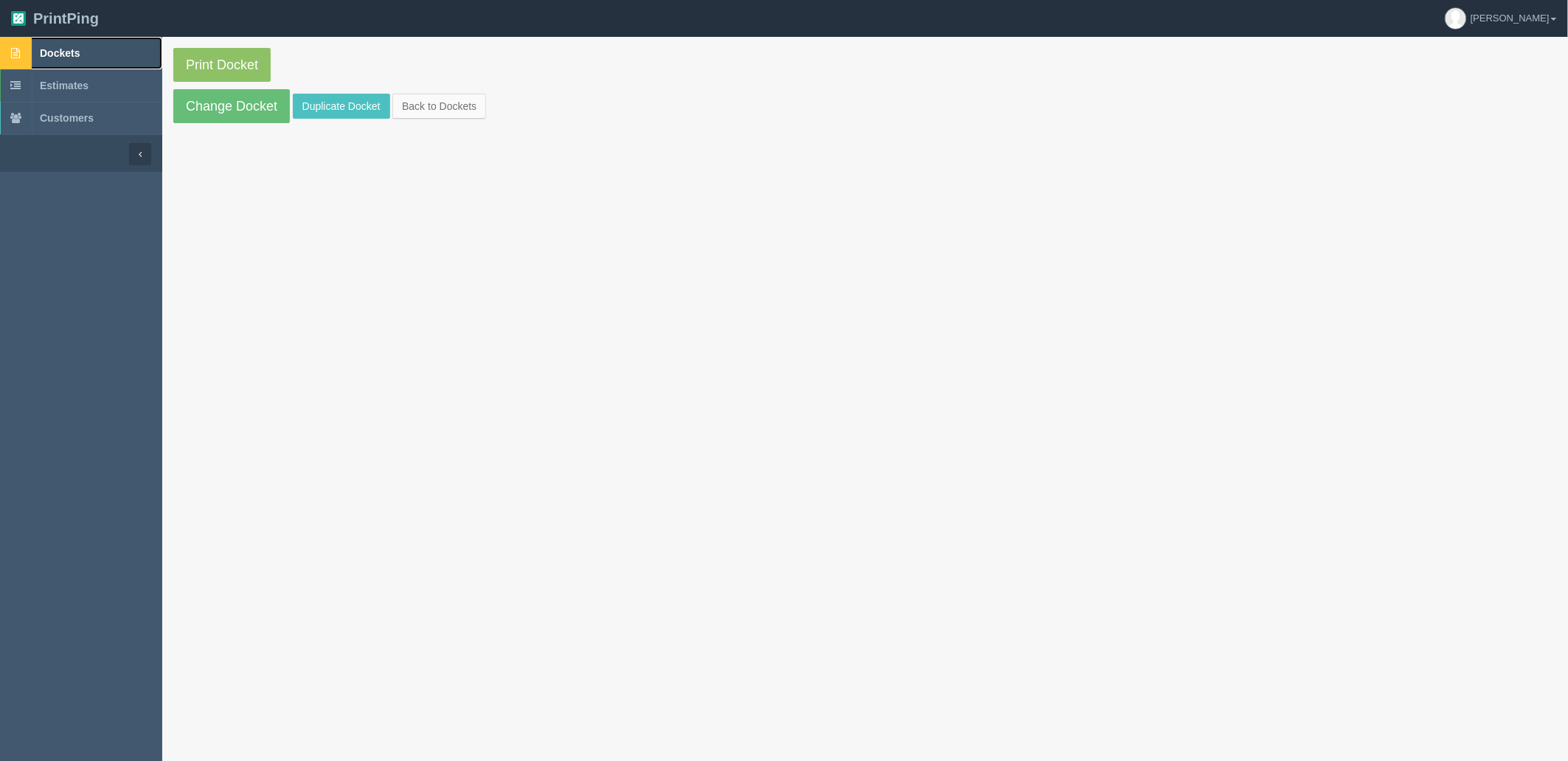
click at [94, 50] on link "Dockets" at bounding box center [81, 53] width 162 height 33
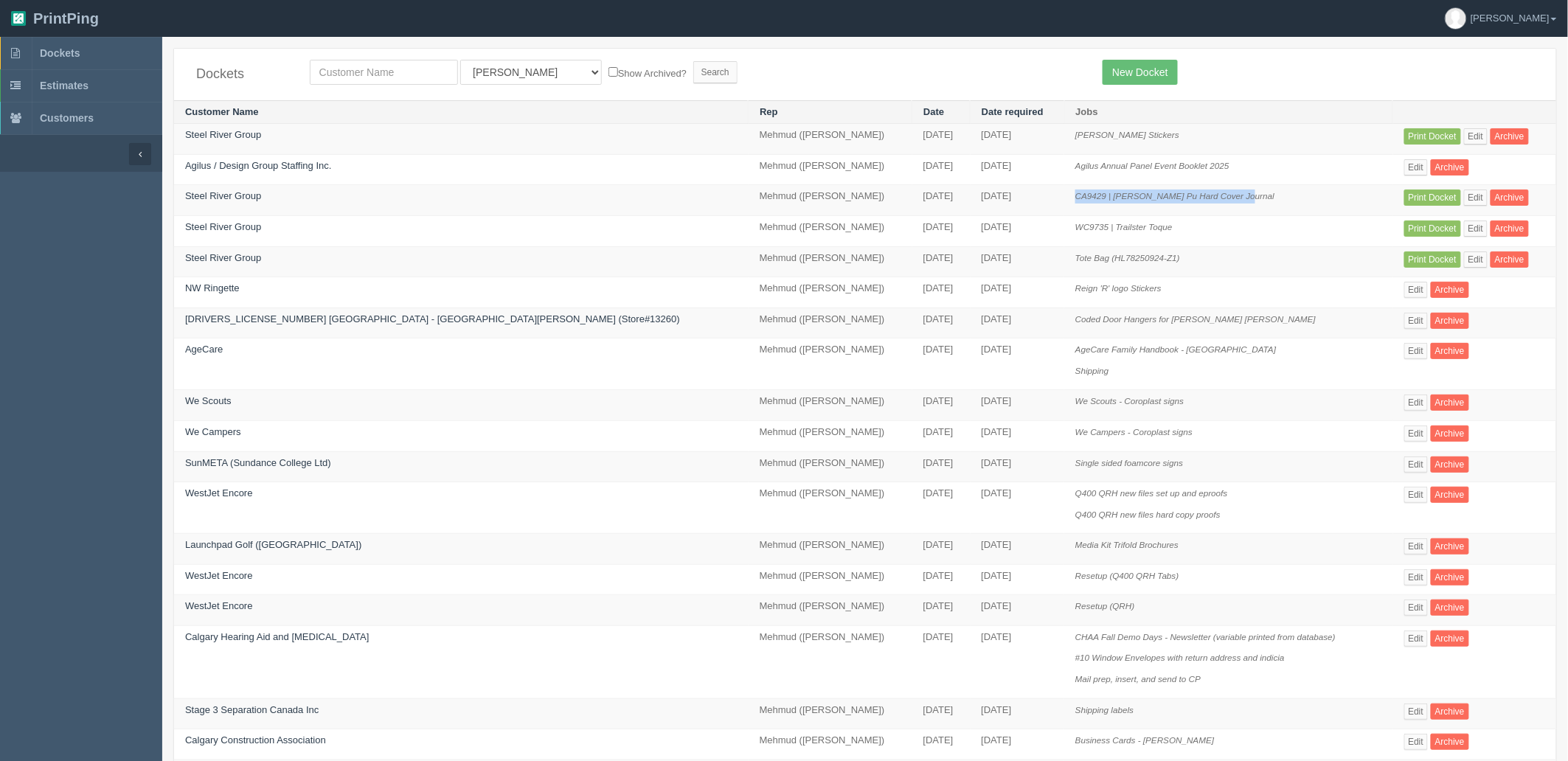
drag, startPoint x: 1112, startPoint y: 195, endPoint x: 964, endPoint y: 200, distance: 148.1
click at [1064, 200] on td "CA9429 | [PERSON_NAME] Pu Hard Cover Journal" at bounding box center [1228, 200] width 328 height 31
click at [1176, 214] on td "CA9429 | [PERSON_NAME] Pu Hard Cover Journal" at bounding box center [1228, 200] width 328 height 31
click at [1262, 146] on td "[PERSON_NAME] Stickers" at bounding box center [1228, 139] width 328 height 31
click at [251, 138] on link "Steel River Group" at bounding box center [223, 134] width 76 height 11
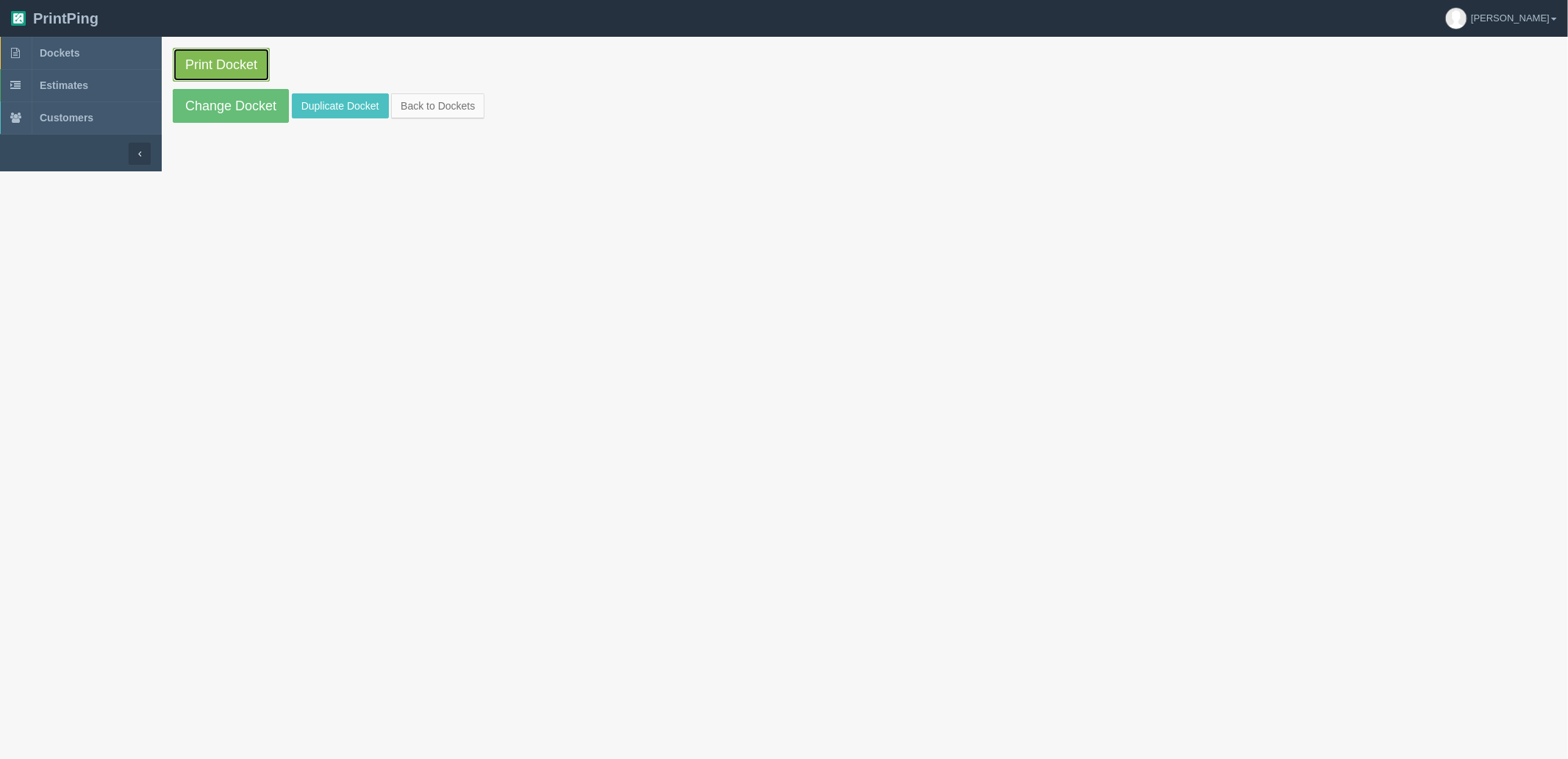
click at [219, 59] on link "Print Docket" at bounding box center [222, 65] width 97 height 34
click at [107, 54] on link "Dockets" at bounding box center [80, 52] width 162 height 33
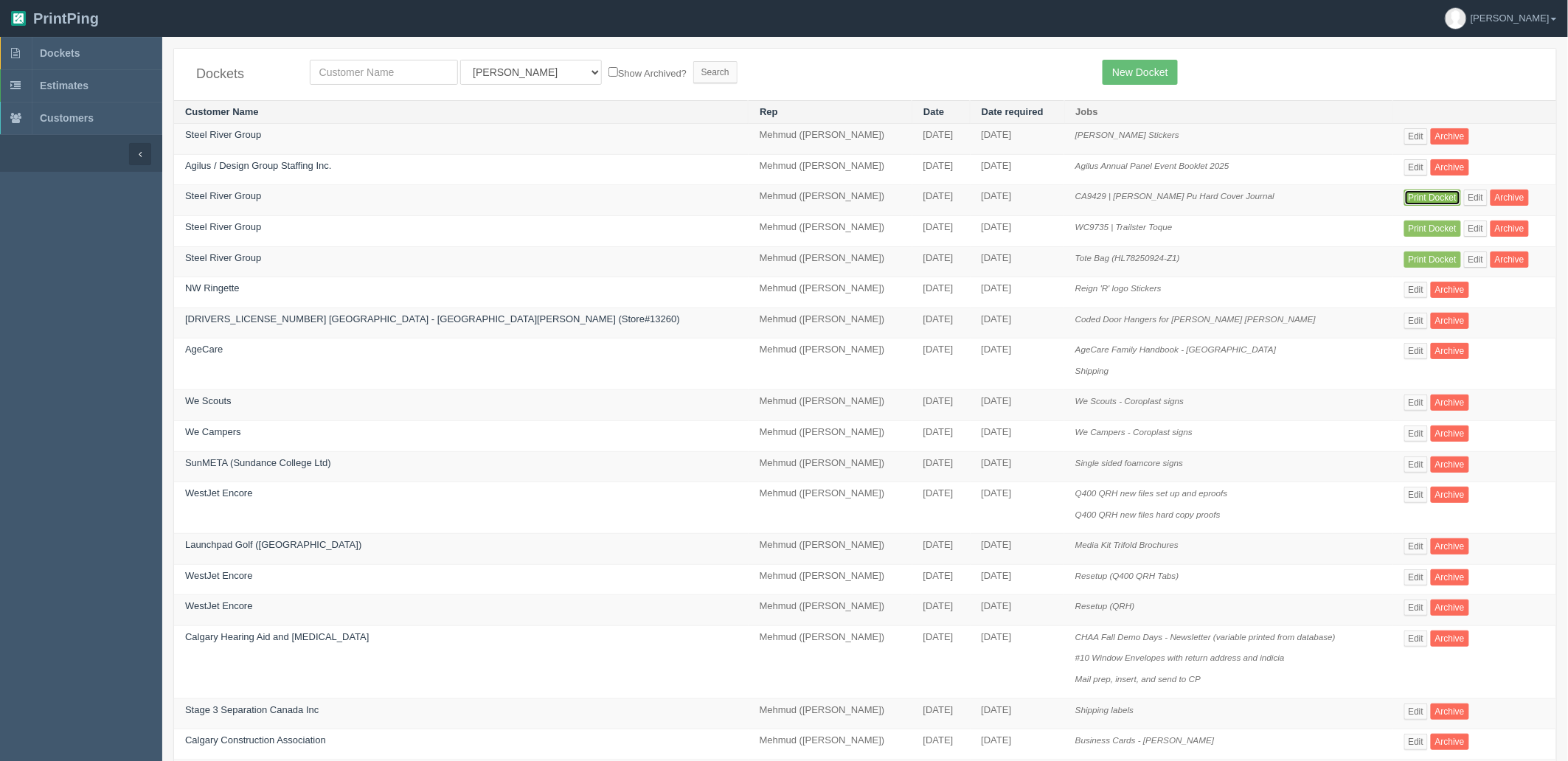
click at [1404, 193] on link "Print Docket" at bounding box center [1432, 197] width 57 height 16
click at [1404, 231] on link "Print Docket" at bounding box center [1432, 228] width 57 height 16
click at [1404, 259] on link "Print Docket" at bounding box center [1432, 259] width 57 height 16
click at [69, 50] on span "Dockets" at bounding box center [59, 53] width 40 height 11
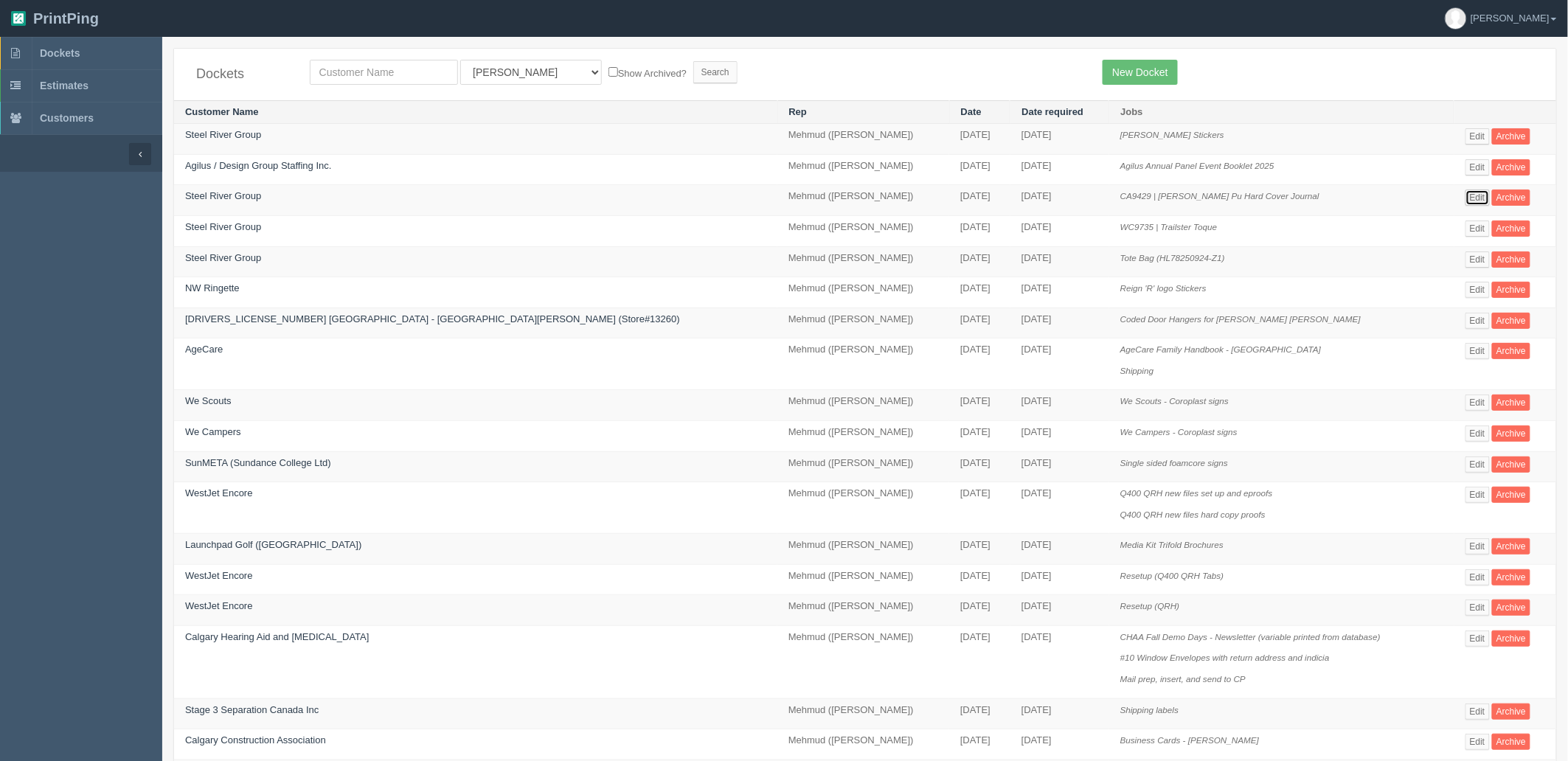
click at [1466, 200] on link "Edit" at bounding box center [1478, 197] width 24 height 16
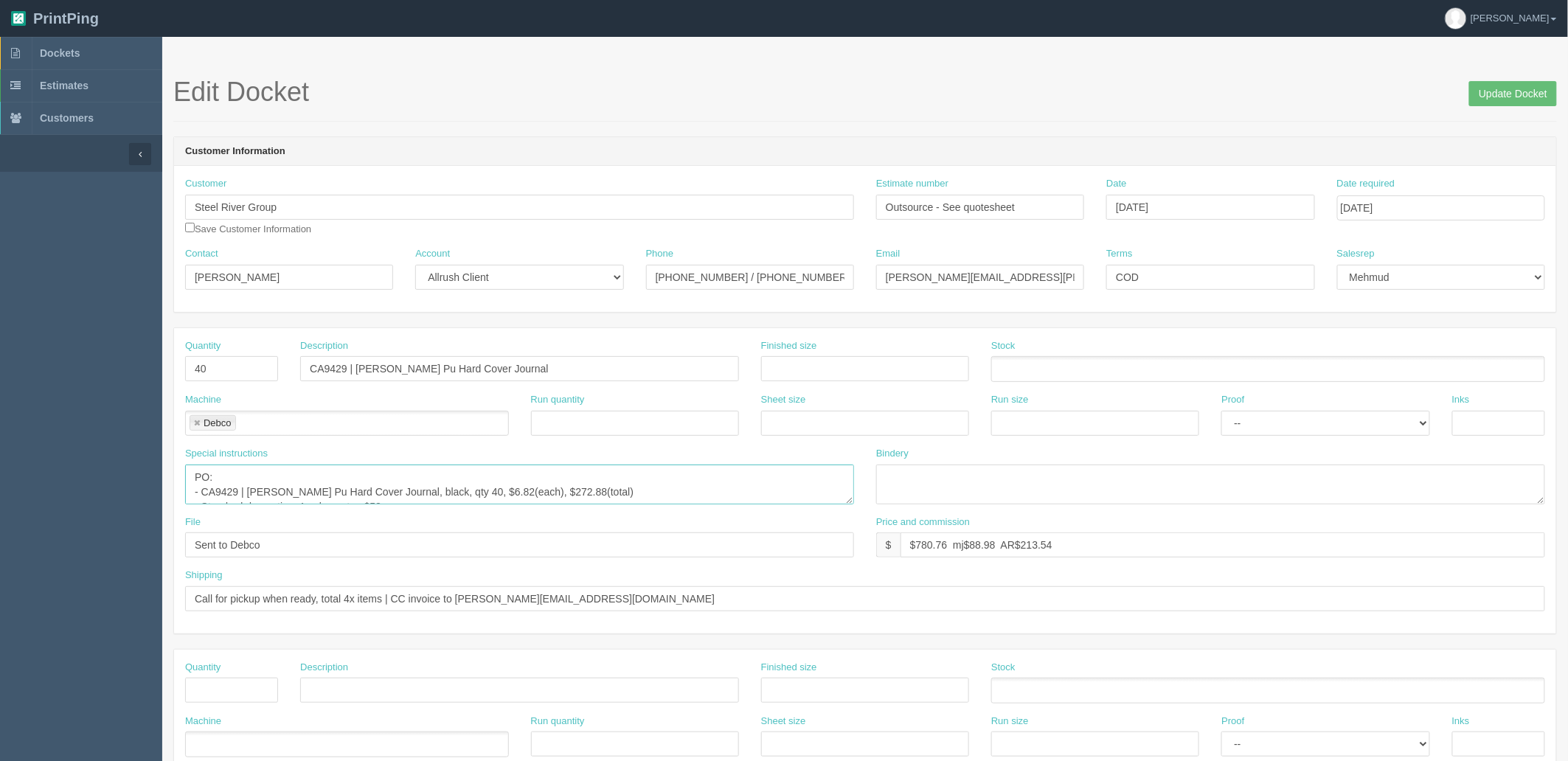
click at [491, 482] on textarea "PO: - CA9429 | Carmelia Pu Hard Cover Journal, black, qty 40, $6.82(each), $272…" at bounding box center [520, 484] width 669 height 40
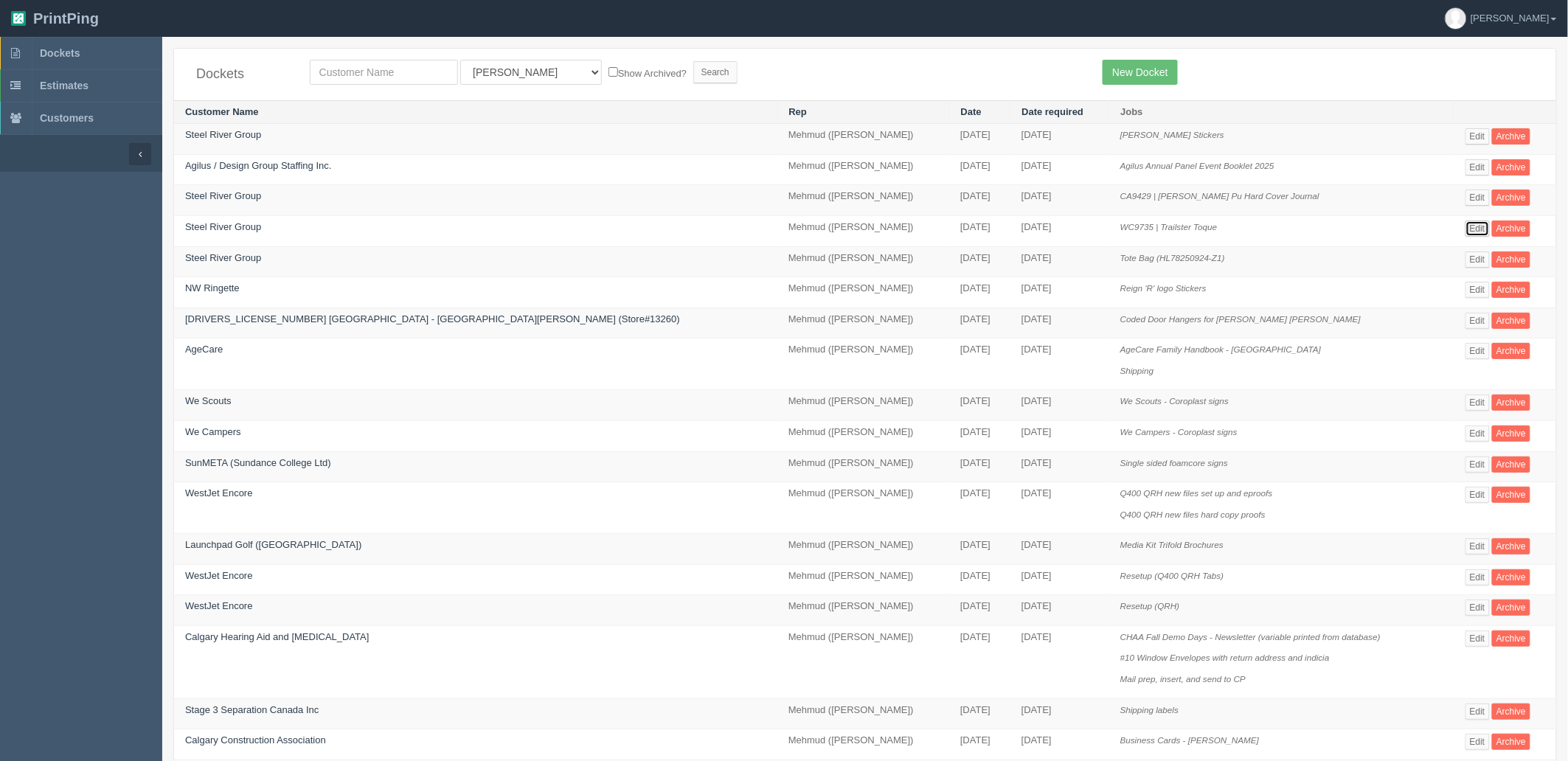
click at [1466, 227] on link "Edit" at bounding box center [1478, 228] width 24 height 16
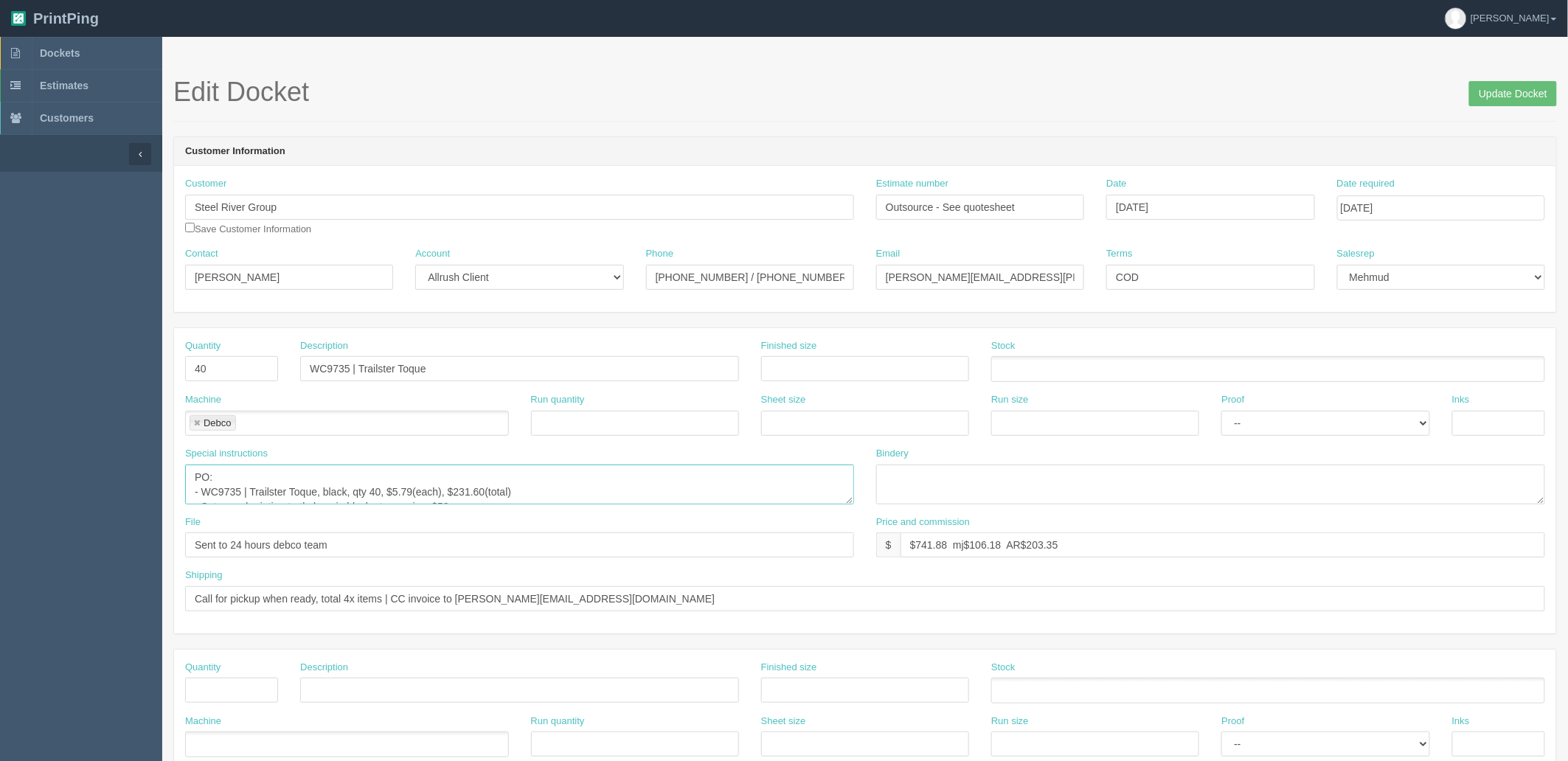
click at [429, 481] on textarea "PO: - WC9735 | Trailster Toque, black, qty 40, $5.79(each), $231.60(total) - Se…" at bounding box center [520, 484] width 669 height 40
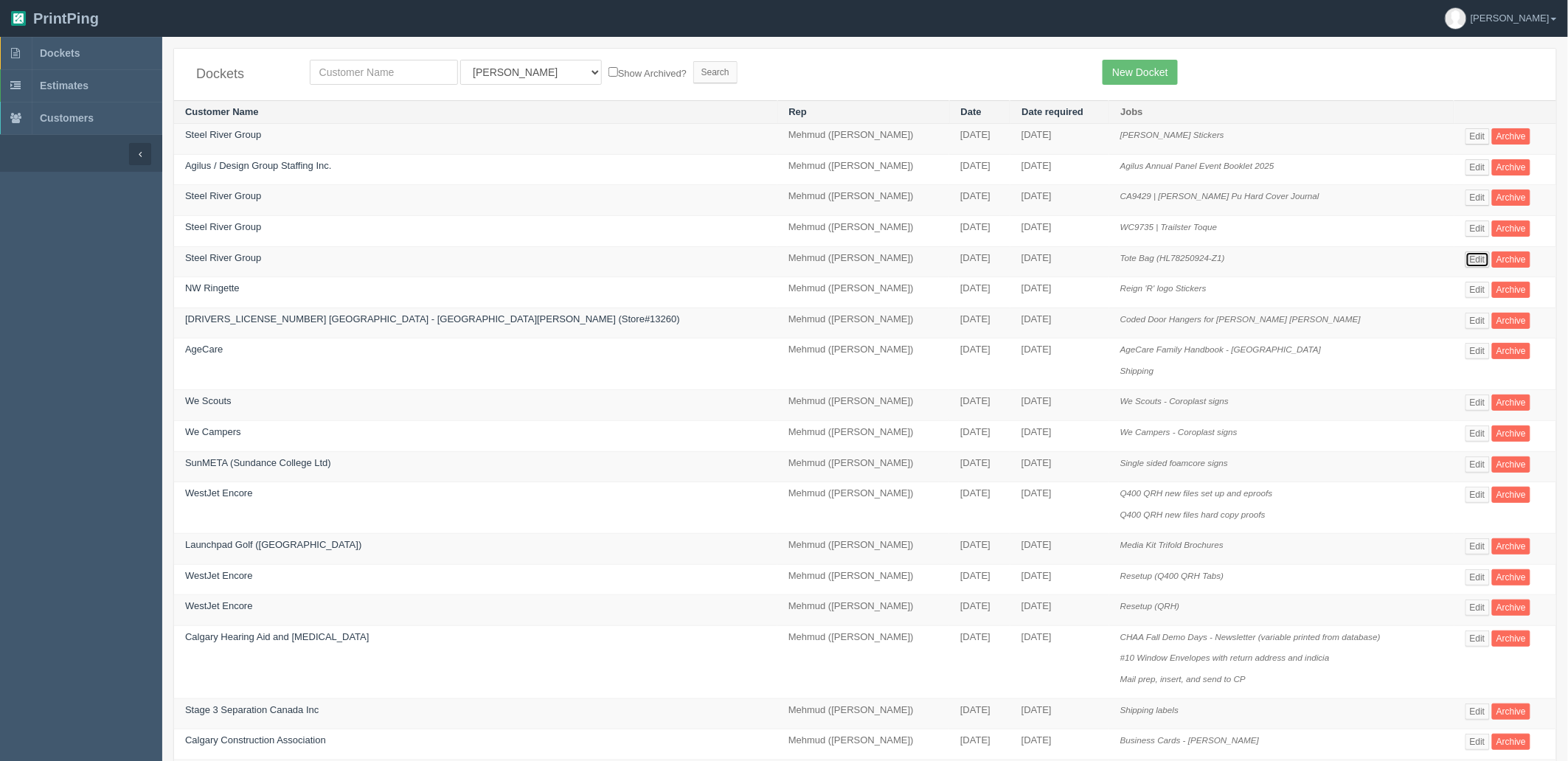
click at [1466, 261] on link "Edit" at bounding box center [1478, 259] width 24 height 16
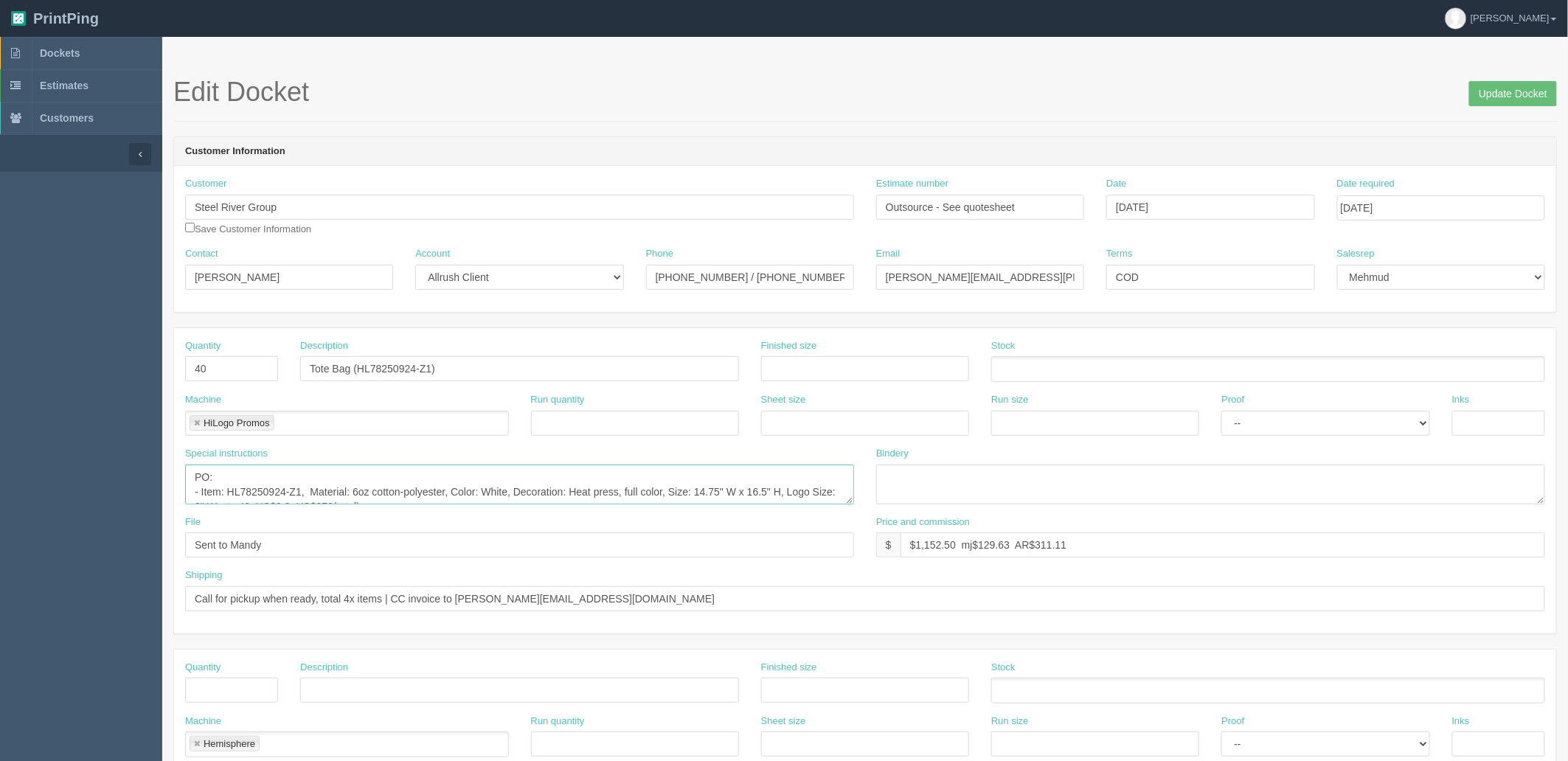
click at [466, 488] on textarea "PO: - Item: HL78250924-Z1, Material: 6oz cotton-polyester, Color: White, Decora…" at bounding box center [520, 484] width 669 height 40
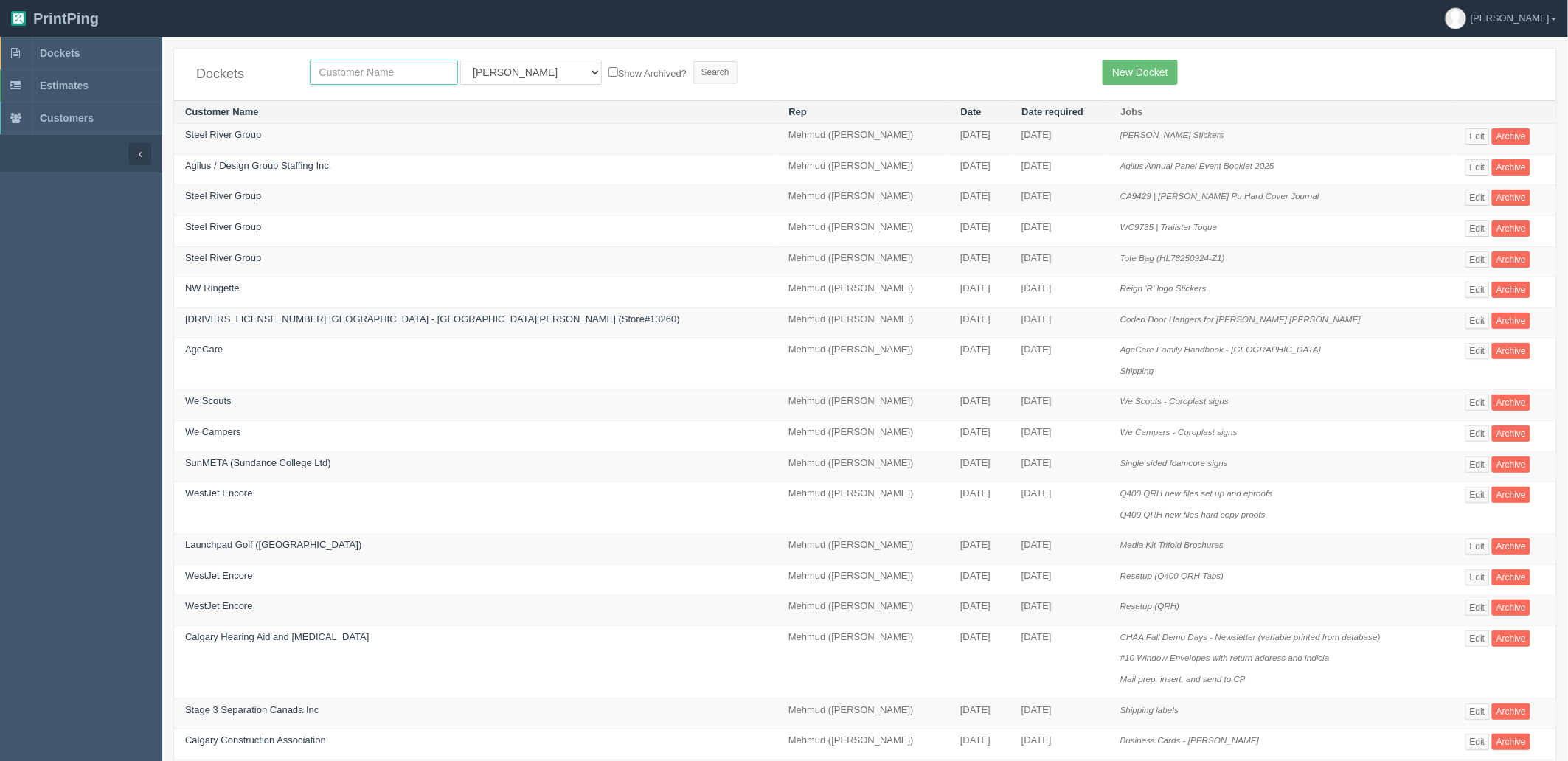
click at [427, 75] on input "text" at bounding box center [384, 72] width 149 height 25
click at [104, 50] on link "Dockets" at bounding box center [81, 53] width 162 height 33
click at [1466, 135] on link "Edit" at bounding box center [1478, 136] width 24 height 16
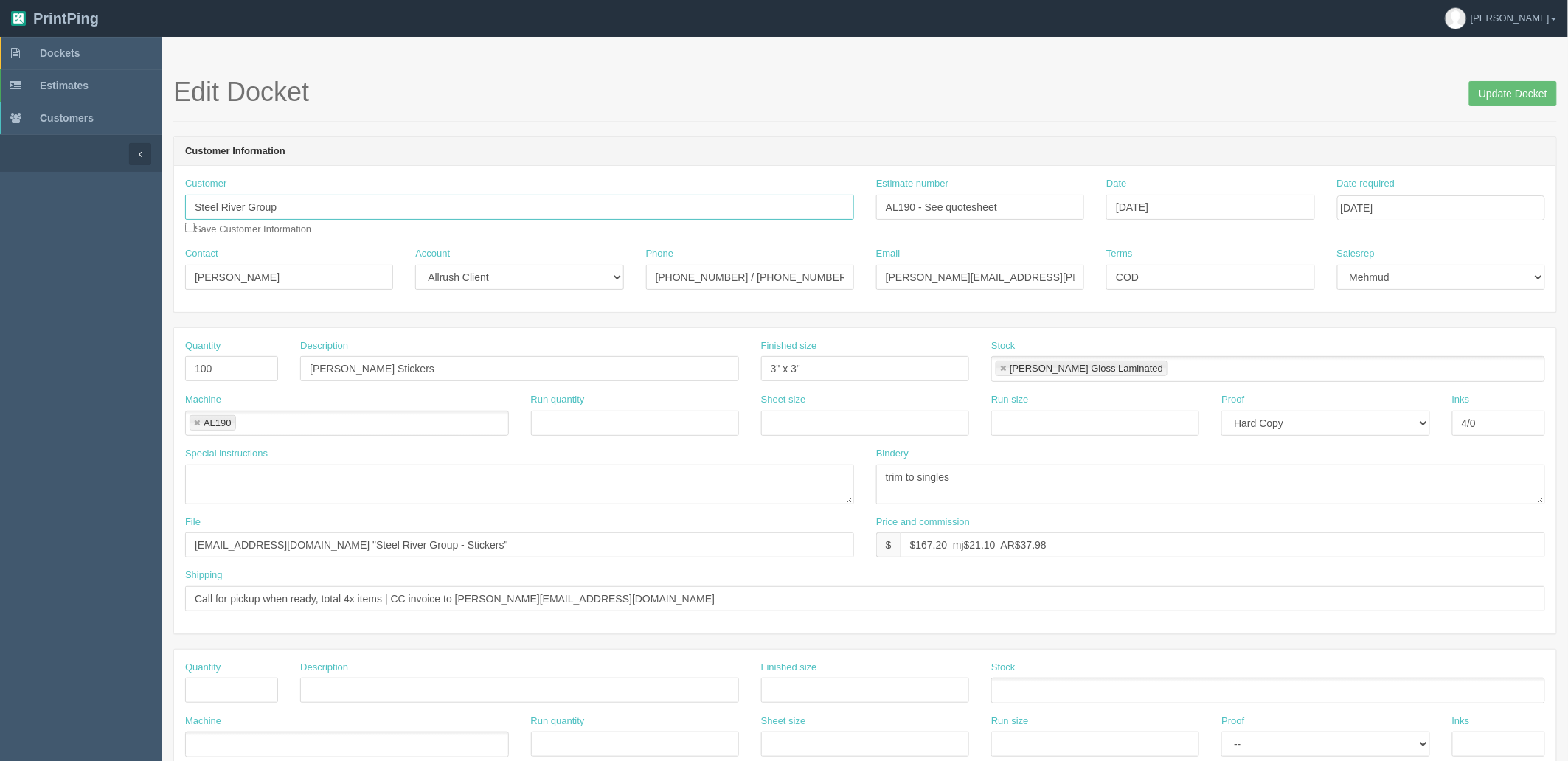
drag, startPoint x: 312, startPoint y: 208, endPoint x: 85, endPoint y: 210, distance: 227.0
click at [85, 210] on section "Dockets Estimates Customers" at bounding box center [784, 688] width 1568 height 1303
paste input "Fibrehide"
type input "FibreHide"
click at [1501, 96] on input "Update Docket" at bounding box center [1512, 93] width 88 height 25
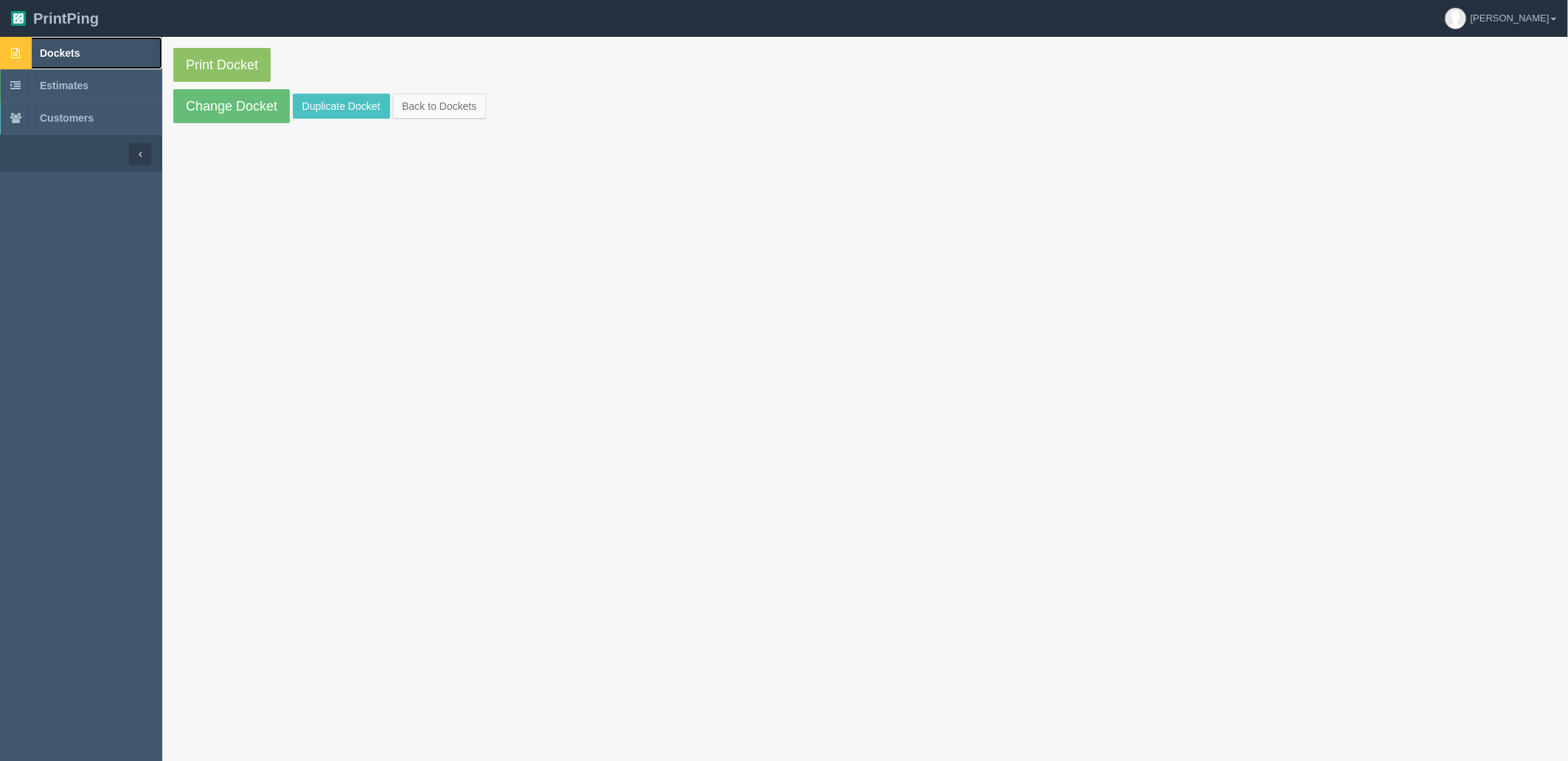
click at [87, 56] on link "Dockets" at bounding box center [81, 53] width 162 height 33
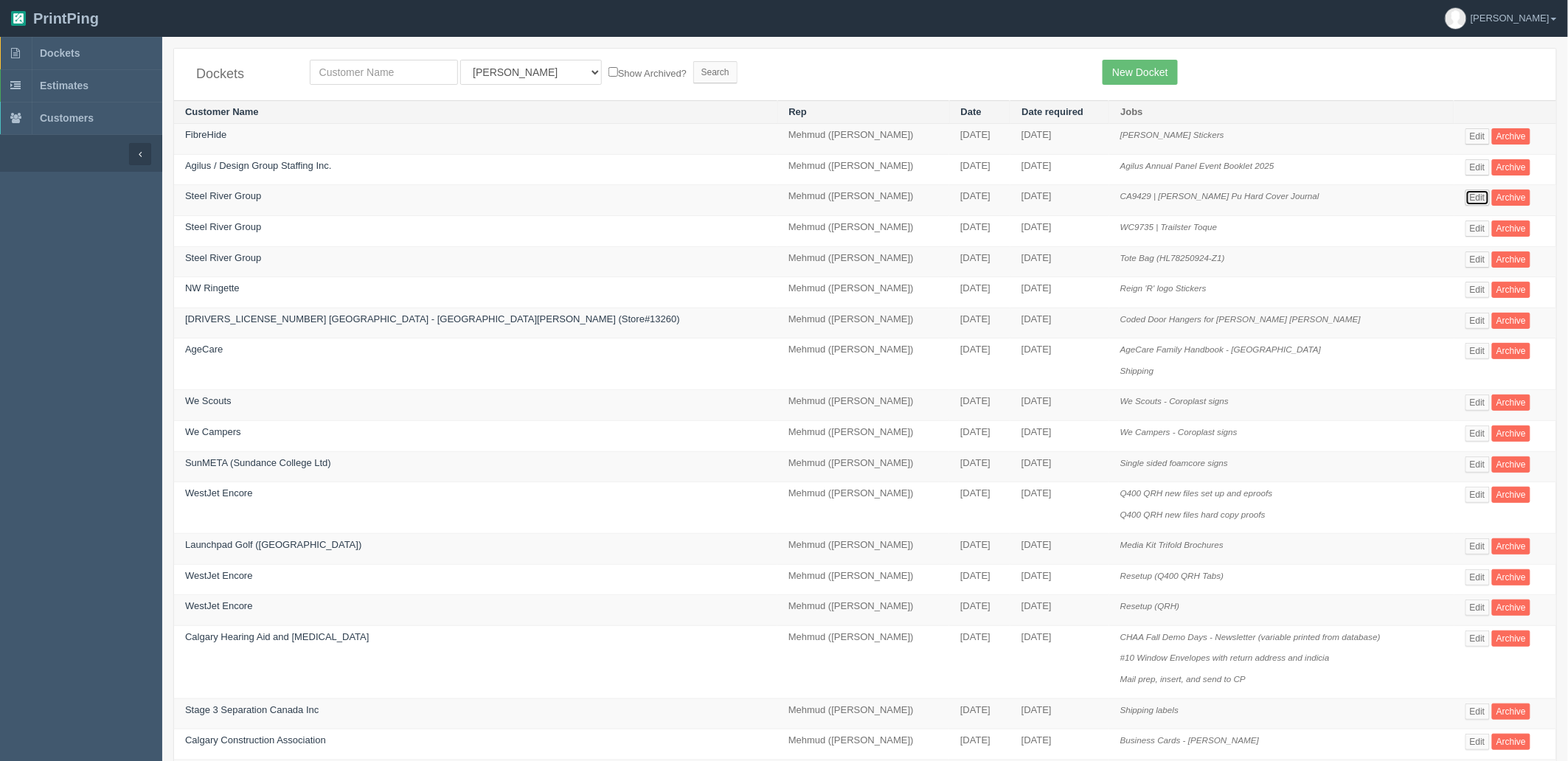
click at [1466, 200] on link "Edit" at bounding box center [1478, 197] width 24 height 16
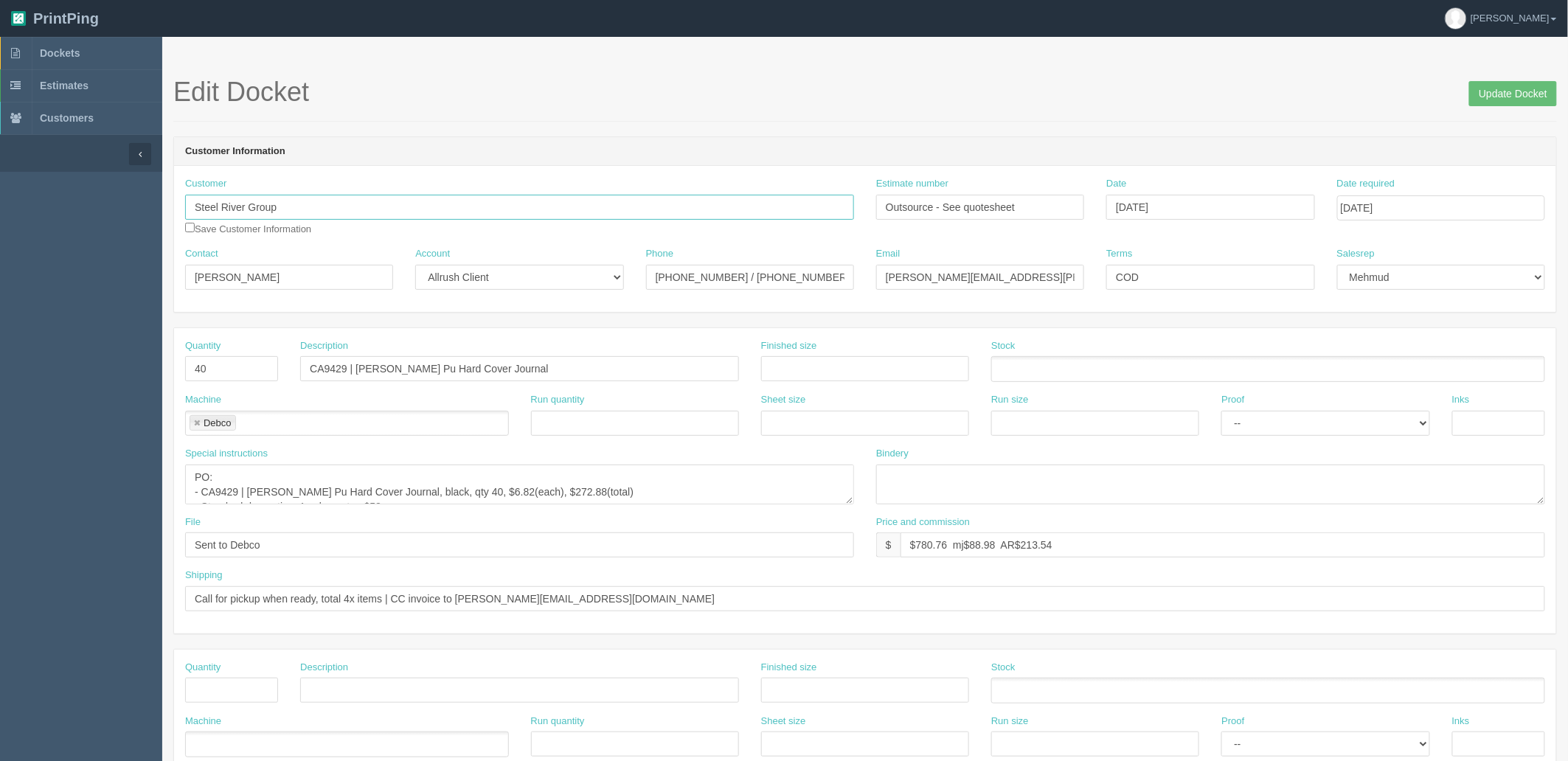
drag, startPoint x: 111, startPoint y: 181, endPoint x: 0, endPoint y: 175, distance: 111.2
click at [0, 175] on section "Dockets Estimates Customers" at bounding box center [784, 688] width 1568 height 1303
paste input "FibreHide"
type input "FibreHide"
click at [1502, 91] on input "Update Docket" at bounding box center [1512, 93] width 88 height 25
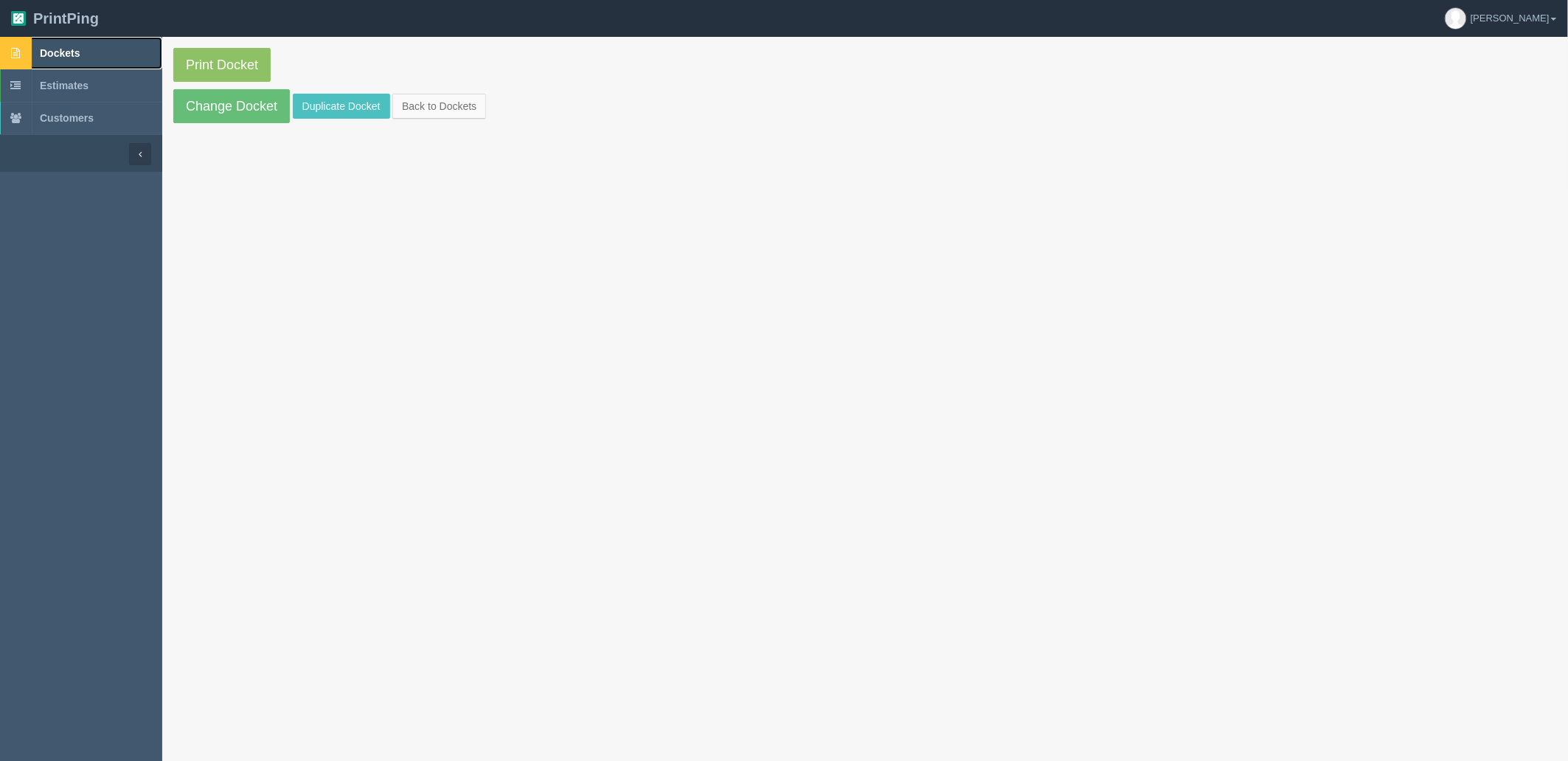
click at [98, 56] on link "Dockets" at bounding box center [81, 53] width 162 height 33
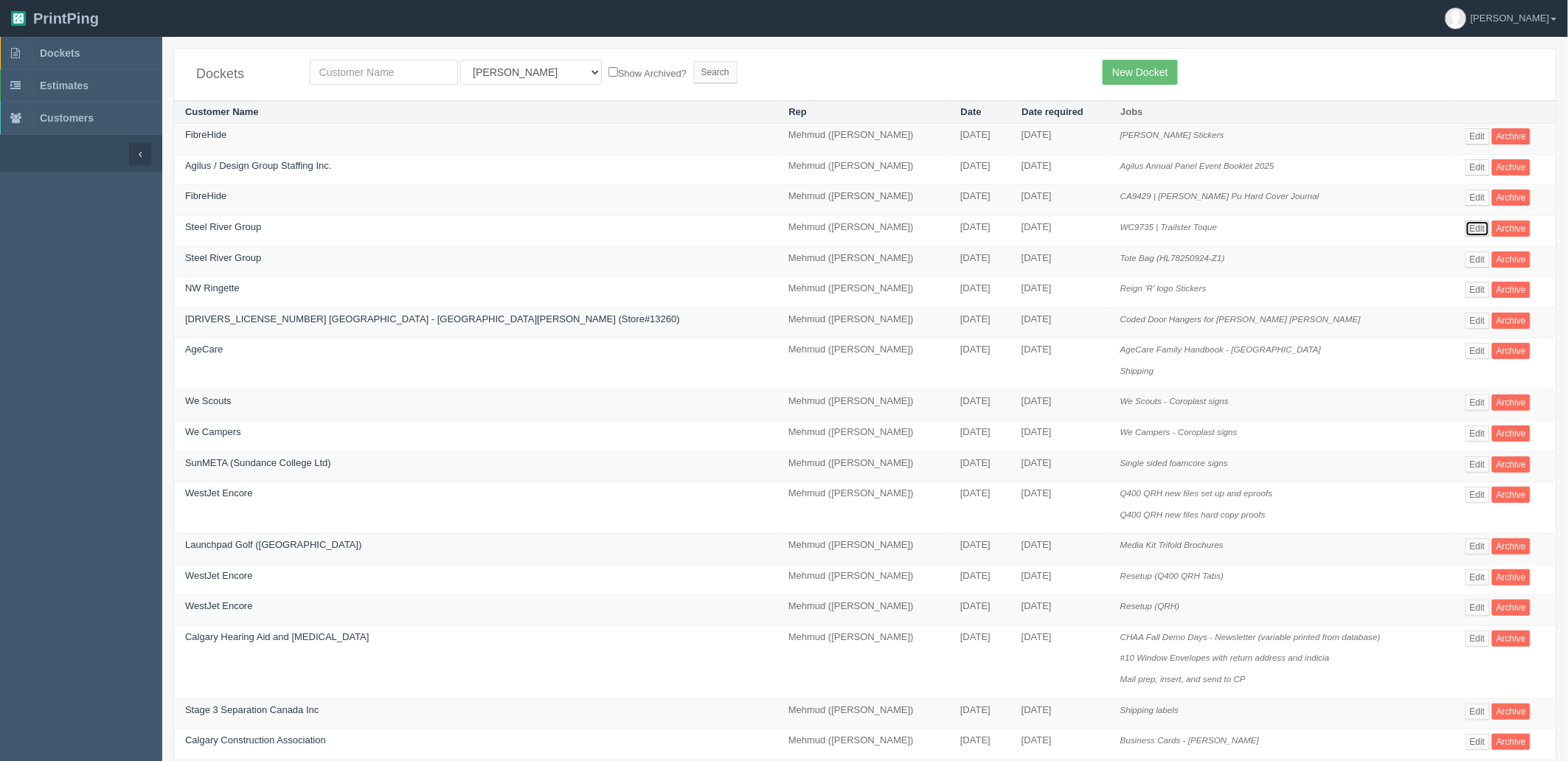
click at [1466, 229] on link "Edit" at bounding box center [1478, 228] width 24 height 16
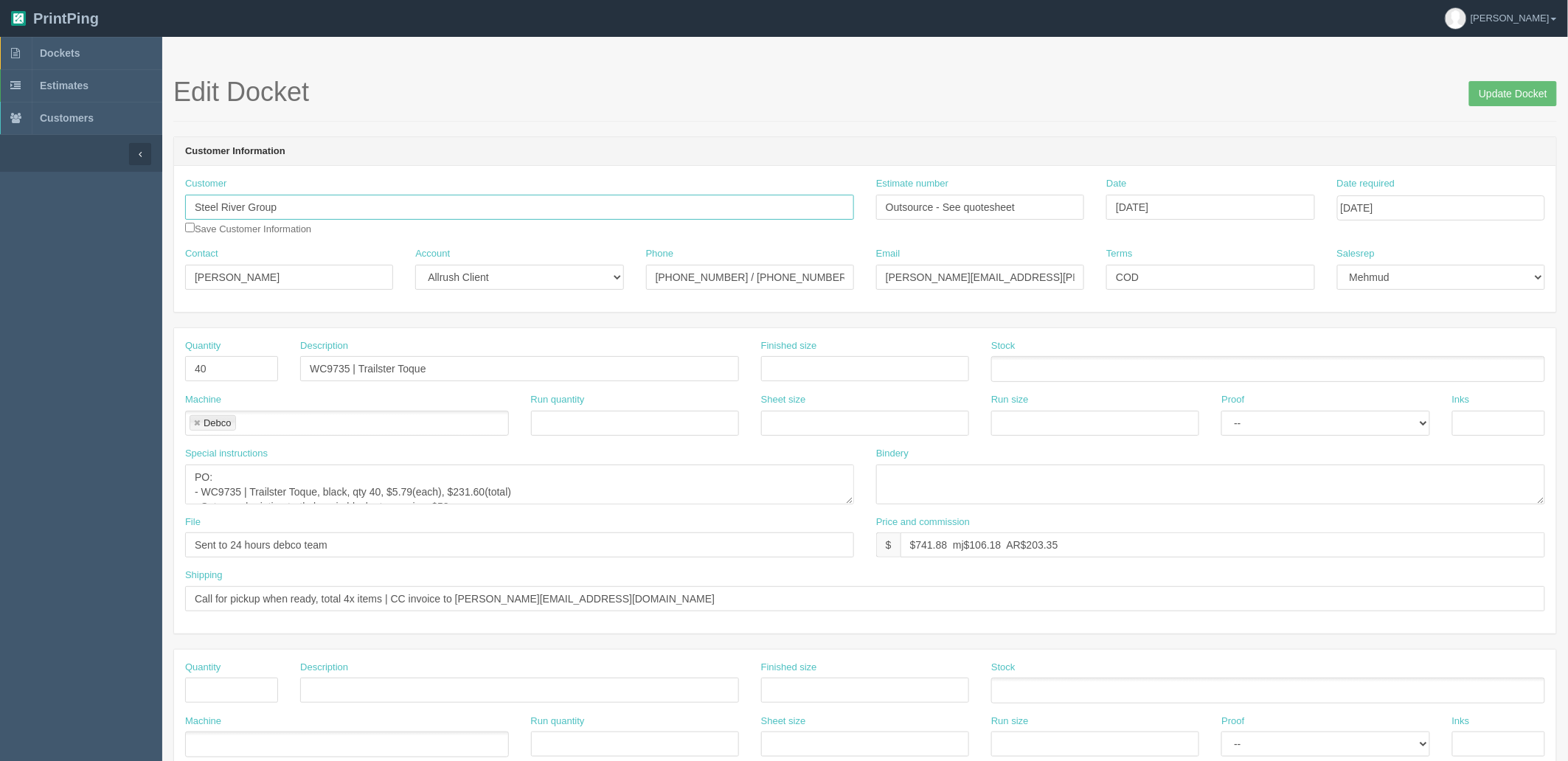
drag, startPoint x: 329, startPoint y: 207, endPoint x: 0, endPoint y: 193, distance: 329.3
click at [0, 193] on section "Dockets Estimates Customers" at bounding box center [784, 688] width 1568 height 1303
paste input "FibreHide"
type input "FibreHide"
click at [1510, 98] on input "Update Docket" at bounding box center [1512, 93] width 88 height 25
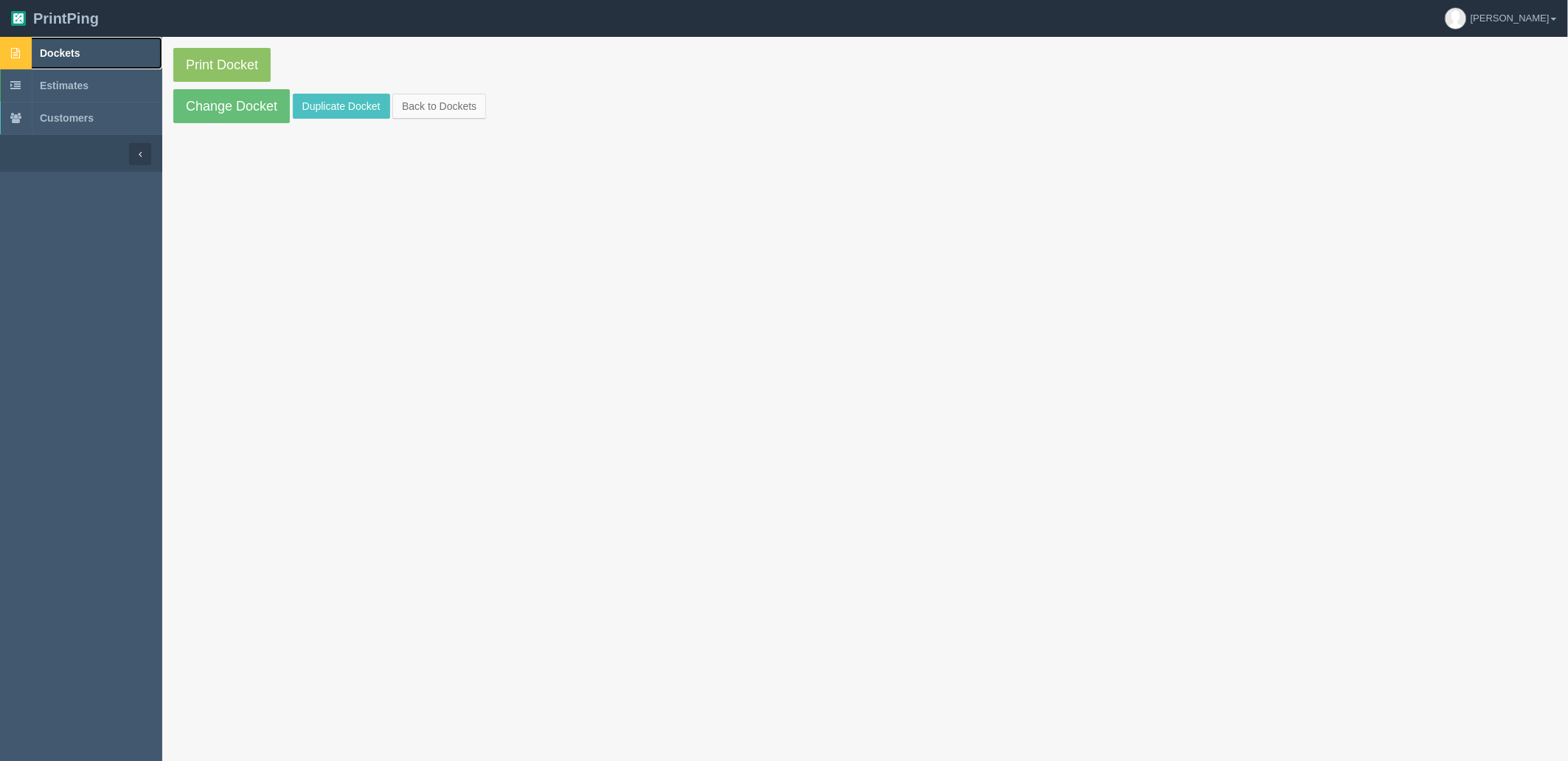
click at [99, 52] on link "Dockets" at bounding box center [81, 53] width 162 height 33
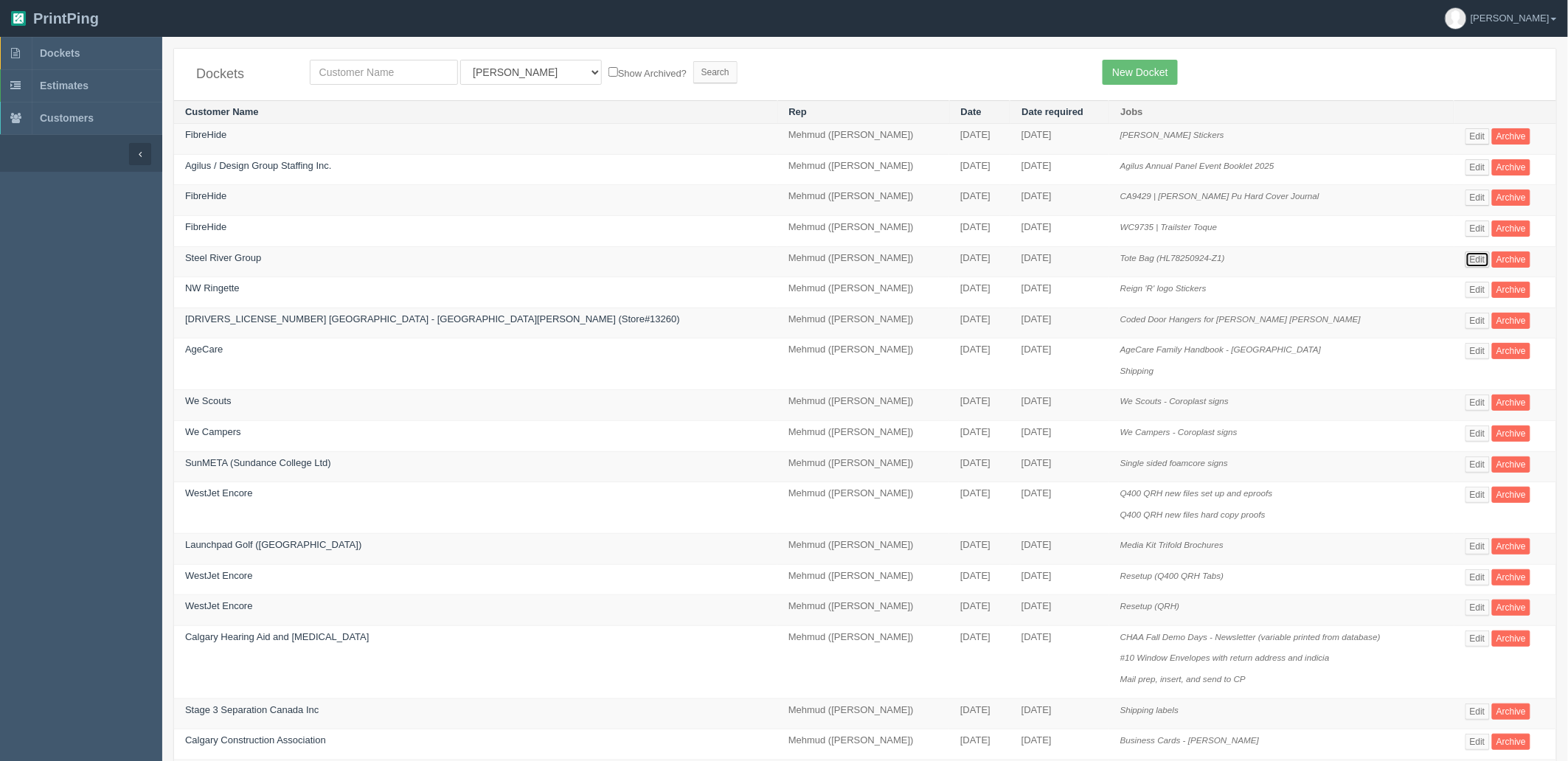
click at [1466, 257] on link "Edit" at bounding box center [1478, 259] width 24 height 16
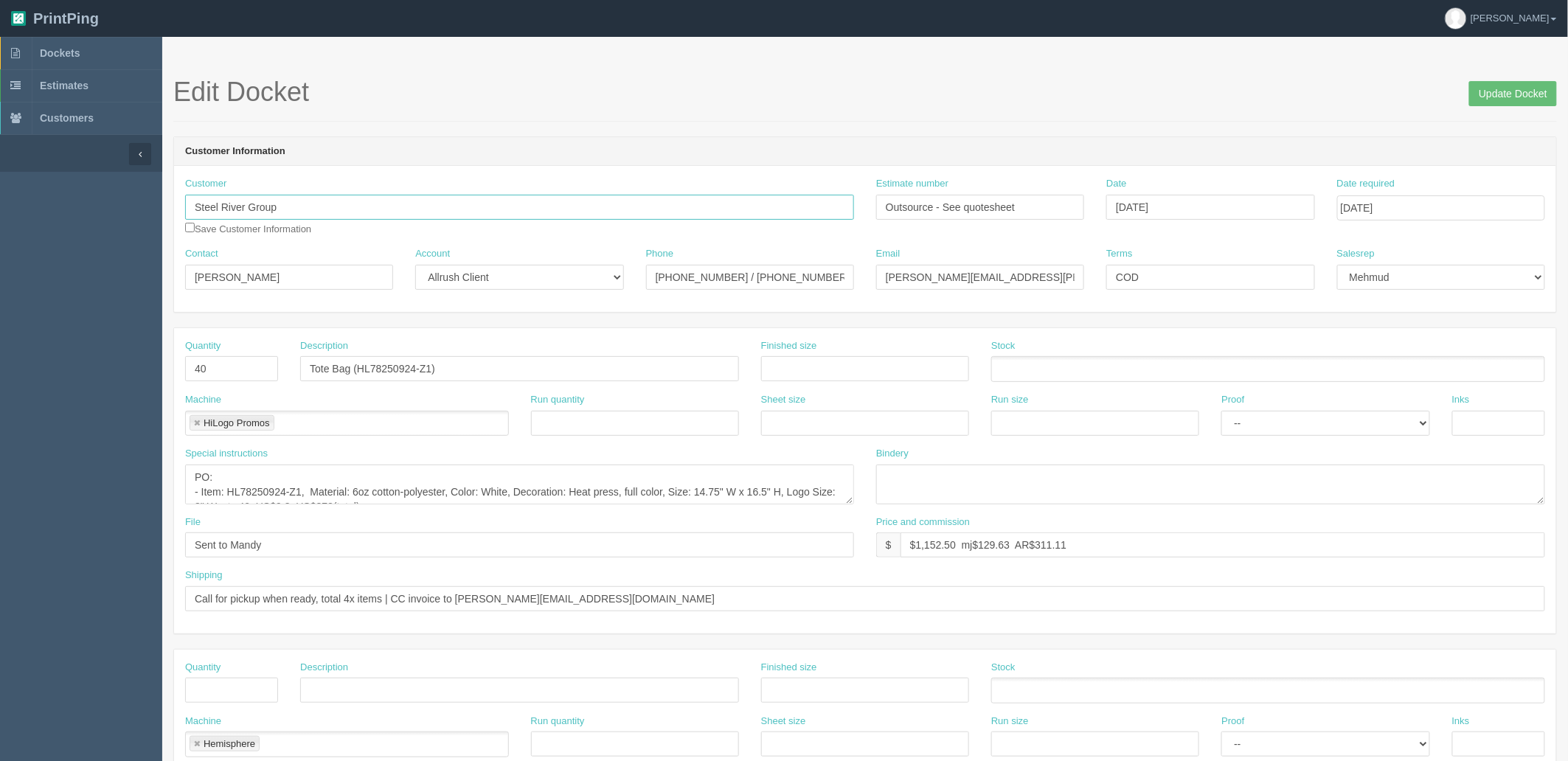
drag, startPoint x: 280, startPoint y: 210, endPoint x: 0, endPoint y: 184, distance: 281.2
click at [0, 184] on section "Dockets Estimates Customers" at bounding box center [784, 688] width 1568 height 1303
paste input "FibreHide"
type input "FibreHide"
click at [1497, 90] on input "Update Docket" at bounding box center [1512, 93] width 88 height 25
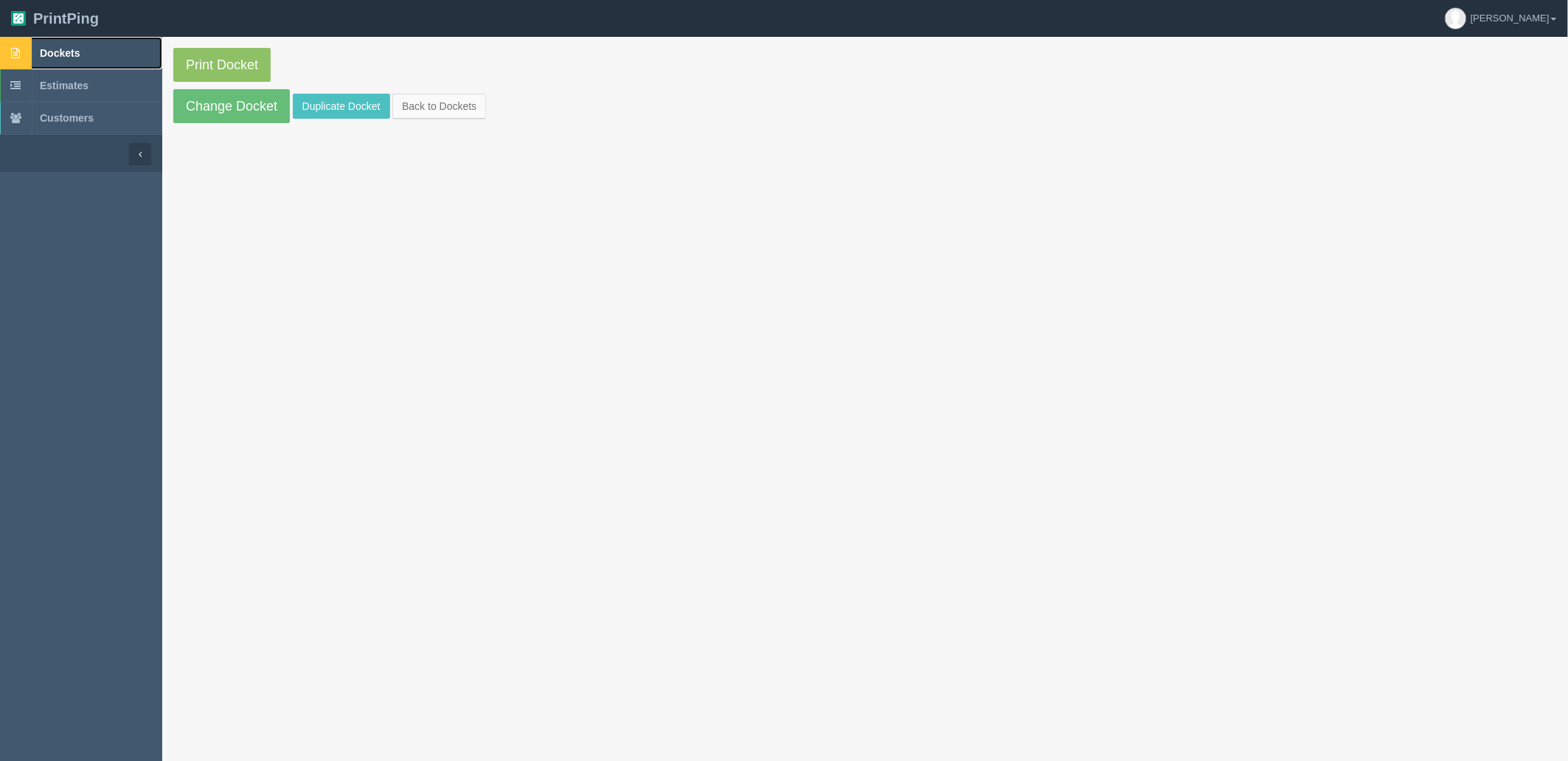
click at [97, 50] on link "Dockets" at bounding box center [81, 53] width 162 height 33
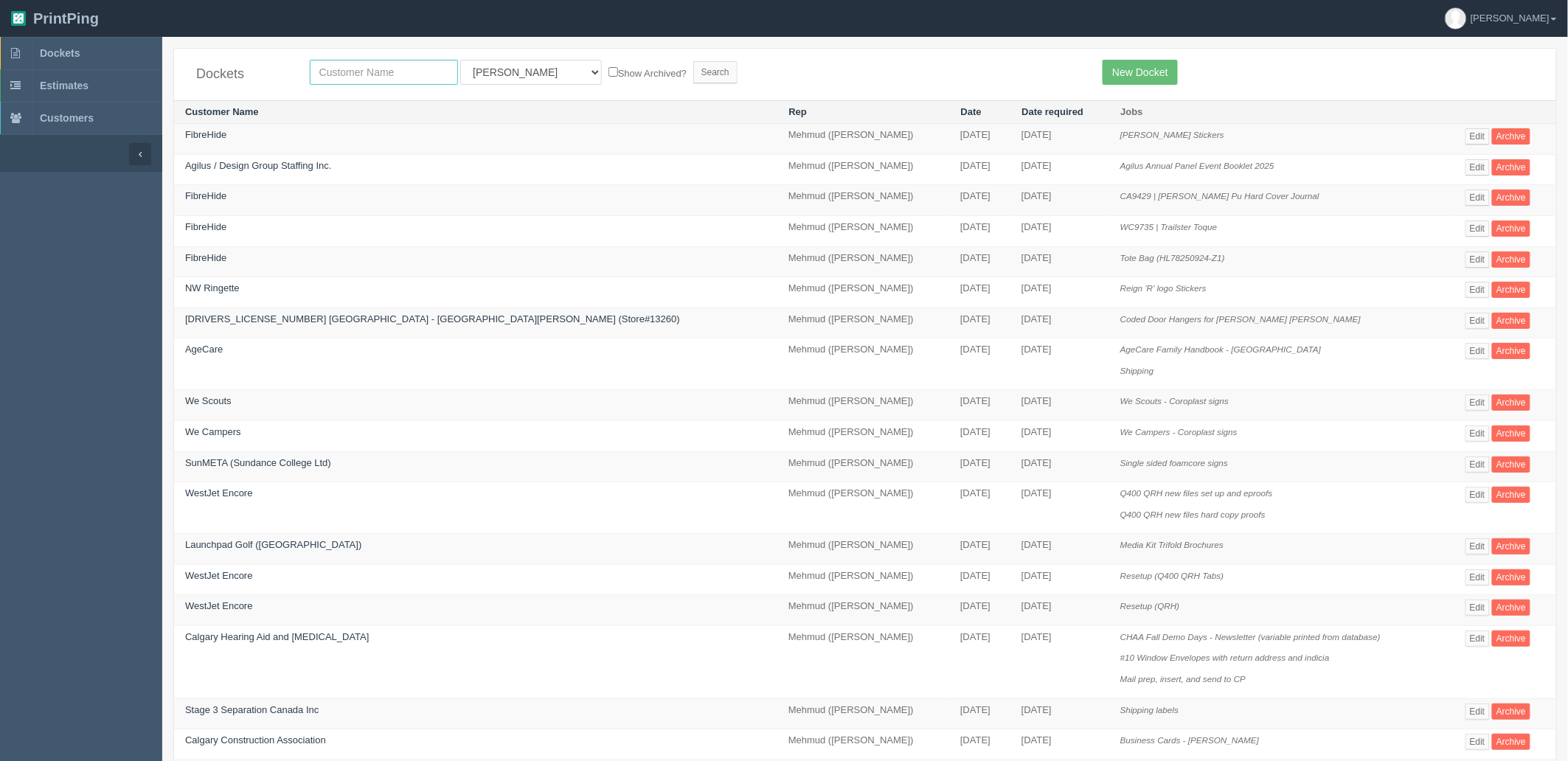
click at [408, 65] on input "text" at bounding box center [384, 72] width 149 height 25
type input "[PERSON_NAME]"
click at [693, 61] on input "Search" at bounding box center [715, 72] width 44 height 22
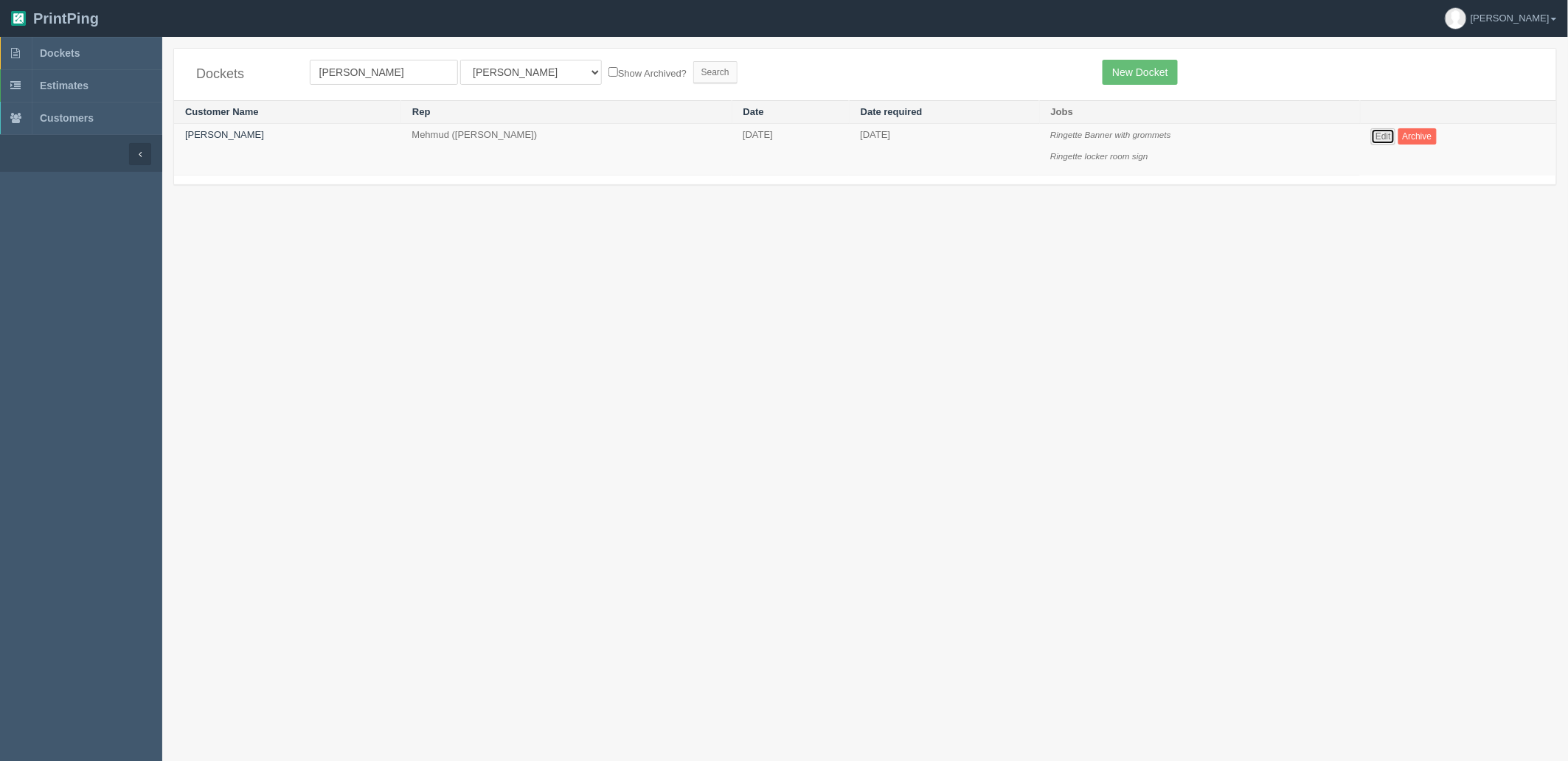
click at [1385, 131] on link "Edit" at bounding box center [1384, 136] width 24 height 16
